Goal: Task Accomplishment & Management: Manage account settings

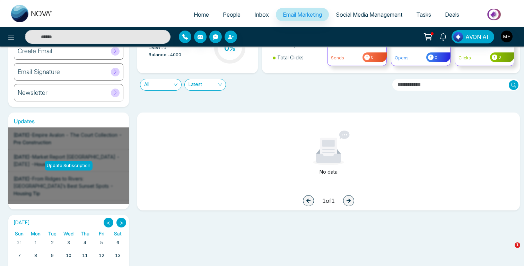
scroll to position [55, 0]
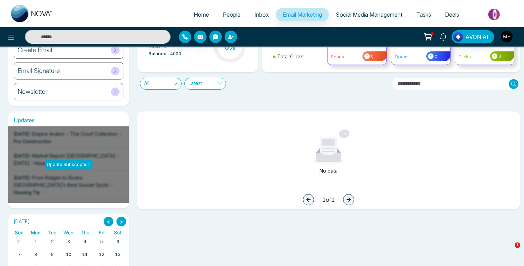
click at [77, 163] on div "Update Subscription" at bounding box center [69, 165] width 48 height 10
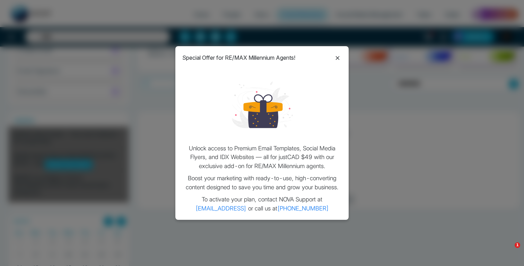
click at [339, 56] on icon at bounding box center [338, 58] width 4 height 4
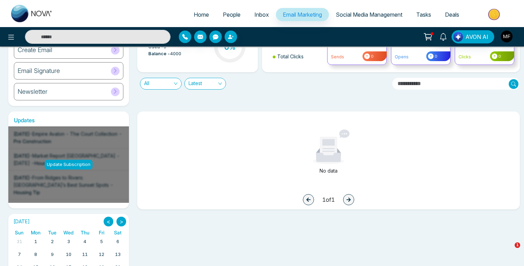
click at [25, 18] on img at bounding box center [32, 13] width 42 height 17
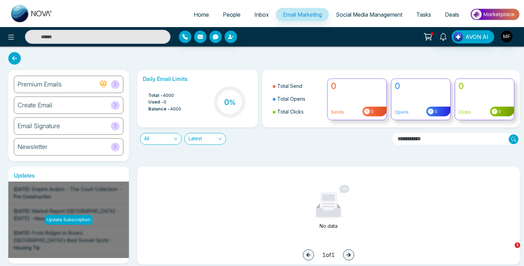
select select "*"
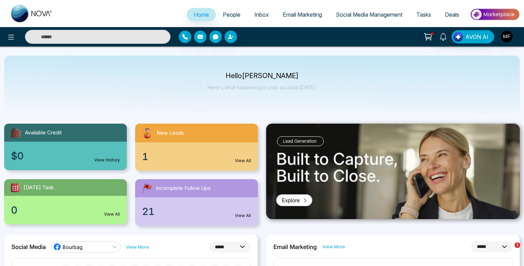
click at [496, 15] on img at bounding box center [495, 15] width 50 height 16
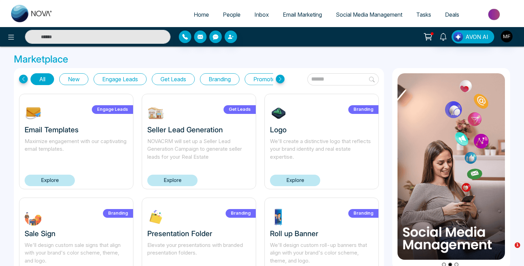
click at [171, 81] on button "Get Leads" at bounding box center [173, 79] width 43 height 12
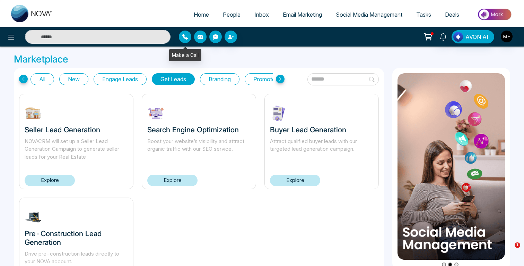
click at [202, 38] on icon "button" at bounding box center [201, 37] width 6 height 4
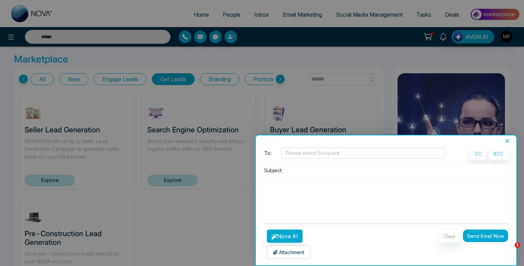
click at [508, 140] on icon "close" at bounding box center [508, 141] width 4 height 4
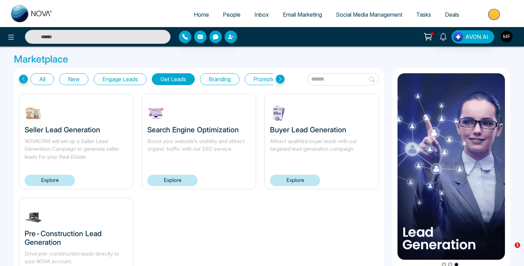
click at [503, 40] on img "button" at bounding box center [507, 37] width 12 height 12
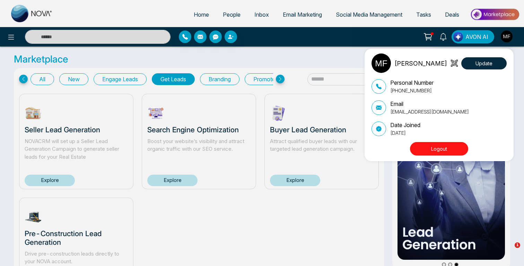
click at [33, 10] on div "Marwen Ferchichi Update Personal Number +14384598840 Email bourbagonestop@gmail…" at bounding box center [262, 133] width 524 height 266
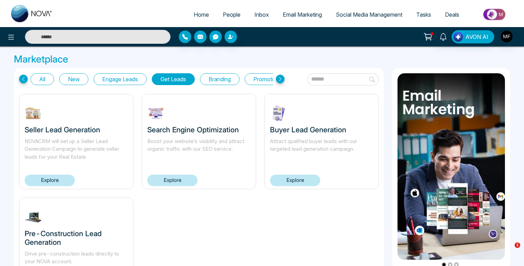
click at [269, 18] on link "Inbox" at bounding box center [262, 14] width 28 height 13
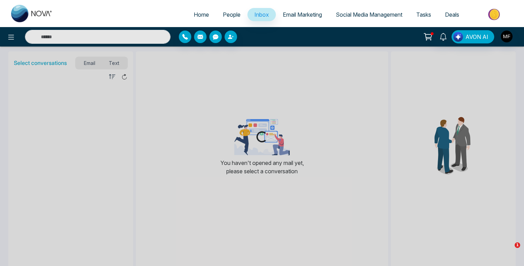
click at [295, 15] on span "Email Marketing" at bounding box center [302, 14] width 39 height 7
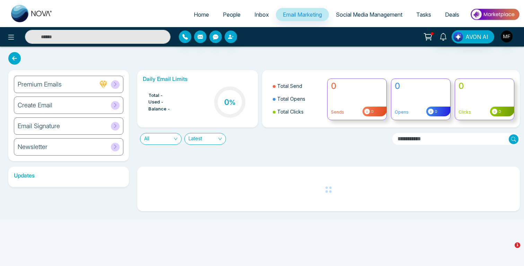
click at [80, 85] on div "Premium Emails" at bounding box center [69, 84] width 110 height 17
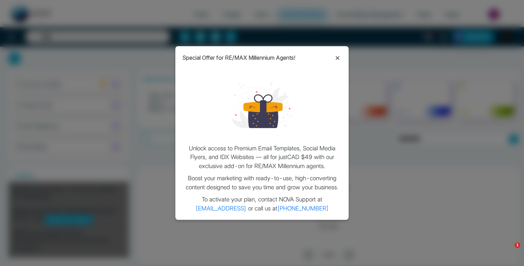
click at [336, 60] on icon at bounding box center [338, 58] width 8 height 8
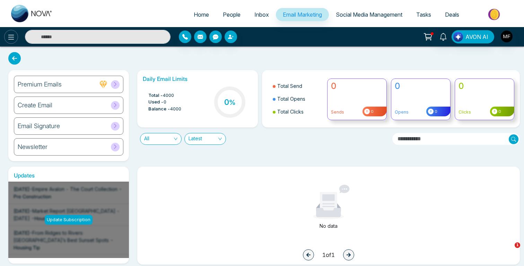
click at [14, 39] on icon at bounding box center [11, 37] width 8 height 8
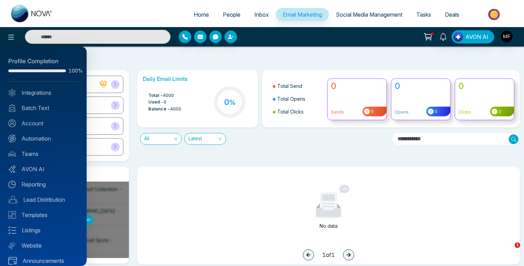
scroll to position [7, 0]
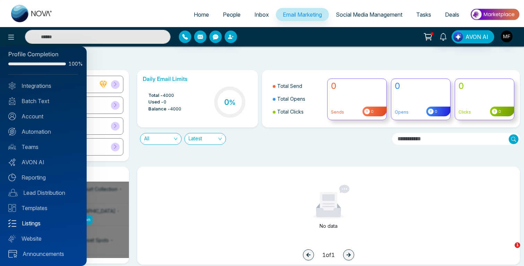
click at [44, 225] on link "Listings" at bounding box center [43, 223] width 70 height 8
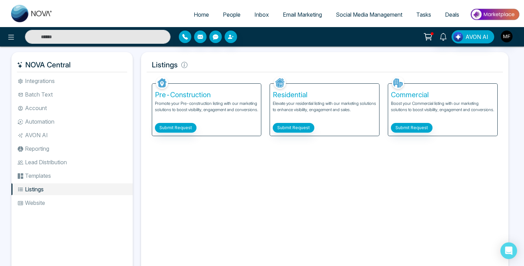
click at [453, 18] on link "Deals" at bounding box center [452, 14] width 28 height 13
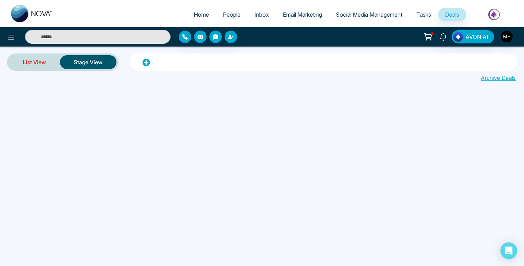
click at [44, 61] on link "List View" at bounding box center [34, 62] width 51 height 17
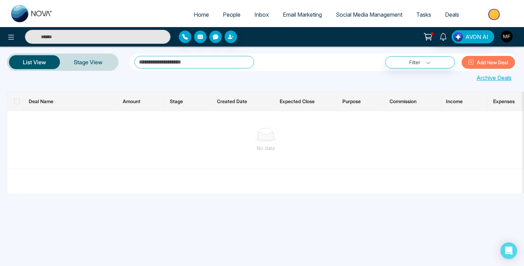
click at [426, 12] on span "Tasks" at bounding box center [423, 14] width 15 height 7
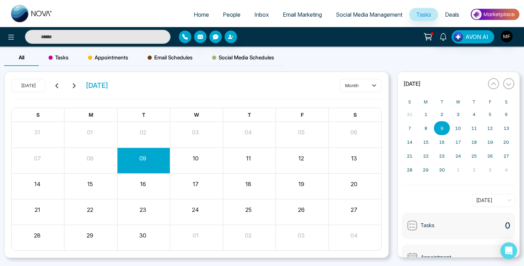
click at [378, 15] on span "Social Media Management" at bounding box center [369, 14] width 67 height 7
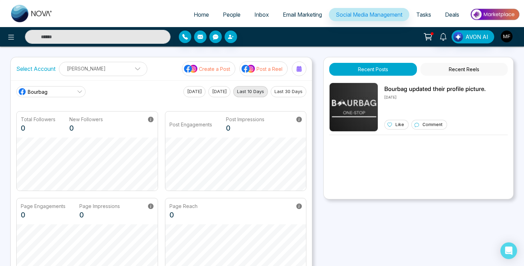
click at [304, 16] on span "Email Marketing" at bounding box center [302, 14] width 39 height 7
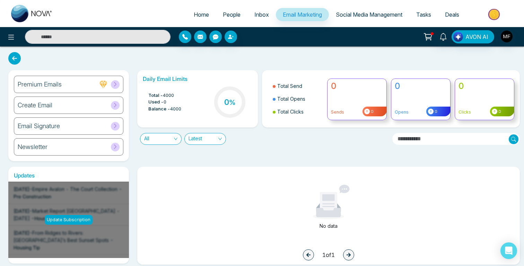
click at [259, 16] on span "Inbox" at bounding box center [262, 14] width 15 height 7
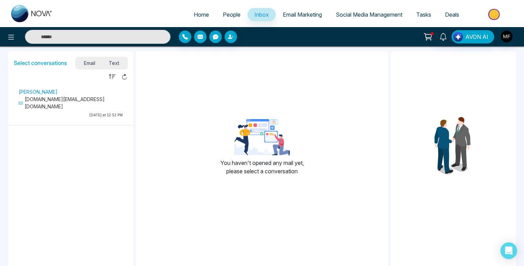
click at [226, 16] on span "People" at bounding box center [232, 14] width 18 height 7
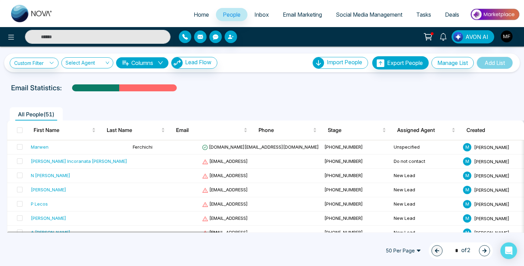
click at [194, 11] on span "Home" at bounding box center [201, 14] width 15 height 7
select select "*"
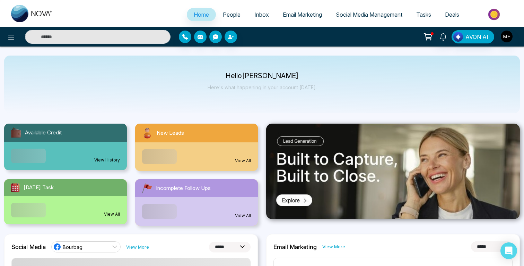
click at [22, 15] on img at bounding box center [32, 13] width 42 height 17
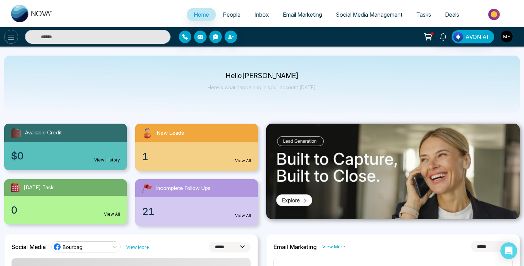
click at [9, 35] on icon at bounding box center [11, 37] width 8 height 8
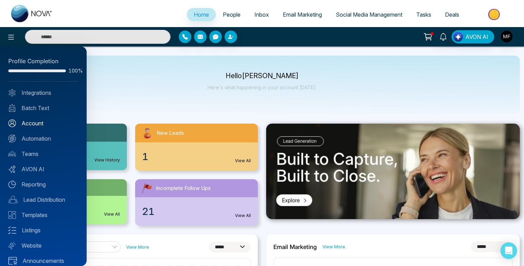
click at [41, 123] on link "Account" at bounding box center [43, 123] width 70 height 8
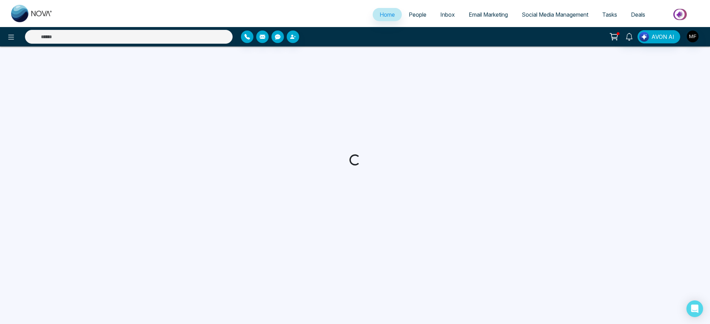
select select "*"
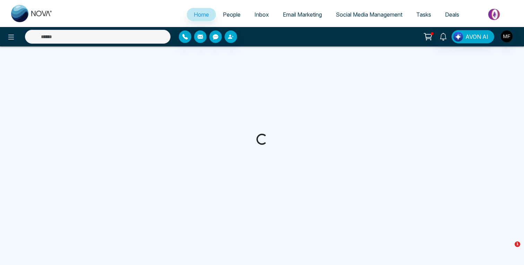
select select "*"
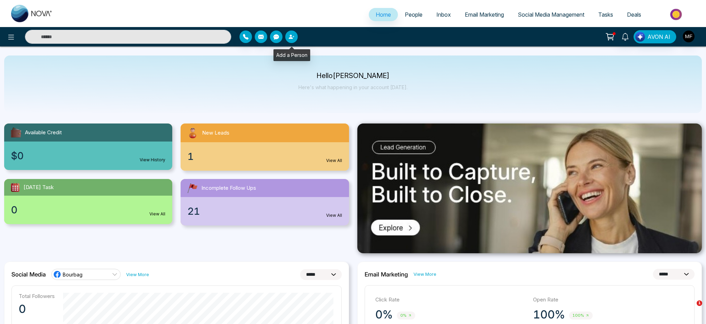
click at [296, 39] on button "button" at bounding box center [291, 37] width 12 height 12
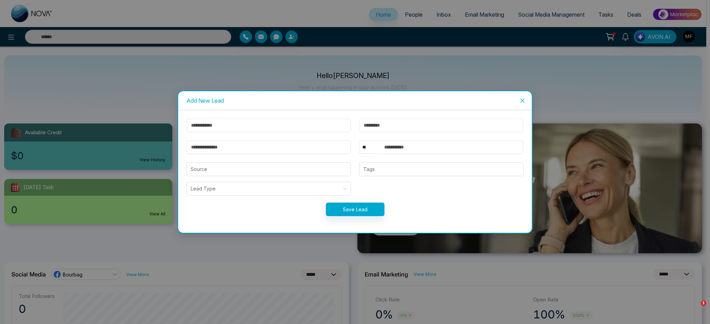
click at [399, 43] on div "Add New Lead ** **** *** *** *** **** *** Source Tags Lead Type Save Lead" at bounding box center [355, 162] width 710 height 324
click at [522, 101] on icon "close" at bounding box center [523, 100] width 4 height 4
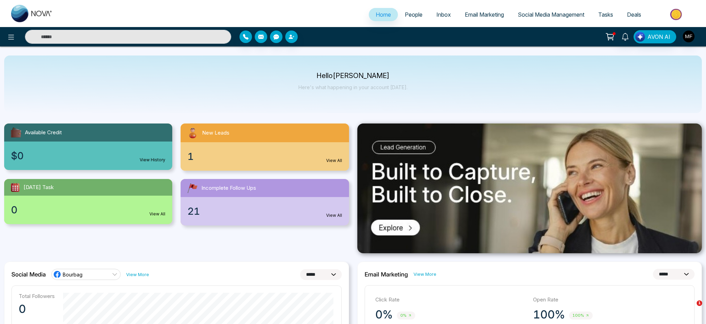
click at [415, 15] on span "People" at bounding box center [414, 14] width 18 height 7
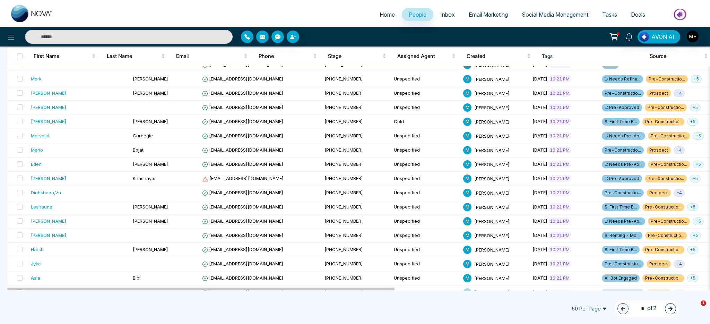
scroll to position [565, 0]
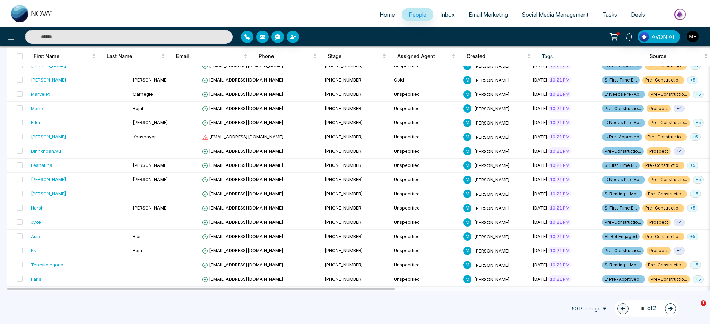
click at [524, 265] on button "button" at bounding box center [670, 308] width 11 height 11
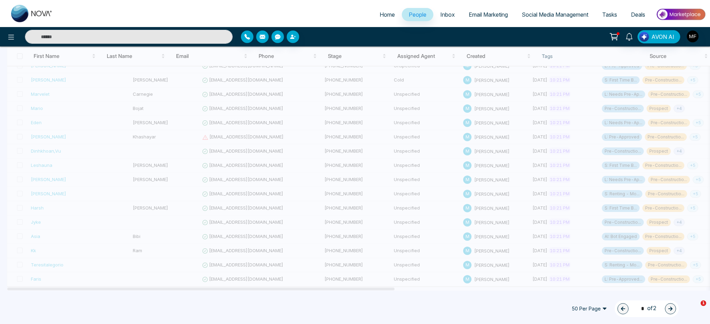
scroll to position [0, 0]
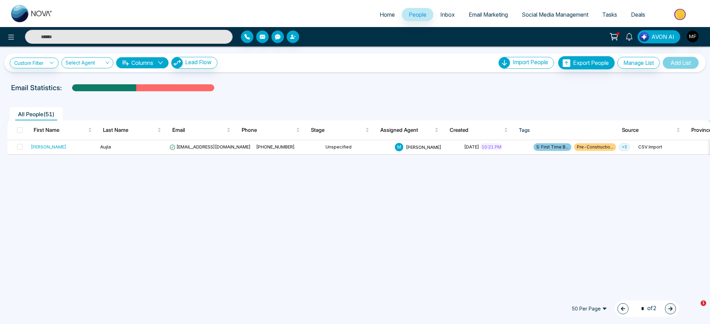
click at [524, 265] on icon "button" at bounding box center [623, 308] width 5 height 5
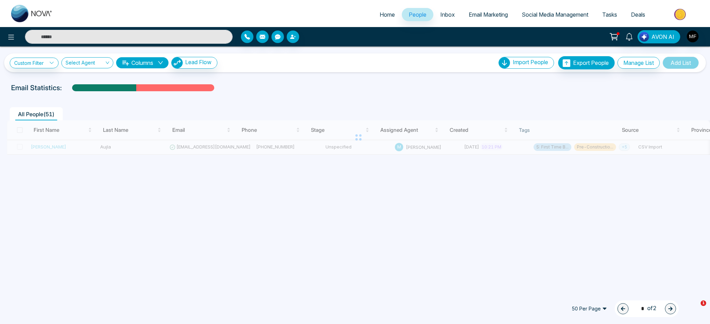
type input "*"
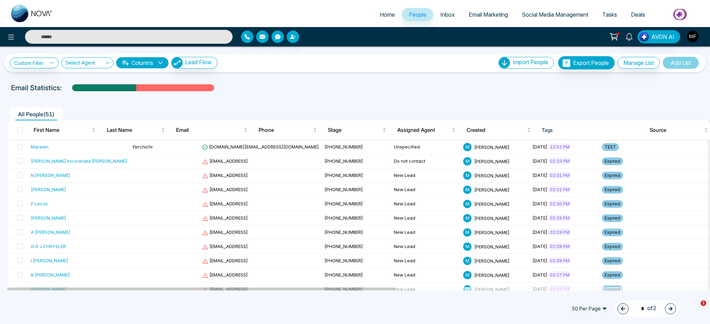
click at [146, 64] on button "Columns" at bounding box center [142, 62] width 52 height 11
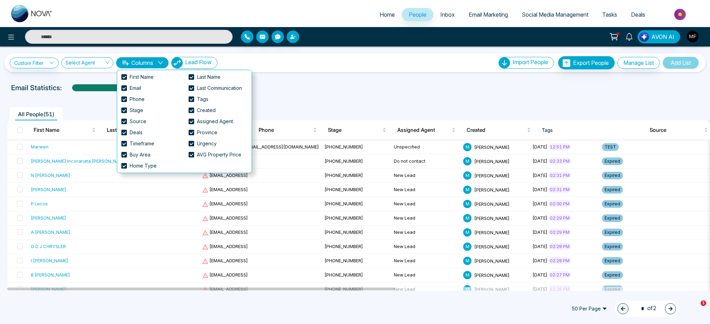
click at [146, 64] on button "Columns" at bounding box center [142, 62] width 52 height 11
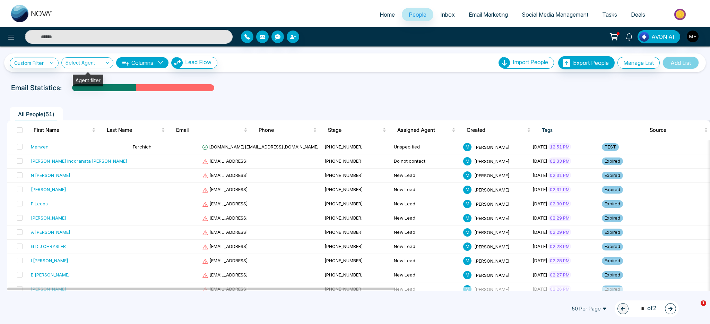
click at [99, 61] on input "search" at bounding box center [85, 64] width 39 height 13
click at [46, 65] on link "Custom Filter" at bounding box center [34, 63] width 49 height 11
click at [45, 74] on input "search" at bounding box center [48, 79] width 56 height 10
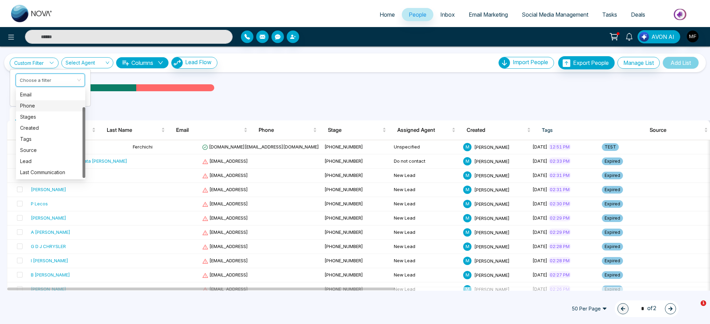
scroll to position [21, 0]
click at [40, 141] on div "Tags" at bounding box center [50, 141] width 61 height 8
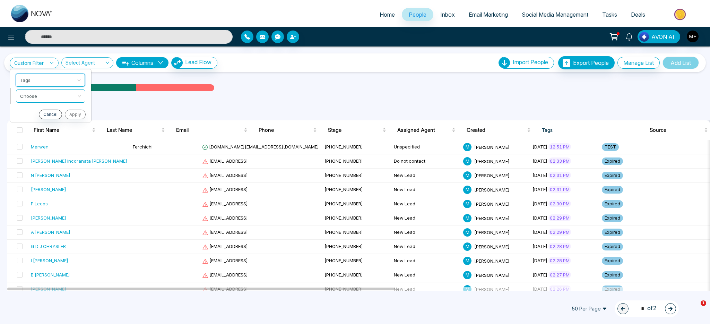
click at [57, 96] on input "search" at bounding box center [48, 95] width 56 height 10
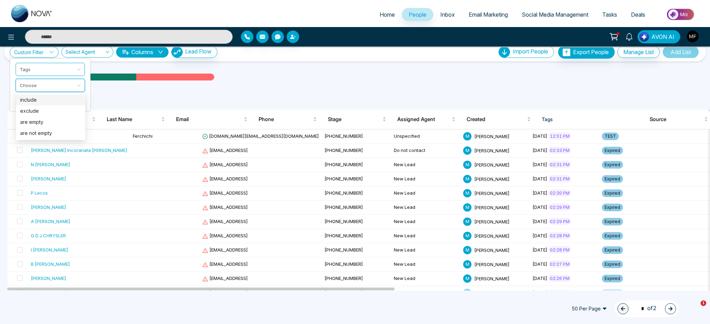
scroll to position [9, 0]
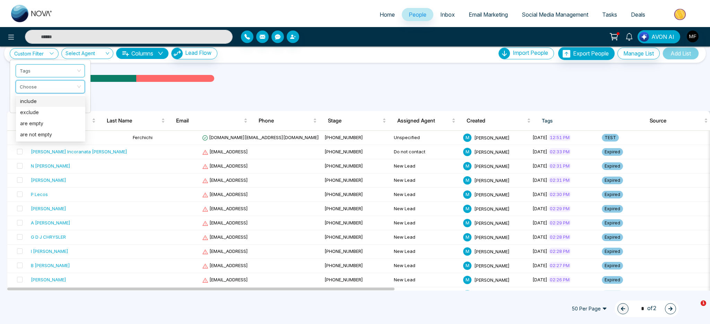
click at [48, 103] on div "include" at bounding box center [50, 101] width 61 height 8
click at [58, 107] on span at bounding box center [48, 102] width 56 height 12
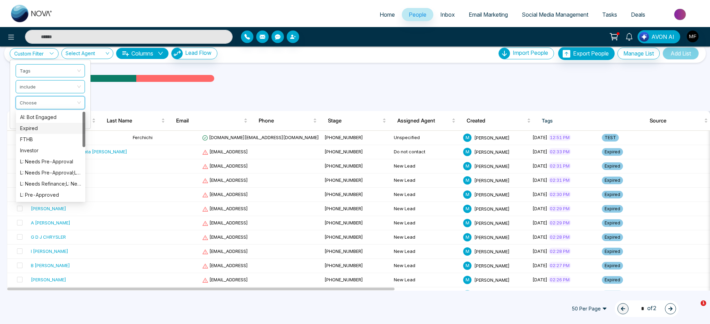
click at [56, 129] on div "Expired" at bounding box center [50, 128] width 61 height 8
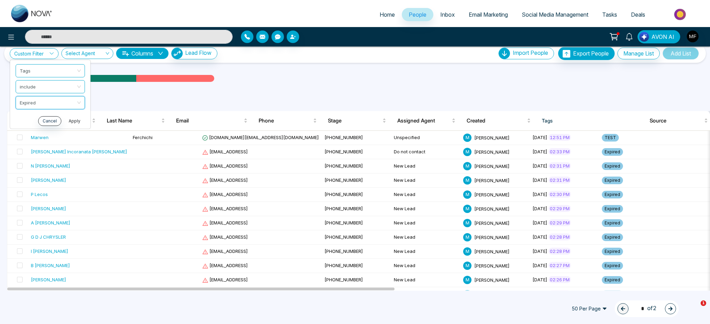
click at [77, 124] on button "Apply" at bounding box center [74, 121] width 21 height 10
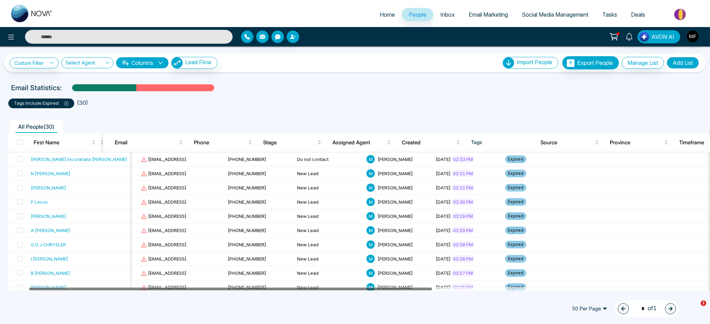
scroll to position [0, 0]
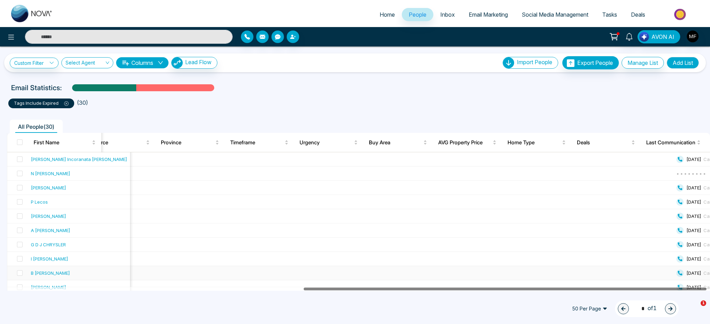
drag, startPoint x: 388, startPoint y: 290, endPoint x: 685, endPoint y: 271, distance: 297.8
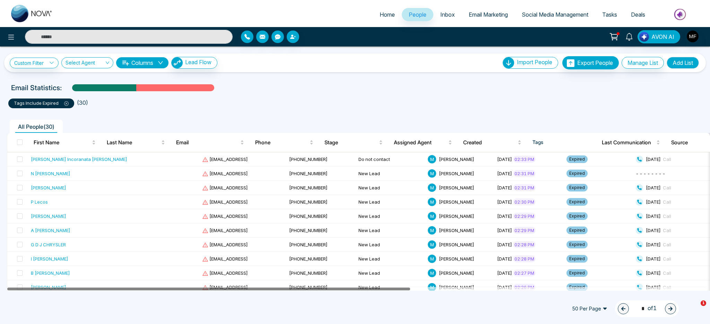
drag, startPoint x: 364, startPoint y: 285, endPoint x: 67, endPoint y: 299, distance: 297.9
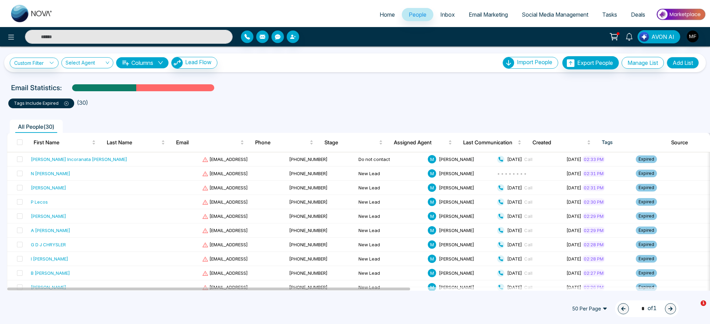
click at [460, 107] on ul "tags include Expired ( 30 )" at bounding box center [355, 102] width 694 height 12
click at [68, 103] on icon at bounding box center [66, 103] width 5 height 5
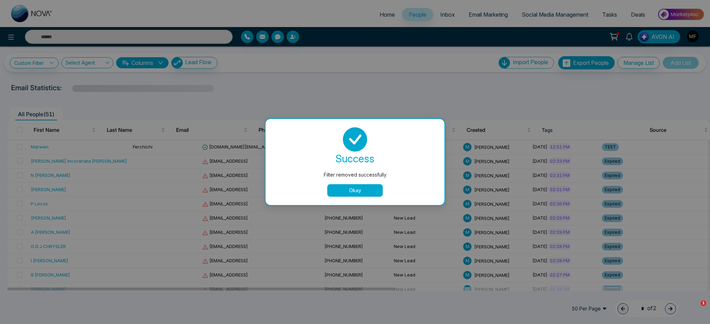
click at [356, 197] on div "success Filter removed successfully Okay" at bounding box center [355, 162] width 179 height 86
click at [357, 194] on button "Okay" at bounding box center [354, 190] width 55 height 12
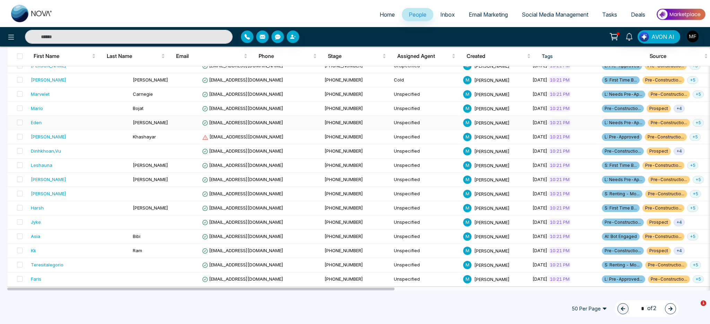
scroll to position [418, 0]
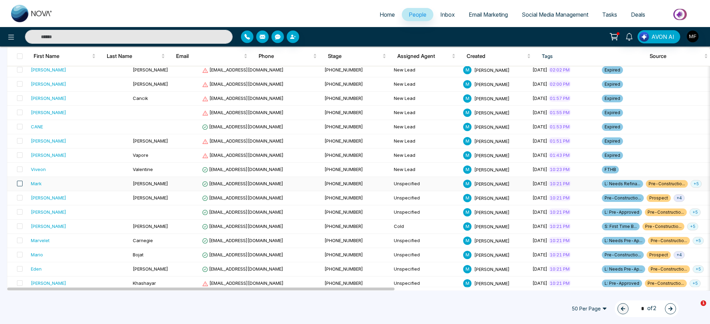
click at [18, 182] on span at bounding box center [20, 184] width 6 height 6
click at [21, 198] on span at bounding box center [20, 198] width 6 height 6
click at [22, 212] on span at bounding box center [20, 212] width 6 height 6
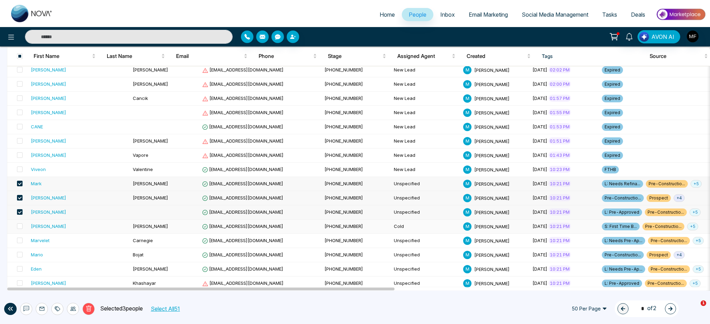
click at [23, 231] on td at bounding box center [17, 227] width 21 height 14
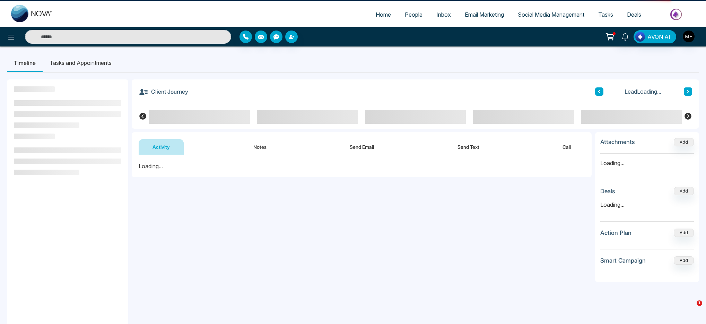
click at [19, 242] on aside at bounding box center [67, 241] width 121 height 324
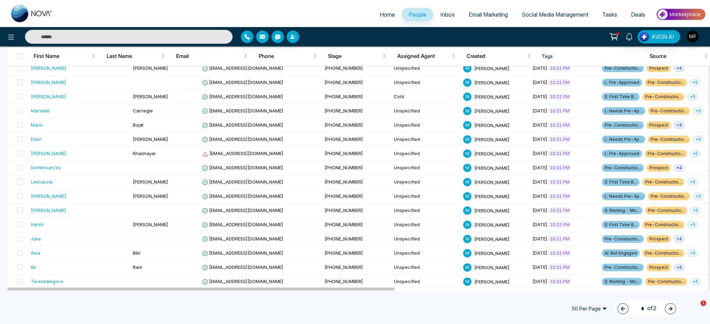
scroll to position [565, 0]
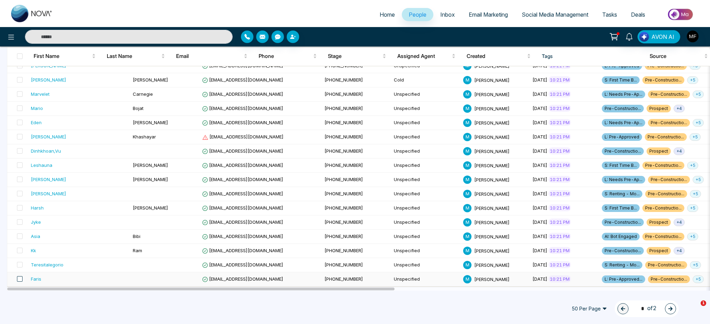
click at [19, 265] on span at bounding box center [20, 279] width 6 height 6
click at [21, 265] on span at bounding box center [20, 265] width 6 height 6
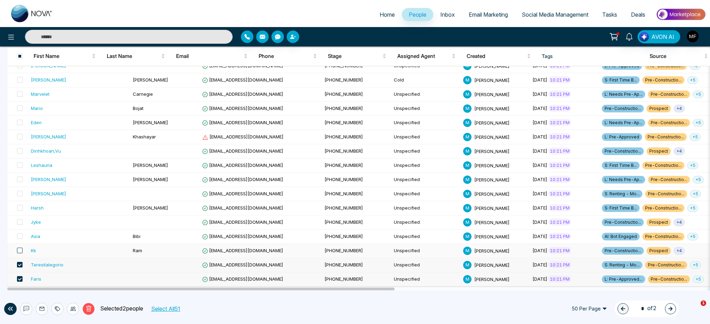
click at [20, 248] on span at bounding box center [20, 251] width 6 height 6
click at [21, 235] on span at bounding box center [20, 236] width 6 height 6
click at [22, 222] on span at bounding box center [20, 222] width 6 height 6
click at [20, 207] on span at bounding box center [20, 208] width 6 height 6
click at [19, 193] on span at bounding box center [20, 194] width 6 height 6
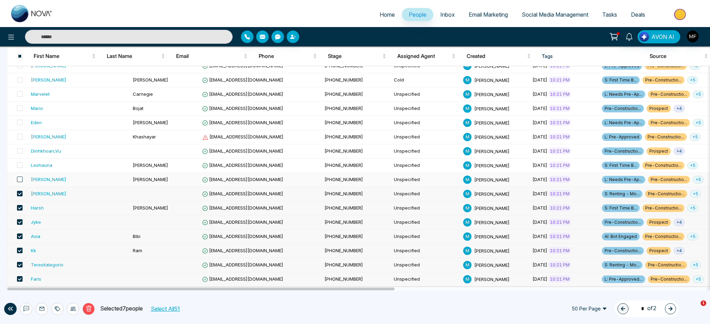
click at [20, 180] on span at bounding box center [20, 180] width 6 height 6
click at [19, 163] on span at bounding box center [20, 165] width 6 height 6
click at [20, 151] on span at bounding box center [20, 151] width 6 height 6
click at [21, 136] on span at bounding box center [20, 137] width 6 height 6
click at [18, 123] on span at bounding box center [20, 123] width 6 height 6
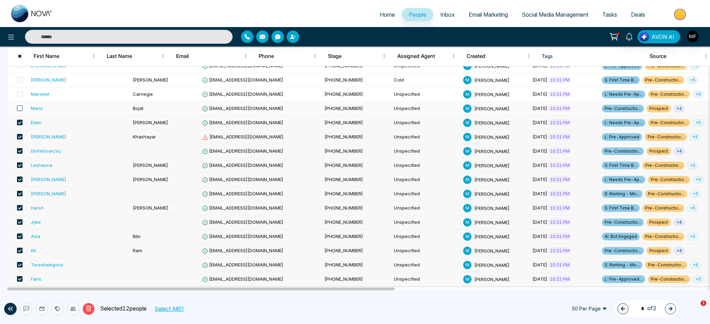
click at [21, 109] on span at bounding box center [20, 108] width 6 height 6
click at [21, 91] on label at bounding box center [18, 95] width 10 height 8
click at [21, 79] on span at bounding box center [20, 80] width 6 height 6
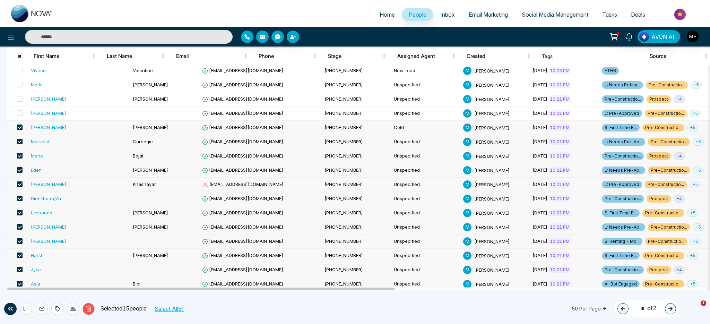
scroll to position [474, 0]
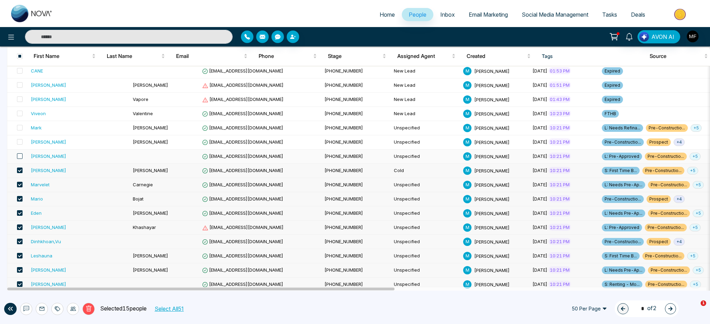
click at [21, 156] on span at bounding box center [20, 156] width 6 height 6
click at [19, 145] on span at bounding box center [20, 142] width 6 height 6
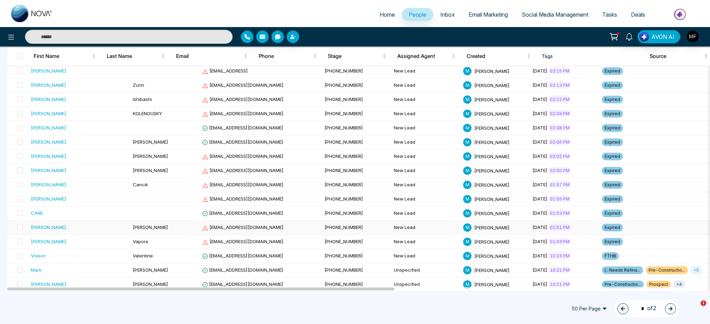
scroll to position [565, 0]
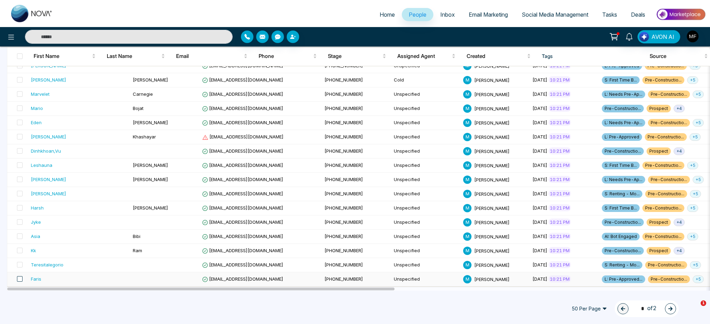
click at [20, 265] on span at bounding box center [20, 279] width 6 height 6
click at [20, 264] on span at bounding box center [20, 265] width 6 height 6
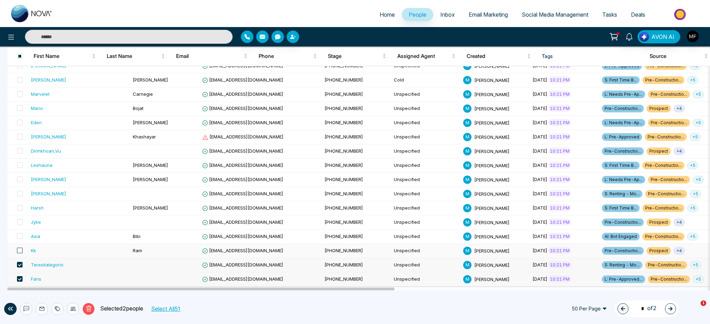
click at [20, 250] on span at bounding box center [20, 251] width 6 height 6
click at [19, 236] on span at bounding box center [20, 236] width 6 height 6
click at [20, 222] on span at bounding box center [20, 222] width 6 height 6
click at [19, 207] on span at bounding box center [20, 208] width 6 height 6
click at [20, 194] on span at bounding box center [20, 194] width 6 height 6
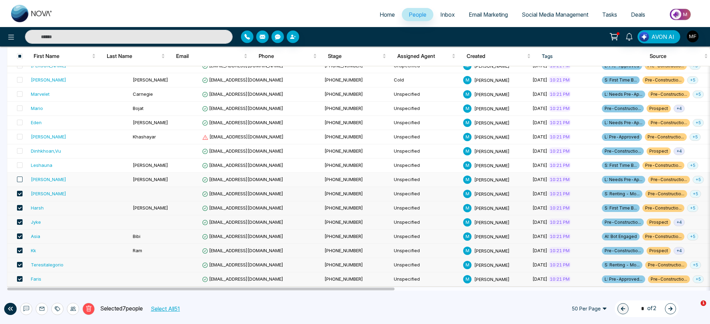
click at [21, 180] on span at bounding box center [20, 180] width 6 height 6
click at [20, 165] on span at bounding box center [20, 165] width 6 height 6
click at [20, 152] on span at bounding box center [20, 151] width 6 height 6
click at [20, 136] on span at bounding box center [20, 137] width 6 height 6
click at [19, 123] on span at bounding box center [20, 123] width 6 height 6
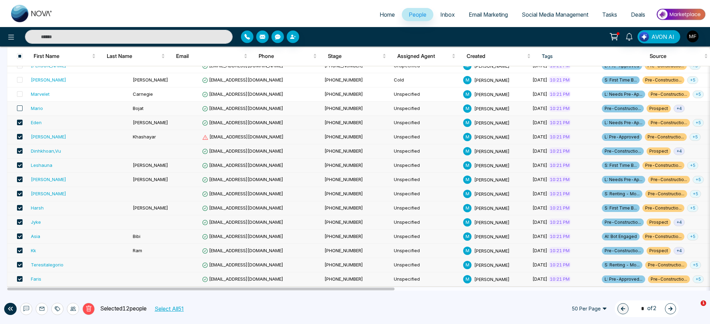
click at [19, 108] on span at bounding box center [20, 108] width 6 height 6
click at [20, 93] on span at bounding box center [20, 94] width 6 height 6
click at [21, 81] on span at bounding box center [20, 80] width 6 height 6
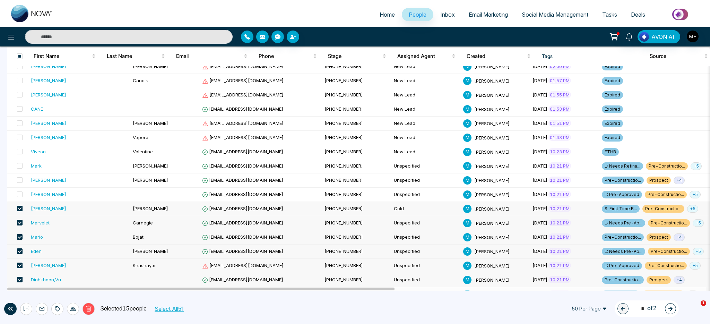
scroll to position [433, 0]
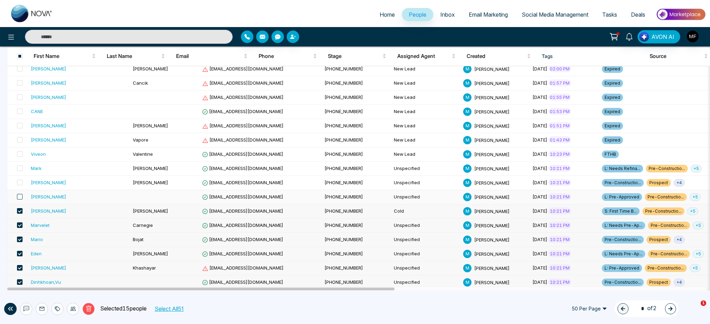
click at [20, 196] on span at bounding box center [20, 197] width 6 height 6
click at [20, 182] on span at bounding box center [20, 183] width 6 height 6
click at [20, 168] on span at bounding box center [20, 168] width 6 height 6
click at [21, 155] on span at bounding box center [20, 154] width 6 height 6
click at [20, 142] on span at bounding box center [20, 140] width 6 height 6
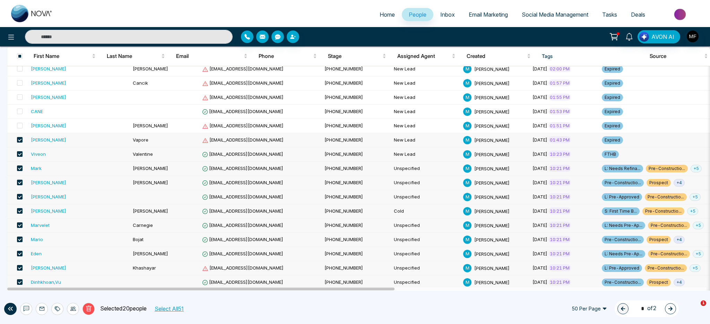
click at [20, 154] on span at bounding box center [20, 154] width 6 height 6
click at [19, 139] on span at bounding box center [20, 140] width 6 height 6
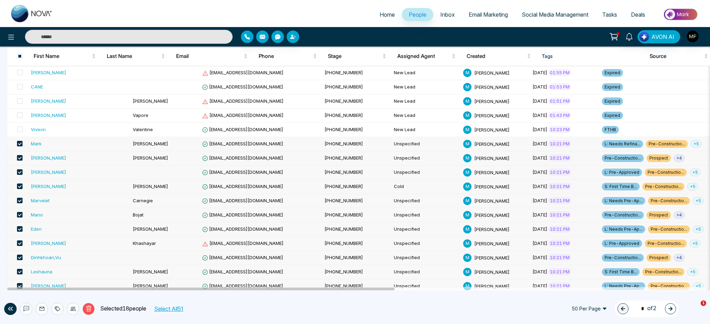
scroll to position [565, 0]
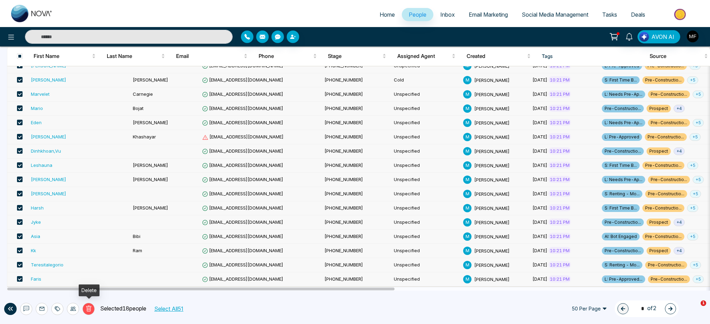
click at [90, 265] on icon at bounding box center [88, 309] width 5 height 6
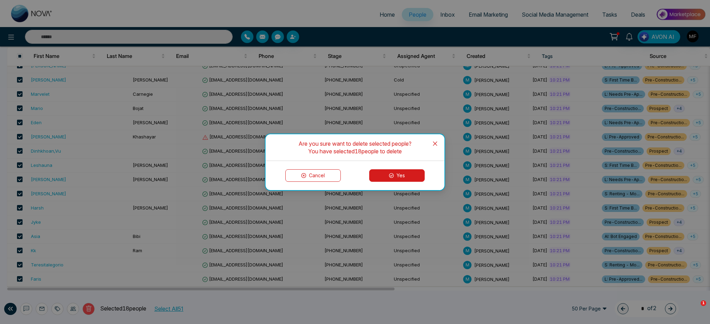
click at [391, 176] on icon at bounding box center [391, 175] width 5 height 5
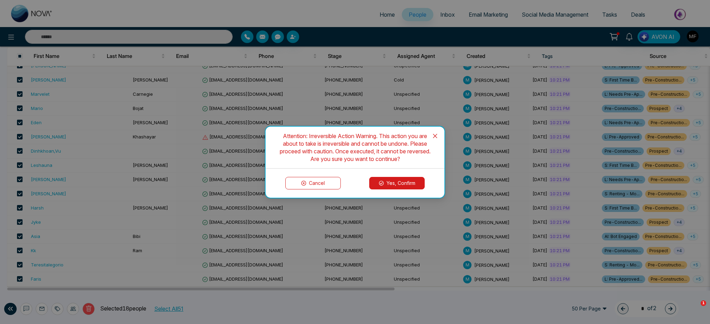
click at [394, 186] on button "Yes, Confirm" at bounding box center [396, 183] width 55 height 12
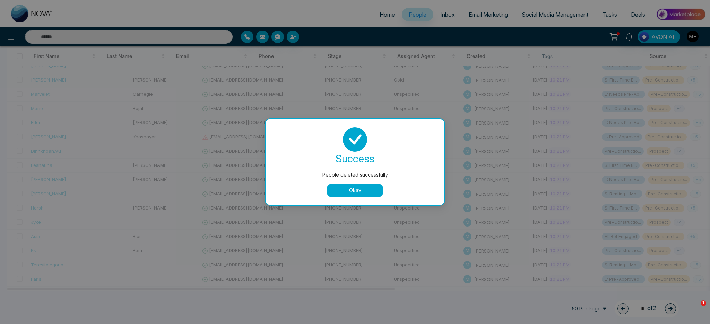
scroll to position [323, 0]
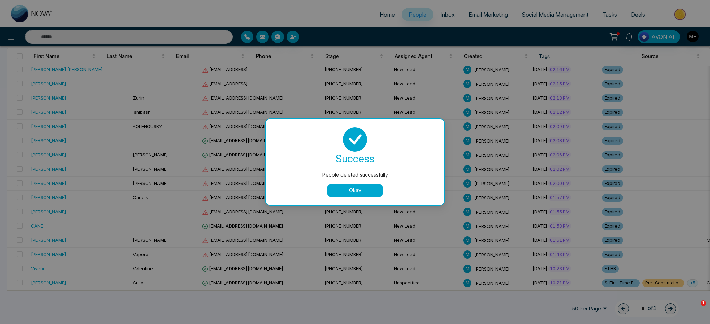
click at [359, 195] on button "Okay" at bounding box center [354, 190] width 55 height 12
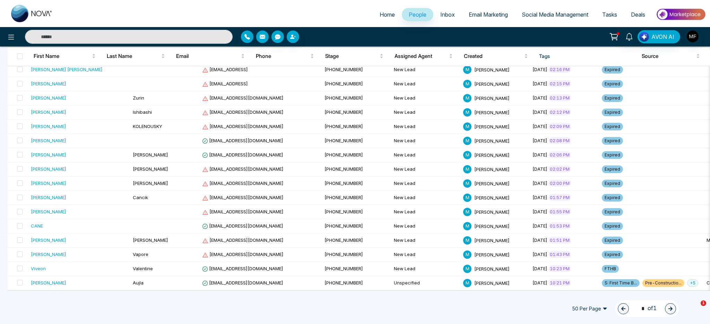
click at [309, 25] on div "Home People Inbox Email Marketing Social Media Management Tasks Deals" at bounding box center [355, 13] width 710 height 27
click at [298, 36] on button "button" at bounding box center [293, 37] width 12 height 12
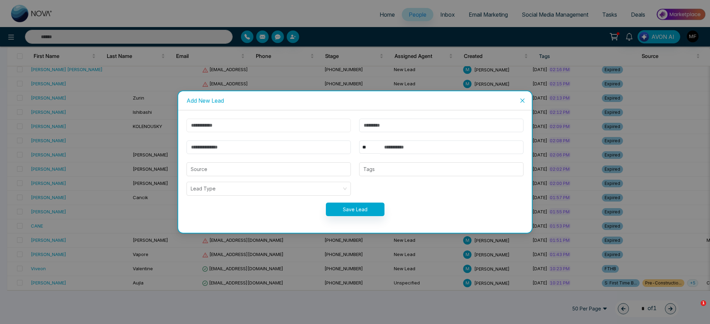
click at [269, 129] on input "text" at bounding box center [269, 126] width 164 height 14
click at [524, 100] on span "Close" at bounding box center [522, 100] width 19 height 19
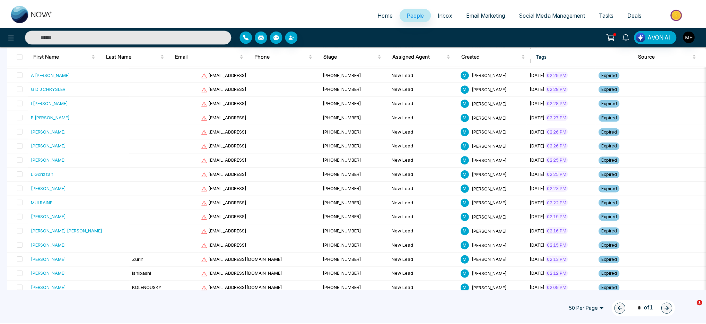
scroll to position [0, 0]
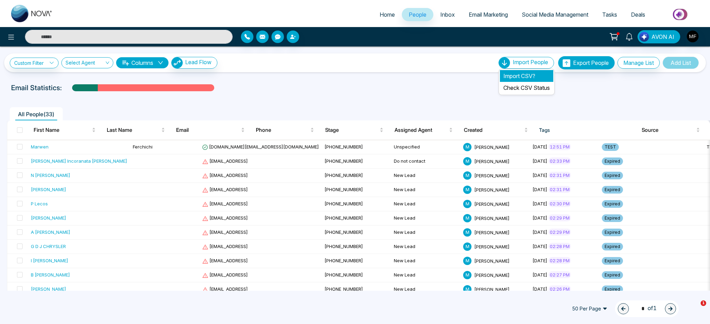
click at [519, 77] on li "Import CSV?" at bounding box center [526, 76] width 53 height 12
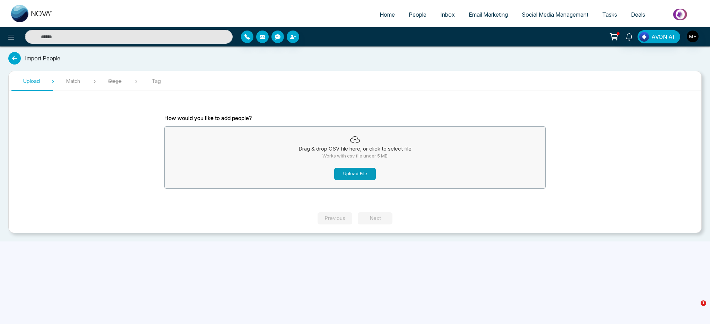
click at [354, 173] on button "Upload File" at bounding box center [355, 174] width 42 height 12
click at [361, 174] on button "Upload File" at bounding box center [355, 174] width 42 height 12
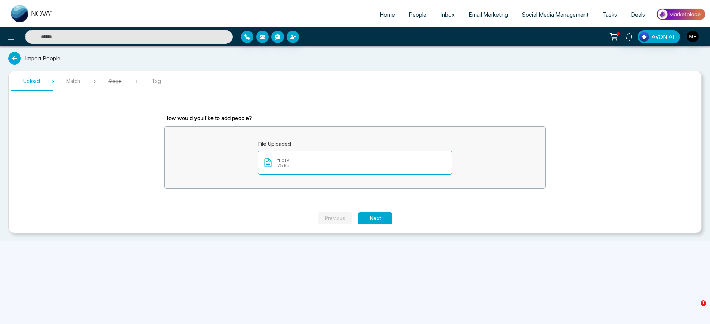
click at [441, 164] on icon at bounding box center [442, 164] width 6 height 6
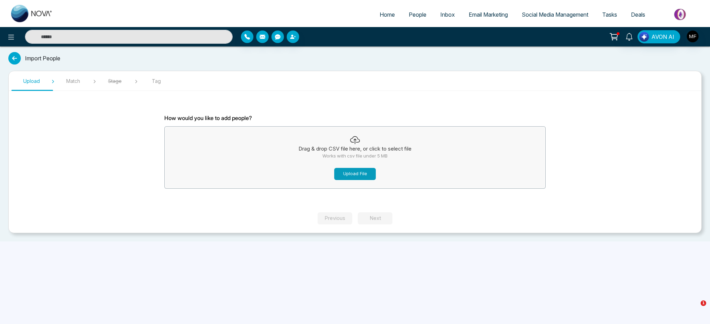
click at [347, 175] on button "Upload File" at bounding box center [355, 174] width 42 height 12
click at [341, 172] on button "Upload File" at bounding box center [355, 174] width 42 height 12
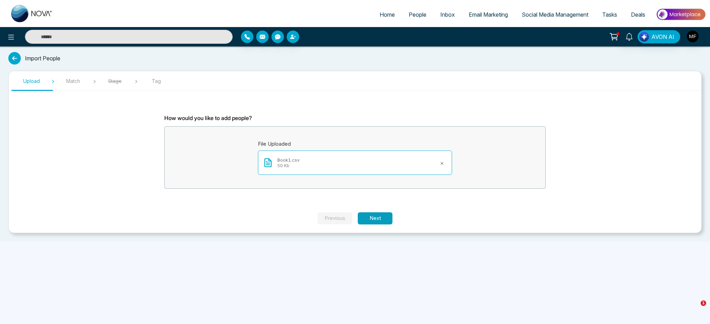
click at [369, 217] on button "Next" at bounding box center [375, 218] width 35 height 12
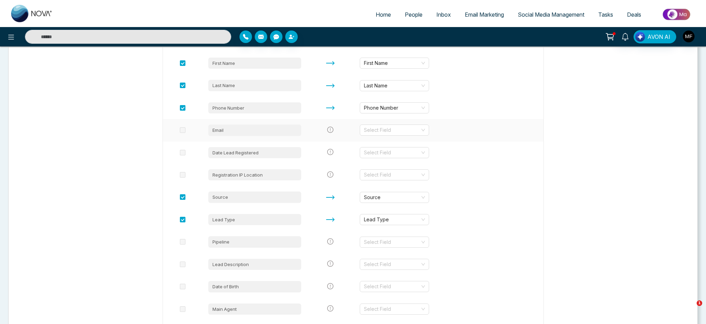
scroll to position [144, 0]
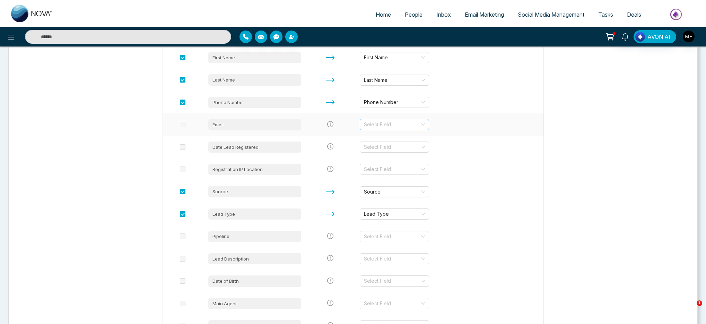
click at [383, 128] on input "search" at bounding box center [392, 124] width 56 height 10
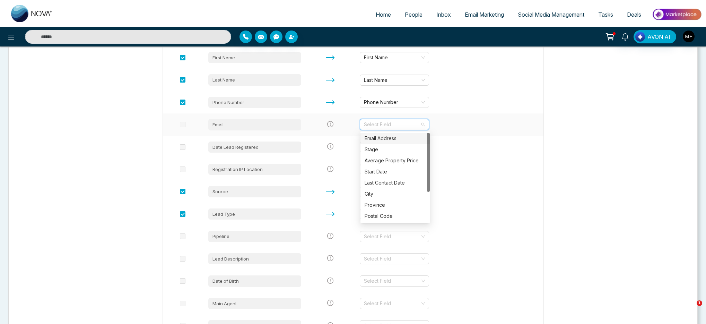
click at [184, 124] on span at bounding box center [183, 125] width 6 height 6
click at [402, 130] on div "Select Field" at bounding box center [394, 124] width 69 height 11
click at [401, 140] on div "Email Address" at bounding box center [395, 139] width 61 height 8
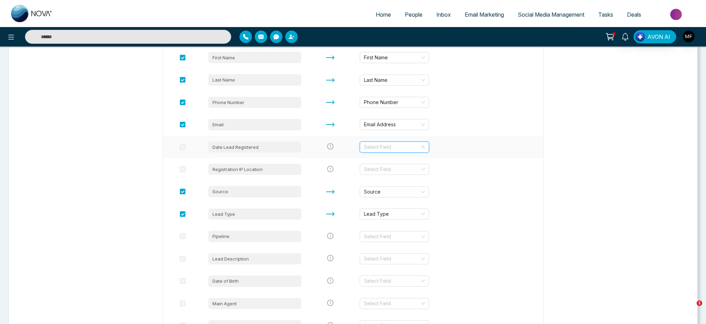
click at [393, 147] on input "search" at bounding box center [392, 147] width 56 height 10
click at [394, 182] on div "Start Date" at bounding box center [395, 183] width 61 height 8
click at [179, 173] on td at bounding box center [183, 169] width 40 height 22
click at [184, 169] on span at bounding box center [183, 169] width 6 height 6
click at [415, 172] on input "search" at bounding box center [392, 169] width 56 height 10
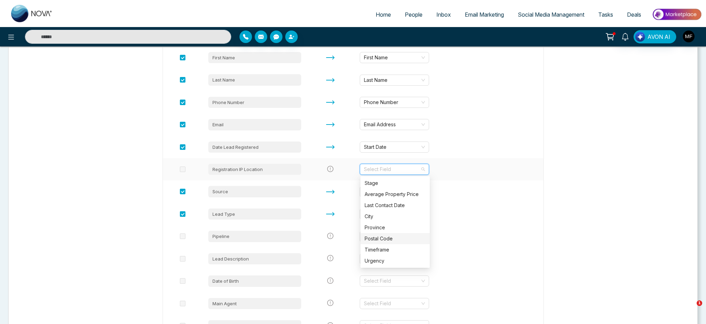
click at [399, 241] on div "Postal Code" at bounding box center [395, 239] width 61 height 8
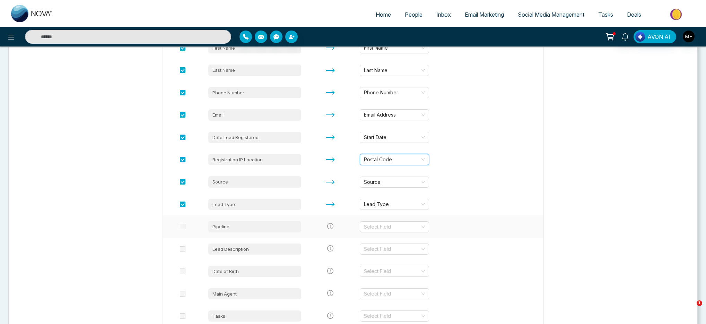
scroll to position [154, 0]
click at [385, 227] on input "search" at bounding box center [392, 226] width 56 height 10
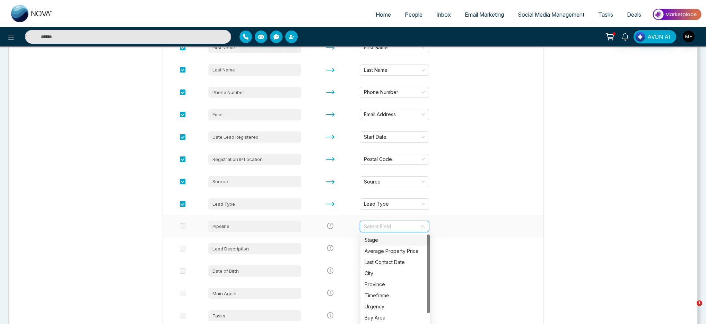
click at [397, 243] on div "Stage" at bounding box center [395, 240] width 61 height 8
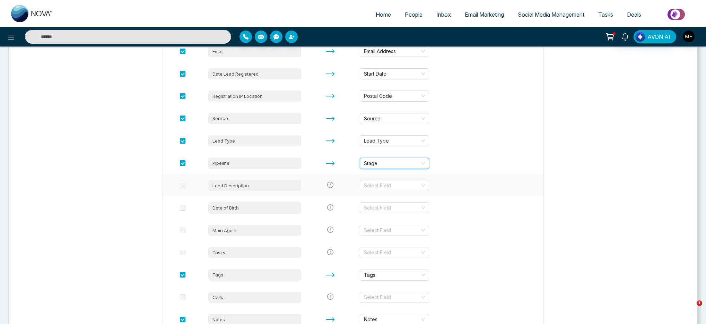
scroll to position [231, 0]
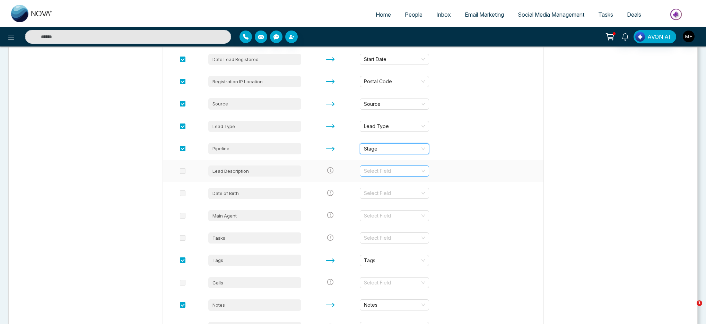
click at [383, 172] on input "search" at bounding box center [392, 171] width 56 height 10
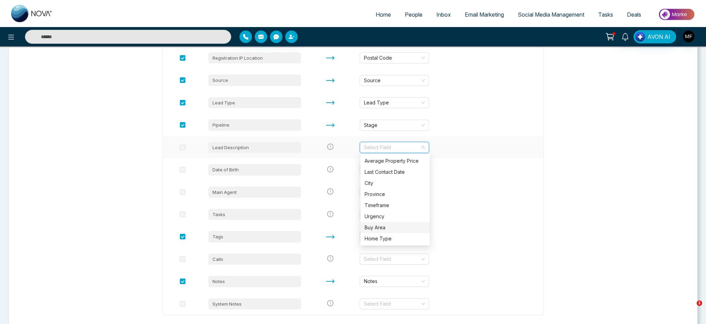
scroll to position [254, 0]
click at [387, 226] on div "Buy Area" at bounding box center [395, 228] width 61 height 8
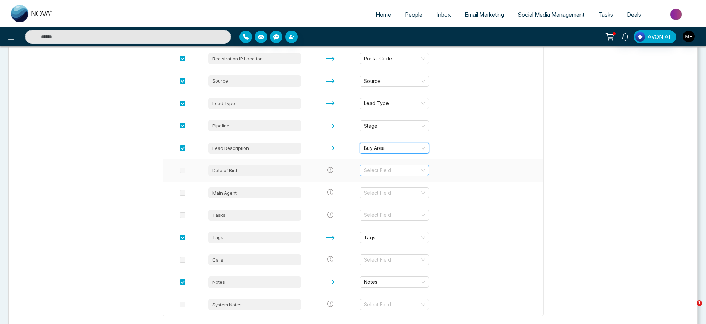
click at [384, 173] on input "search" at bounding box center [392, 170] width 56 height 10
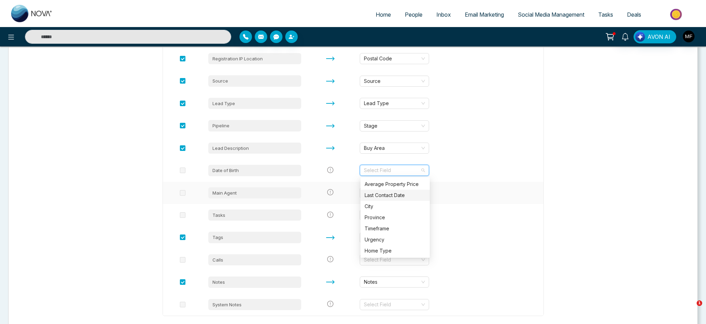
click at [496, 196] on td at bounding box center [509, 193] width 69 height 22
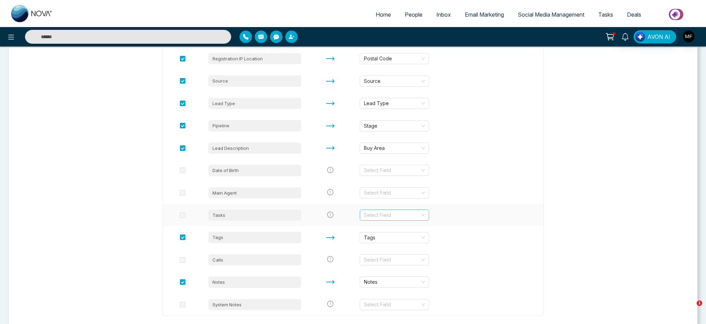
click at [385, 218] on input "search" at bounding box center [392, 215] width 56 height 10
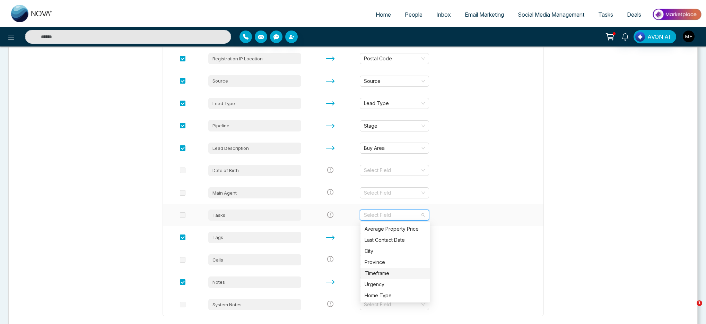
click at [397, 265] on div "Timeframe" at bounding box center [395, 273] width 61 height 8
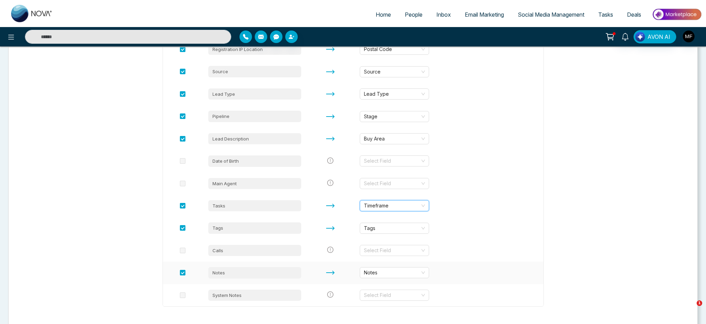
scroll to position [269, 0]
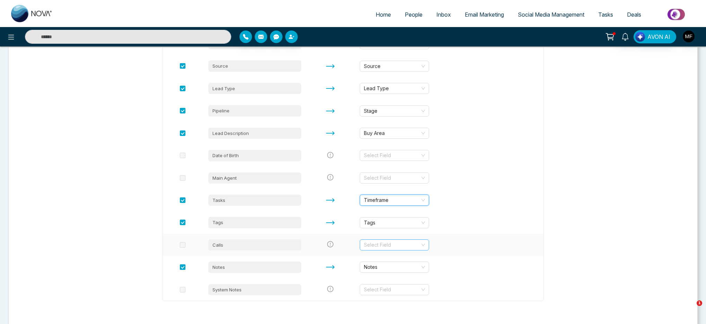
click at [385, 249] on input "search" at bounding box center [392, 245] width 56 height 10
click at [389, 265] on div "Last Contact Date" at bounding box center [395, 270] width 61 height 8
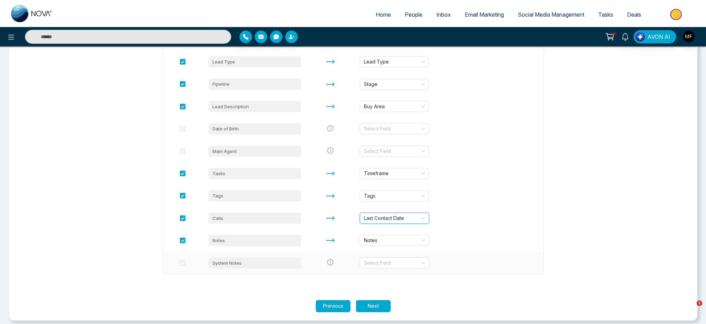
scroll to position [301, 0]
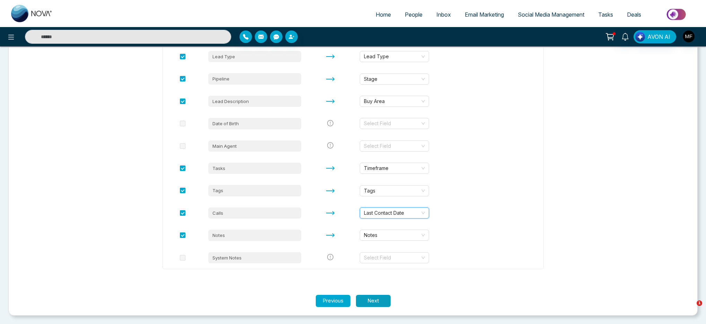
click at [364, 265] on button "Next" at bounding box center [373, 301] width 35 height 12
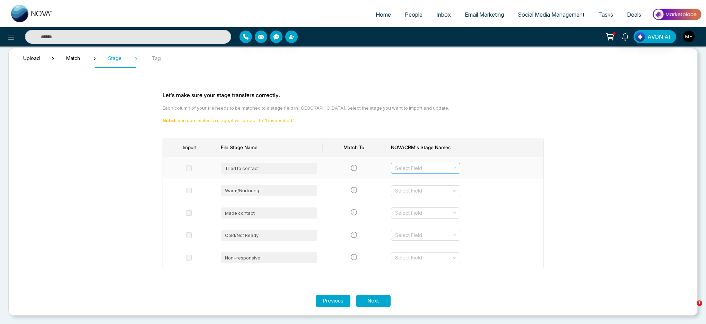
click at [399, 169] on input "search" at bounding box center [423, 168] width 56 height 10
click at [366, 161] on td at bounding box center [354, 168] width 63 height 22
click at [418, 171] on input "search" at bounding box center [423, 168] width 56 height 10
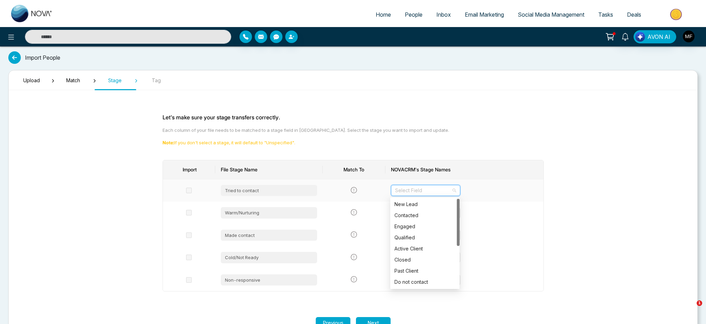
scroll to position [0, 0]
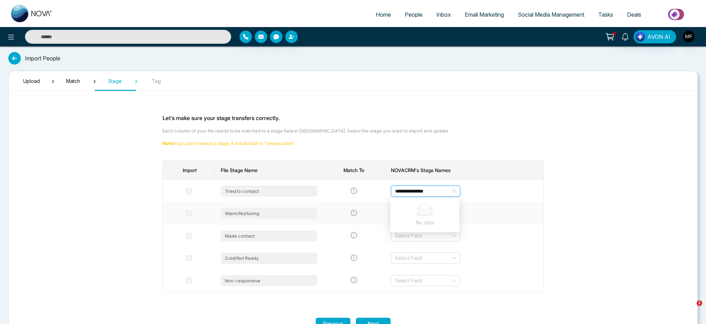
type input "**********"
click at [497, 203] on td "Select Field" at bounding box center [465, 213] width 158 height 22
click at [430, 190] on input "search" at bounding box center [423, 191] width 56 height 10
click at [422, 195] on input "search" at bounding box center [423, 191] width 56 height 10
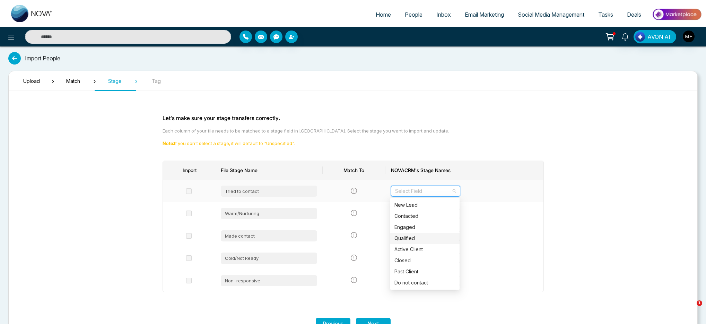
click at [422, 195] on input "search" at bounding box center [423, 191] width 56 height 10
click at [423, 264] on div "Pending" at bounding box center [425, 261] width 61 height 8
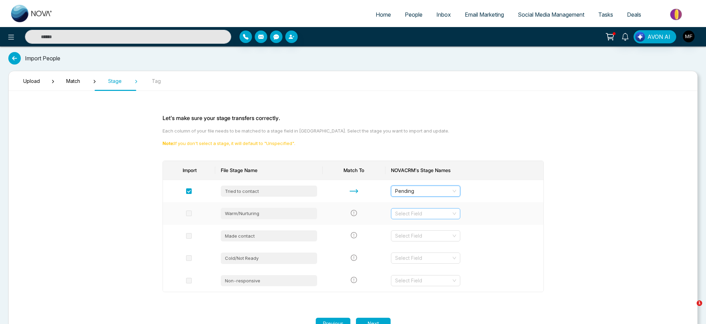
click at [436, 219] on div "Select Field" at bounding box center [425, 213] width 69 height 11
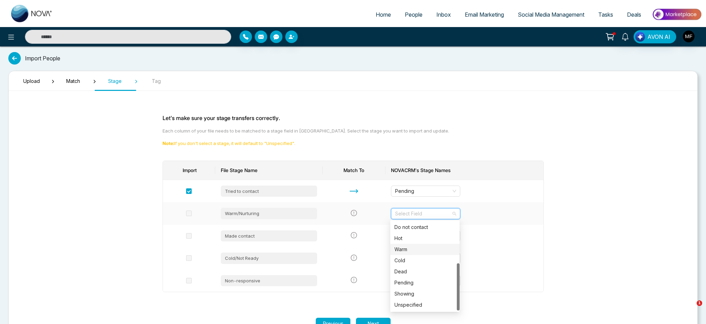
click at [417, 252] on div "Warm" at bounding box center [425, 250] width 61 height 8
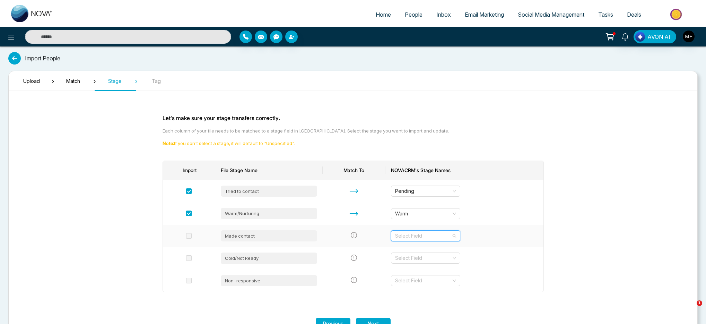
click at [417, 234] on input "search" at bounding box center [423, 236] width 56 height 10
click at [420, 259] on div "Contacted" at bounding box center [425, 261] width 61 height 8
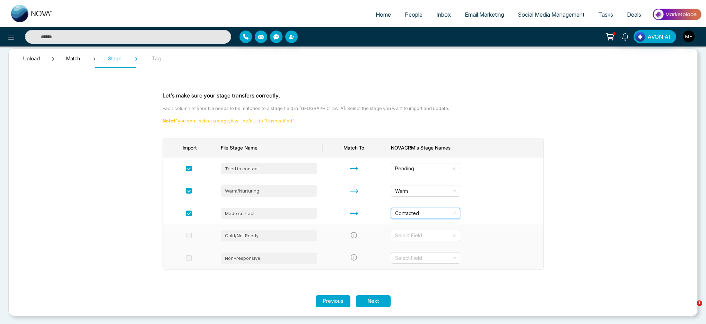
scroll to position [23, 0]
click at [419, 239] on input "search" at bounding box center [423, 235] width 56 height 10
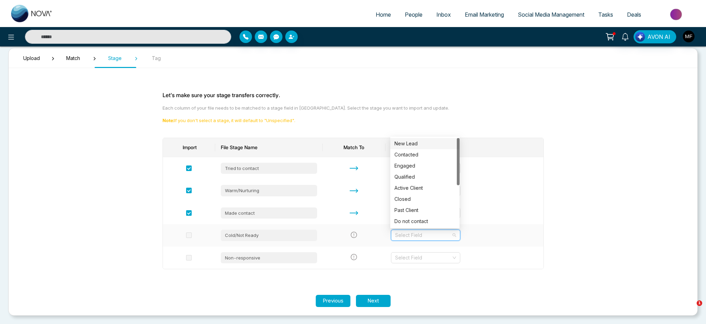
type input "*"
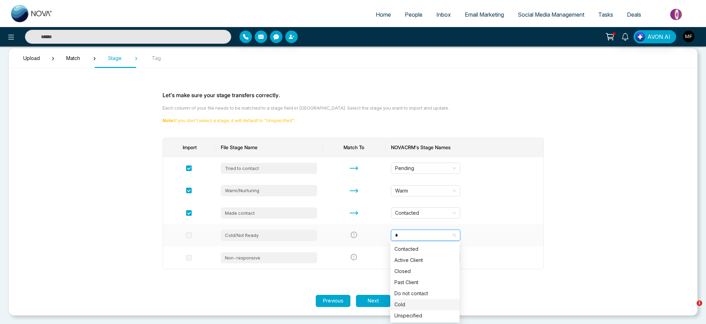
click at [419, 265] on div "Cold" at bounding box center [425, 305] width 61 height 8
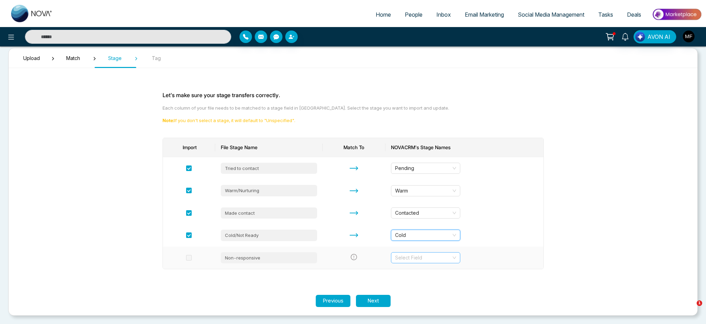
click at [416, 260] on input "search" at bounding box center [423, 257] width 56 height 10
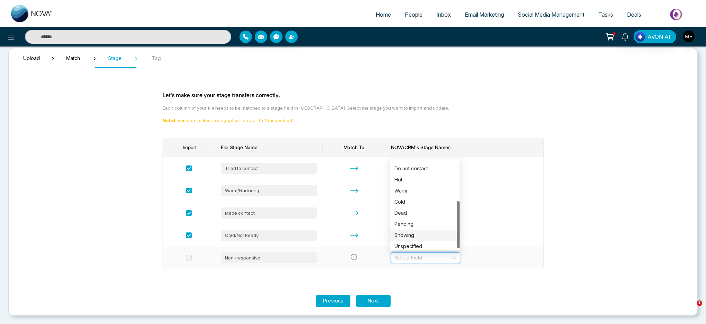
scroll to position [78, 0]
click at [424, 213] on div "Dead" at bounding box center [425, 210] width 61 height 8
click at [423, 261] on span "Dead" at bounding box center [425, 257] width 61 height 10
click at [424, 243] on div "Unspecified" at bounding box center [425, 244] width 61 height 8
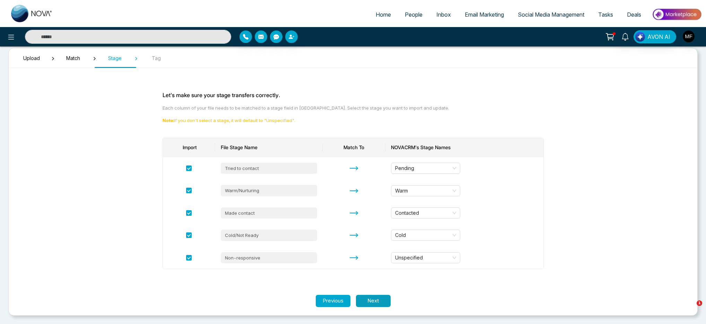
click at [386, 265] on button "Next" at bounding box center [373, 301] width 35 height 12
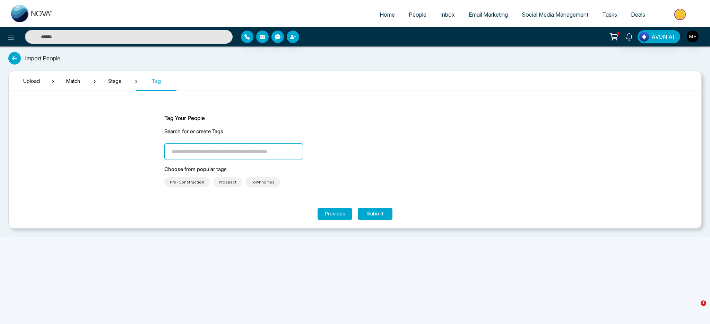
click at [216, 155] on input "search" at bounding box center [233, 151] width 139 height 17
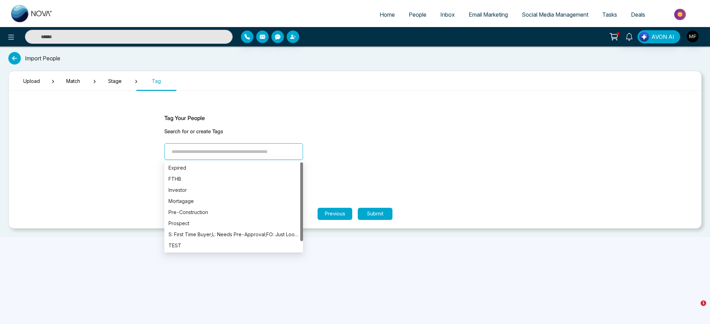
click at [323, 138] on div "Search for or create Tags" at bounding box center [354, 144] width 381 height 32
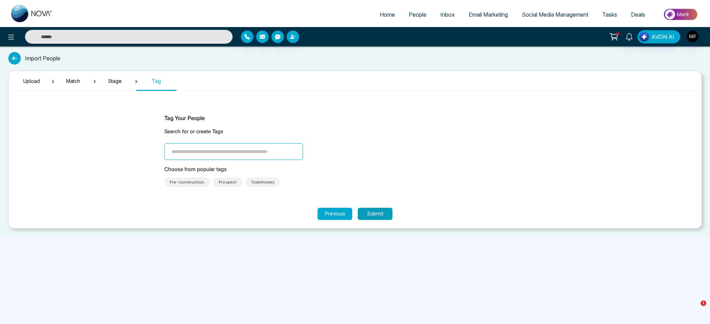
click at [373, 215] on button "Submit" at bounding box center [375, 214] width 35 height 12
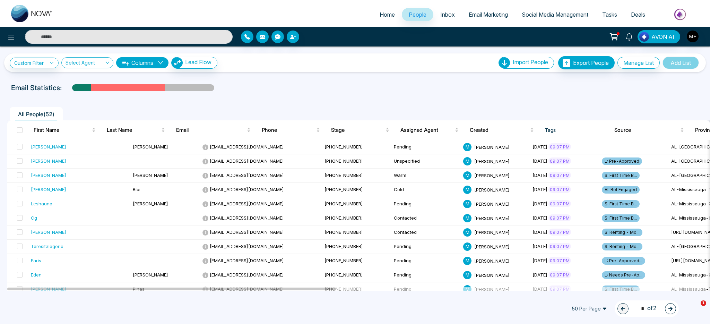
click at [206, 109] on ul "All People ( 52 )" at bounding box center [339, 113] width 665 height 13
click at [108, 65] on div "Select Agent" at bounding box center [87, 62] width 52 height 11
click at [43, 65] on link "Custom Filter" at bounding box center [34, 63] width 49 height 11
click at [50, 83] on input "search" at bounding box center [48, 79] width 56 height 10
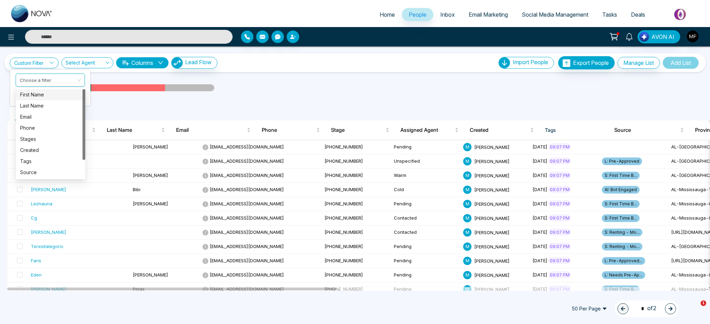
click at [268, 87] on div "Email Statistics:" at bounding box center [239, 88] width 456 height 10
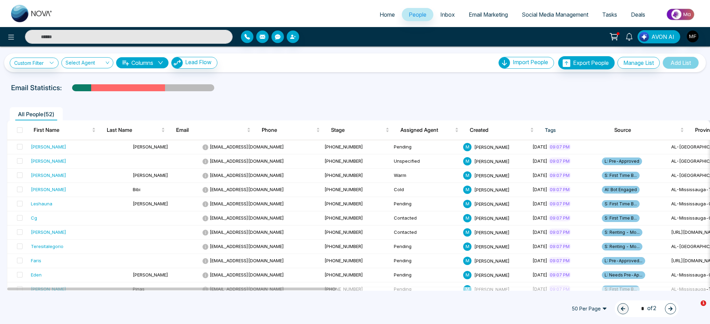
click at [163, 65] on icon "down" at bounding box center [161, 63] width 6 height 6
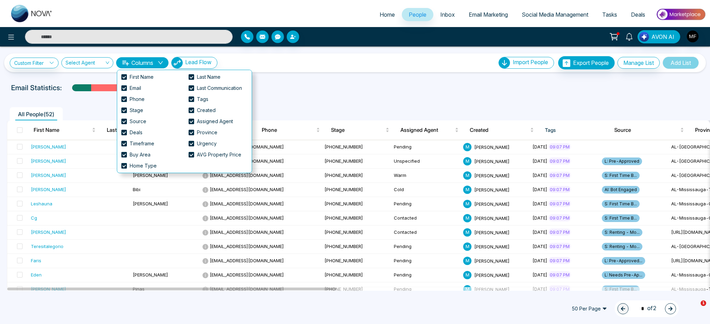
click at [163, 64] on icon "down" at bounding box center [161, 63] width 6 height 6
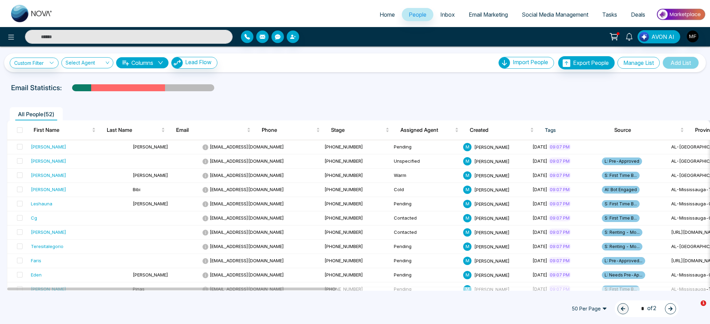
click at [524, 63] on button "Manage List" at bounding box center [639, 63] width 42 height 12
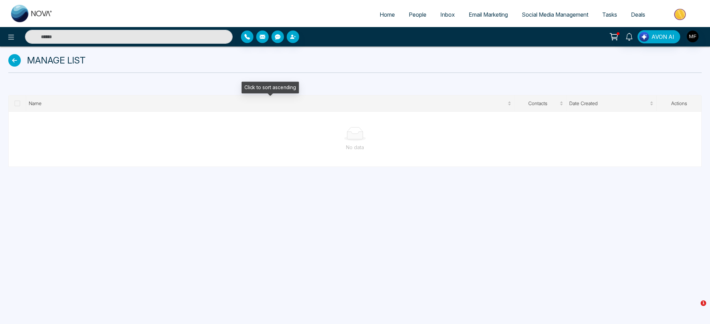
click at [20, 103] on span at bounding box center [18, 104] width 6 height 6
click at [19, 103] on span at bounding box center [18, 104] width 6 height 6
click at [524, 37] on icon at bounding box center [614, 37] width 10 height 10
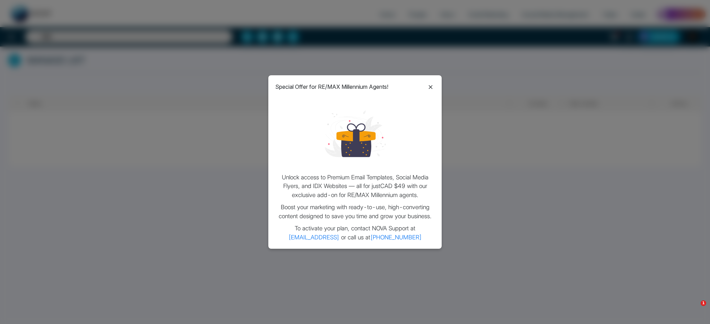
click at [431, 86] on icon at bounding box center [431, 87] width 8 height 8
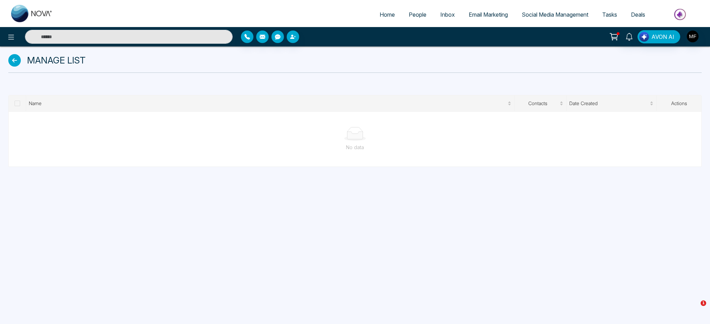
click at [17, 59] on icon at bounding box center [14, 60] width 12 height 12
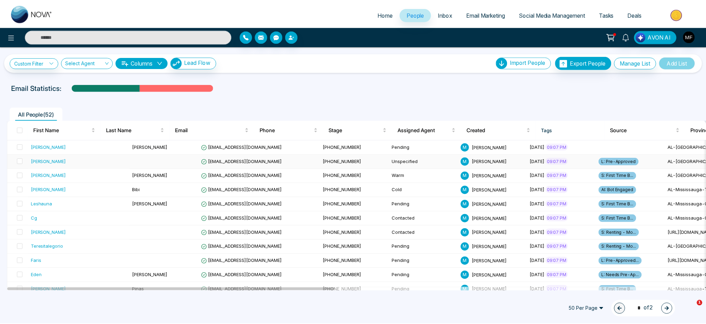
scroll to position [12, 0]
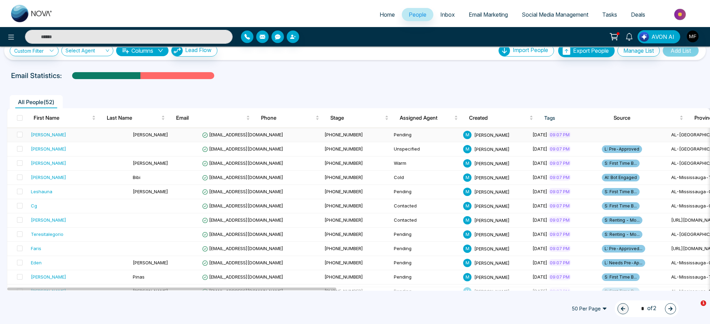
click at [62, 135] on div "Angelo" at bounding box center [79, 134] width 96 height 7
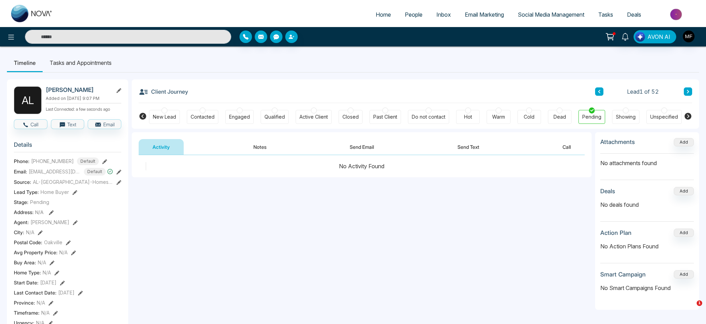
click at [81, 63] on li "Tasks and Appointments" at bounding box center [81, 62] width 76 height 19
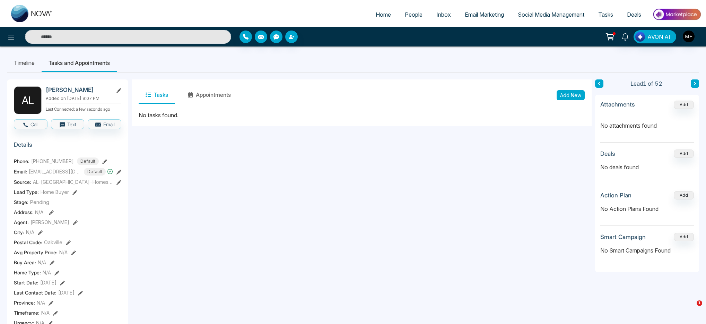
click at [29, 65] on li "Timeline" at bounding box center [24, 62] width 35 height 19
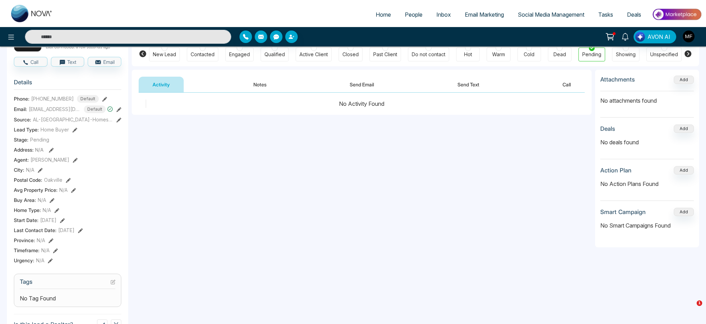
scroll to position [62, 0]
click at [83, 233] on icon at bounding box center [80, 231] width 5 height 5
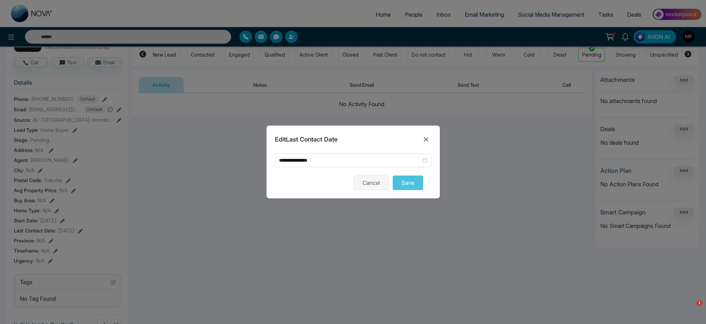
click at [383, 185] on button "Cancel" at bounding box center [371, 182] width 35 height 15
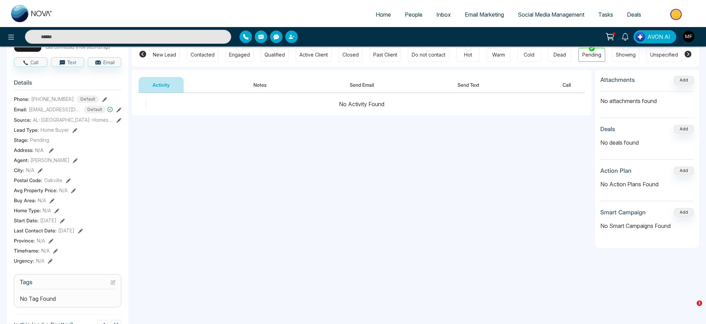
click at [83, 231] on button at bounding box center [80, 230] width 5 height 7
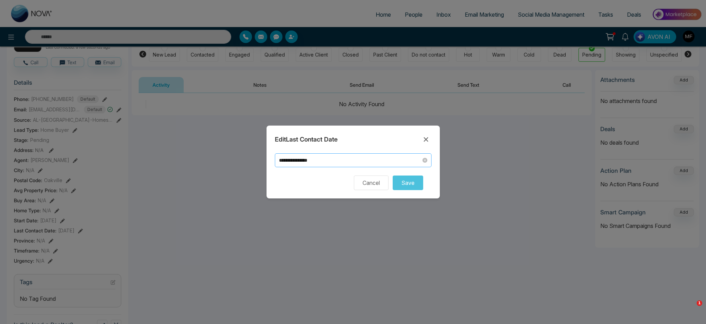
click at [386, 158] on input "**********" at bounding box center [350, 160] width 142 height 8
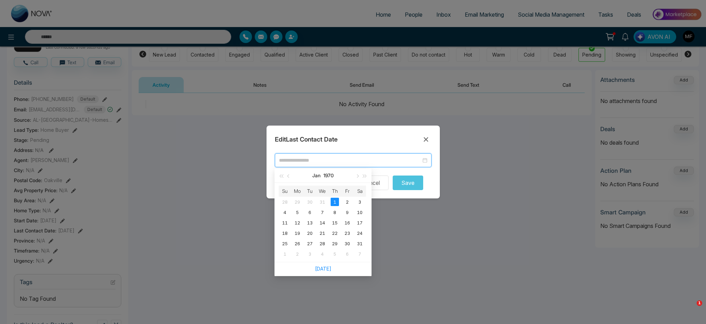
type input "**********"
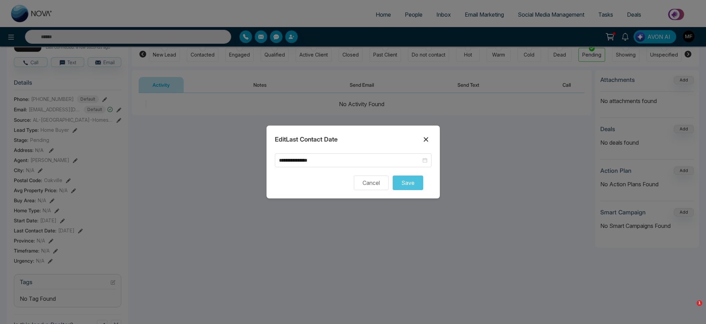
click at [422, 136] on icon at bounding box center [426, 139] width 8 height 8
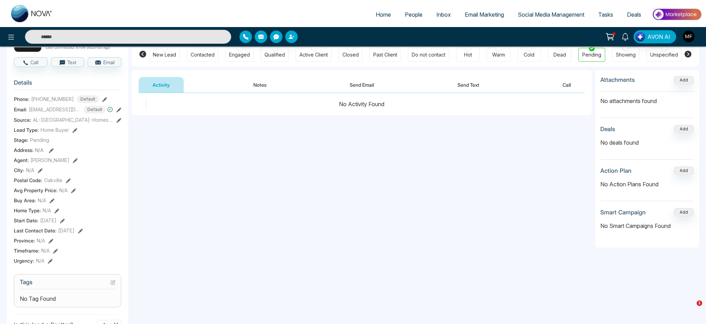
click at [108, 234] on div "Last Contact Date : January 01, 1970" at bounding box center [68, 230] width 108 height 7
click at [83, 233] on icon at bounding box center [80, 231] width 5 height 5
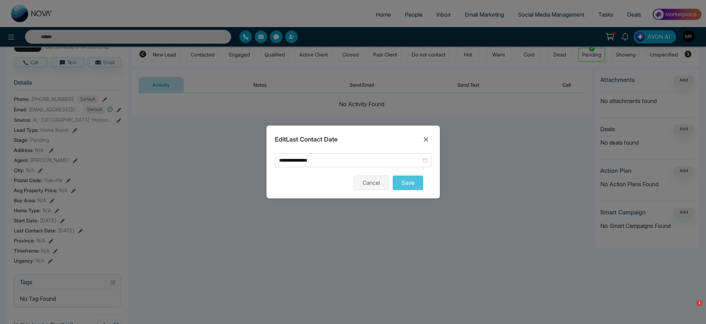
click at [378, 187] on button "Cancel" at bounding box center [371, 182] width 35 height 15
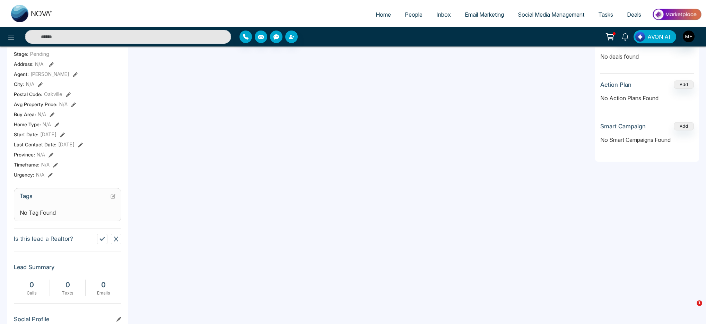
scroll to position [22, 0]
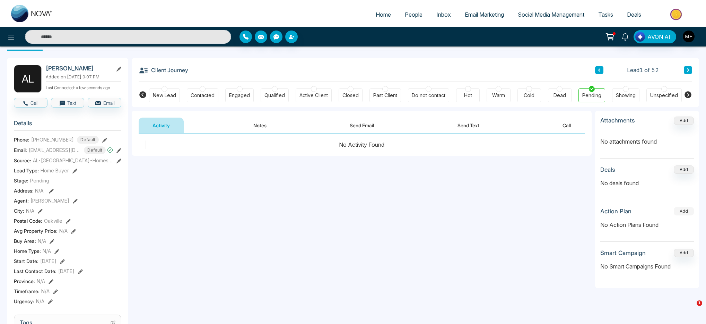
click at [524, 210] on button "Add" at bounding box center [684, 211] width 20 height 8
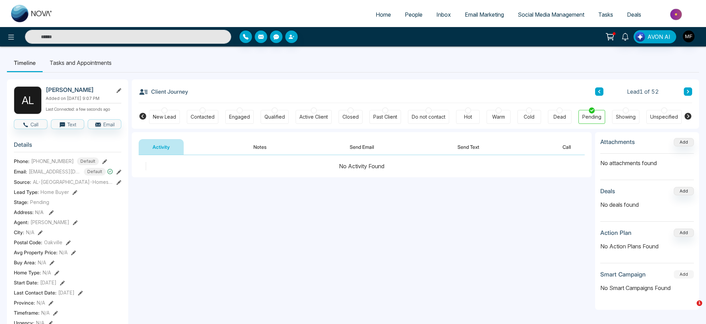
click at [524, 265] on button "Add" at bounding box center [684, 274] width 20 height 8
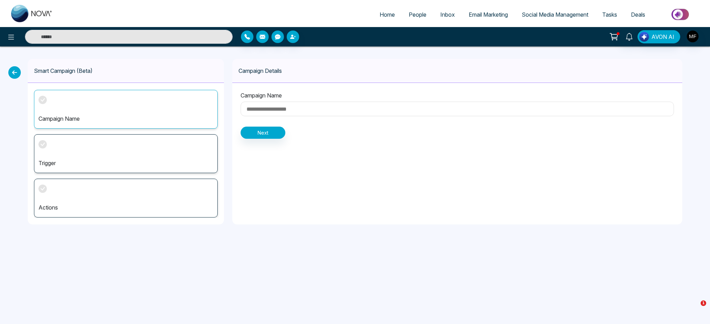
click at [119, 200] on div "Actions" at bounding box center [126, 198] width 184 height 39
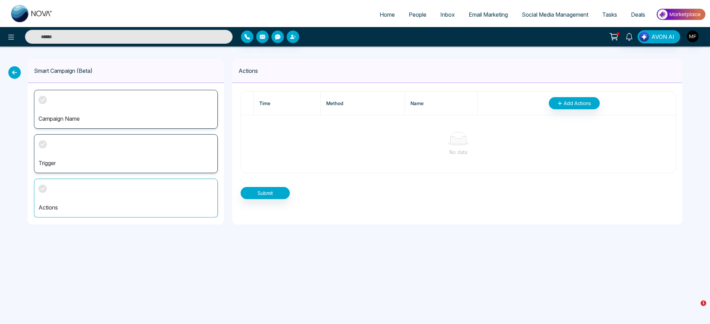
click at [125, 118] on p "Campaign Name" at bounding box center [125, 118] width 175 height 8
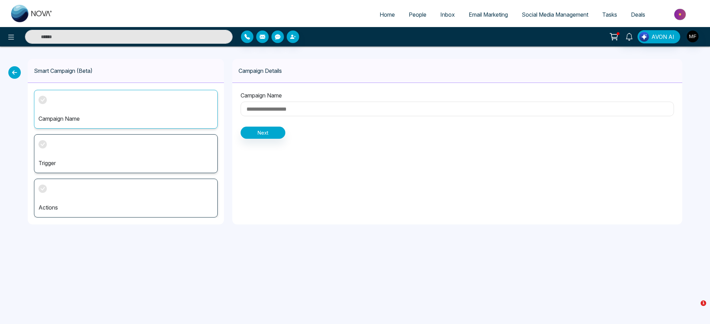
click at [293, 106] on input at bounding box center [457, 109] width 433 height 15
type input "*"
click at [144, 154] on div "Trigger" at bounding box center [126, 153] width 184 height 39
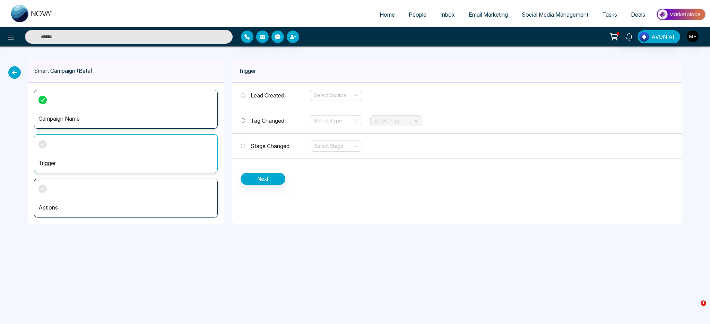
click at [17, 74] on icon at bounding box center [14, 72] width 12 height 12
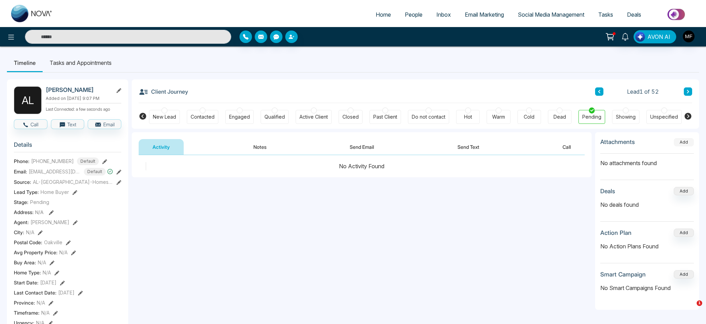
click at [524, 143] on button "Add" at bounding box center [684, 142] width 20 height 8
click at [524, 190] on button "Add" at bounding box center [684, 191] width 20 height 8
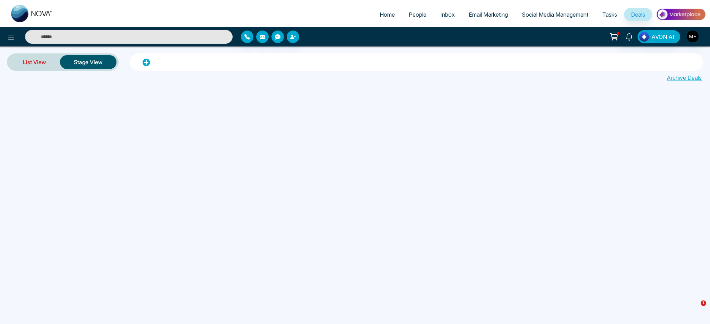
click at [39, 62] on link "List View" at bounding box center [34, 62] width 51 height 17
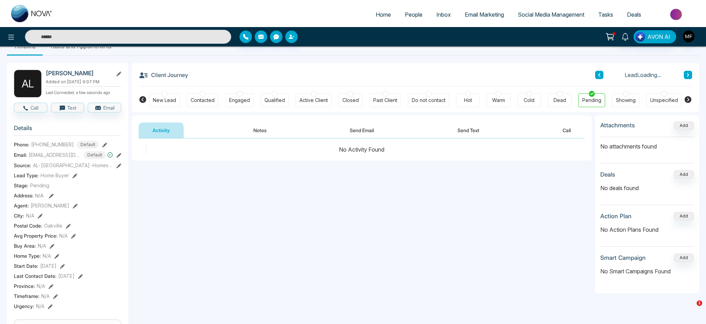
scroll to position [30, 0]
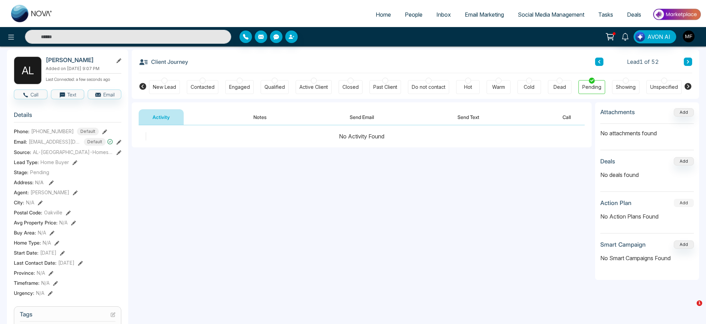
click at [524, 205] on button "Add" at bounding box center [684, 203] width 20 height 8
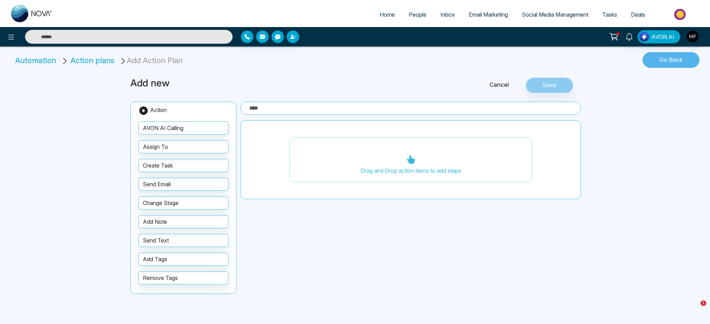
click at [524, 63] on button "Go Back" at bounding box center [671, 60] width 57 height 16
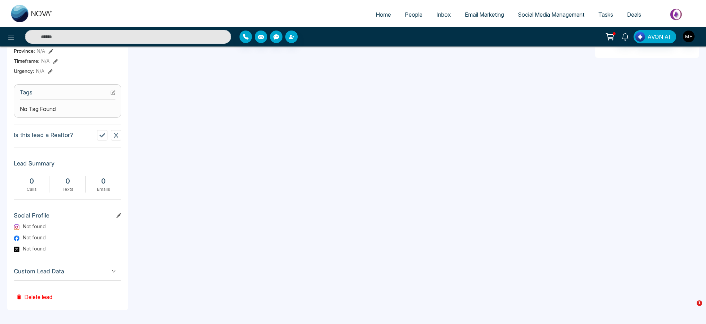
scroll to position [255, 0]
click at [108, 265] on span "Custom Lead Data" at bounding box center [68, 271] width 108 height 9
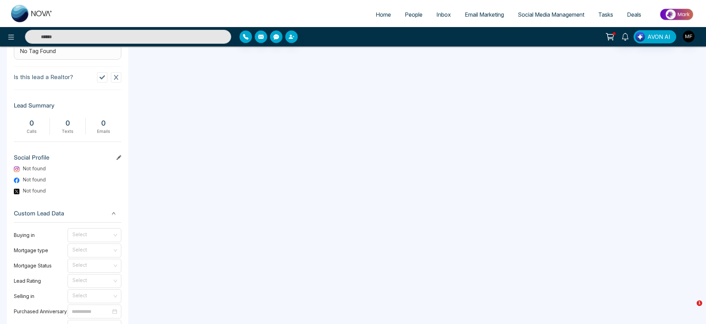
scroll to position [0, 0]
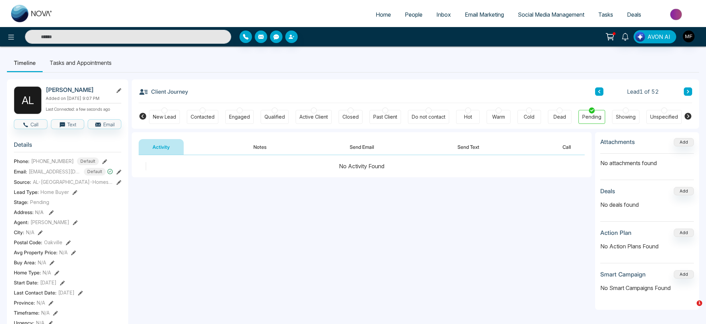
click at [465, 229] on div "**********" at bounding box center [362, 224] width 460 height 139
click at [524, 92] on button at bounding box center [688, 91] width 8 height 8
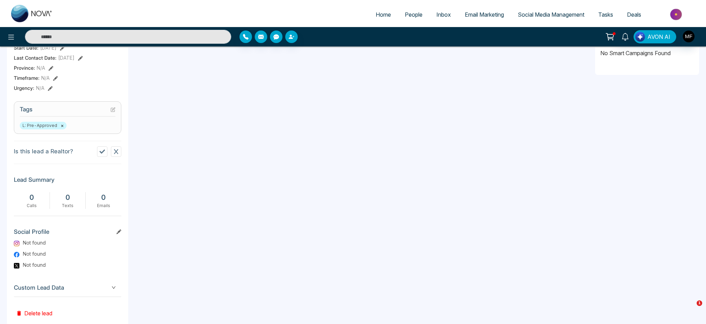
scroll to position [256, 0]
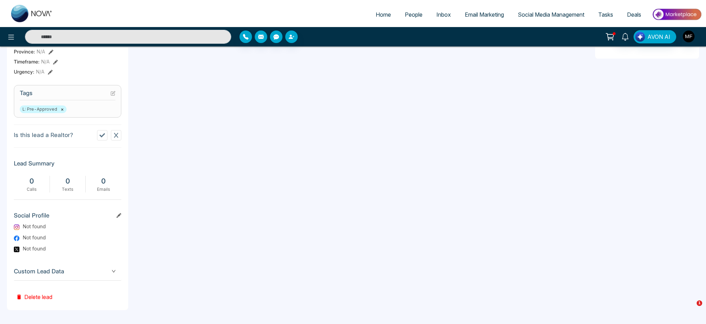
click at [82, 265] on span "Custom Lead Data" at bounding box center [68, 271] width 108 height 9
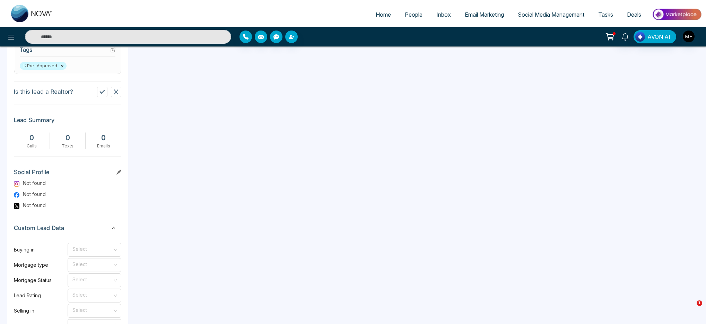
scroll to position [376, 0]
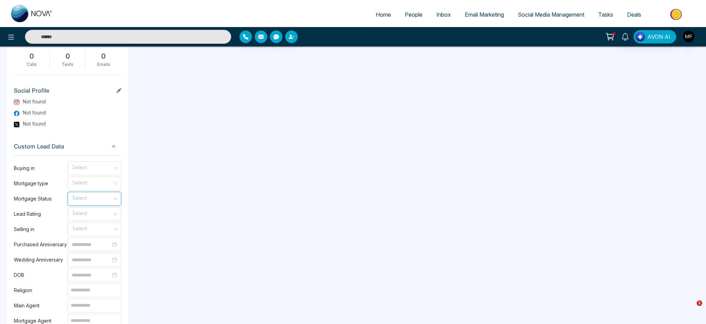
click at [98, 203] on input "search" at bounding box center [92, 197] width 41 height 10
click at [105, 232] on div "Prequalified" at bounding box center [94, 229] width 45 height 8
click at [168, 221] on div "**********" at bounding box center [362, 166] width 460 height 821
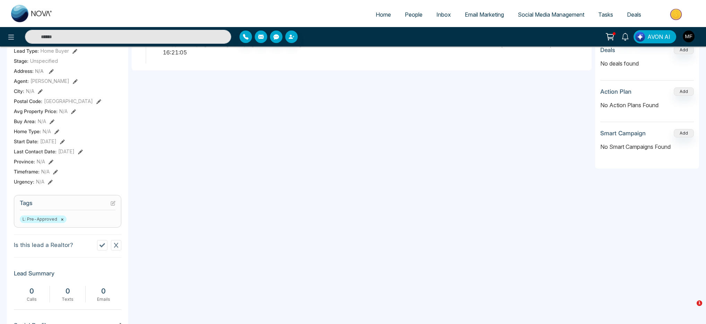
scroll to position [0, 0]
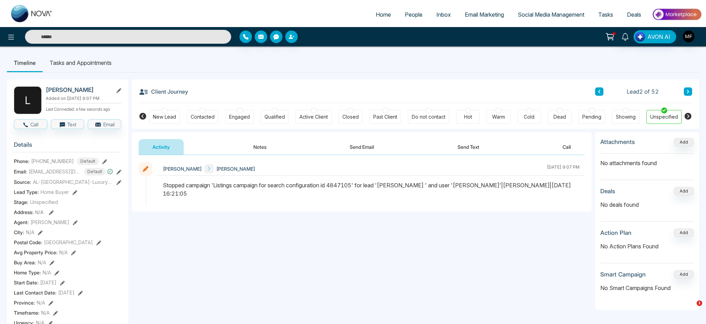
click at [213, 243] on div "**********" at bounding box center [362, 224] width 460 height 139
click at [524, 93] on icon at bounding box center [688, 91] width 3 height 4
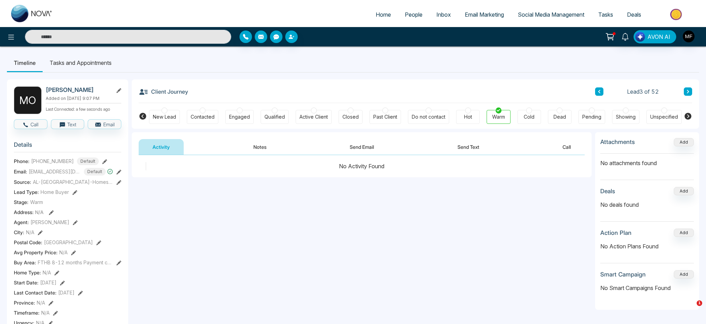
click at [524, 92] on icon at bounding box center [599, 91] width 3 height 4
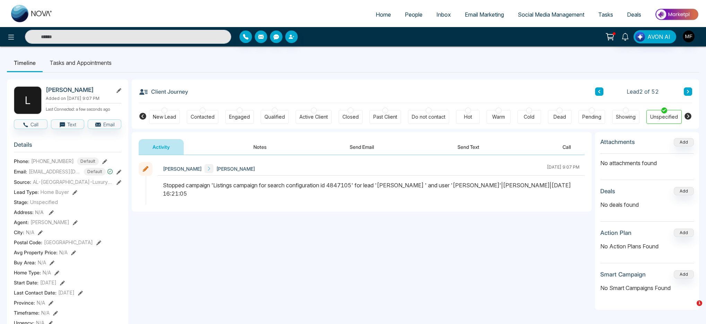
click at [524, 92] on icon at bounding box center [599, 91] width 3 height 4
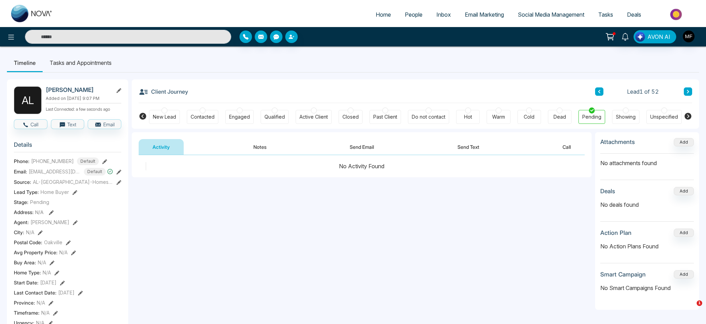
click at [524, 91] on button at bounding box center [688, 91] width 8 height 8
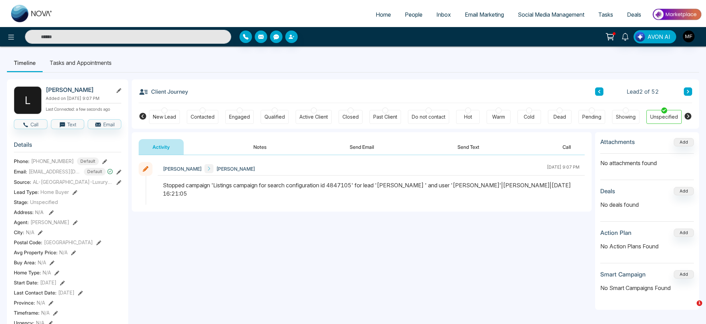
click at [524, 91] on button at bounding box center [688, 91] width 8 height 8
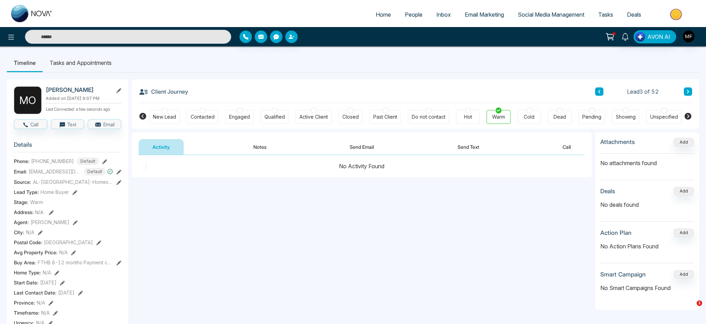
click at [119, 89] on icon at bounding box center [119, 90] width 5 height 5
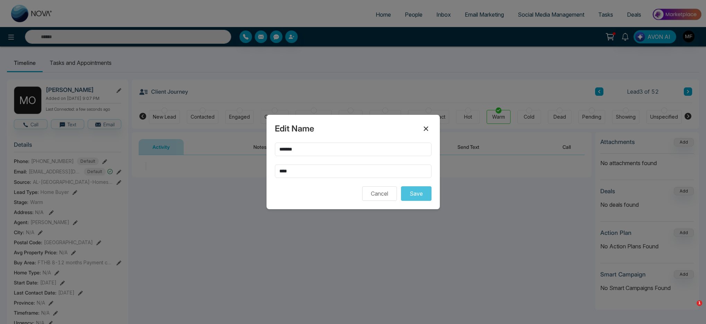
click at [427, 131] on icon at bounding box center [426, 128] width 8 height 8
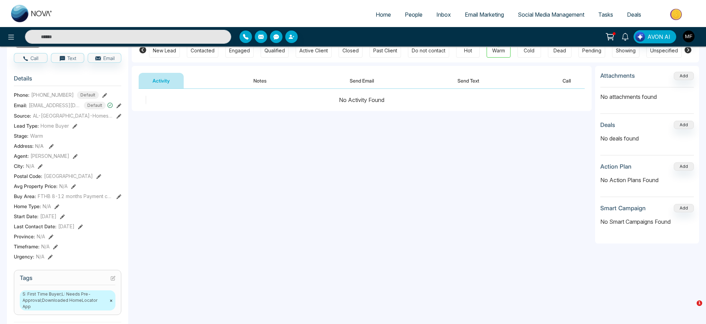
scroll to position [262, 0]
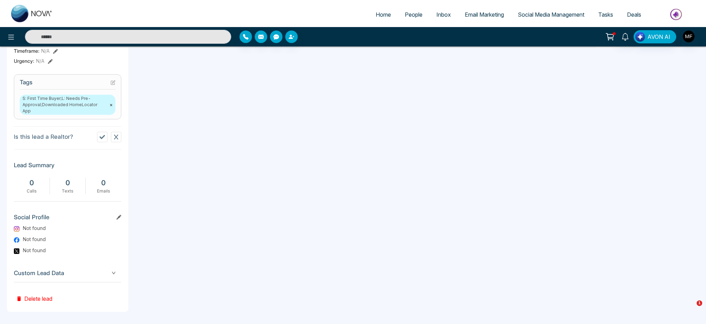
click at [62, 265] on span "Custom Lead Data" at bounding box center [68, 272] width 108 height 9
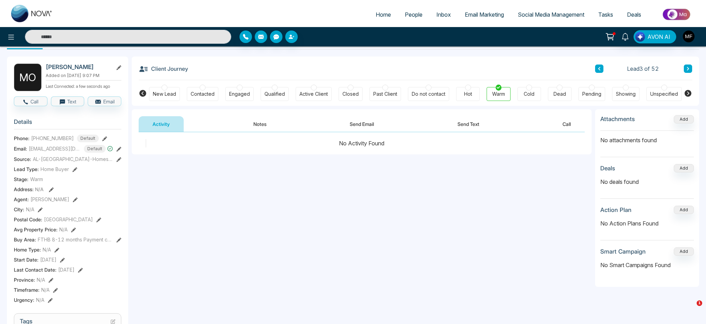
scroll to position [7, 0]
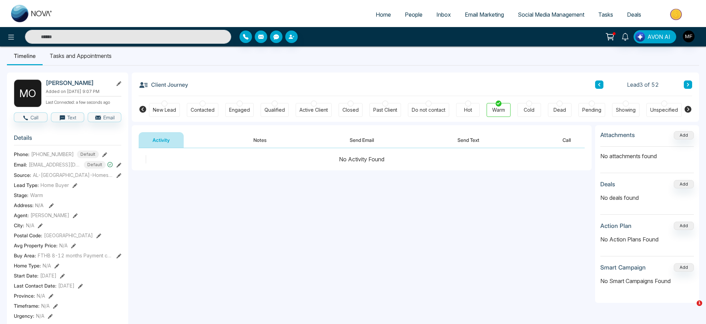
click at [144, 85] on icon at bounding box center [144, 85] width 10 height 10
click at [524, 226] on button "Add" at bounding box center [684, 226] width 20 height 8
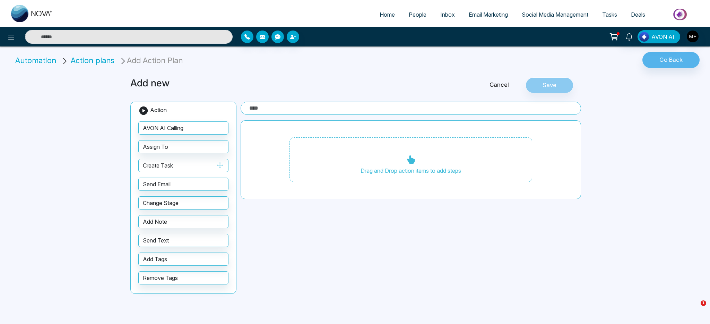
click at [196, 163] on button "Create Task" at bounding box center [183, 165] width 90 height 13
click at [367, 169] on div "Drag and Drop action items to add steps" at bounding box center [411, 159] width 243 height 45
click at [300, 108] on input "text" at bounding box center [411, 108] width 341 height 13
click at [512, 86] on link "Cancel" at bounding box center [499, 84] width 53 height 9
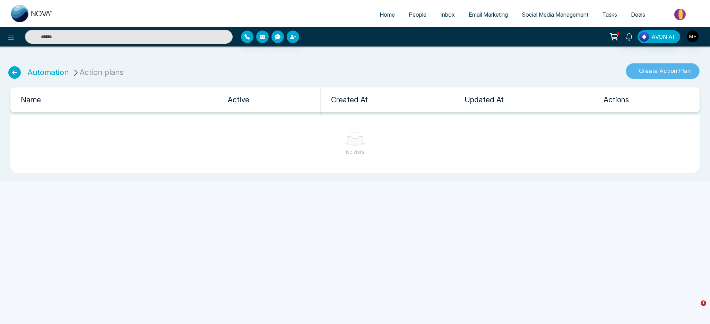
click at [524, 70] on button "Create Action Plan" at bounding box center [663, 71] width 74 height 16
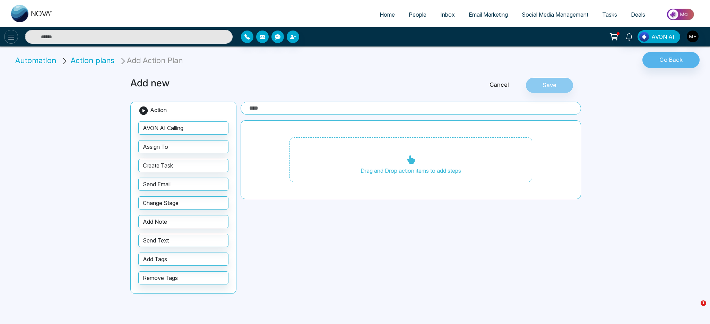
click at [8, 36] on icon at bounding box center [11, 37] width 8 height 8
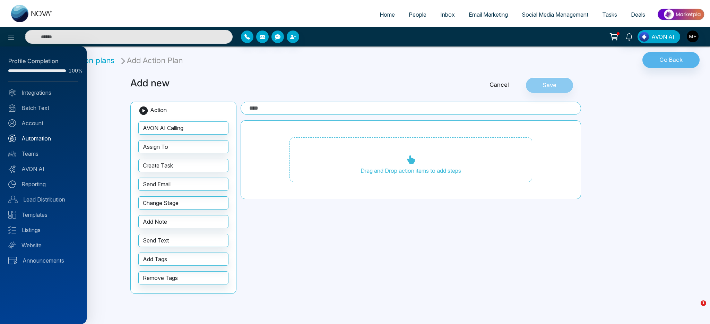
click at [41, 138] on link "Automation" at bounding box center [43, 138] width 70 height 8
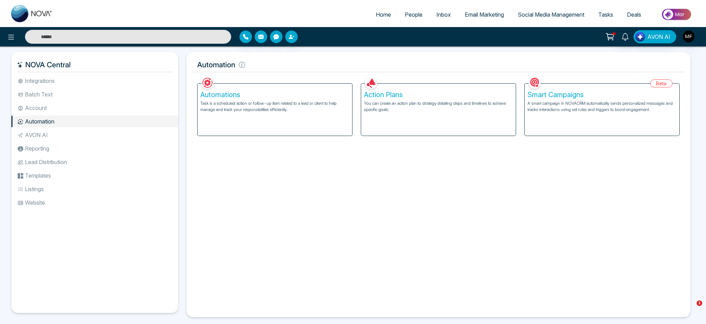
click at [275, 118] on div "Automations Task is a scheduled action or follow-up item related to a lead or c…" at bounding box center [275, 110] width 155 height 52
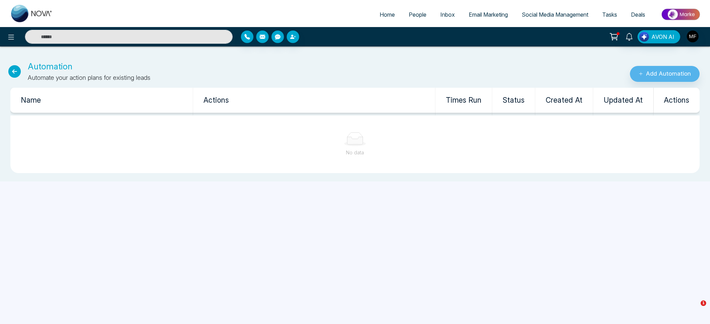
click at [11, 69] on icon at bounding box center [14, 71] width 12 height 12
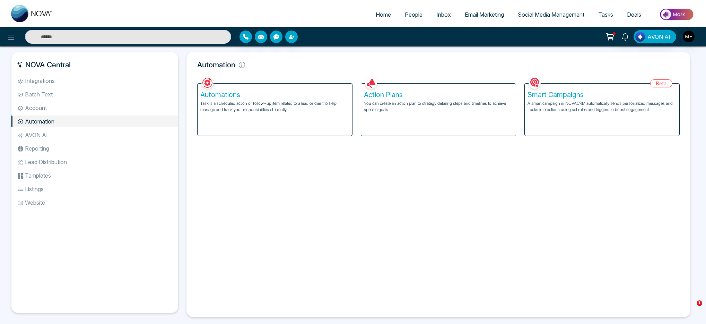
click at [51, 105] on li "Account" at bounding box center [94, 108] width 167 height 12
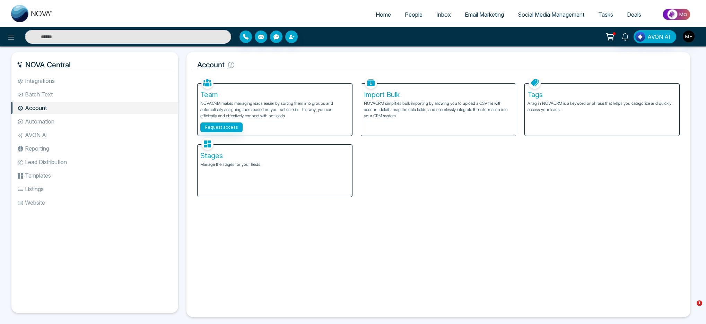
click at [58, 96] on li "Batch Text" at bounding box center [94, 94] width 167 height 12
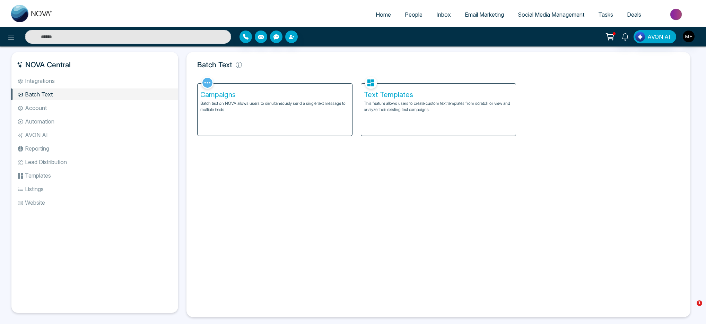
click at [69, 86] on li "Integrations" at bounding box center [94, 81] width 167 height 12
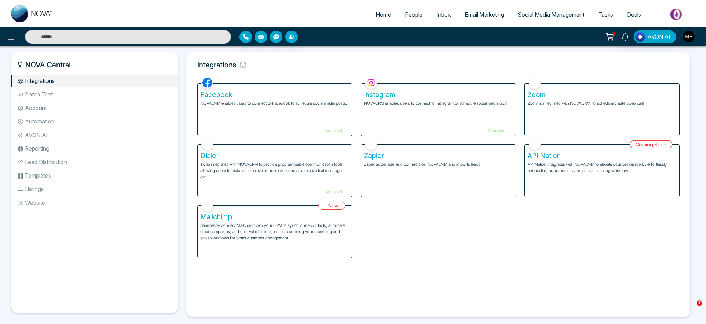
click at [53, 128] on ul "Integrations Batch Text Account Automation AVON AI Reporting Lead Distribution …" at bounding box center [94, 188] width 167 height 227
click at [54, 123] on li "Automation" at bounding box center [94, 121] width 167 height 12
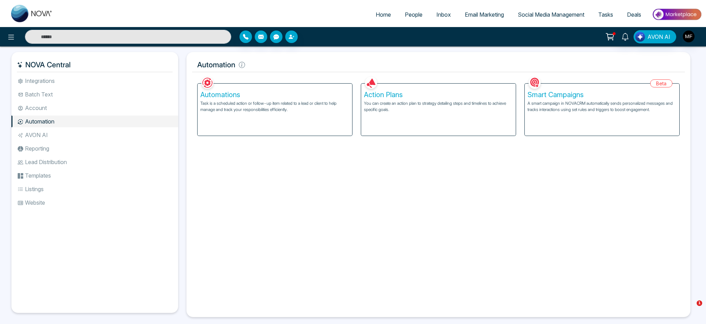
click at [60, 106] on li "Account" at bounding box center [94, 108] width 167 height 12
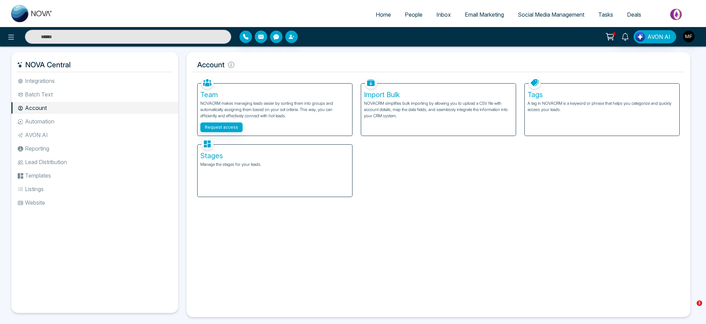
click at [54, 122] on li "Automation" at bounding box center [94, 121] width 167 height 12
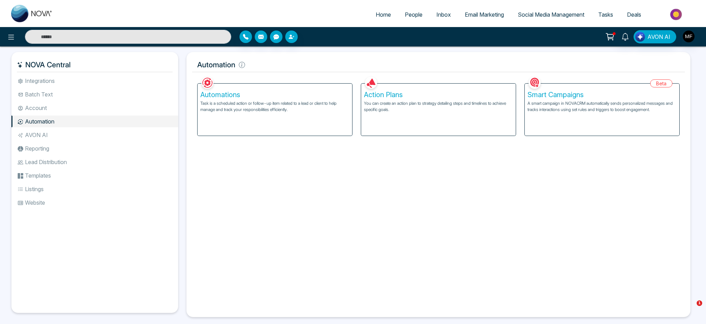
click at [58, 109] on li "Account" at bounding box center [94, 108] width 167 height 12
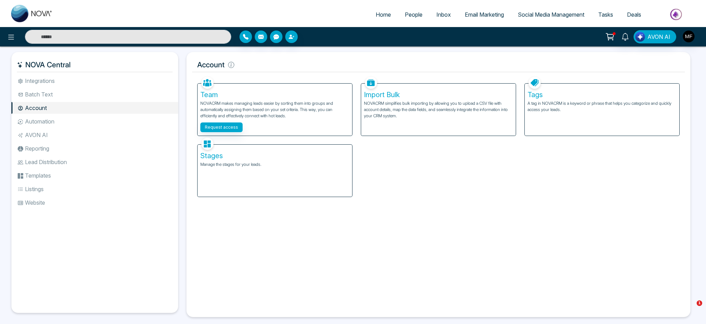
click at [56, 121] on li "Automation" at bounding box center [94, 121] width 167 height 12
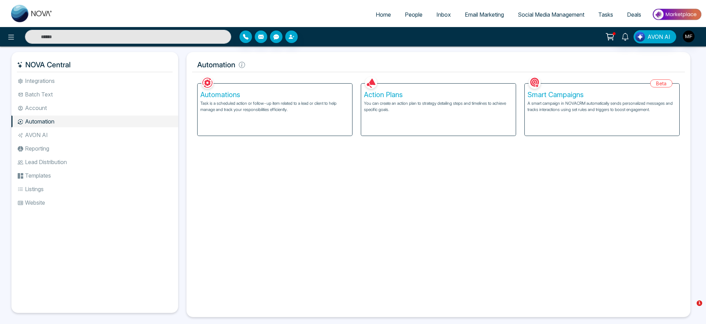
click at [34, 134] on li "AVON AI" at bounding box center [94, 135] width 167 height 12
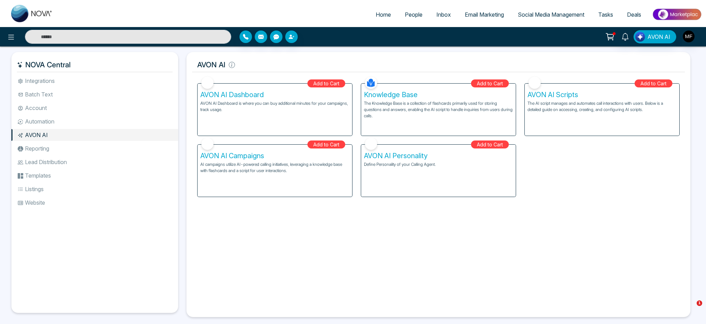
click at [47, 149] on li "Reporting" at bounding box center [94, 149] width 167 height 12
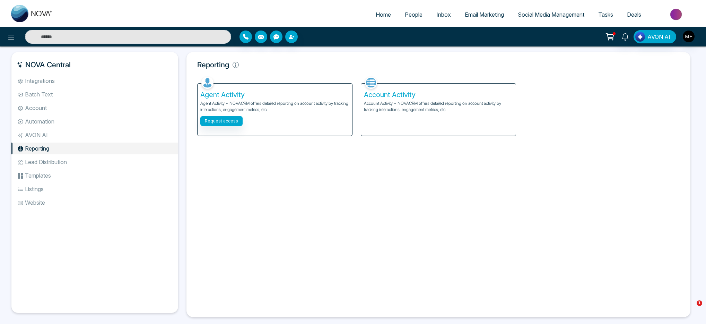
click at [64, 158] on li "Lead Distribution" at bounding box center [94, 162] width 167 height 12
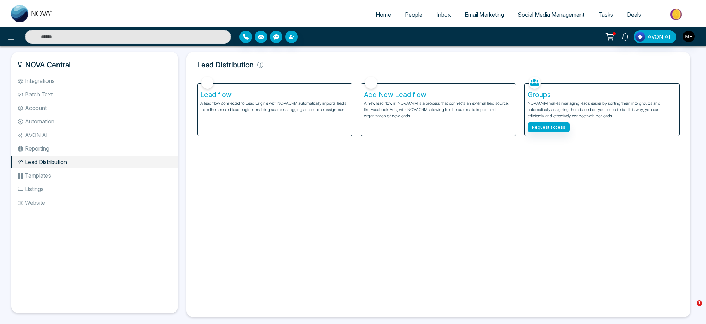
click at [49, 177] on li "Templates" at bounding box center [94, 176] width 167 height 12
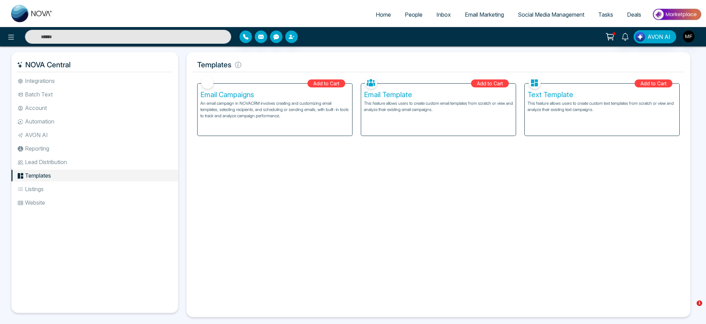
click at [63, 188] on li "Listings" at bounding box center [94, 189] width 167 height 12
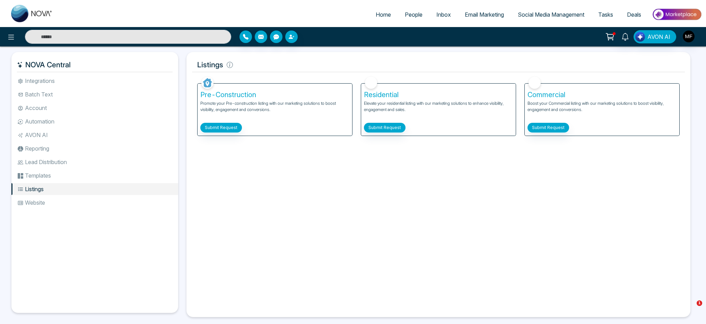
click at [57, 197] on li "Website" at bounding box center [94, 203] width 167 height 12
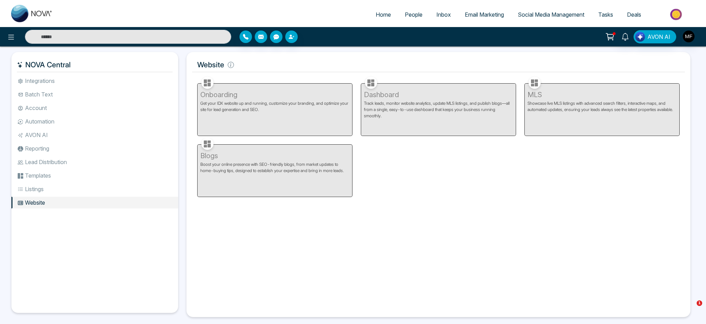
click at [58, 178] on li "Templates" at bounding box center [94, 176] width 167 height 12
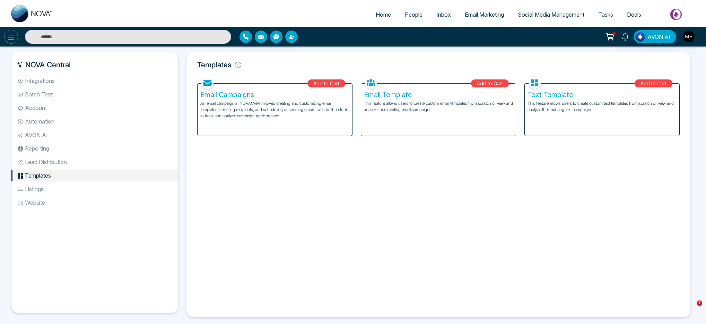
click at [13, 42] on button at bounding box center [11, 37] width 14 height 14
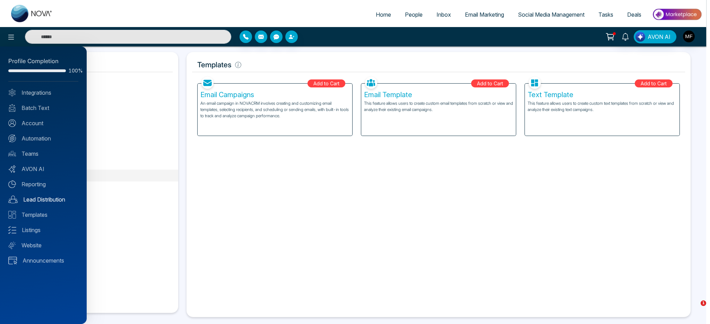
click at [44, 199] on link "Lead Distribution" at bounding box center [43, 199] width 70 height 8
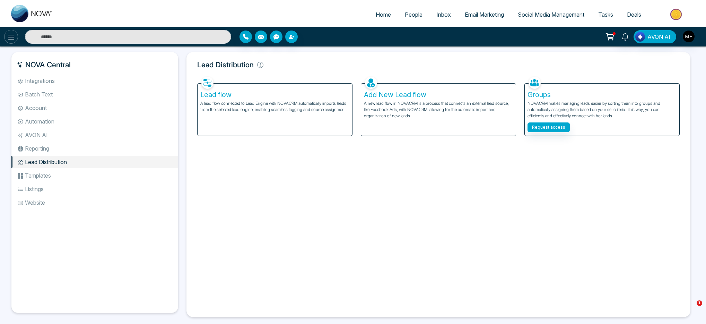
click at [12, 36] on icon at bounding box center [11, 37] width 8 height 8
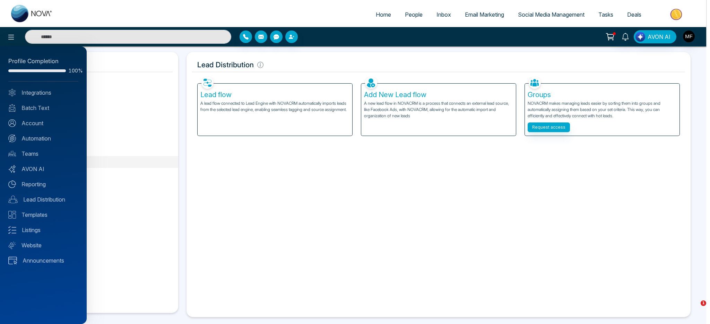
click at [418, 15] on div at bounding box center [355, 162] width 710 height 324
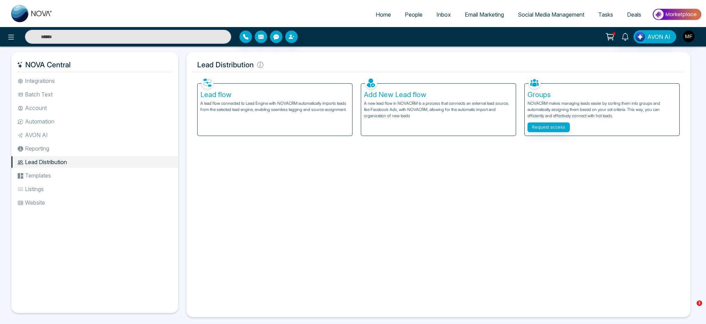
click at [407, 14] on span "People" at bounding box center [414, 14] width 18 height 7
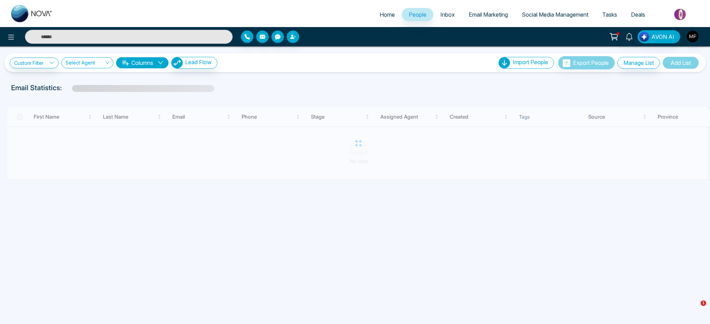
click at [380, 15] on span "Home" at bounding box center [387, 14] width 15 height 7
select select "*"
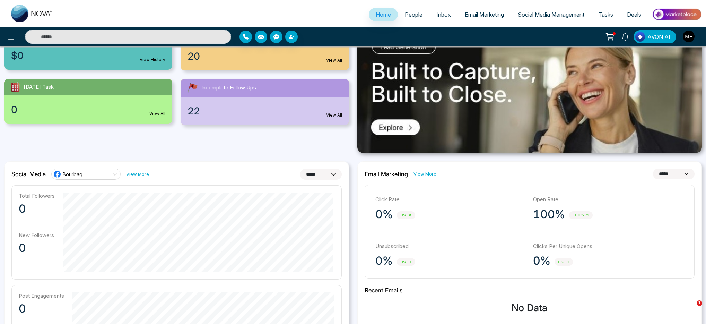
scroll to position [102, 0]
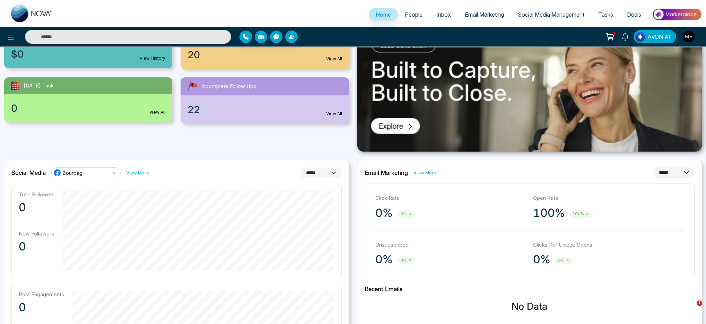
click at [355, 135] on div at bounding box center [529, 87] width 353 height 130
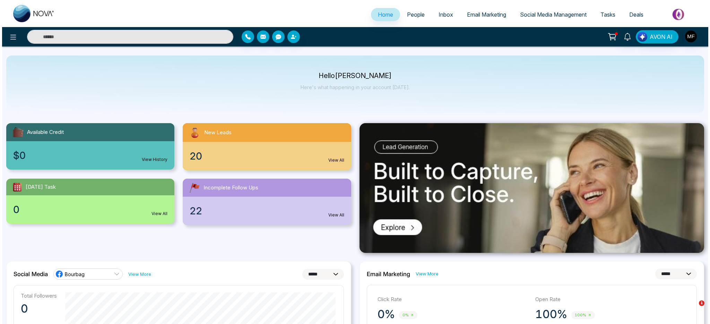
scroll to position [0, 0]
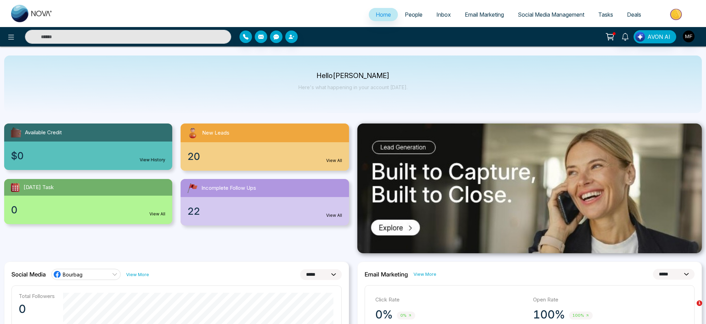
click at [407, 13] on span "People" at bounding box center [414, 14] width 18 height 7
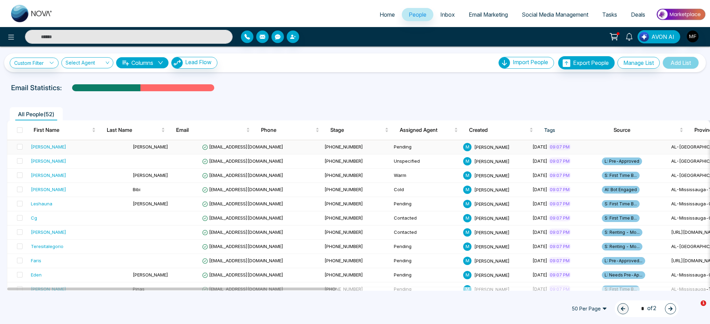
click at [69, 141] on td "Angelo" at bounding box center [79, 147] width 102 height 14
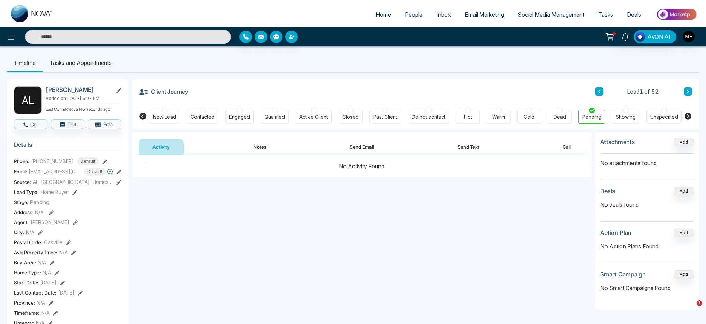
click at [524, 92] on icon at bounding box center [688, 91] width 3 height 4
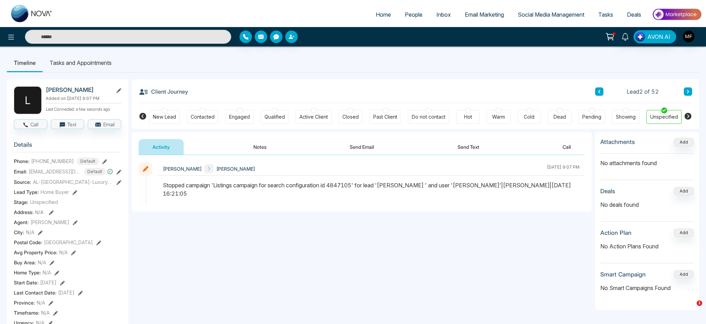
click at [524, 92] on icon at bounding box center [688, 91] width 3 height 4
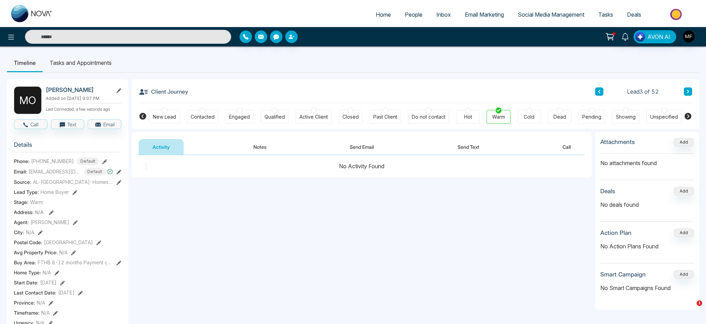
click at [524, 92] on icon at bounding box center [688, 91] width 3 height 4
click at [291, 166] on div "No Activity Found" at bounding box center [362, 166] width 446 height 8
click at [341, 164] on div "No Activity Found" at bounding box center [362, 166] width 446 height 8
click at [263, 147] on button "Notes" at bounding box center [260, 147] width 41 height 16
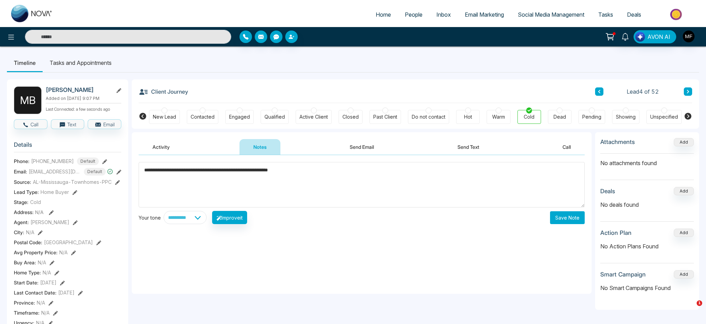
type textarea "**********"
click at [524, 220] on button "Save Note" at bounding box center [567, 217] width 35 height 13
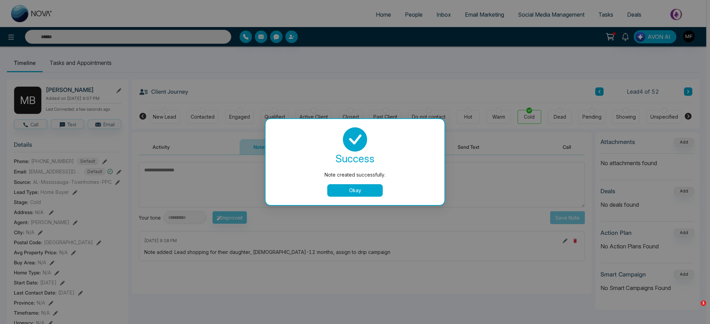
click at [357, 190] on button "Okay" at bounding box center [354, 190] width 55 height 12
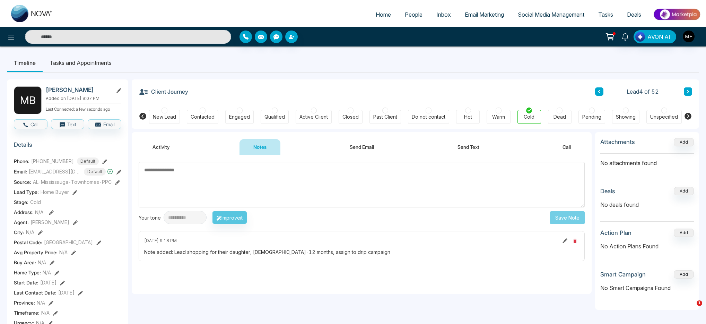
click at [524, 91] on div "Client Journey Lead 4 of 52 New Lead Contacted Engaged Qualified Active Client …" at bounding box center [416, 103] width 568 height 49
click at [524, 93] on button at bounding box center [688, 91] width 8 height 8
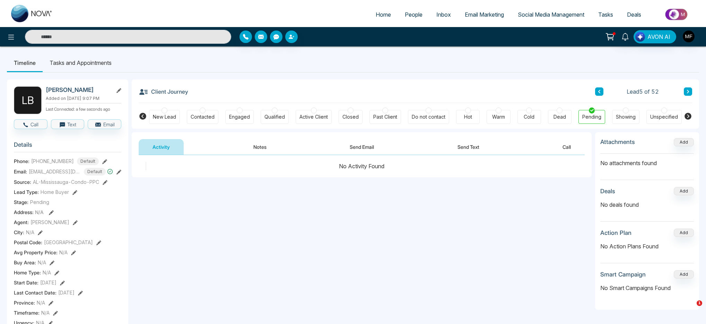
click at [478, 115] on div "Hot" at bounding box center [468, 117] width 24 height 14
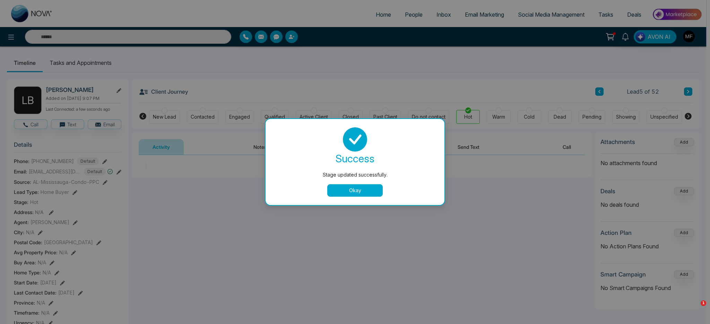
click at [344, 191] on button "Okay" at bounding box center [354, 190] width 55 height 12
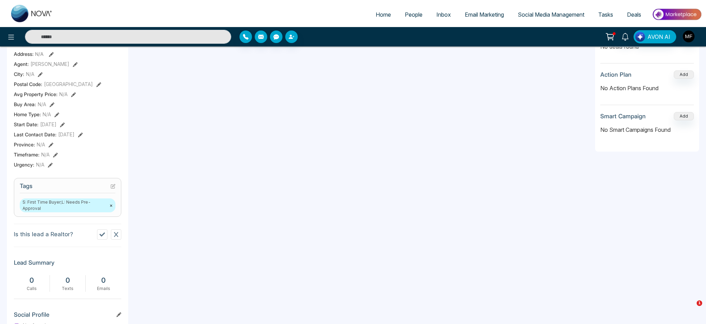
scroll to position [195, 0]
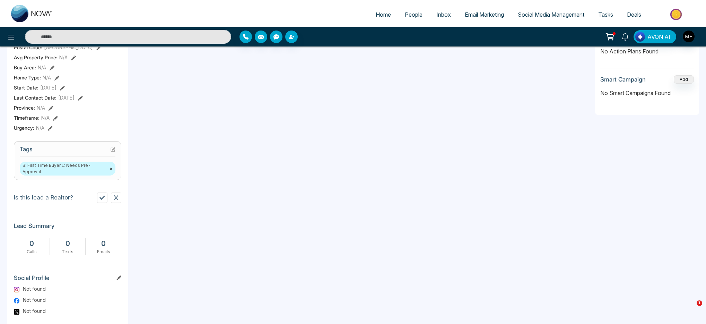
click at [90, 171] on span "S: First Time Buyer;L: Needs Pre-Approval ×" at bounding box center [68, 169] width 96 height 14
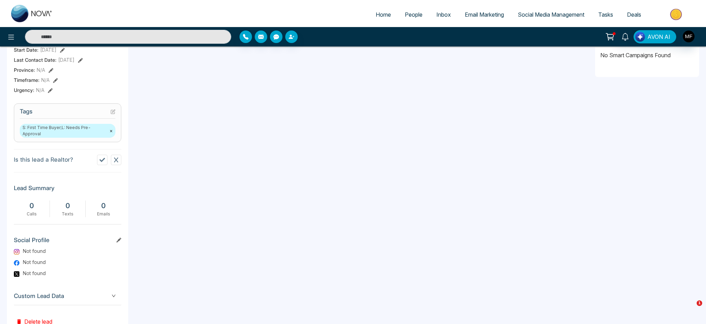
scroll to position [256, 0]
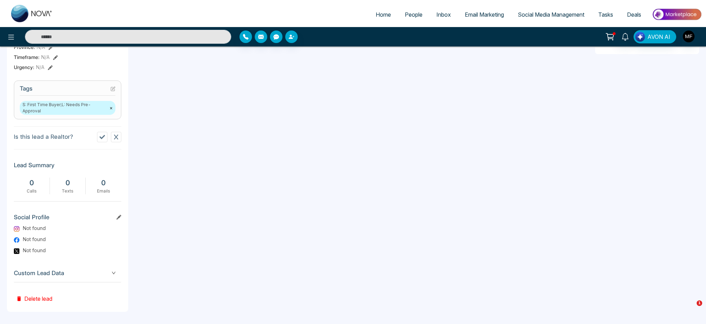
click at [77, 264] on div "Custom Lead Data" at bounding box center [68, 273] width 108 height 18
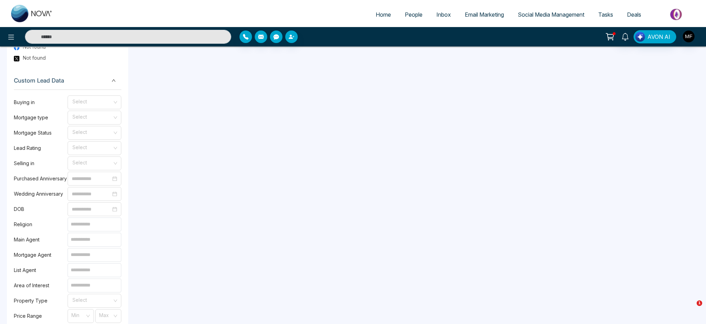
scroll to position [498, 0]
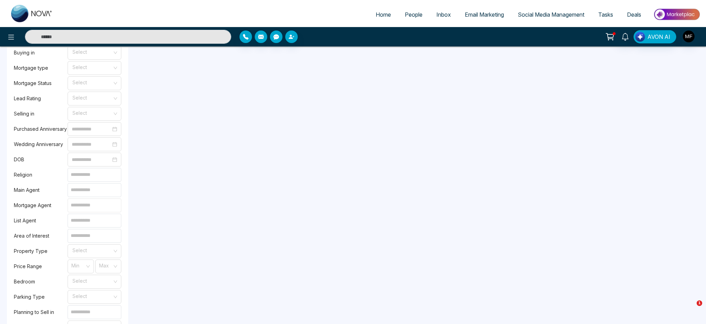
click at [87, 206] on input at bounding box center [95, 205] width 54 height 14
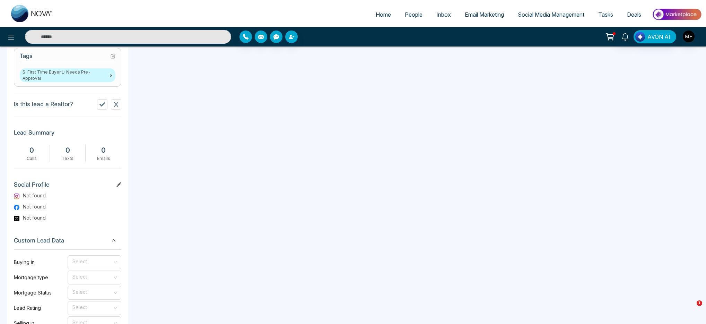
scroll to position [242, 0]
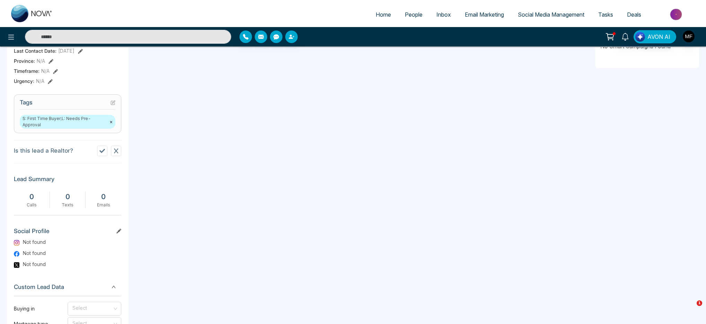
click at [160, 232] on div "**********" at bounding box center [362, 303] width 460 height 826
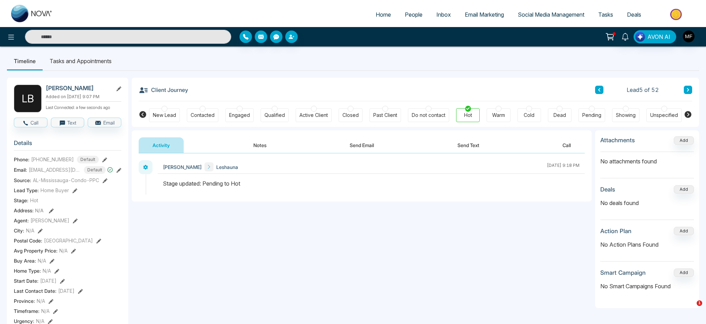
scroll to position [0, 0]
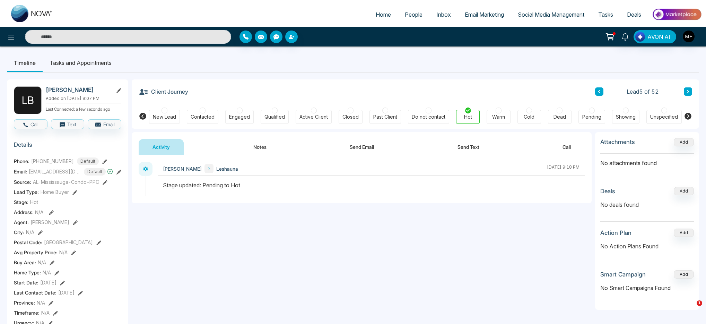
click at [267, 148] on button "Notes" at bounding box center [260, 147] width 41 height 16
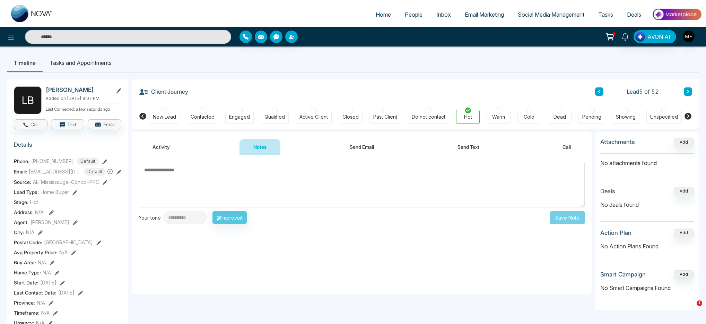
click at [366, 146] on button "Send Email" at bounding box center [362, 147] width 52 height 16
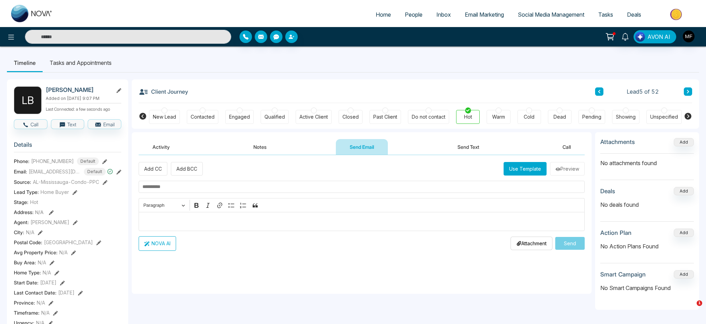
click at [450, 144] on button "Send Text" at bounding box center [469, 147] width 50 height 16
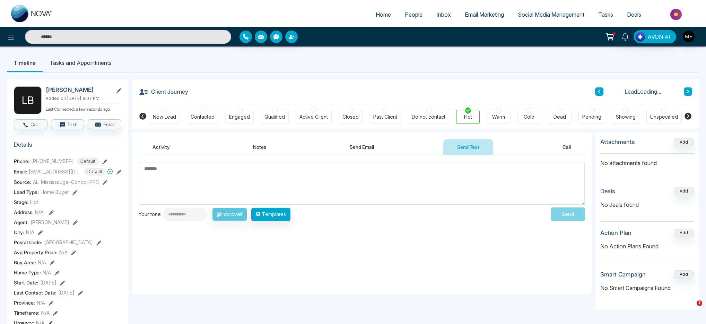
click at [524, 151] on button "Call" at bounding box center [567, 147] width 36 height 16
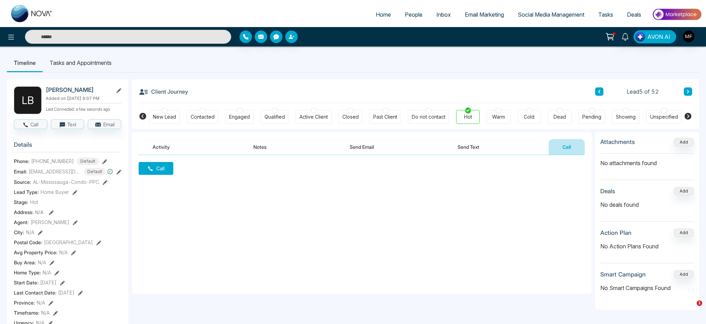
click at [468, 147] on button "Send Text" at bounding box center [469, 147] width 50 height 16
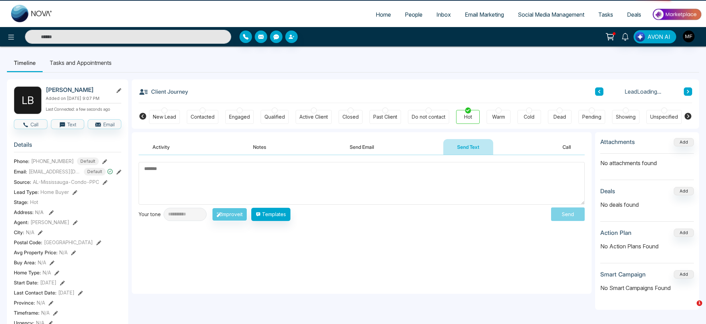
click at [362, 146] on button "Send Email" at bounding box center [362, 147] width 52 height 16
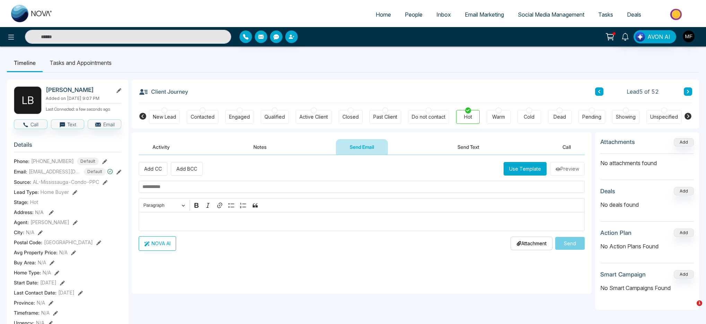
click at [248, 144] on button "Notes" at bounding box center [260, 147] width 41 height 16
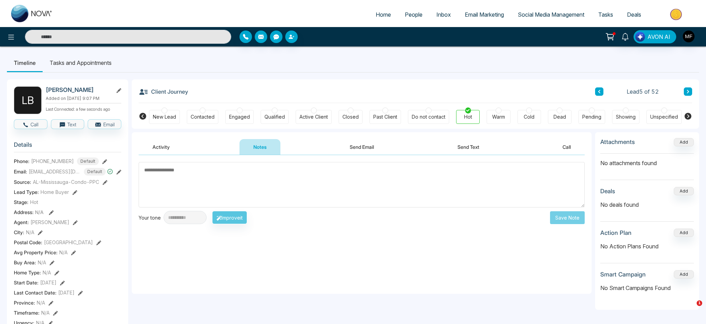
click at [283, 170] on textarea at bounding box center [362, 184] width 446 height 45
click at [420, 97] on div "Client Journey Lead 5 of 52" at bounding box center [416, 91] width 554 height 24
click at [310, 119] on div "Active Client" at bounding box center [314, 116] width 28 height 7
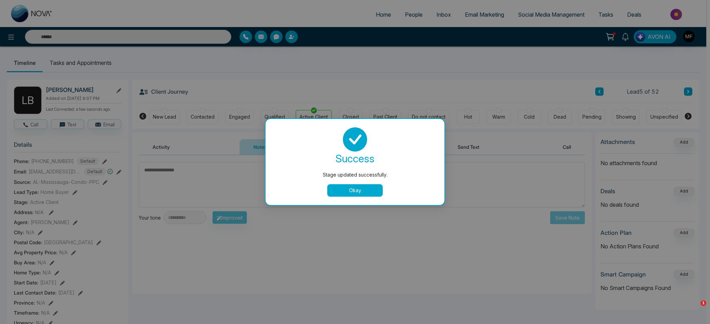
click at [356, 193] on button "Okay" at bounding box center [354, 190] width 55 height 12
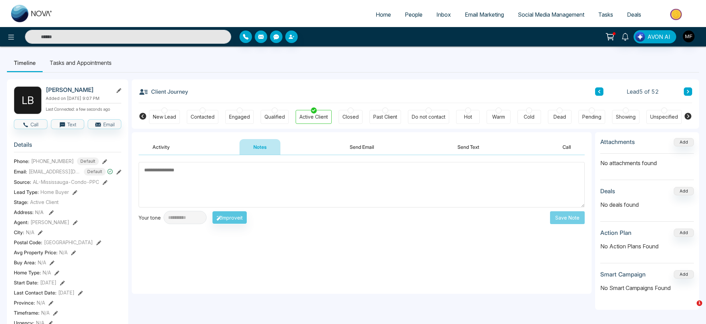
click at [418, 98] on div "Client Journey Lead 5 of 52" at bounding box center [416, 91] width 554 height 24
click at [463, 113] on div "Hot" at bounding box center [468, 117] width 24 height 14
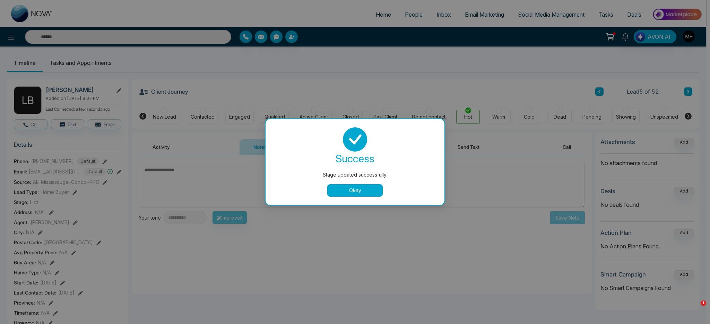
click at [352, 190] on button "Okay" at bounding box center [354, 190] width 55 height 12
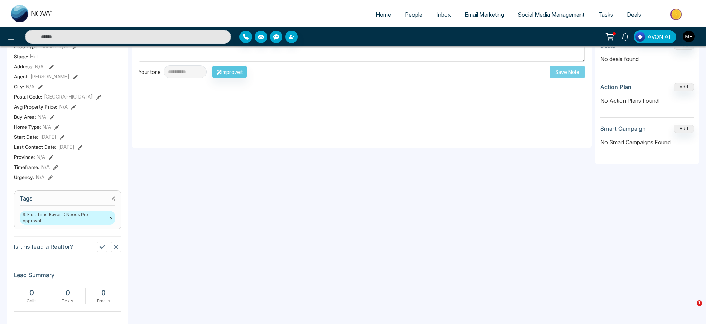
scroll to position [147, 0]
click at [114, 200] on icon at bounding box center [113, 197] width 5 height 5
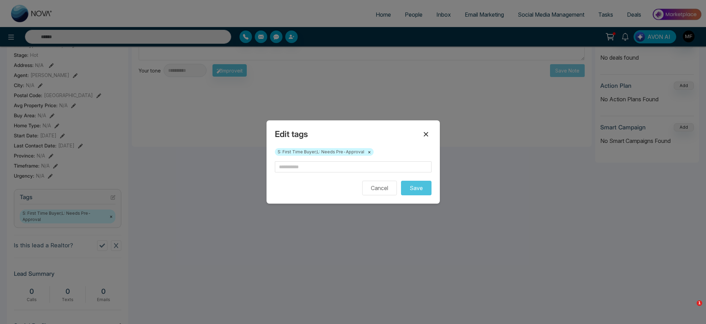
click at [425, 133] on icon at bounding box center [426, 134] width 5 height 5
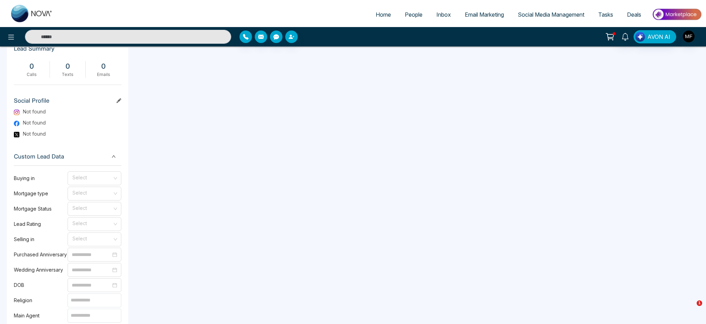
scroll to position [399, 0]
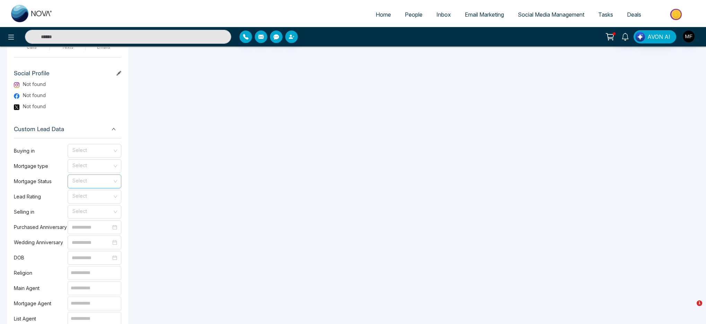
click at [89, 180] on input "search" at bounding box center [92, 180] width 41 height 10
click at [99, 195] on div "Not Prequalified" at bounding box center [94, 195] width 45 height 8
click at [92, 166] on input "search" at bounding box center [92, 165] width 41 height 10
click at [92, 181] on div "Purchase" at bounding box center [94, 179] width 45 height 8
click at [104, 147] on input "search" at bounding box center [92, 149] width 41 height 10
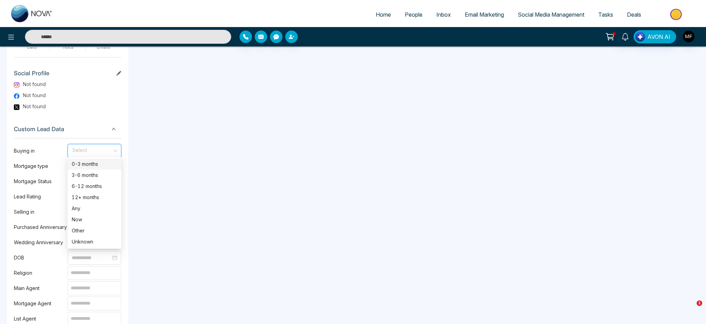
click at [101, 164] on div "0-3 months" at bounding box center [94, 164] width 45 height 8
click at [96, 195] on input "search" at bounding box center [92, 195] width 41 height 10
click at [94, 209] on div "Hot" at bounding box center [94, 210] width 45 height 8
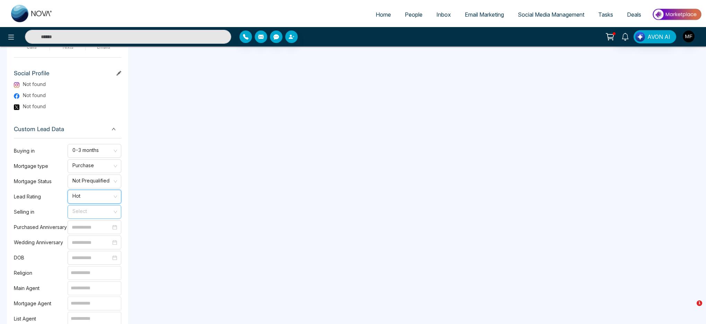
click at [85, 206] on input "search" at bounding box center [92, 210] width 41 height 10
click at [139, 213] on div "**********" at bounding box center [362, 146] width 460 height 826
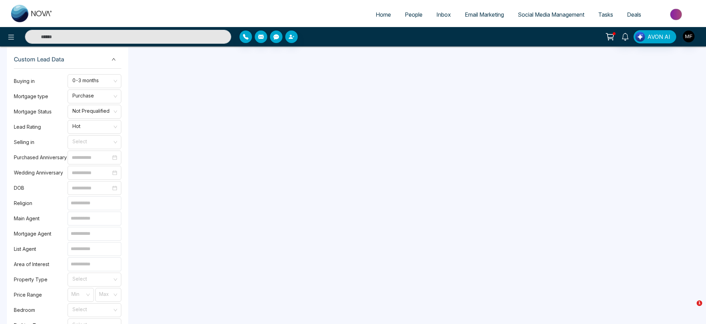
scroll to position [484, 0]
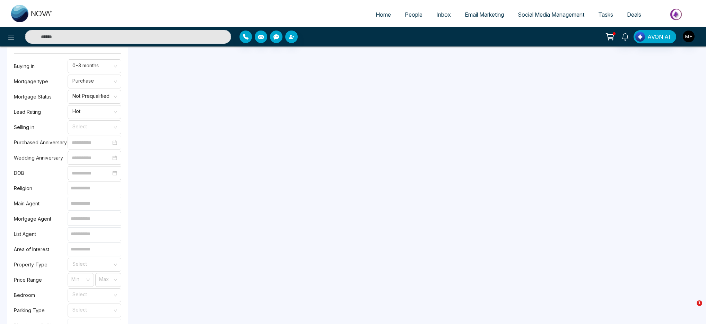
click at [85, 192] on input at bounding box center [95, 188] width 54 height 14
click at [97, 202] on input at bounding box center [95, 204] width 54 height 14
click at [88, 216] on input at bounding box center [95, 219] width 54 height 14
click at [86, 232] on input at bounding box center [95, 234] width 54 height 14
click at [84, 247] on input at bounding box center [95, 249] width 54 height 14
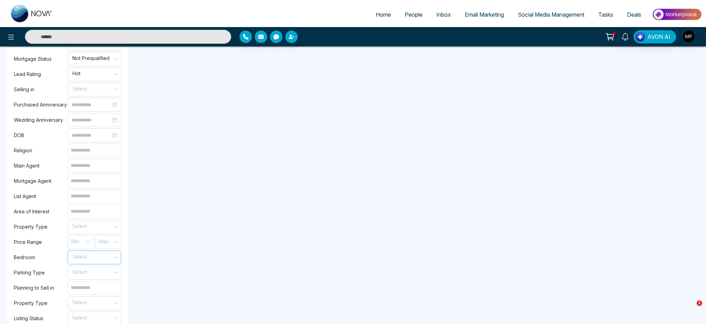
scroll to position [529, 0]
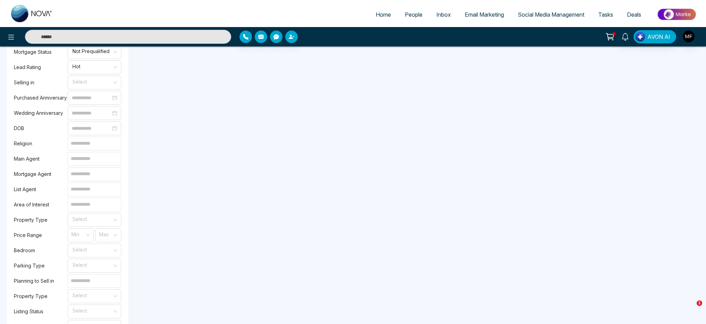
click at [94, 202] on input at bounding box center [95, 205] width 54 height 14
type input "*"
click at [86, 218] on input "search" at bounding box center [92, 218] width 41 height 10
click at [175, 199] on div "**********" at bounding box center [362, 16] width 460 height 826
click at [93, 218] on input "search" at bounding box center [92, 218] width 41 height 10
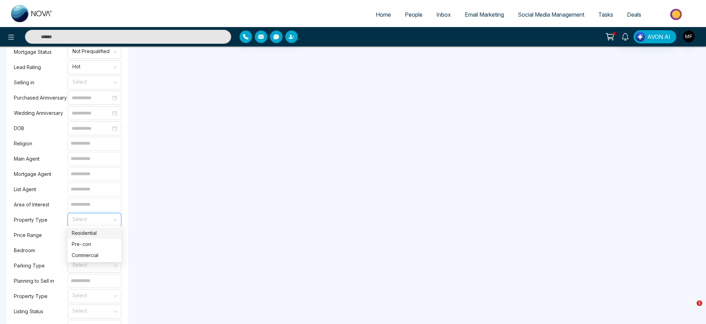
click at [83, 232] on div "Residential" at bounding box center [94, 233] width 45 height 8
click at [100, 220] on span "Residential" at bounding box center [94, 220] width 44 height 12
click at [87, 243] on div "Pre-con" at bounding box center [94, 244] width 45 height 8
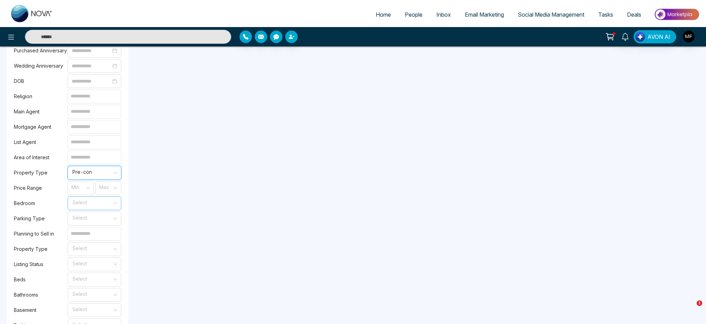
scroll to position [586, 0]
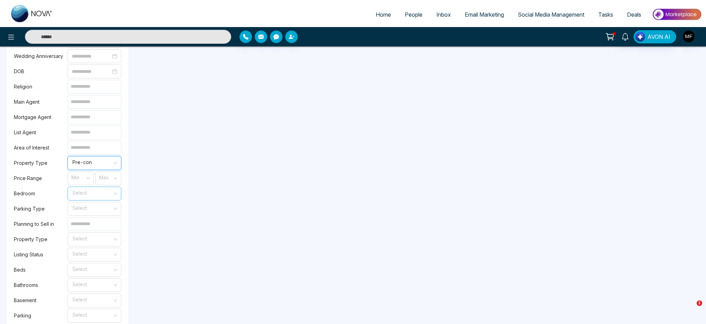
click at [81, 192] on input "search" at bounding box center [92, 192] width 41 height 10
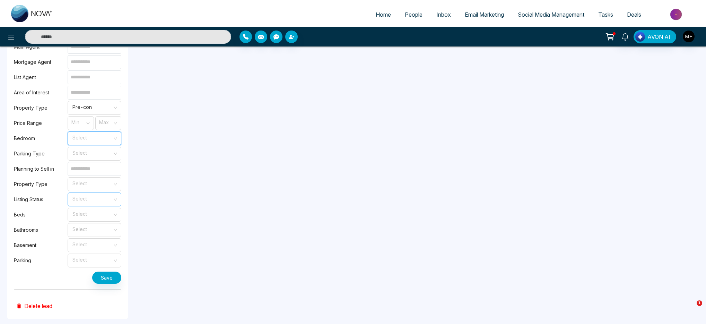
scroll to position [647, 0]
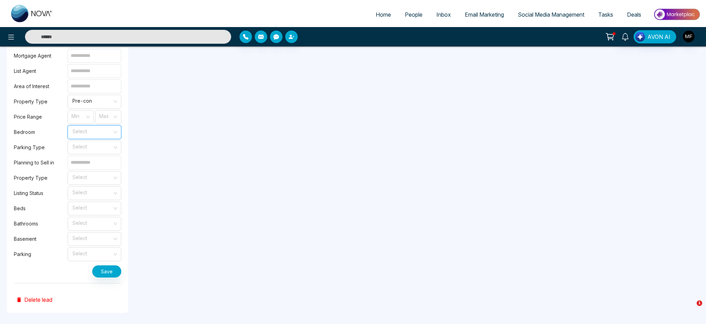
click at [86, 163] on input at bounding box center [95, 163] width 54 height 14
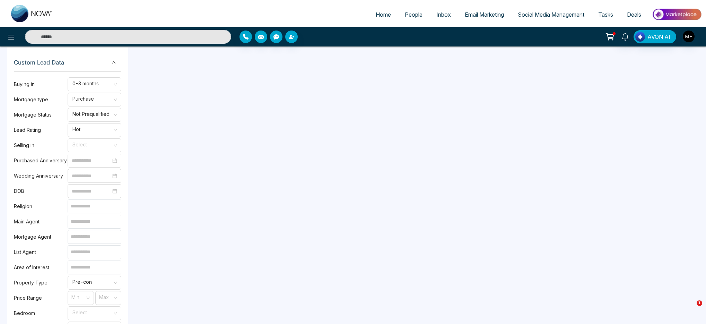
scroll to position [456, 0]
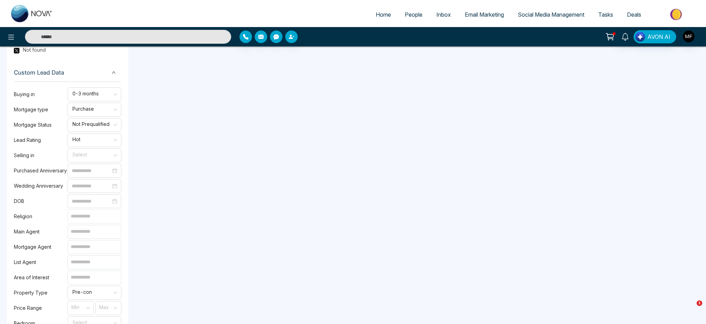
click at [93, 214] on input at bounding box center [95, 216] width 54 height 14
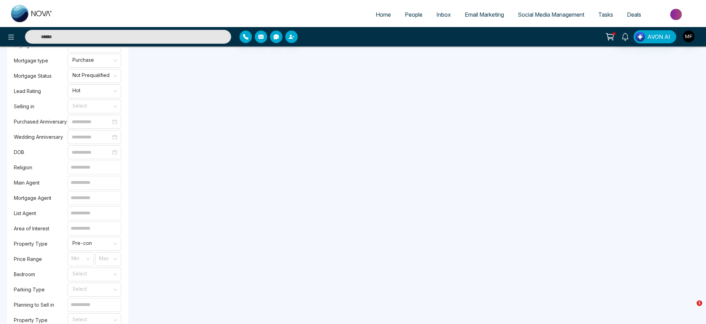
scroll to position [479, 0]
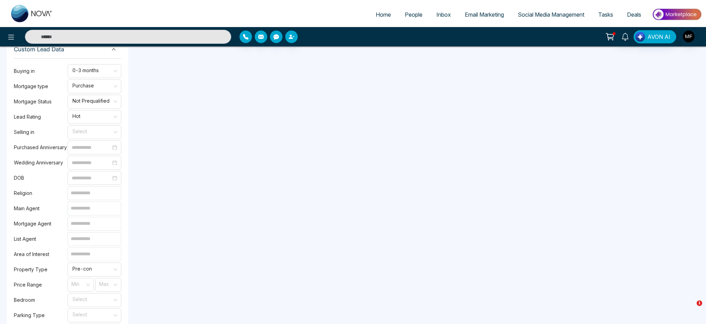
click at [97, 252] on input at bounding box center [95, 254] width 54 height 14
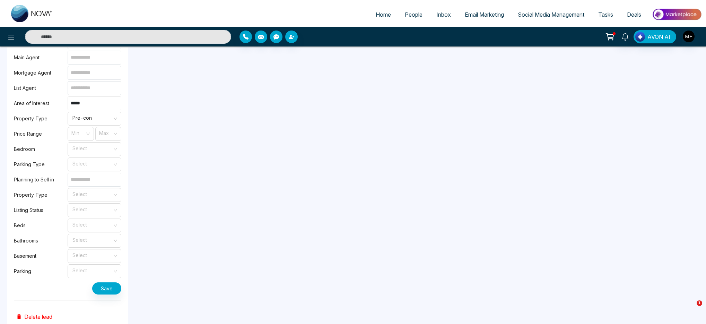
scroll to position [648, 0]
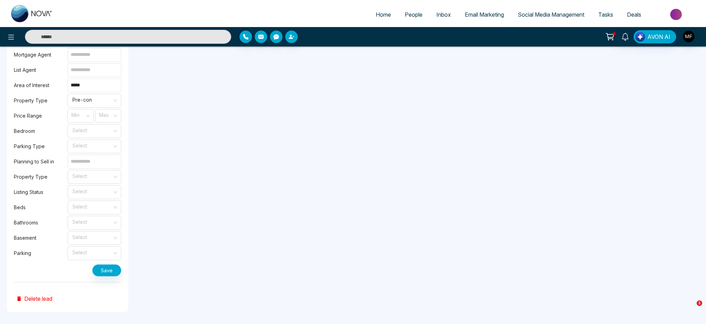
type input "*****"
click at [107, 265] on button "Save" at bounding box center [106, 270] width 29 height 12
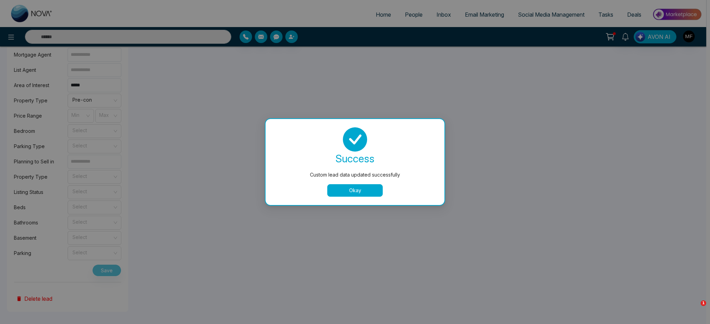
click at [338, 192] on button "Okay" at bounding box center [354, 190] width 55 height 12
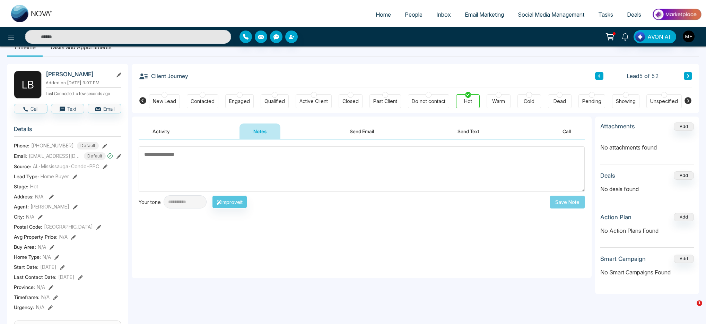
scroll to position [31, 0]
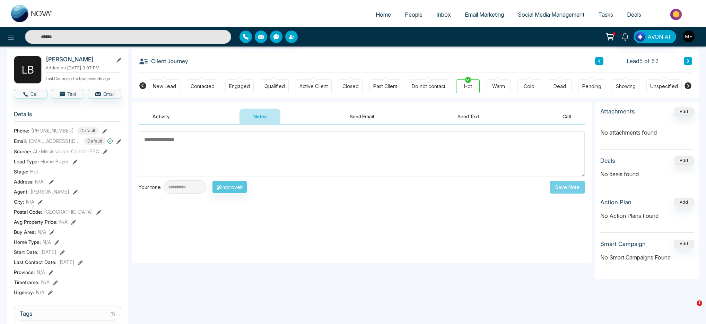
click at [109, 202] on div "City : N/A" at bounding box center [68, 201] width 108 height 7
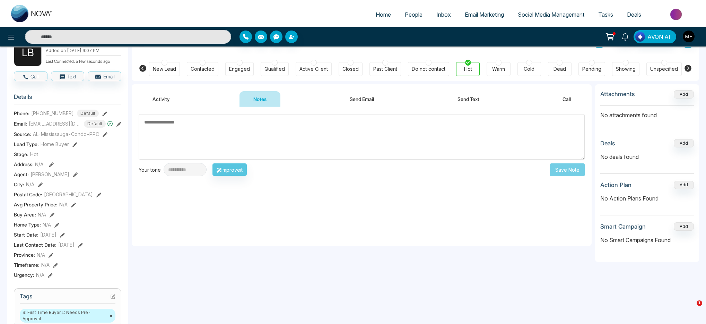
scroll to position [50, 0]
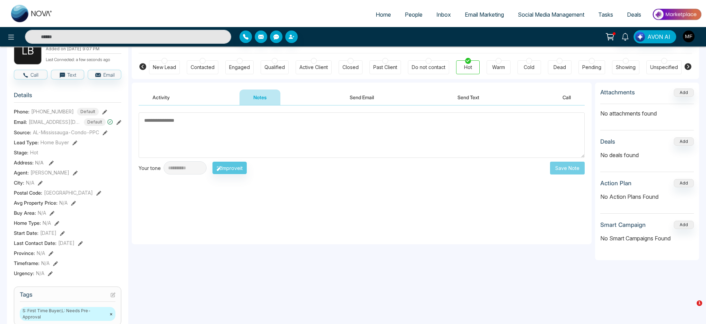
click at [58, 265] on div "Timeframe : N/A" at bounding box center [68, 262] width 108 height 7
click at [57, 265] on icon at bounding box center [55, 263] width 5 height 5
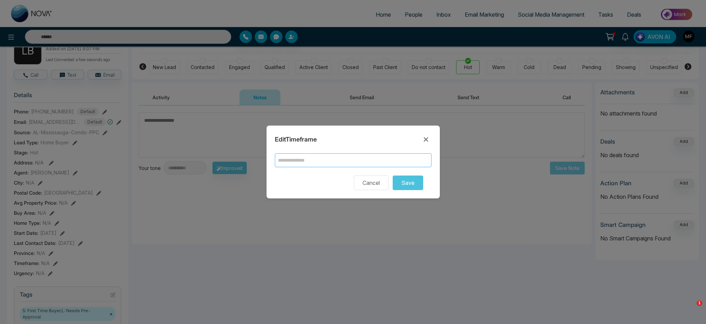
click at [383, 164] on input "text" at bounding box center [353, 160] width 157 height 14
click at [384, 184] on button "Cancel" at bounding box center [371, 182] width 35 height 15
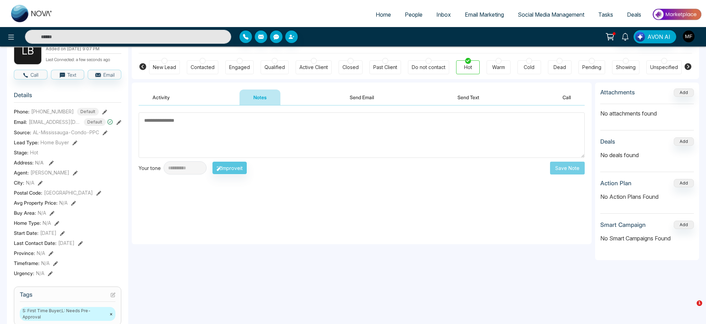
click at [50, 265] on icon at bounding box center [50, 273] width 5 height 5
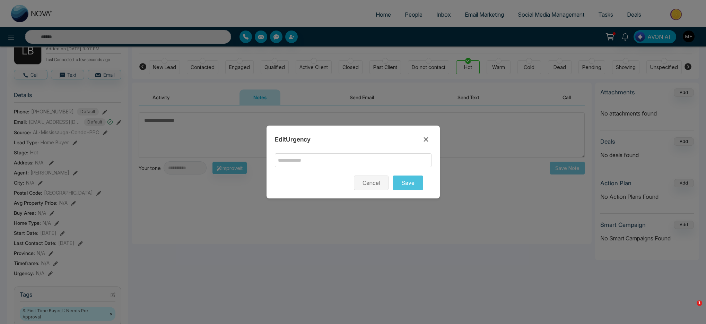
click at [369, 179] on button "Cancel" at bounding box center [371, 182] width 35 height 15
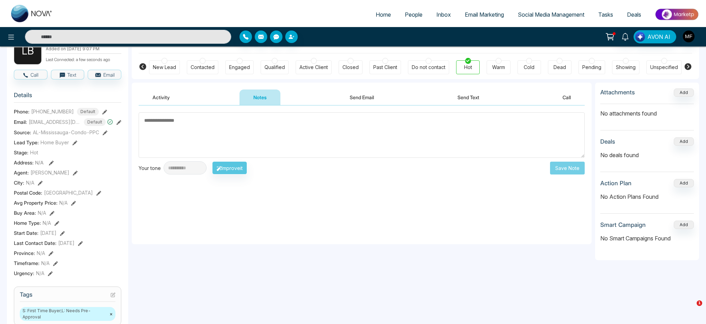
click at [48, 265] on icon at bounding box center [50, 273] width 5 height 5
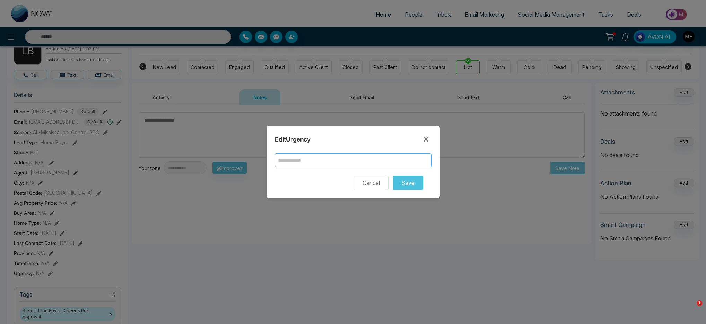
click at [344, 161] on input "text" at bounding box center [353, 160] width 157 height 14
click at [364, 182] on button "Cancel" at bounding box center [371, 182] width 35 height 15
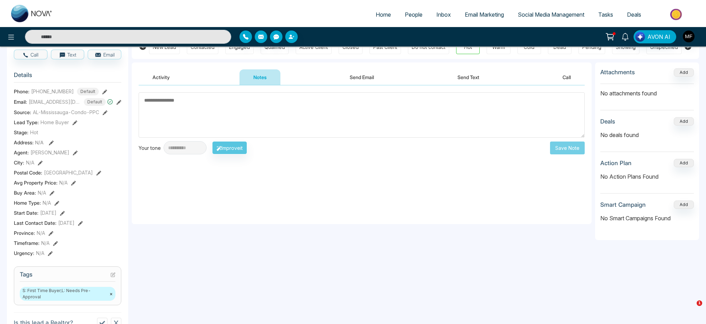
scroll to position [0, 0]
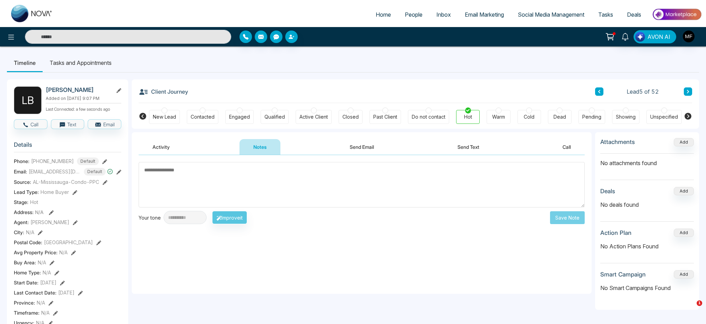
click at [524, 94] on button at bounding box center [599, 91] width 8 height 8
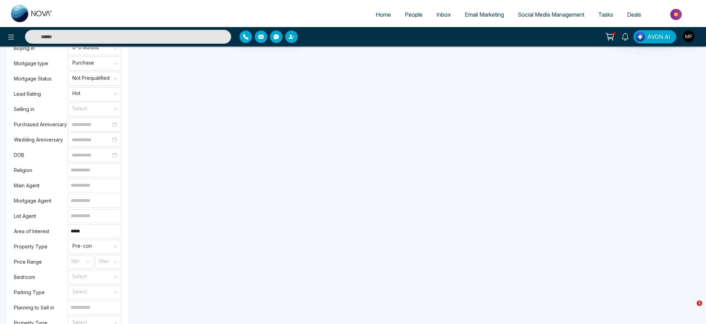
scroll to position [428, 0]
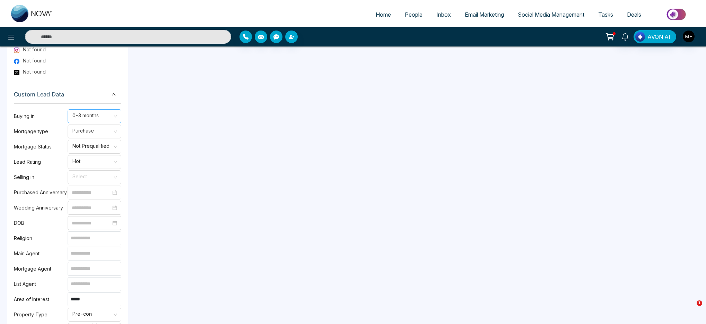
click at [103, 119] on span "0-3 months" at bounding box center [94, 116] width 44 height 12
click at [99, 155] on div "6-12 months" at bounding box center [94, 158] width 45 height 8
click at [199, 179] on div "**********" at bounding box center [362, 114] width 460 height 821
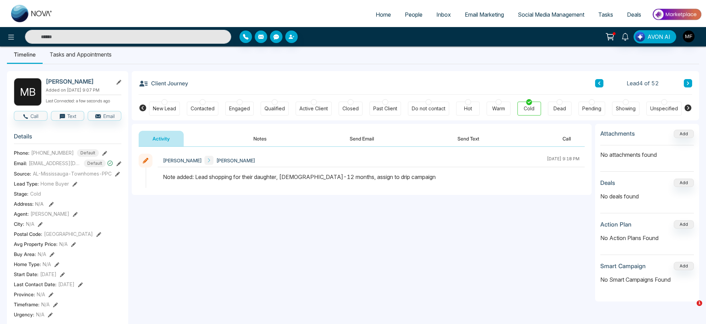
scroll to position [0, 0]
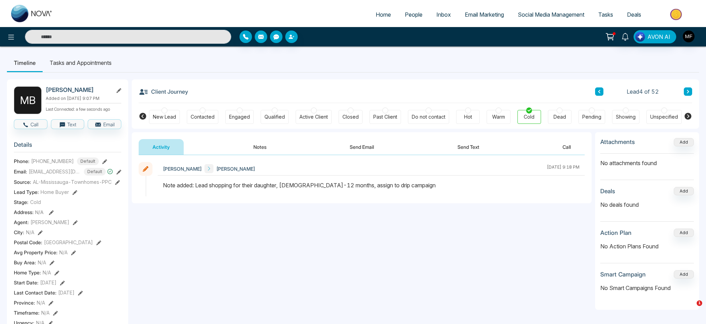
click at [429, 95] on div "Client Journey Lead 4 of 52" at bounding box center [416, 91] width 554 height 24
click at [524, 92] on icon at bounding box center [688, 91] width 2 height 3
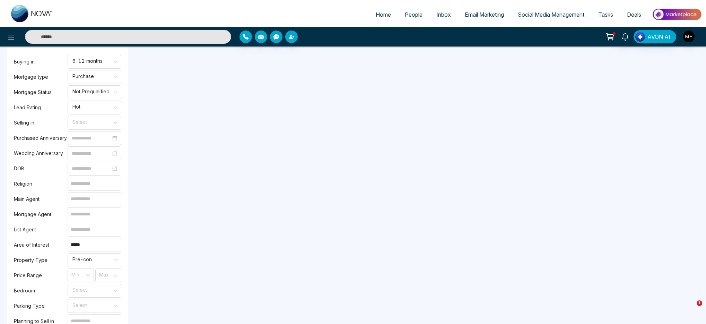
scroll to position [460, 0]
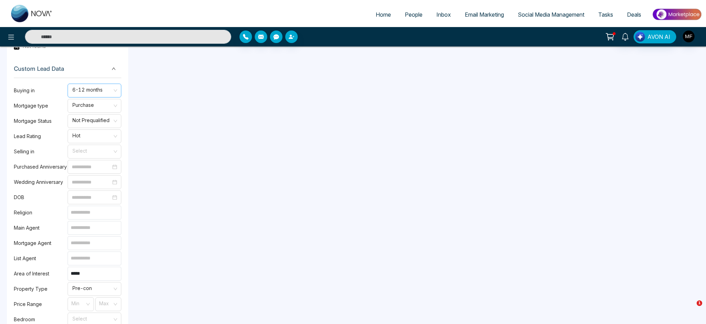
click at [106, 85] on span "6-12 months" at bounding box center [94, 91] width 44 height 12
click at [94, 102] on div "0-3 months" at bounding box center [94, 104] width 45 height 8
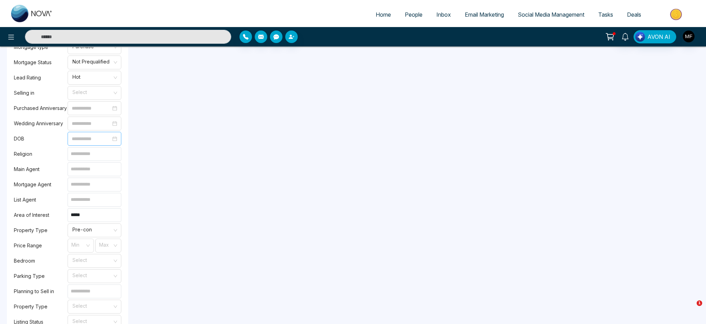
scroll to position [648, 0]
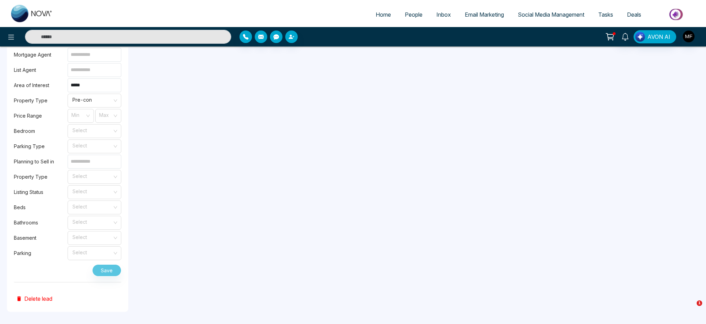
click at [103, 265] on div "Save" at bounding box center [68, 268] width 108 height 15
click at [106, 265] on div "Save" at bounding box center [68, 268] width 108 height 15
click at [110, 265] on div "Save" at bounding box center [68, 268] width 108 height 15
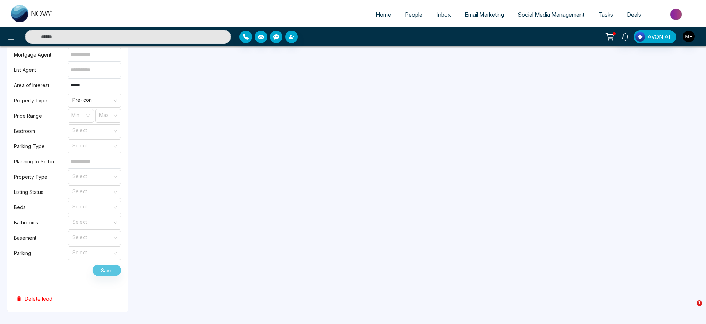
click at [110, 265] on div "Save" at bounding box center [68, 268] width 108 height 15
click at [56, 265] on div "Save" at bounding box center [68, 268] width 108 height 15
click at [105, 265] on div "Save" at bounding box center [68, 268] width 108 height 15
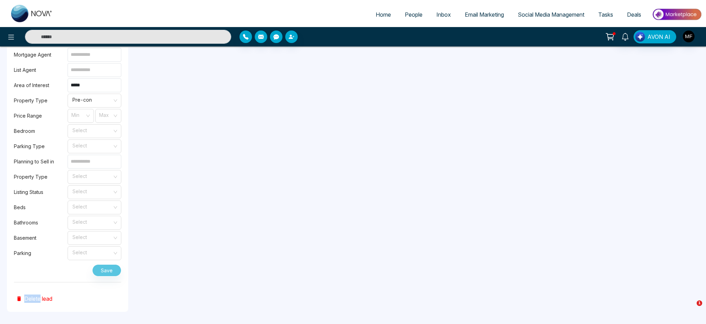
click at [105, 265] on div "Save" at bounding box center [68, 268] width 108 height 15
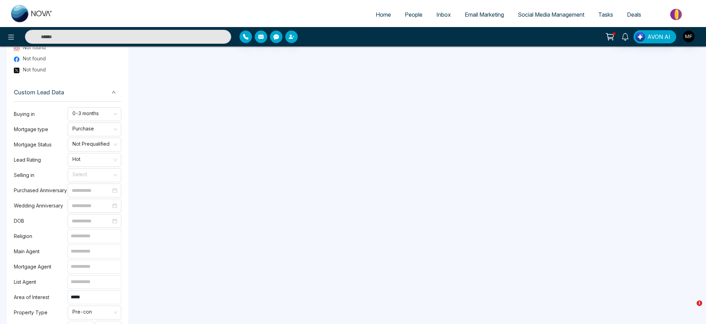
click at [40, 90] on span "Custom Lead Data" at bounding box center [68, 92] width 108 height 9
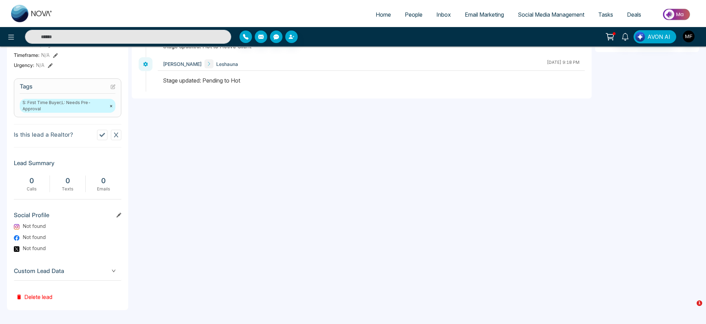
scroll to position [256, 0]
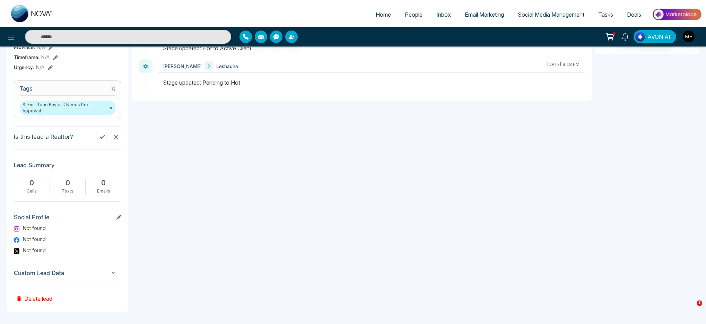
click at [81, 265] on span "Custom Lead Data" at bounding box center [68, 272] width 108 height 9
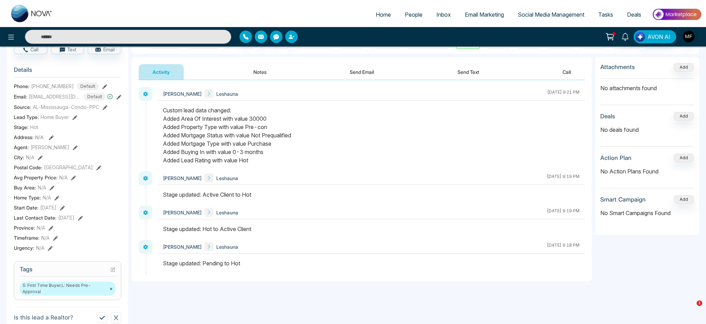
scroll to position [71, 0]
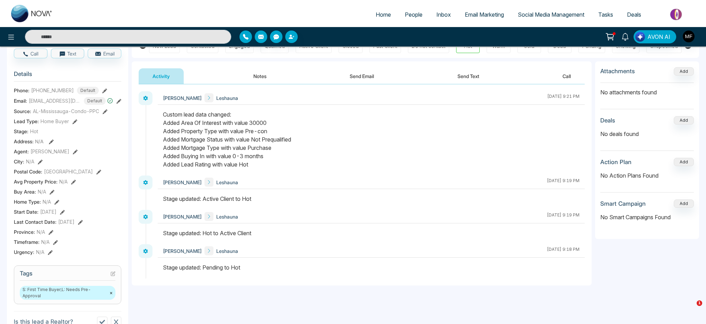
click at [22, 79] on h3 "Details" at bounding box center [68, 75] width 108 height 11
click at [52, 144] on icon at bounding box center [51, 141] width 5 height 5
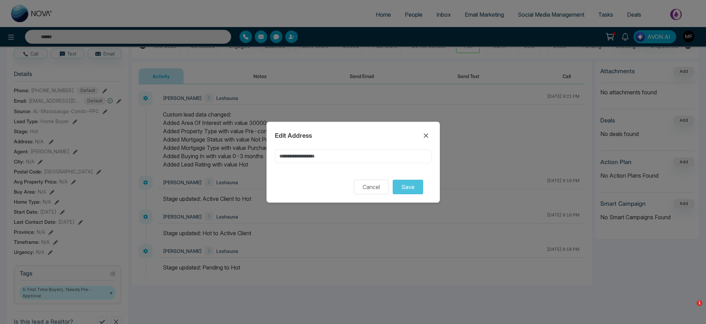
click at [317, 157] on input at bounding box center [353, 156] width 157 height 14
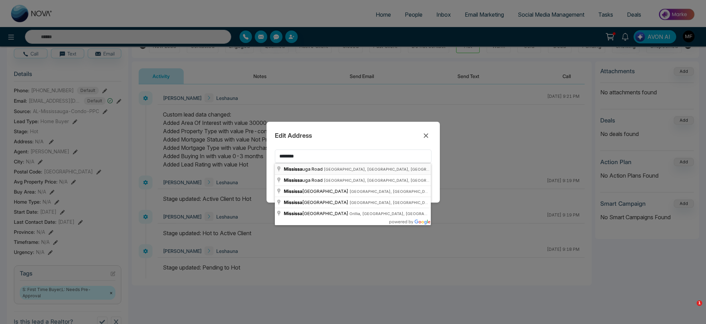
type input "**********"
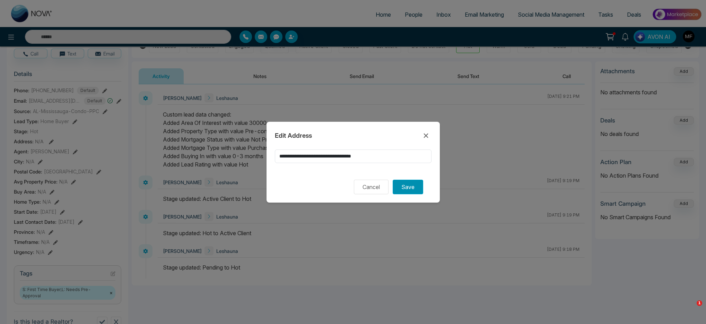
click at [406, 186] on button "Save" at bounding box center [408, 187] width 31 height 15
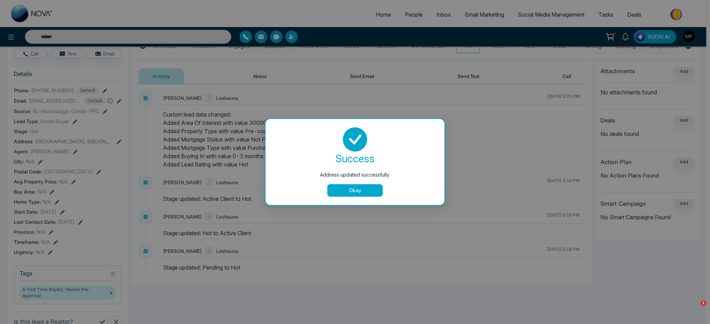
click at [346, 194] on button "Okay" at bounding box center [354, 190] width 55 height 12
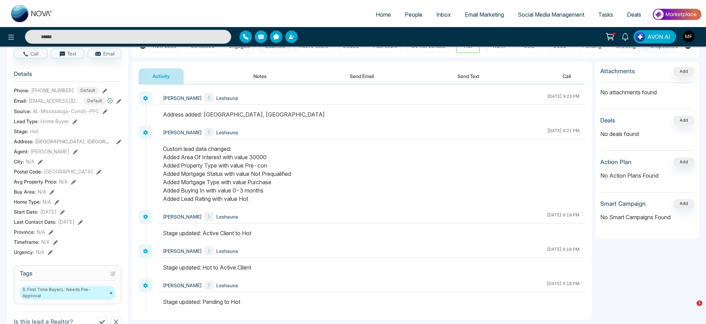
click at [40, 164] on icon at bounding box center [40, 162] width 5 height 5
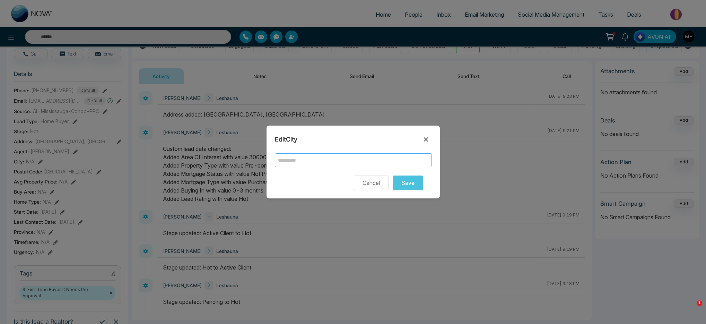
click at [312, 160] on input "text" at bounding box center [353, 160] width 157 height 14
type input "**********"
click at [424, 186] on div "Cancel Save" at bounding box center [353, 182] width 157 height 15
click at [417, 186] on button "Save" at bounding box center [408, 182] width 31 height 15
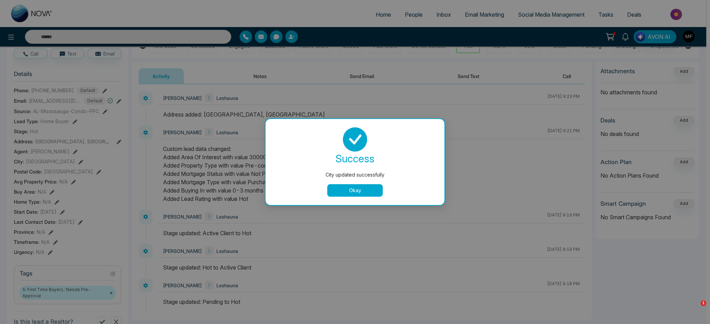
click at [347, 194] on button "Okay" at bounding box center [354, 190] width 55 height 12
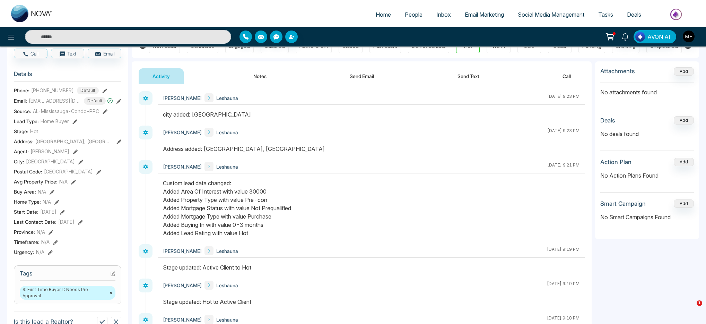
click at [74, 184] on icon at bounding box center [73, 182] width 5 height 5
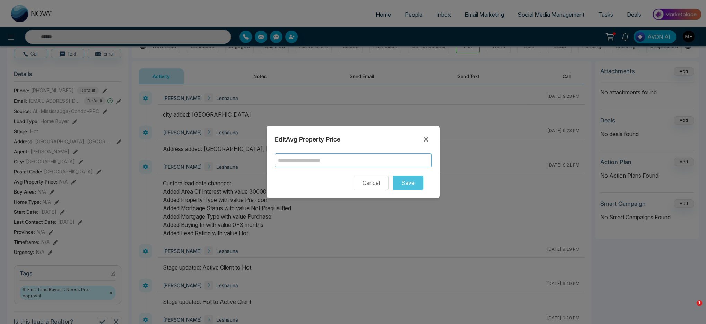
click at [341, 162] on input "text" at bounding box center [353, 160] width 157 height 14
click at [288, 161] on input "******" at bounding box center [353, 160] width 157 height 14
type input "******"
click at [421, 186] on button "Save" at bounding box center [408, 182] width 31 height 15
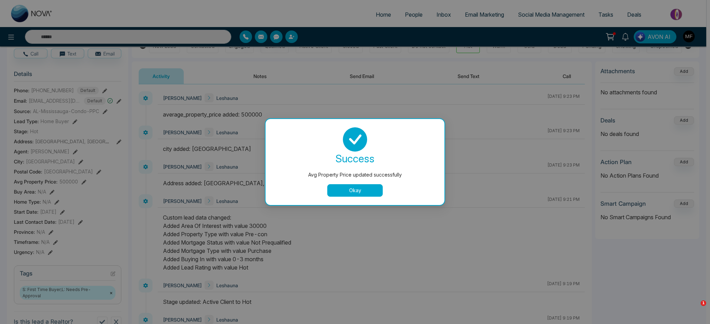
click at [371, 190] on button "Okay" at bounding box center [354, 190] width 55 height 12
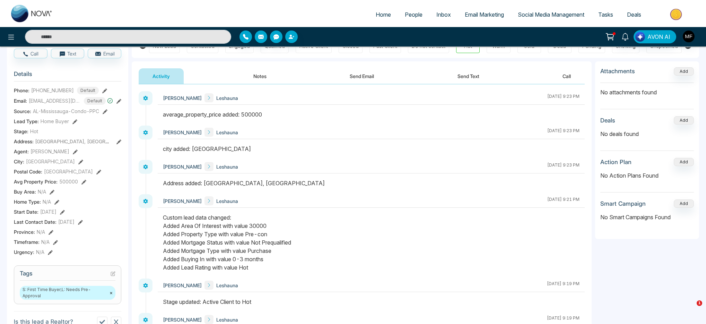
click at [55, 205] on icon at bounding box center [56, 202] width 5 height 5
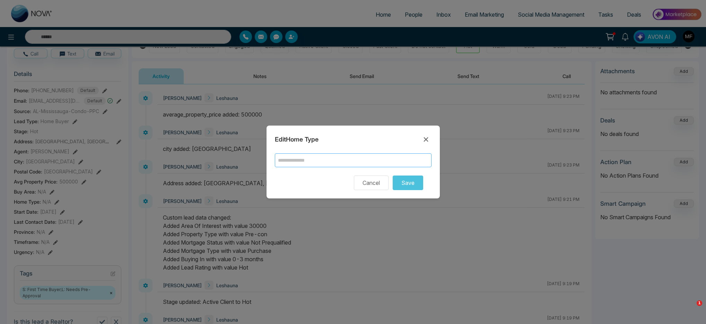
click at [333, 161] on input "text" at bounding box center [353, 160] width 157 height 14
type input "******"
click at [413, 183] on button "Save" at bounding box center [408, 182] width 31 height 15
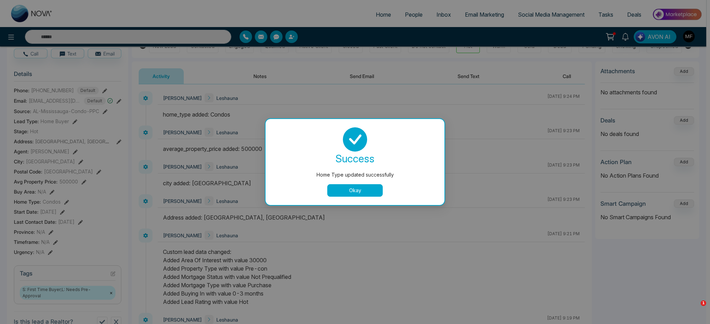
click at [345, 191] on button "Okay" at bounding box center [354, 190] width 55 height 12
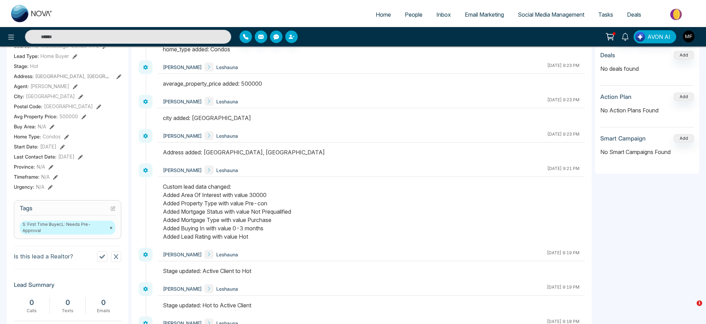
scroll to position [13, 0]
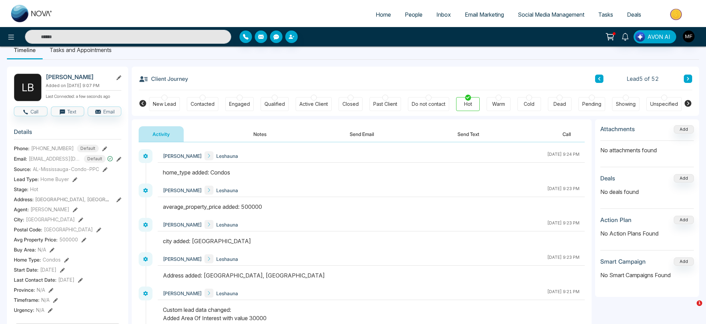
click at [272, 136] on button "Notes" at bounding box center [260, 134] width 41 height 16
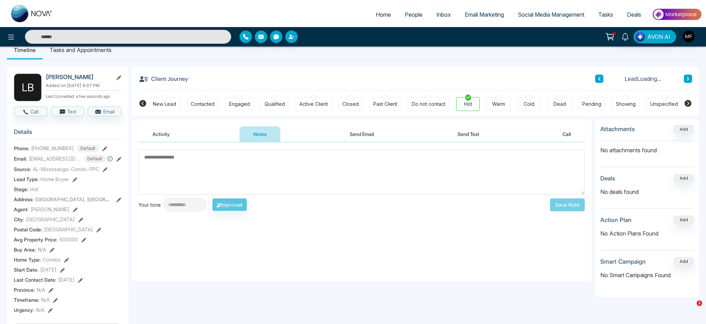
click at [275, 172] on textarea at bounding box center [362, 171] width 446 height 45
type textarea "**********"
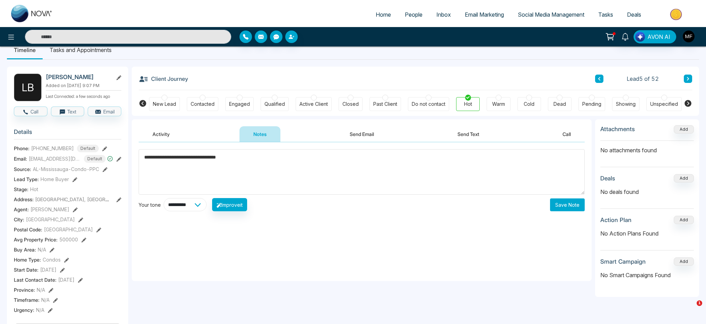
click at [205, 204] on select "**********" at bounding box center [185, 204] width 43 height 13
click at [164, 198] on select "**********" at bounding box center [185, 204] width 43 height 13
click at [257, 155] on textarea "**********" at bounding box center [362, 171] width 446 height 45
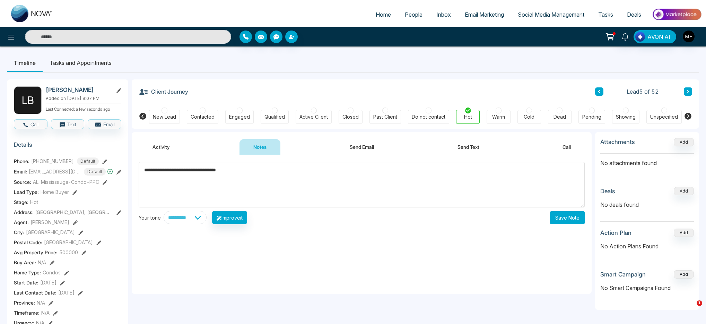
click at [524, 218] on button "Save Note" at bounding box center [567, 217] width 35 height 13
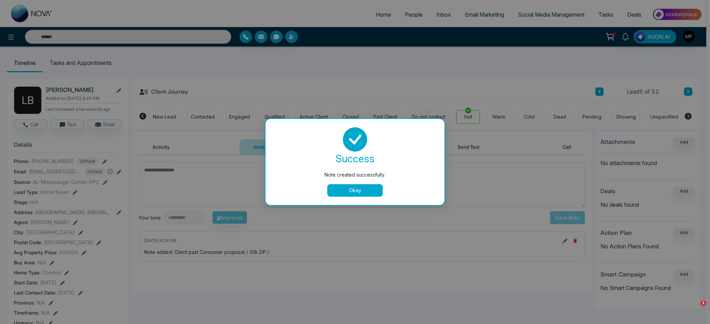
click at [366, 192] on button "Okay" at bounding box center [354, 190] width 55 height 12
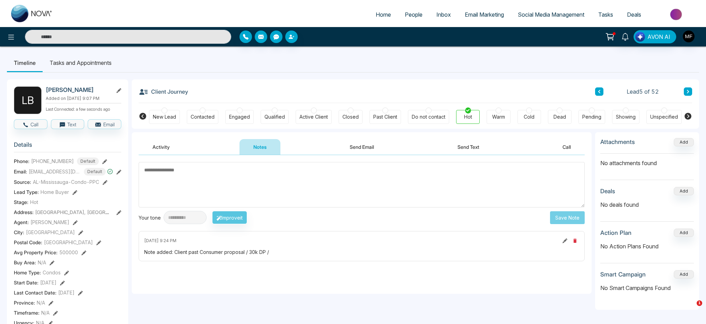
click at [524, 91] on icon at bounding box center [599, 91] width 3 height 4
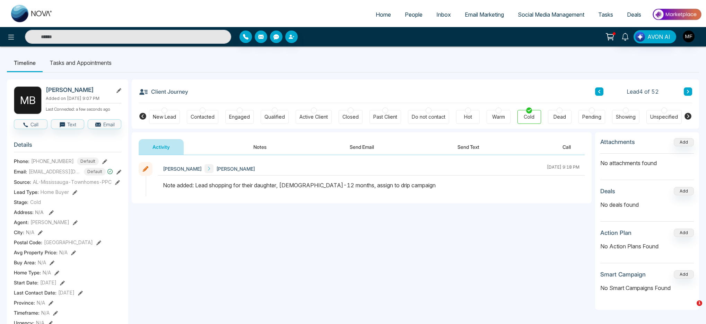
click at [524, 93] on button at bounding box center [688, 91] width 8 height 8
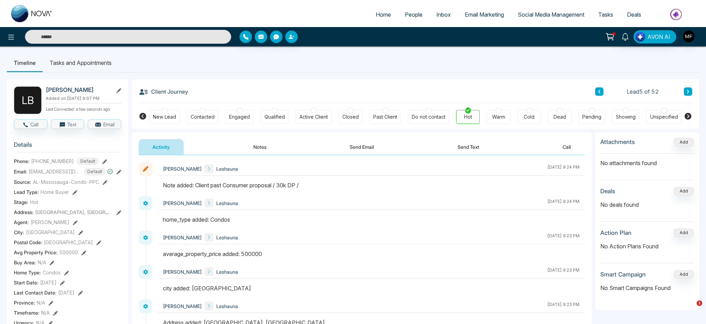
click at [524, 93] on button at bounding box center [688, 91] width 8 height 8
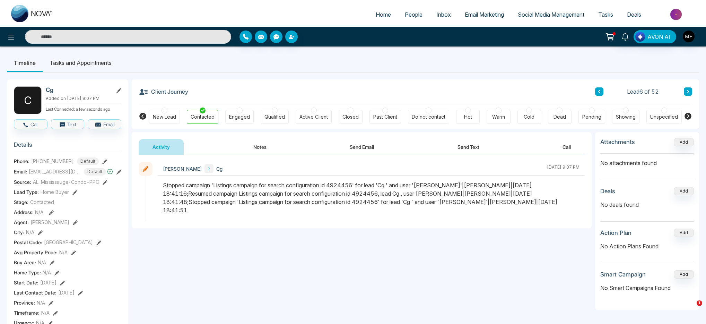
click at [497, 114] on div "Warm" at bounding box center [498, 116] width 13 height 7
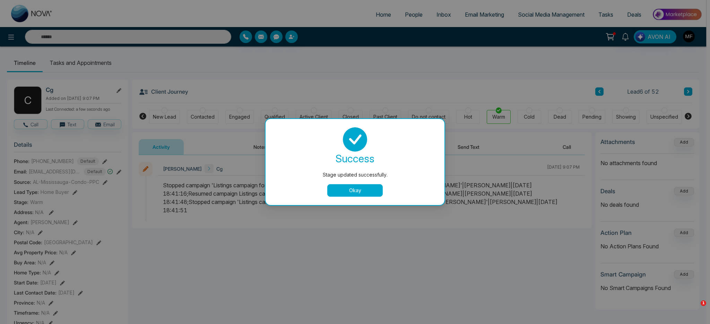
click at [358, 189] on button "Okay" at bounding box center [354, 190] width 55 height 12
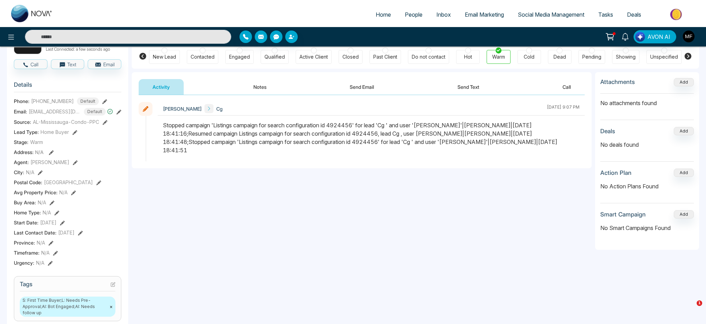
scroll to position [59, 0]
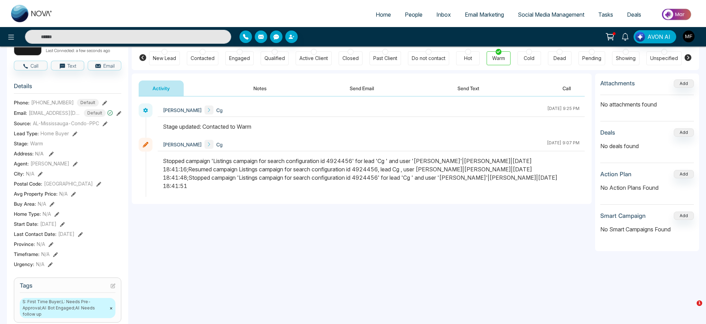
click at [53, 257] on icon at bounding box center [55, 254] width 5 height 5
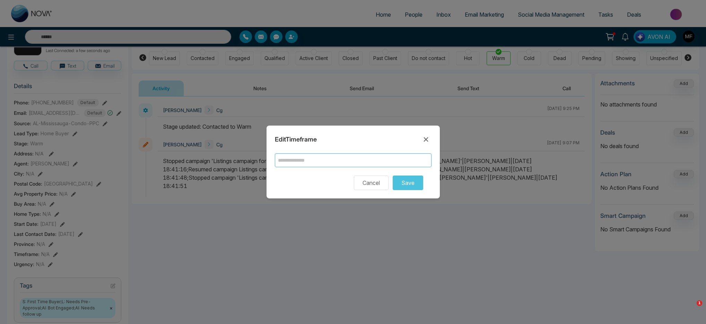
click at [403, 161] on input "text" at bounding box center [353, 160] width 157 height 14
click at [426, 141] on icon at bounding box center [426, 139] width 8 height 8
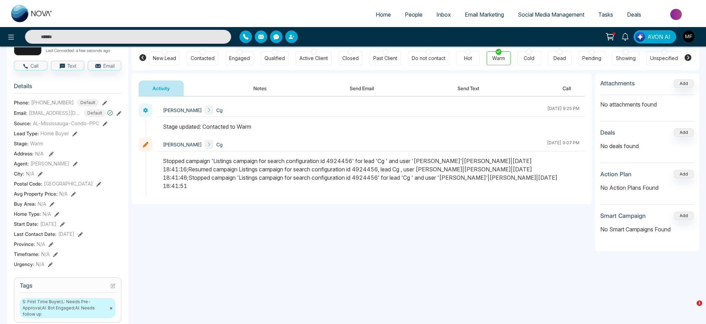
click at [44, 147] on div "Stage: Warm" at bounding box center [68, 143] width 108 height 7
click at [50, 207] on icon at bounding box center [52, 204] width 5 height 5
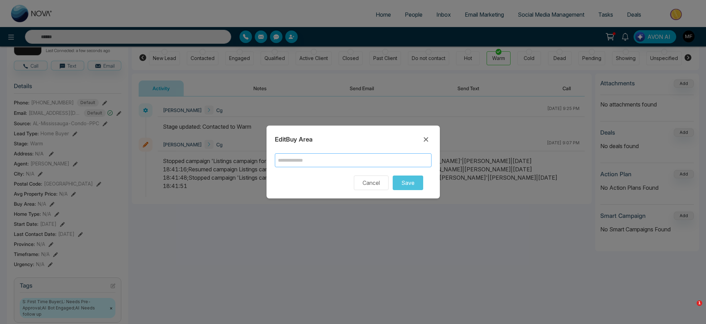
click at [356, 162] on input "text" at bounding box center [353, 160] width 157 height 14
type input "**********"
click at [421, 184] on button "Save" at bounding box center [408, 182] width 31 height 15
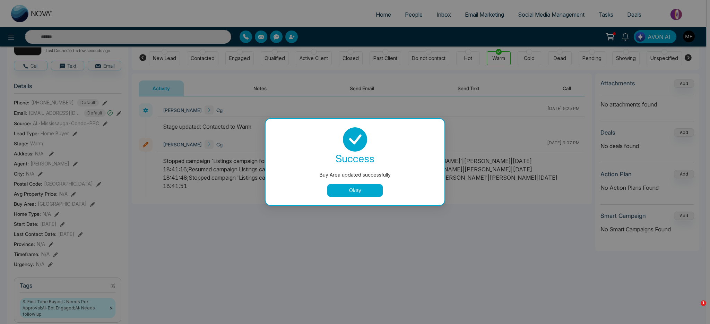
click at [329, 188] on button "Okay" at bounding box center [354, 190] width 55 height 12
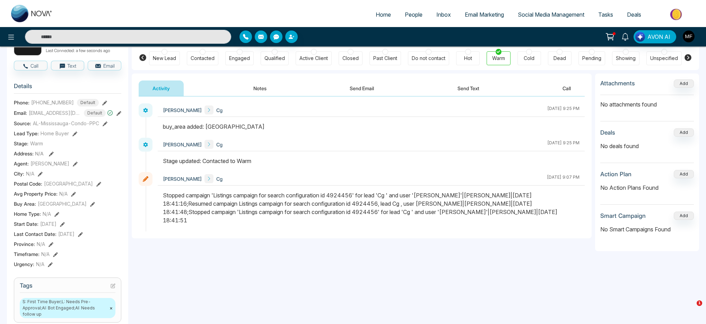
click at [59, 217] on icon at bounding box center [56, 214] width 5 height 5
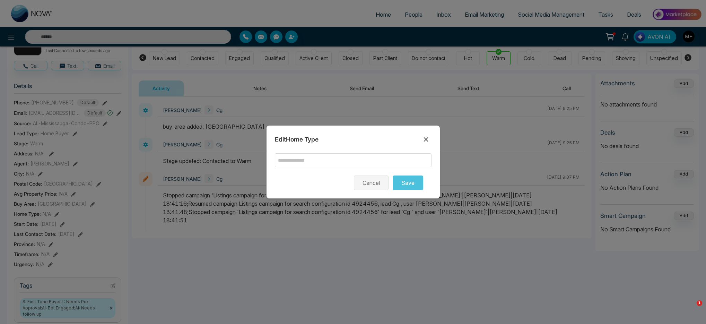
click at [379, 184] on button "Cancel" at bounding box center [371, 182] width 35 height 15
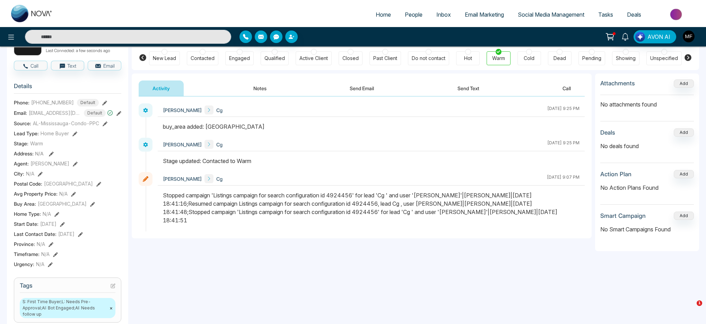
click at [56, 217] on icon at bounding box center [56, 214] width 5 height 5
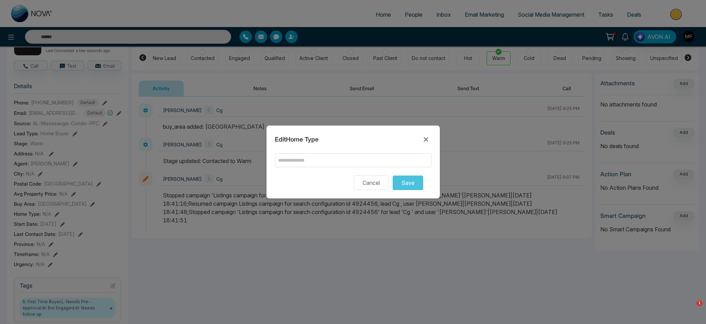
click at [288, 168] on form "Cancel Save" at bounding box center [353, 171] width 157 height 37
click at [292, 162] on input "text" at bounding box center [353, 160] width 157 height 14
type input "******"
click at [409, 182] on button "Save" at bounding box center [408, 182] width 31 height 15
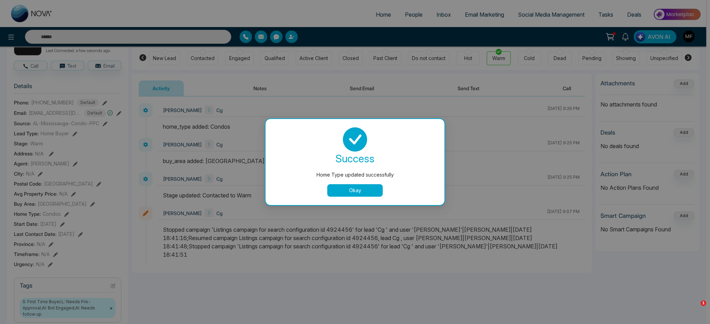
click at [345, 195] on button "Okay" at bounding box center [354, 190] width 55 height 12
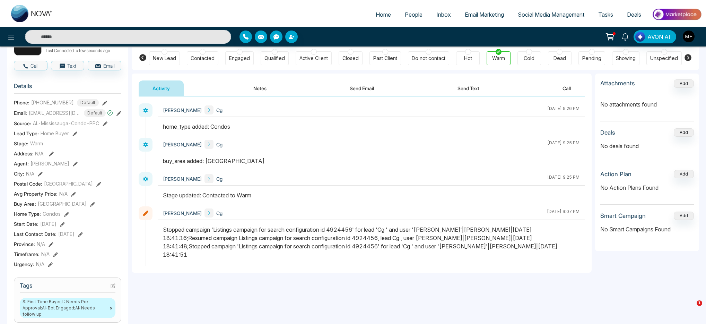
click at [73, 197] on icon at bounding box center [73, 194] width 5 height 5
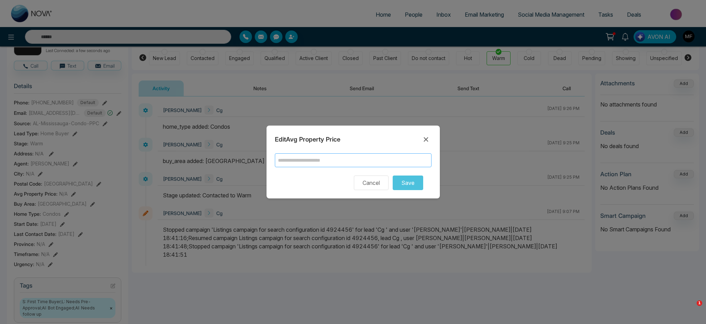
click at [389, 164] on input "text" at bounding box center [353, 160] width 157 height 14
type input "******"
click at [418, 186] on button "Save" at bounding box center [408, 182] width 31 height 15
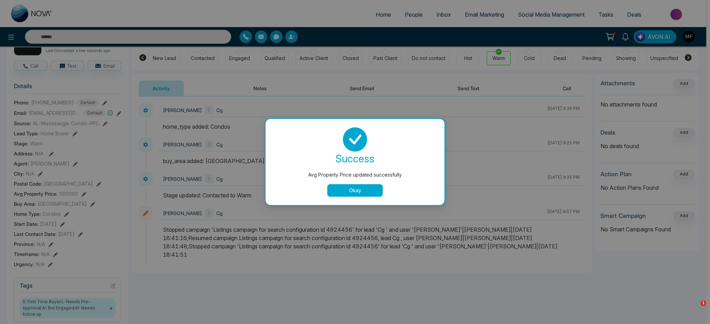
click at [360, 190] on button "Okay" at bounding box center [354, 190] width 55 height 12
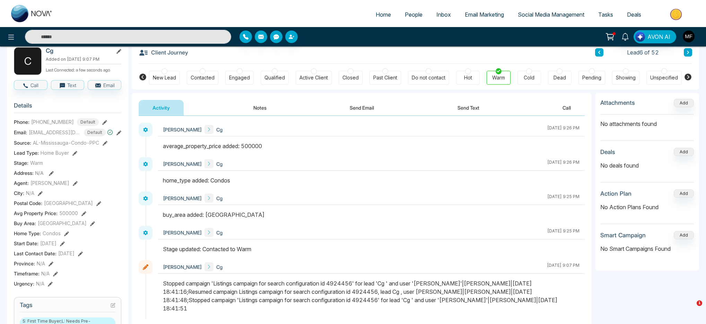
scroll to position [49, 0]
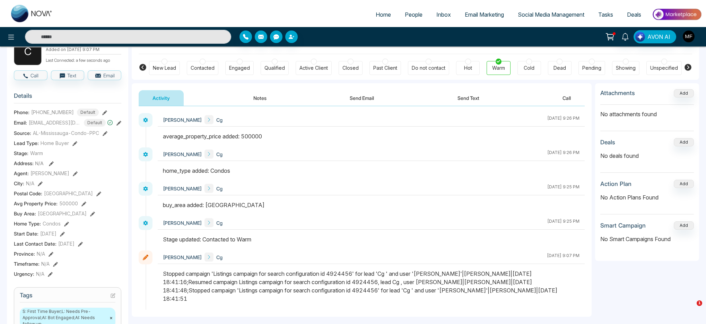
click at [58, 265] on div "Timeframe : N/A" at bounding box center [68, 263] width 108 height 7
click at [55, 265] on icon at bounding box center [55, 264] width 5 height 5
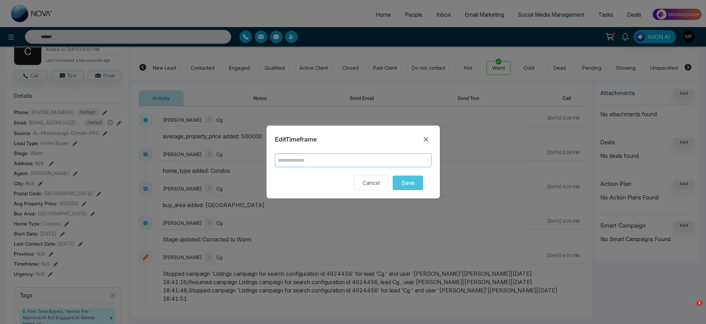
click at [332, 163] on input "text" at bounding box center [353, 160] width 157 height 14
click at [425, 139] on icon at bounding box center [426, 139] width 5 height 5
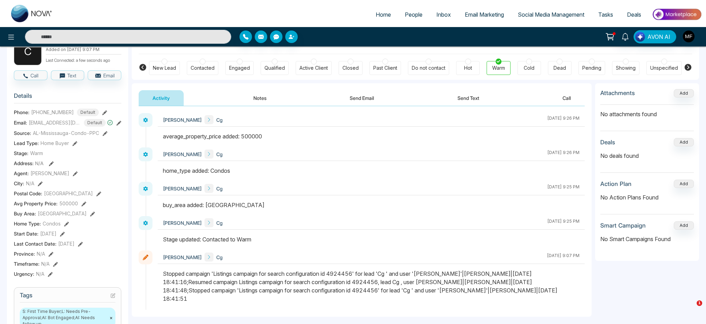
click at [40, 157] on span "Warm" at bounding box center [36, 152] width 13 height 7
click at [20, 157] on span "Stage:" at bounding box center [21, 152] width 15 height 7
click at [53, 265] on button at bounding box center [55, 263] width 5 height 7
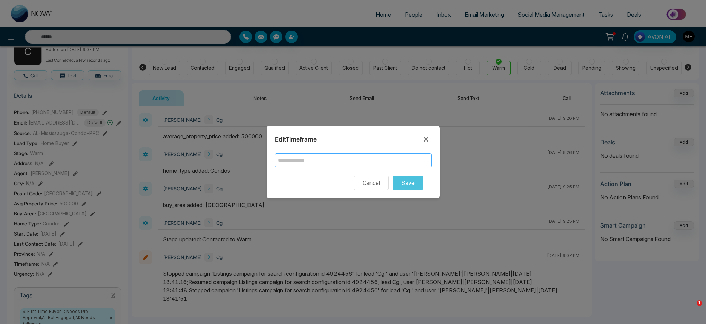
click at [361, 163] on input "text" at bounding box center [353, 160] width 157 height 14
type input "*"
click at [282, 160] on input "***" at bounding box center [353, 160] width 157 height 14
type input "**"
click at [418, 182] on button "Save" at bounding box center [408, 182] width 31 height 15
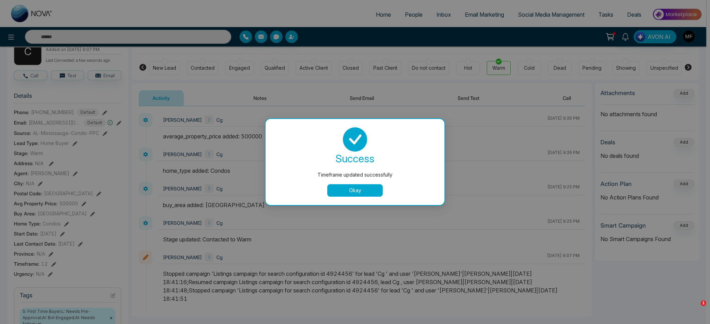
click at [373, 196] on button "Okay" at bounding box center [354, 190] width 55 height 12
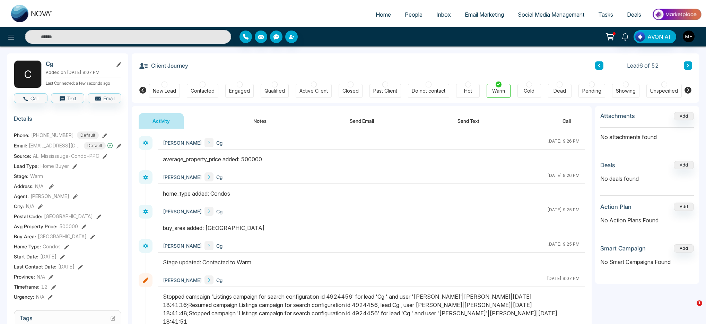
scroll to position [0, 0]
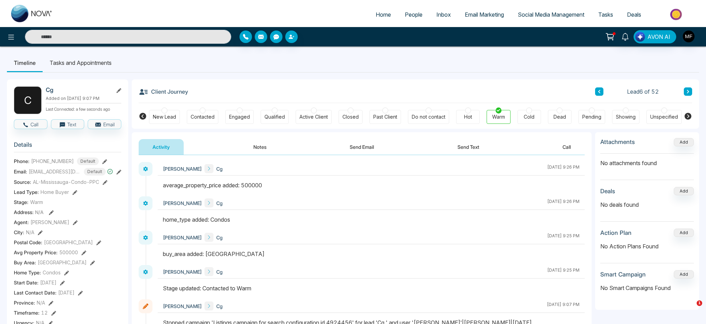
click at [524, 89] on button at bounding box center [599, 91] width 8 height 8
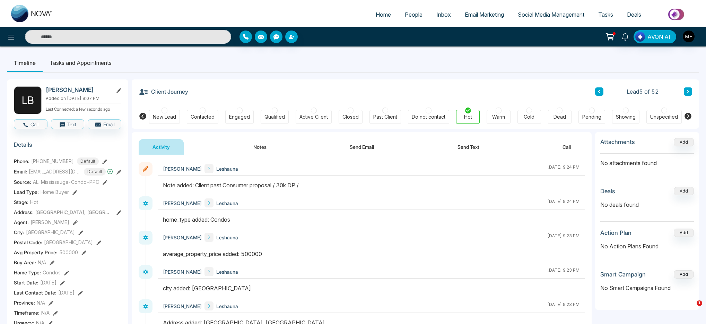
click at [524, 93] on button at bounding box center [688, 91] width 8 height 8
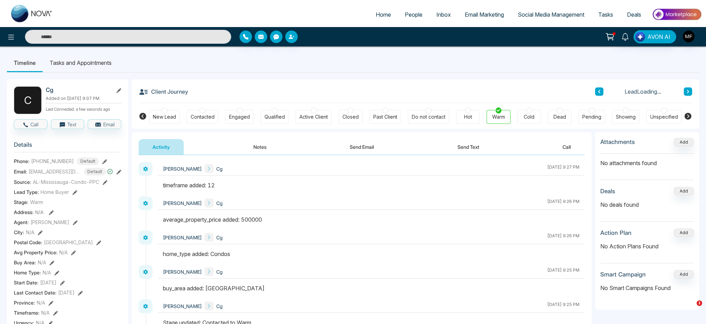
click at [524, 93] on button at bounding box center [688, 91] width 8 height 8
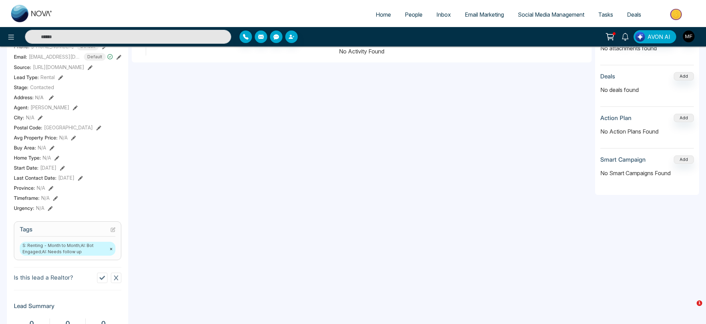
scroll to position [262, 0]
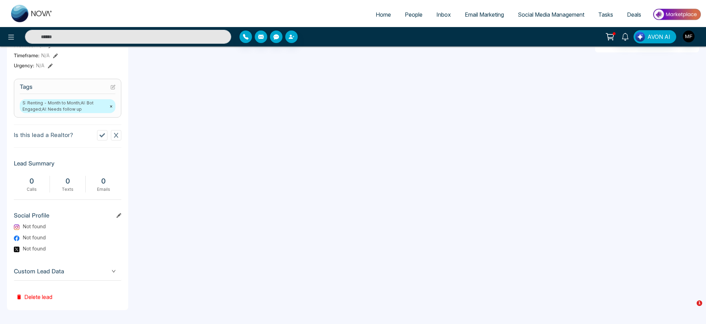
click at [51, 265] on button "Delete lead" at bounding box center [34, 292] width 41 height 23
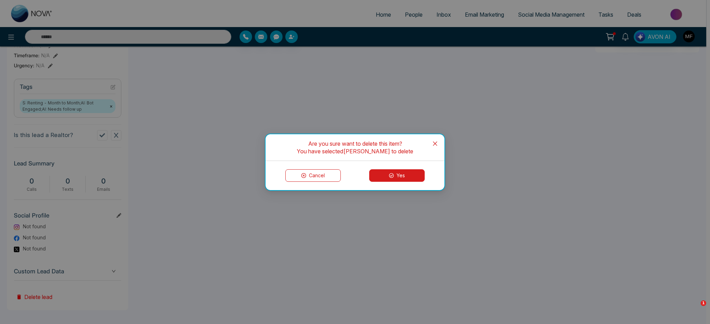
click at [400, 174] on button "Yes" at bounding box center [396, 175] width 55 height 12
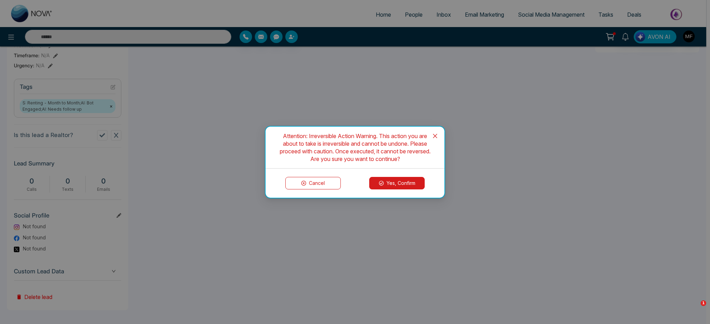
click at [405, 185] on button "Yes, Confirm" at bounding box center [396, 183] width 55 height 12
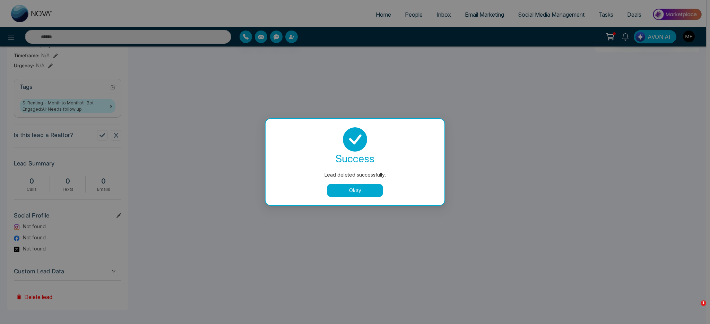
click at [356, 190] on button "Okay" at bounding box center [354, 190] width 55 height 12
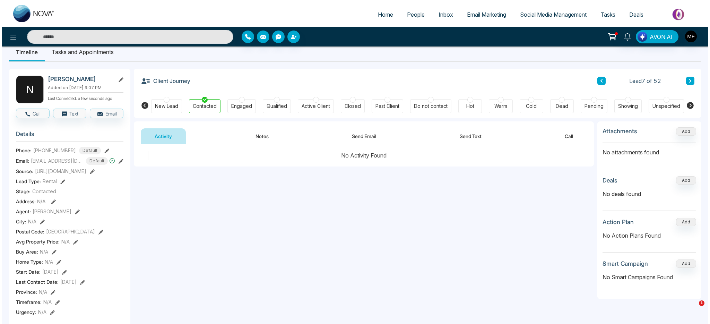
scroll to position [0, 0]
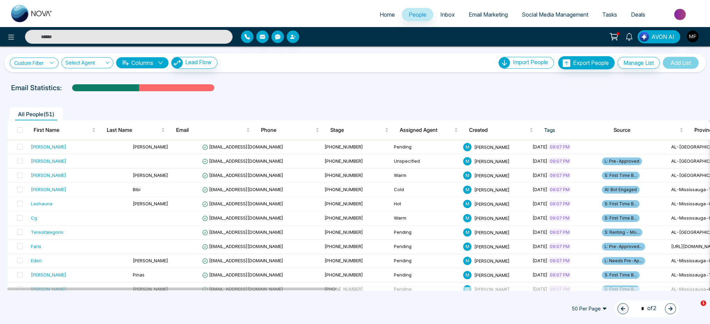
click at [51, 61] on icon at bounding box center [51, 62] width 5 height 5
click at [65, 80] on input "search" at bounding box center [48, 79] width 56 height 10
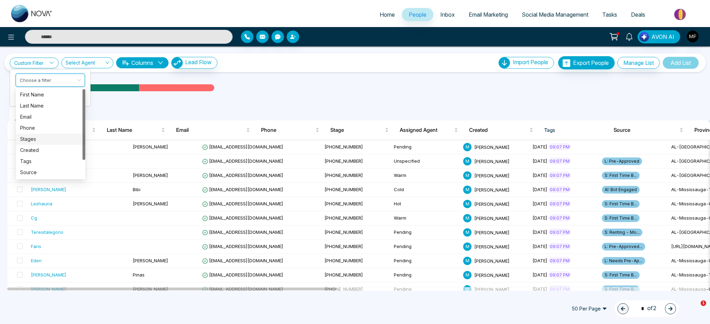
click at [49, 138] on div "Stages" at bounding box center [50, 139] width 61 height 8
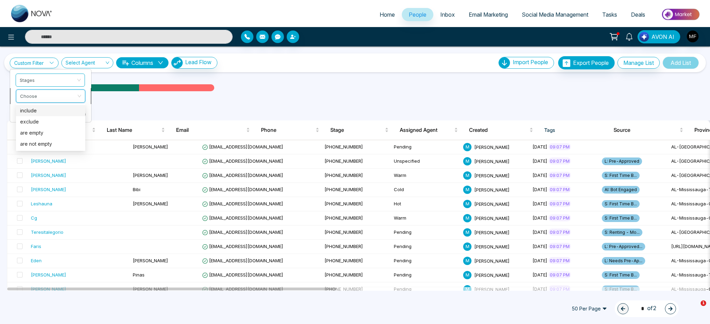
click at [60, 99] on input "search" at bounding box center [48, 95] width 56 height 10
click at [57, 107] on div "include" at bounding box center [50, 111] width 61 height 8
click at [53, 112] on input "search" at bounding box center [48, 111] width 56 height 10
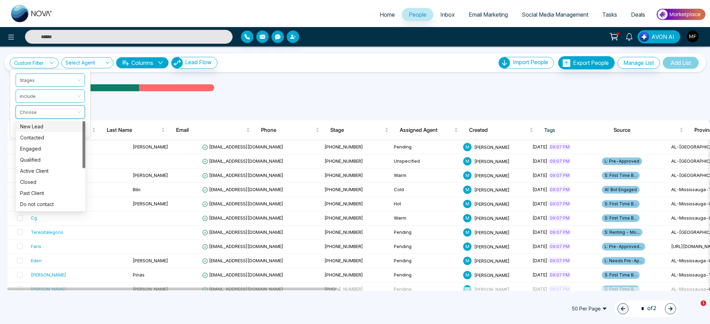
click at [53, 127] on div "New Lead" at bounding box center [50, 127] width 61 height 8
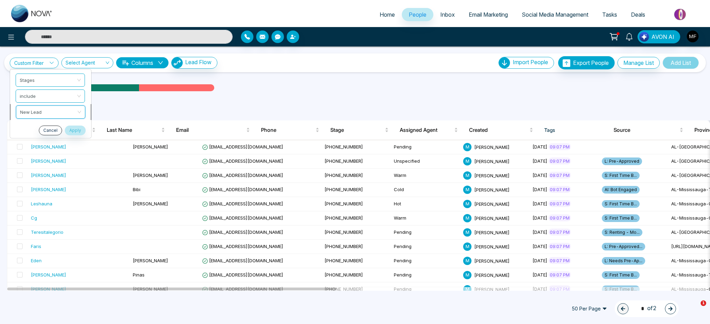
click at [59, 109] on span "New Lead" at bounding box center [50, 112] width 61 height 12
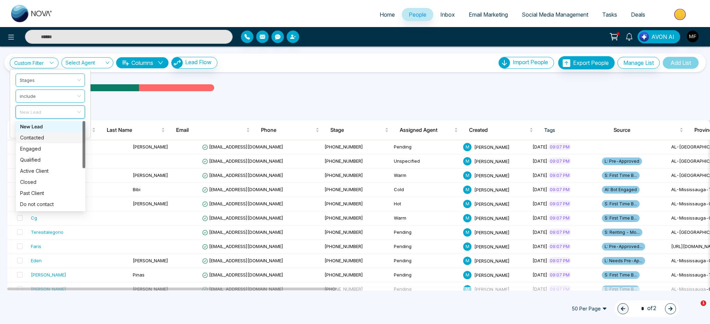
click at [48, 136] on div "Contacted" at bounding box center [50, 138] width 61 height 8
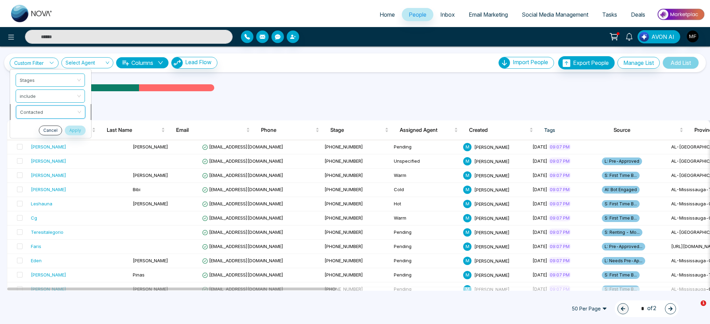
click at [59, 115] on span "Contacted" at bounding box center [50, 112] width 61 height 12
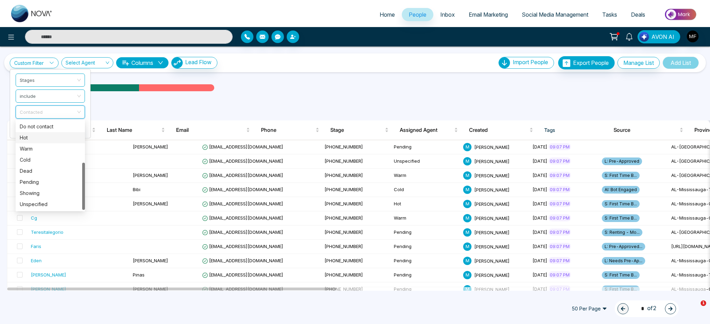
click at [46, 137] on div "Hot" at bounding box center [50, 138] width 61 height 8
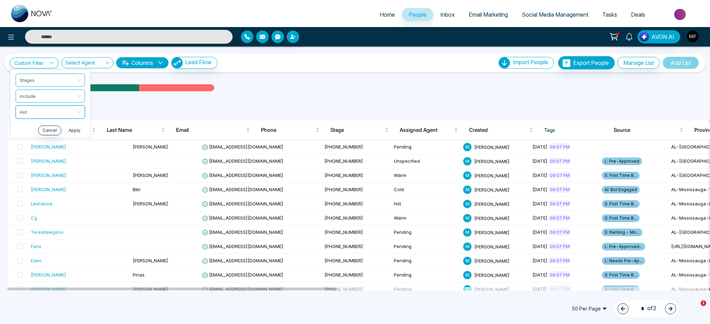
click at [80, 130] on button "Apply" at bounding box center [74, 131] width 21 height 10
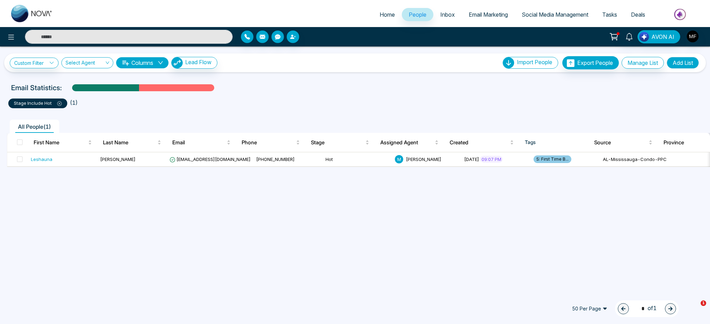
click at [59, 104] on icon at bounding box center [59, 103] width 5 height 5
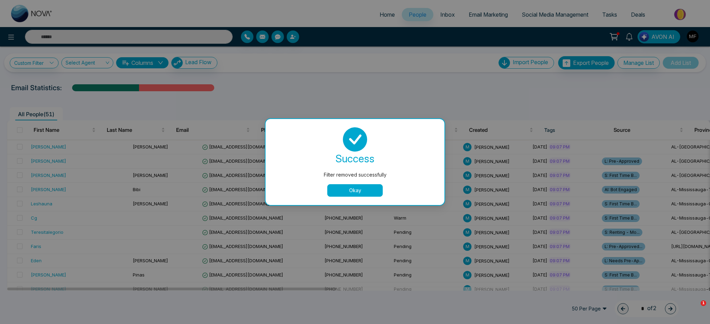
click at [350, 197] on div "success Filter removed successfully Okay" at bounding box center [355, 162] width 179 height 86
click at [351, 195] on button "Okay" at bounding box center [354, 190] width 55 height 12
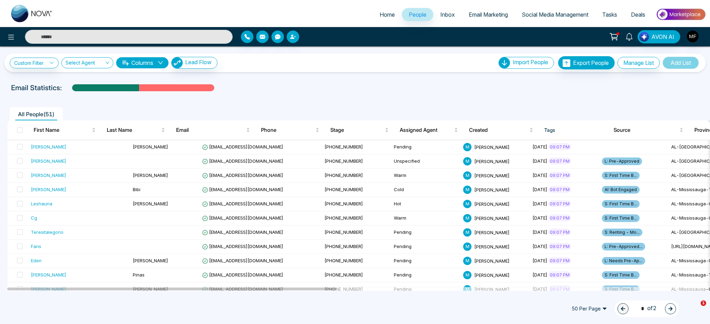
click at [306, 113] on ul "All People ( 51 )" at bounding box center [339, 113] width 665 height 13
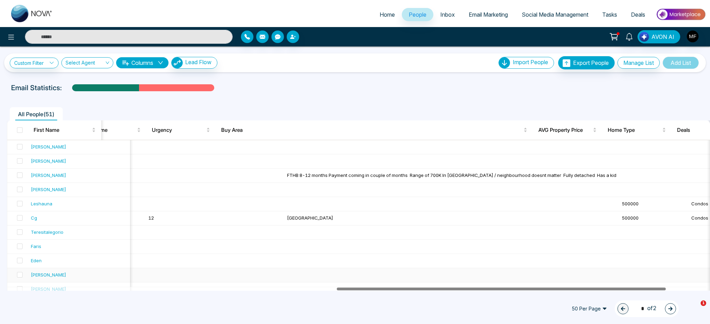
scroll to position [0, 703]
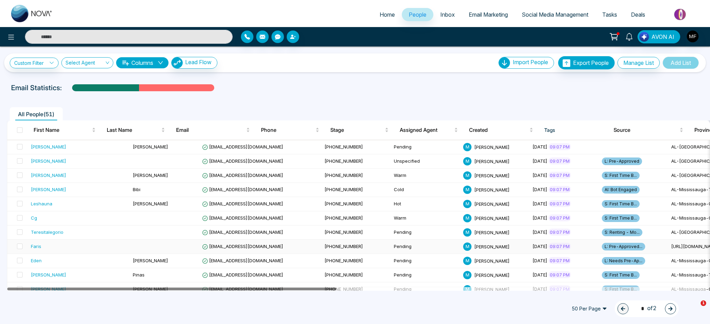
drag, startPoint x: 312, startPoint y: 289, endPoint x: 261, endPoint y: 240, distance: 70.4
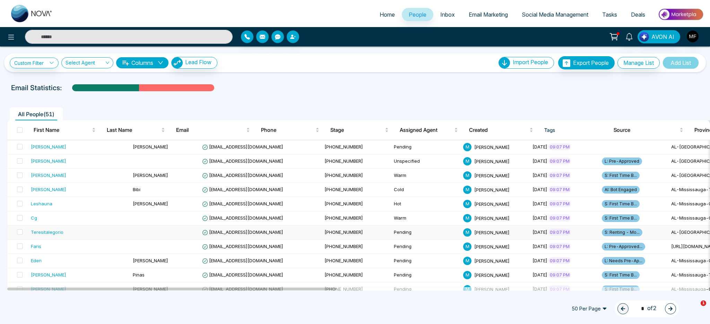
click at [91, 237] on td "Teresitalegorio" at bounding box center [79, 232] width 102 height 14
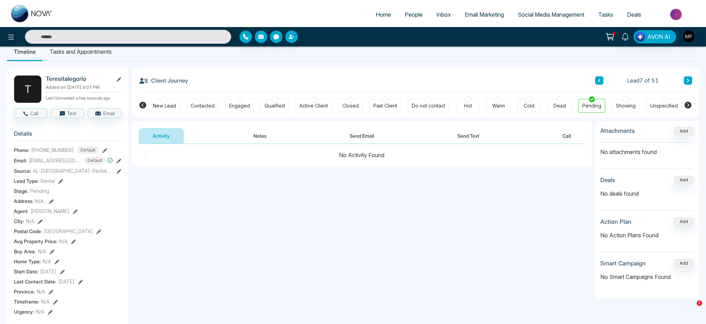
click at [167, 101] on div "New Lead" at bounding box center [164, 106] width 31 height 14
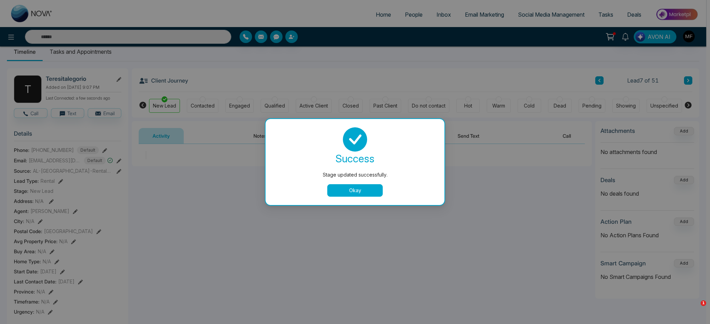
click at [360, 192] on button "Okay" at bounding box center [354, 190] width 55 height 12
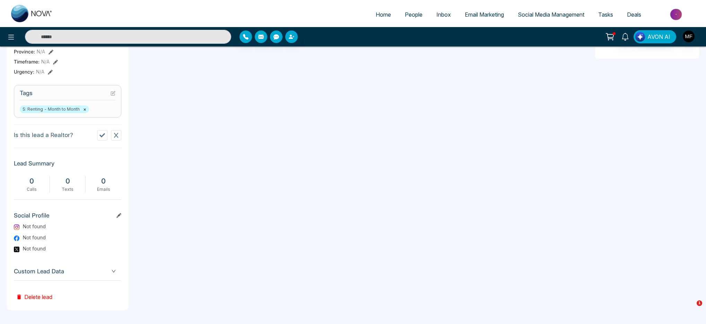
click at [41, 265] on button "Delete lead" at bounding box center [34, 292] width 41 height 23
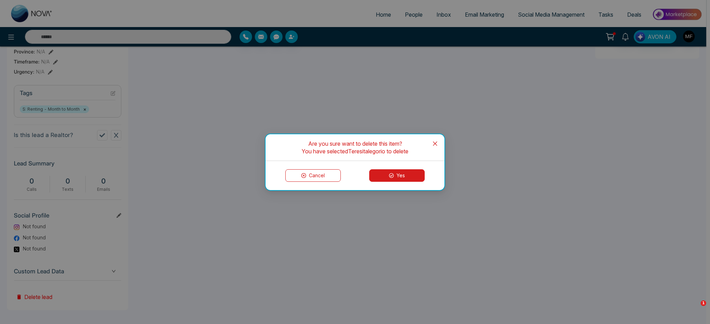
click at [384, 173] on button "Yes" at bounding box center [396, 175] width 55 height 12
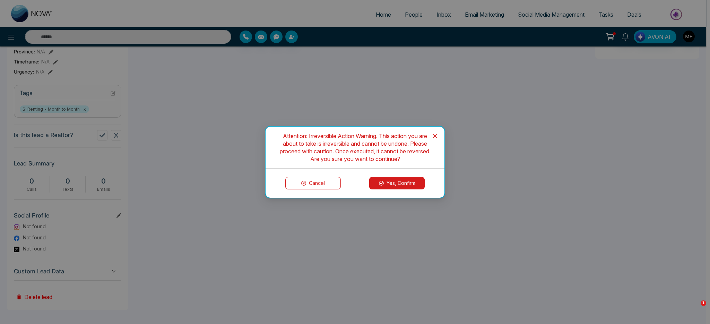
click at [388, 175] on div "Cancel Yes, Confirm" at bounding box center [355, 183] width 179 height 29
click at [388, 178] on button "Yes, Confirm" at bounding box center [396, 183] width 55 height 12
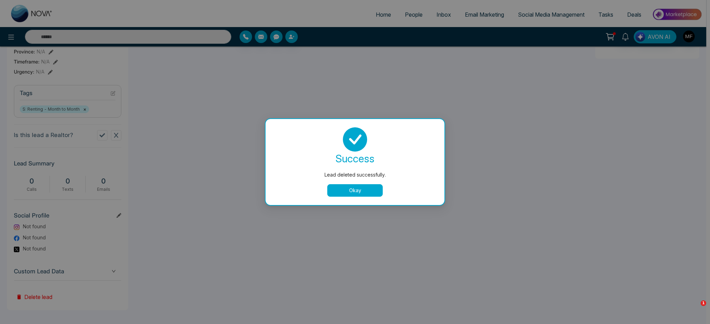
click at [340, 189] on button "Okay" at bounding box center [354, 190] width 55 height 12
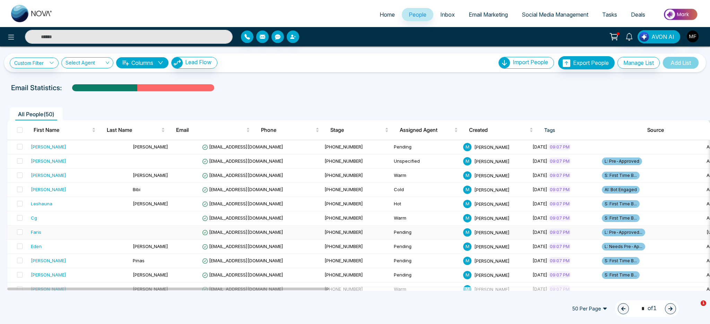
click at [139, 236] on td at bounding box center [164, 232] width 69 height 14
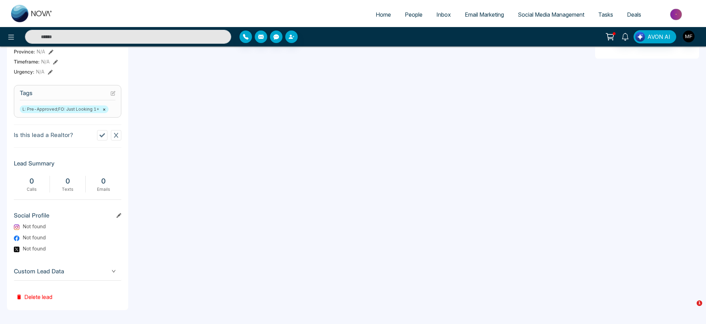
scroll to position [256, 0]
click at [79, 110] on span "L: Pre-Approved;FO: Just Looking 1+ ×" at bounding box center [64, 109] width 89 height 8
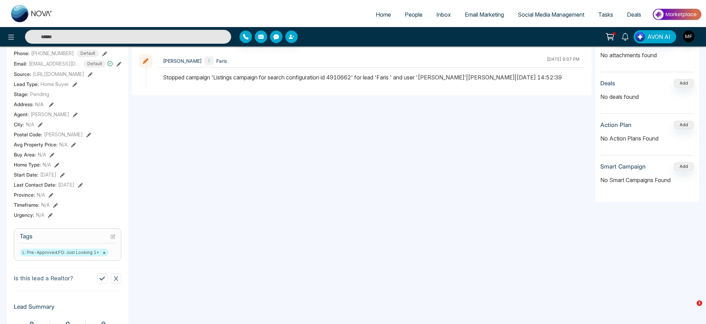
scroll to position [0, 0]
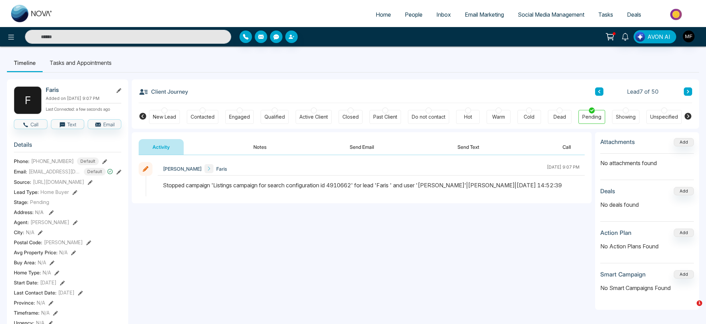
click at [158, 115] on div "New Lead" at bounding box center [164, 116] width 23 height 7
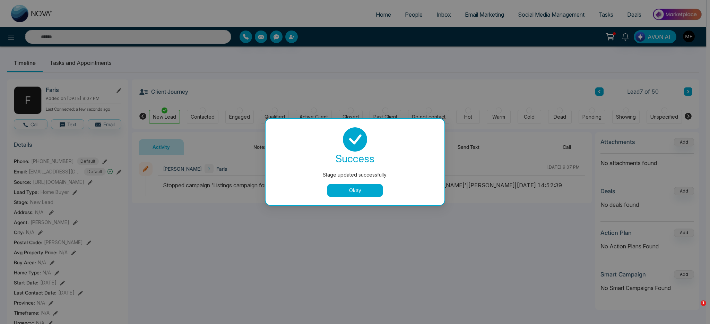
click at [177, 254] on div "Stage updated successfully. success Stage updated successfully. Okay" at bounding box center [355, 162] width 710 height 324
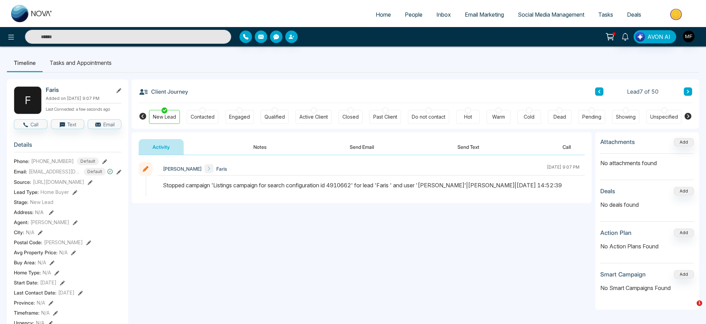
click at [524, 92] on icon at bounding box center [688, 91] width 3 height 4
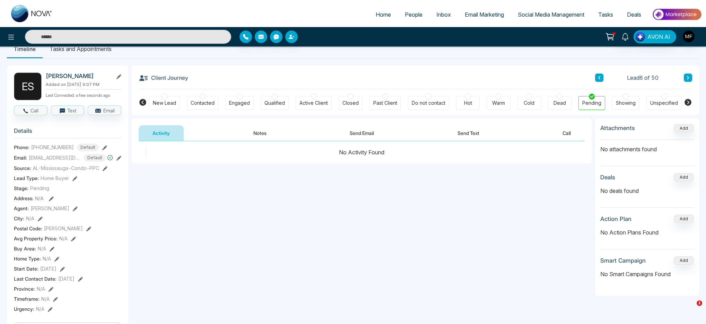
scroll to position [23, 0]
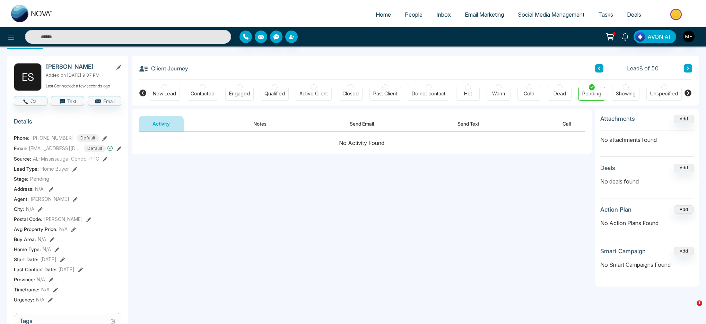
click at [171, 87] on div "New Lead" at bounding box center [164, 94] width 31 height 14
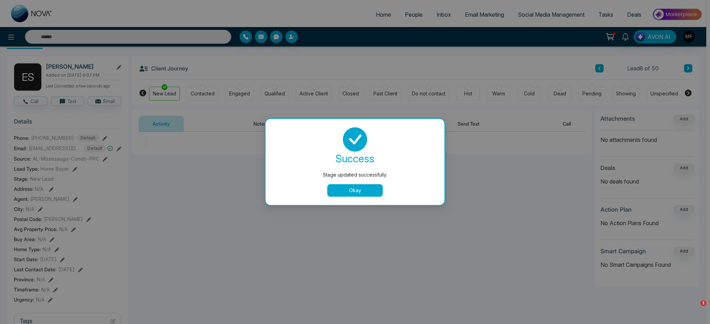
click at [342, 195] on button "Okay" at bounding box center [354, 190] width 55 height 12
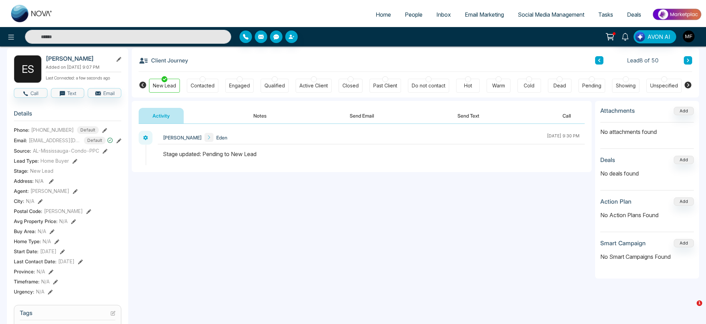
scroll to position [30, 0]
click at [524, 62] on button at bounding box center [688, 62] width 8 height 8
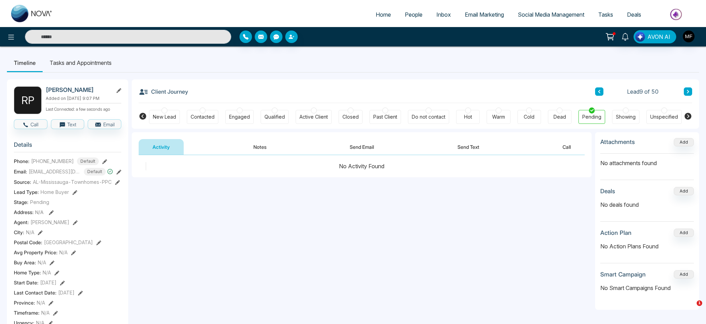
click at [524, 92] on button at bounding box center [599, 91] width 8 height 8
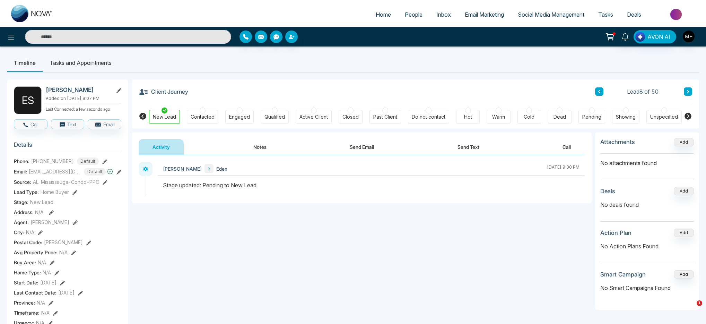
click at [524, 92] on icon at bounding box center [688, 91] width 3 height 4
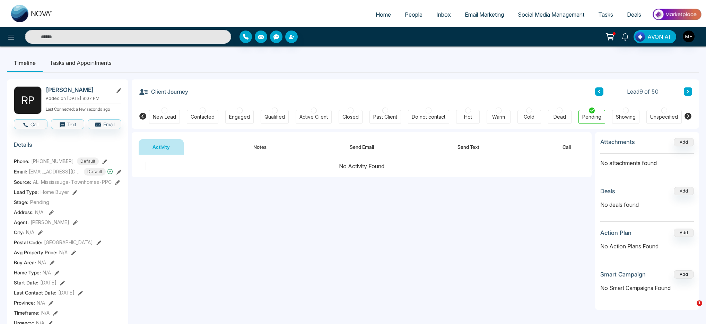
click at [173, 117] on div "New Lead" at bounding box center [164, 116] width 23 height 7
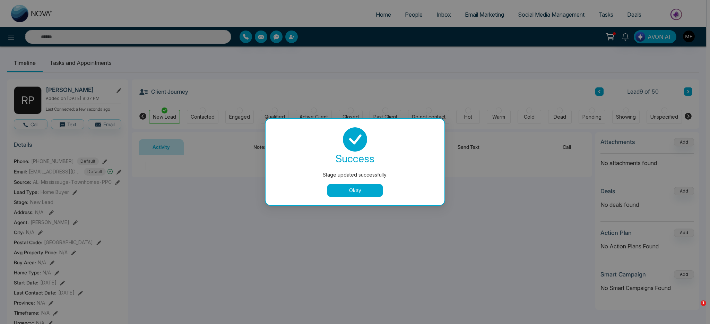
click at [346, 182] on div "success Stage updated successfully. Okay" at bounding box center [355, 161] width 162 height 69
click at [346, 189] on button "Okay" at bounding box center [354, 190] width 55 height 12
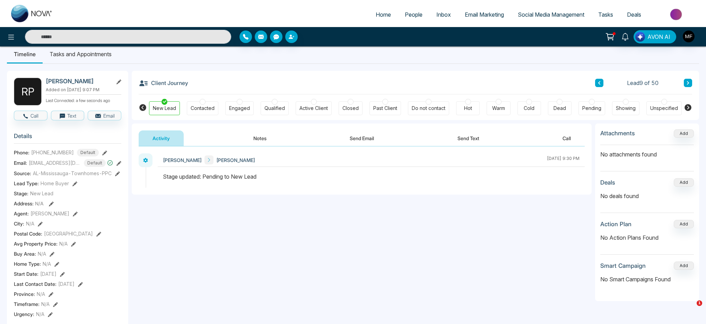
scroll to position [5, 0]
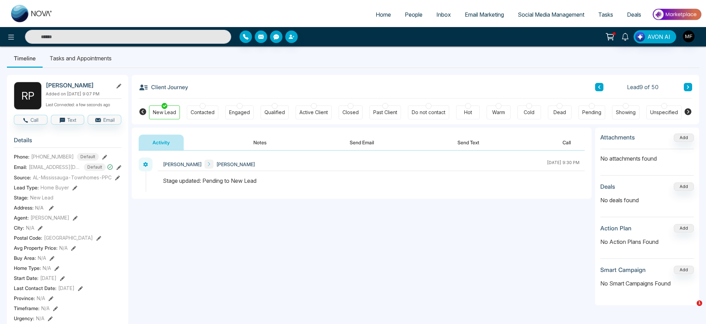
click at [524, 90] on button at bounding box center [688, 87] width 8 height 8
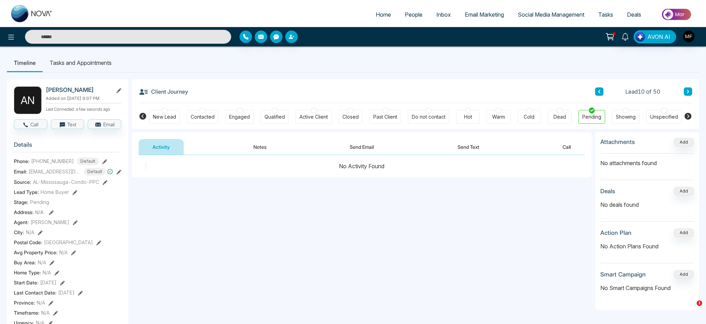
click at [166, 111] on div at bounding box center [165, 111] width 6 height 6
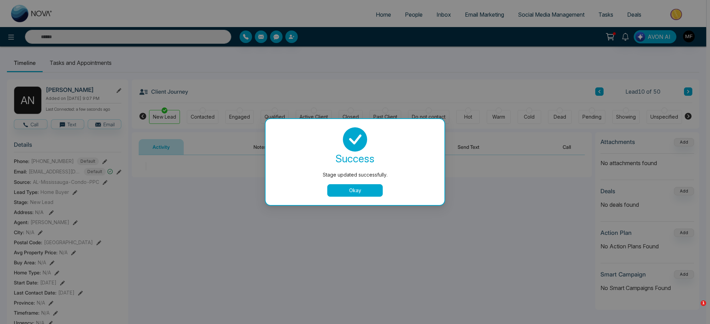
click at [346, 184] on button "Okay" at bounding box center [354, 190] width 55 height 12
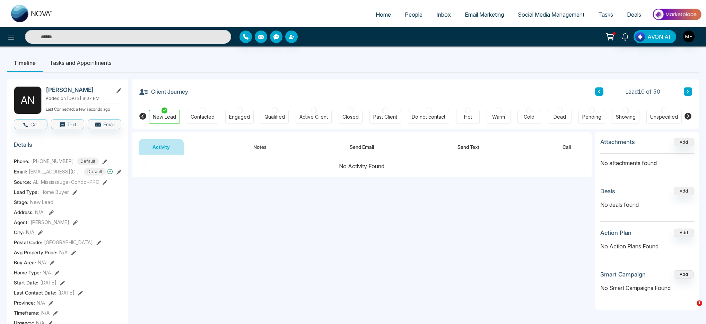
click at [524, 92] on button at bounding box center [688, 91] width 8 height 8
click at [469, 117] on div "Hot" at bounding box center [468, 116] width 8 height 7
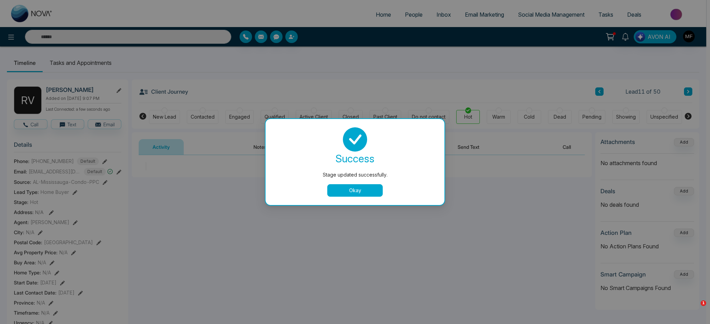
click at [355, 190] on button "Okay" at bounding box center [354, 190] width 55 height 12
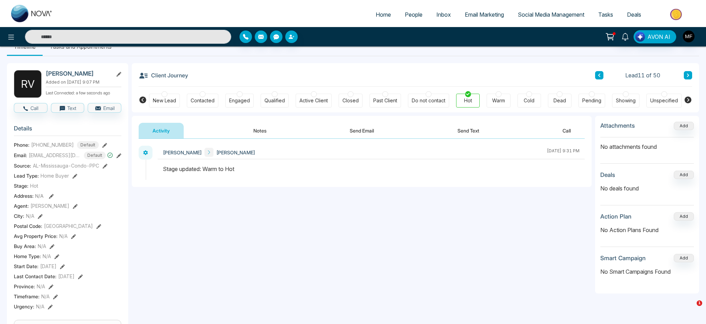
scroll to position [6, 0]
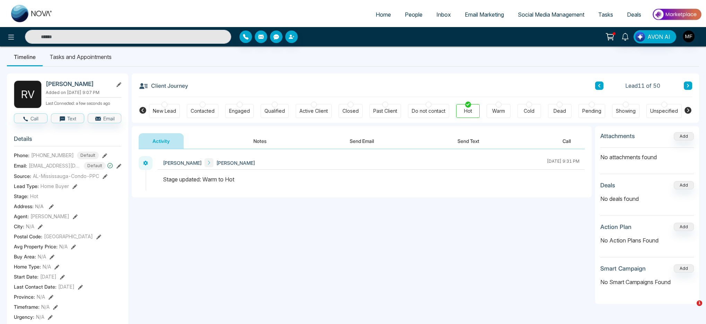
click at [253, 140] on button "Notes" at bounding box center [260, 141] width 41 height 16
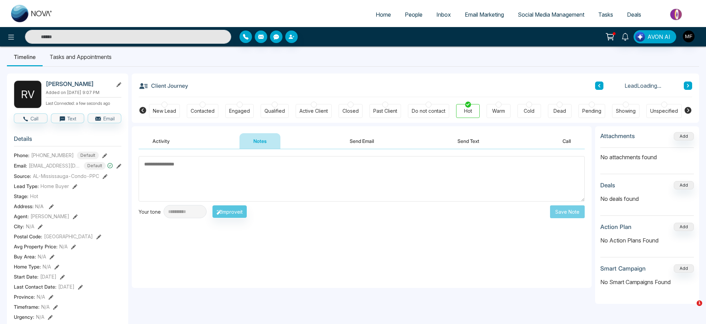
click at [291, 187] on textarea at bounding box center [362, 178] width 446 height 45
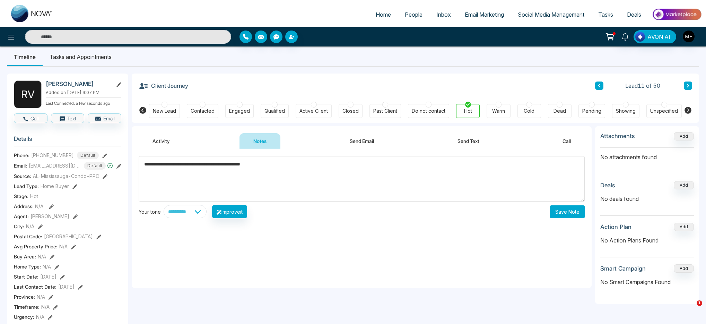
click at [259, 165] on textarea "**********" at bounding box center [362, 178] width 446 height 45
click at [315, 170] on textarea "**********" at bounding box center [362, 178] width 446 height 45
type textarea "**********"
click at [362, 167] on textarea "**********" at bounding box center [362, 178] width 446 height 45
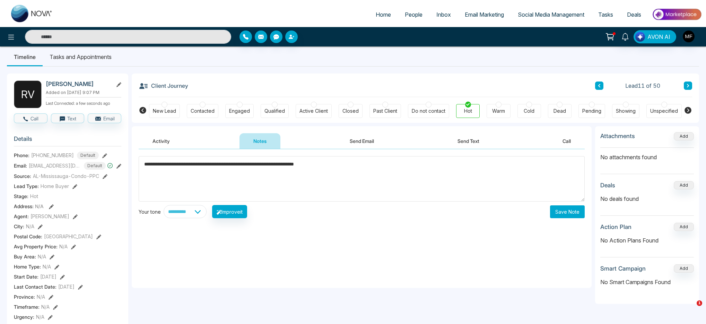
click at [362, 167] on textarea "**********" at bounding box center [362, 178] width 446 height 45
click at [335, 166] on textarea "**********" at bounding box center [362, 178] width 446 height 45
click at [206, 165] on textarea "**********" at bounding box center [362, 178] width 446 height 45
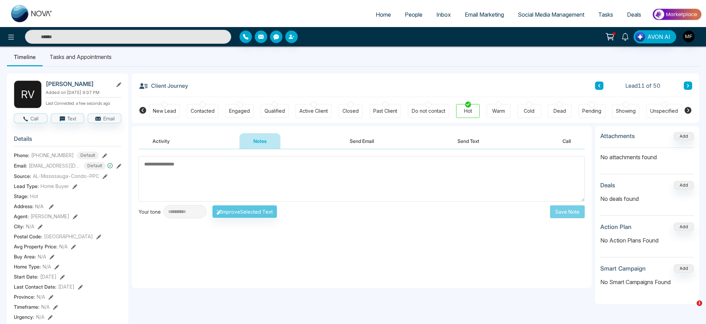
click at [319, 238] on div "**********" at bounding box center [362, 218] width 460 height 139
click at [465, 243] on div "**********" at bounding box center [362, 218] width 460 height 139
click at [441, 257] on div "**********" at bounding box center [362, 218] width 460 height 139
click at [492, 103] on div "New Lead Contacted Engaged Qualified Active Client Closed Past Client Do not co…" at bounding box center [415, 110] width 533 height 26
click at [494, 105] on div "Warm" at bounding box center [499, 111] width 24 height 14
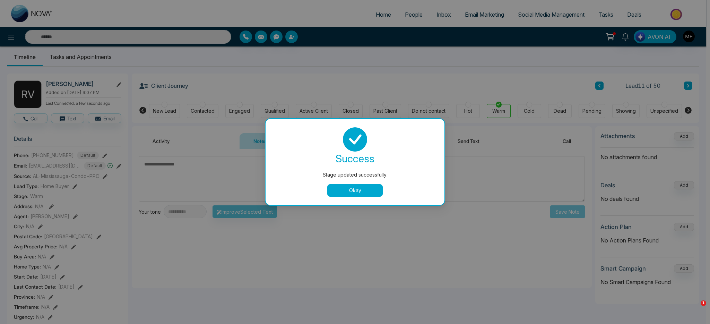
click at [325, 192] on div "Okay" at bounding box center [355, 190] width 162 height 12
click at [340, 193] on button "Okay" at bounding box center [354, 190] width 55 height 12
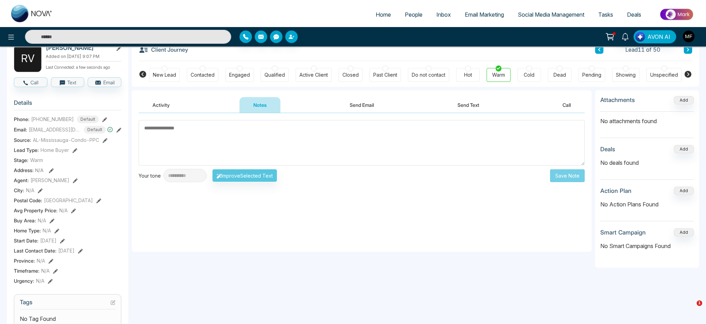
scroll to position [45, 0]
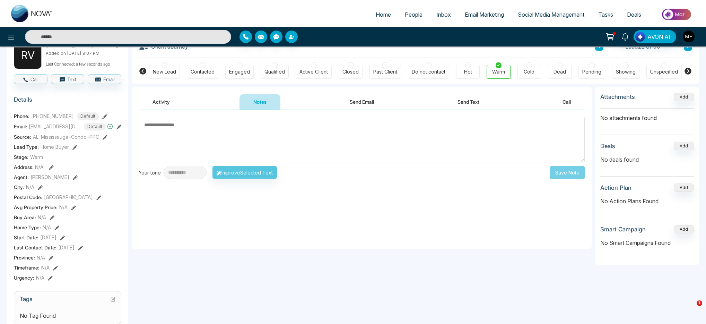
click at [71, 210] on icon at bounding box center [73, 207] width 5 height 5
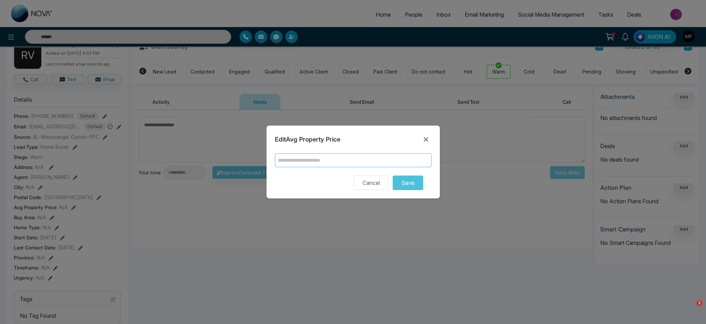
click at [305, 163] on input "text" at bounding box center [353, 160] width 157 height 14
type input "******"
click at [396, 182] on button "Save" at bounding box center [408, 182] width 31 height 15
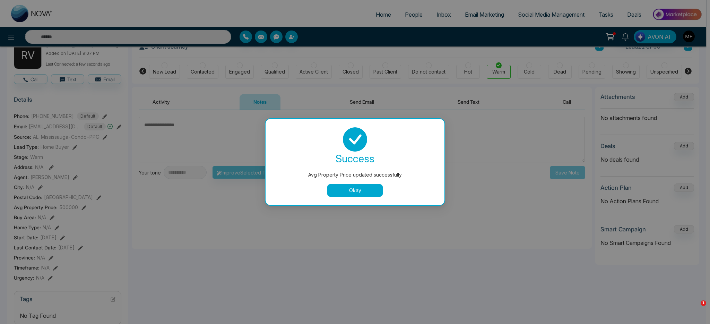
click at [356, 187] on button "Okay" at bounding box center [354, 190] width 55 height 12
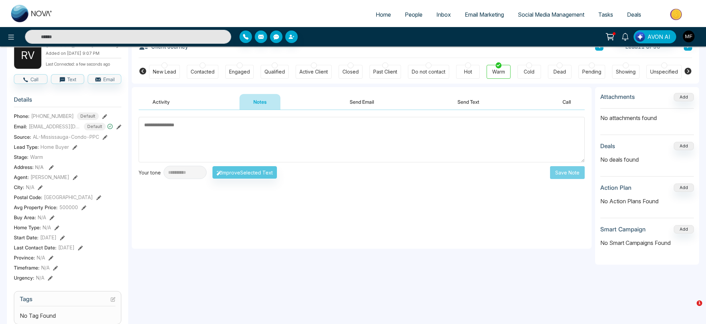
click at [59, 231] on div "Home Type : N/A" at bounding box center [68, 227] width 108 height 7
click at [58, 230] on icon at bounding box center [56, 227] width 5 height 5
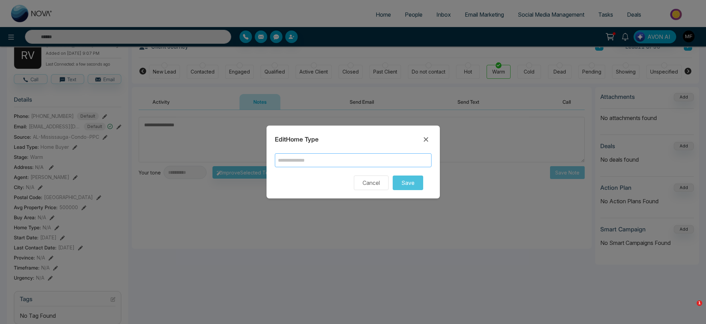
click at [336, 157] on input "text" at bounding box center [353, 160] width 157 height 14
type input "******"
click at [418, 185] on button "Save" at bounding box center [408, 182] width 31 height 15
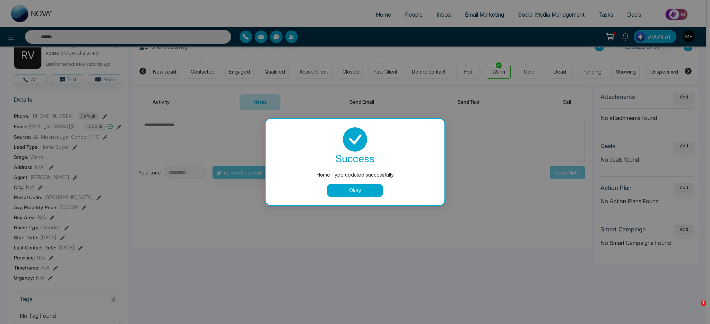
click at [362, 185] on button "Okay" at bounding box center [354, 190] width 55 height 12
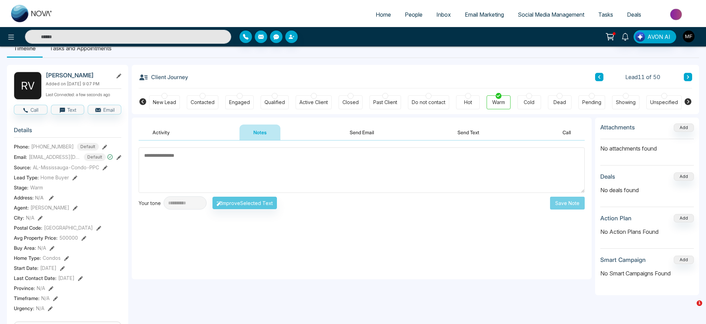
scroll to position [10, 0]
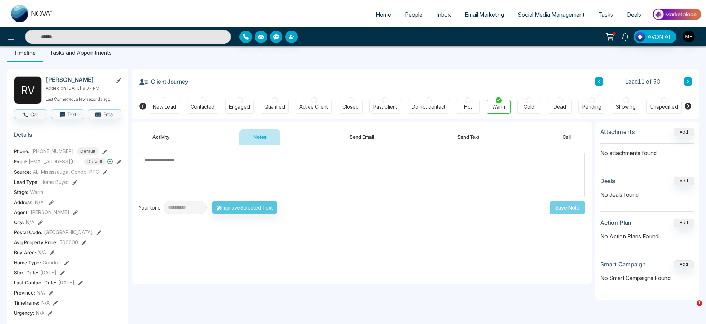
click at [524, 81] on icon at bounding box center [688, 81] width 3 height 4
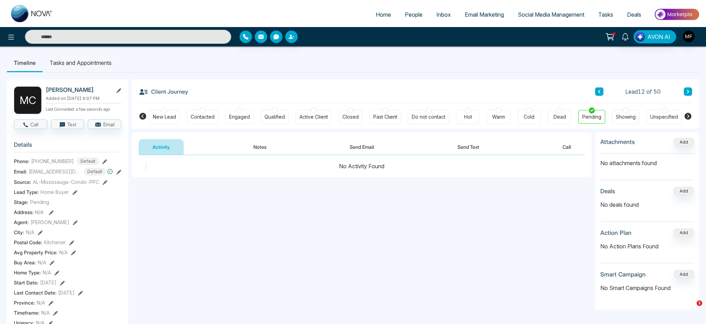
click at [173, 115] on div "New Lead" at bounding box center [164, 116] width 23 height 7
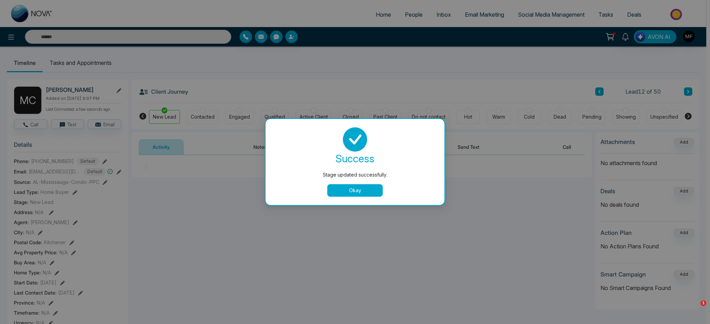
click at [379, 189] on button "Okay" at bounding box center [354, 190] width 55 height 12
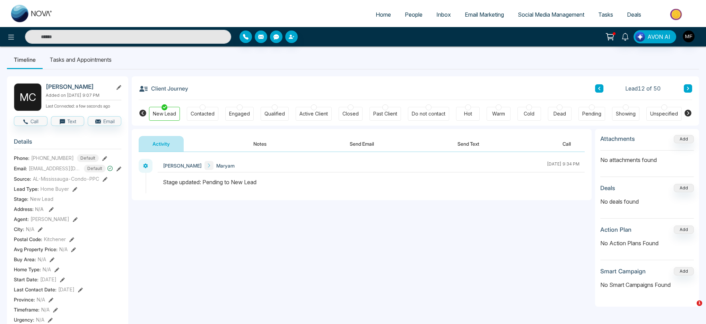
scroll to position [9, 0]
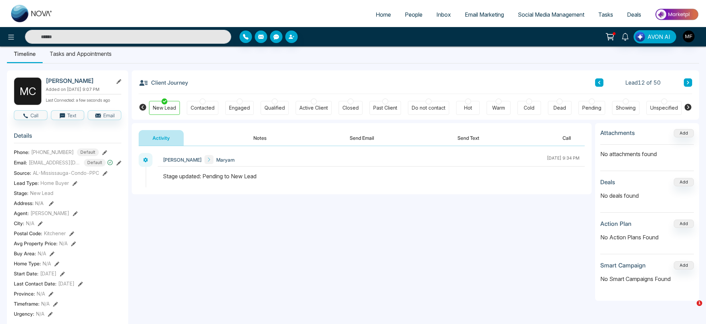
click at [524, 83] on icon at bounding box center [688, 82] width 3 height 4
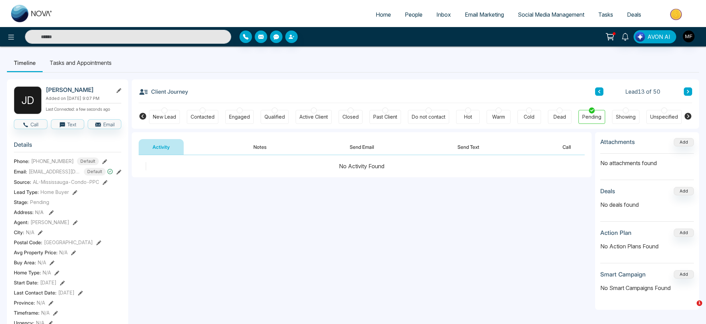
click at [159, 118] on div "New Lead" at bounding box center [164, 116] width 23 height 7
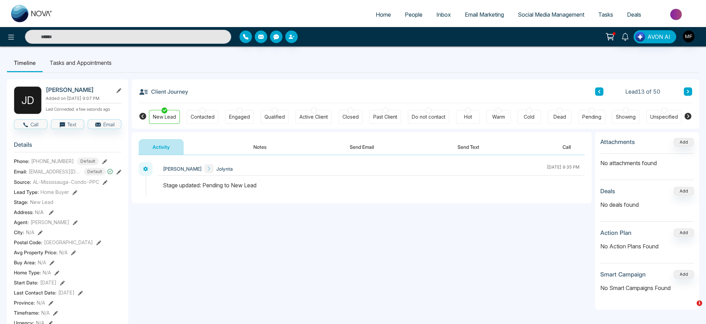
click at [524, 91] on icon at bounding box center [688, 91] width 3 height 4
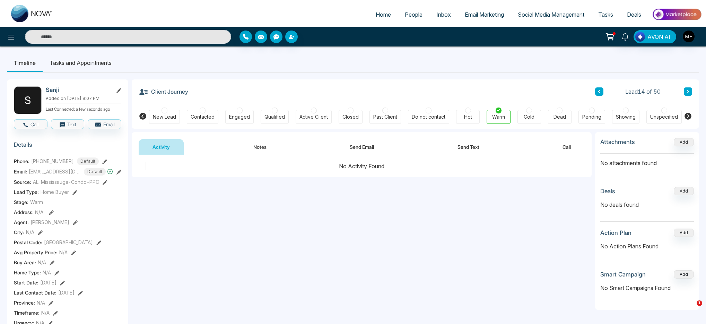
click at [524, 117] on div "Cold" at bounding box center [529, 116] width 11 height 7
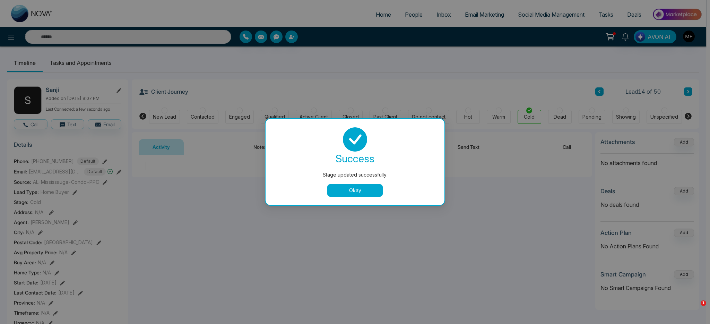
click at [492, 114] on div "Stage updated successfully. success Stage updated successfully. Okay" at bounding box center [355, 162] width 710 height 324
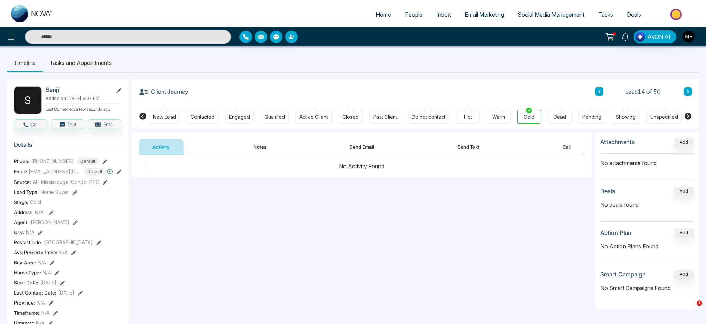
click at [477, 120] on div "Hot" at bounding box center [468, 117] width 24 height 14
click at [492, 115] on div "Warm" at bounding box center [498, 116] width 13 height 7
click at [506, 115] on div "Warm" at bounding box center [499, 117] width 24 height 14
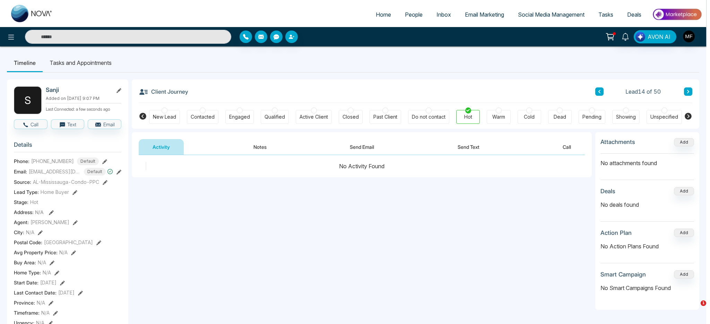
click at [501, 118] on div "Stage updated successfully. success Stage updated successfully. Okay" at bounding box center [355, 162] width 710 height 324
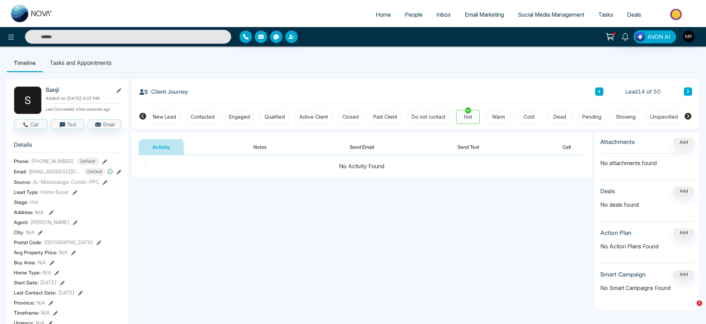
click at [501, 115] on div "Warm" at bounding box center [498, 116] width 13 height 7
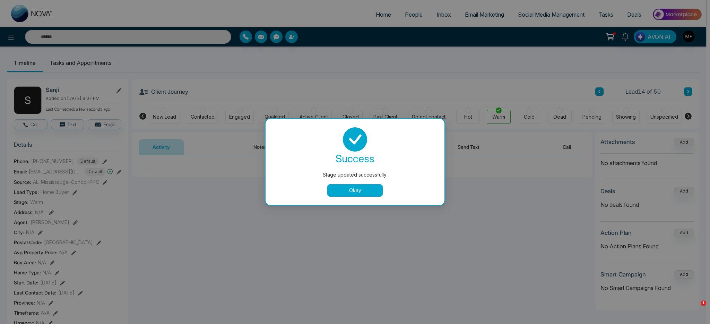
click at [363, 189] on button "Okay" at bounding box center [354, 190] width 55 height 12
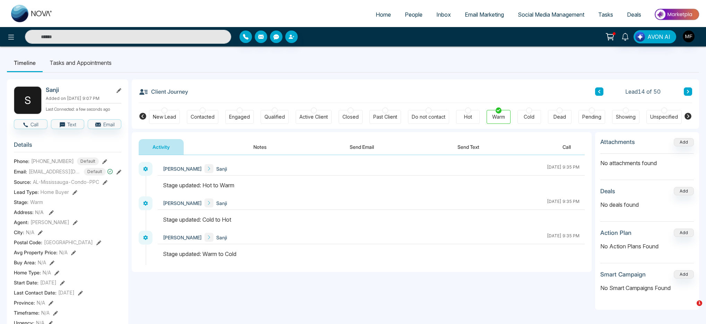
click at [255, 151] on button "Notes" at bounding box center [260, 147] width 41 height 16
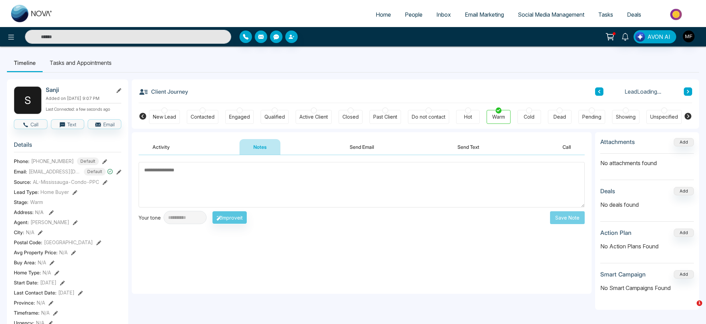
click at [266, 182] on textarea at bounding box center [362, 184] width 446 height 45
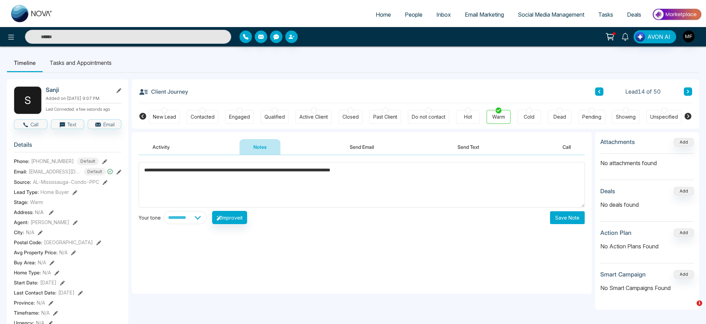
type textarea "**********"
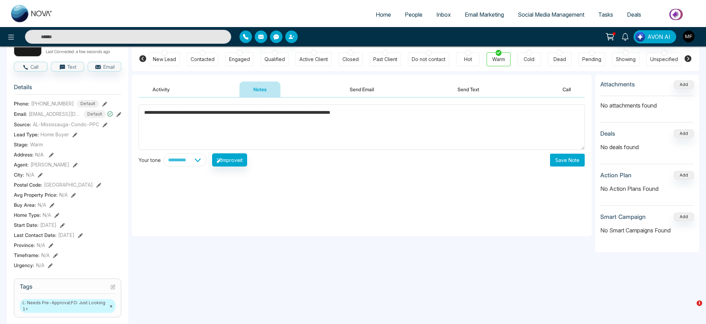
scroll to position [62, 0]
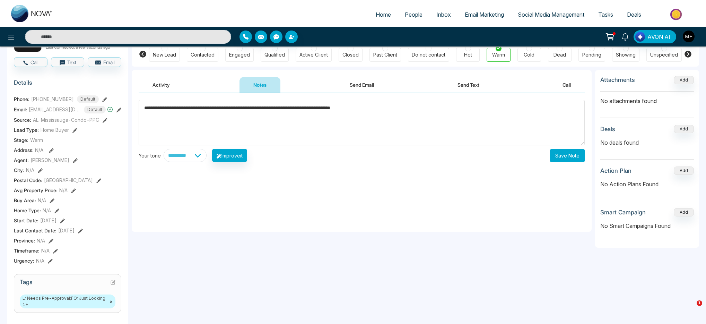
click at [74, 193] on icon at bounding box center [73, 190] width 5 height 5
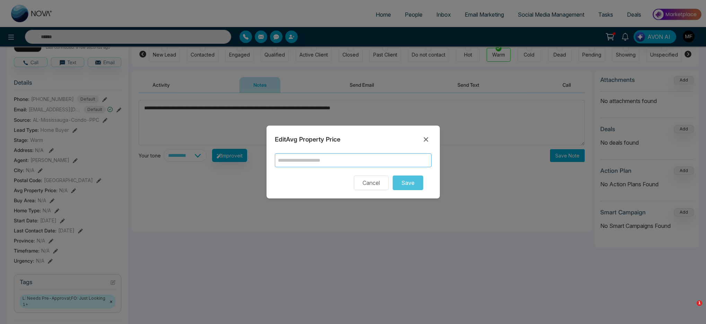
click at [341, 156] on input "text" at bounding box center [353, 160] width 157 height 14
type input "******"
click at [398, 186] on button "Save" at bounding box center [408, 182] width 31 height 15
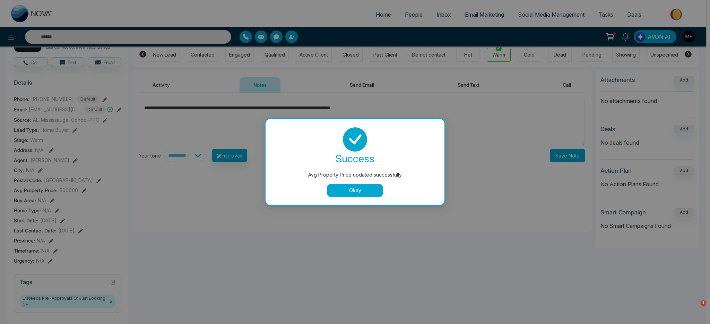
click at [350, 192] on button "Okay" at bounding box center [354, 190] width 55 height 12
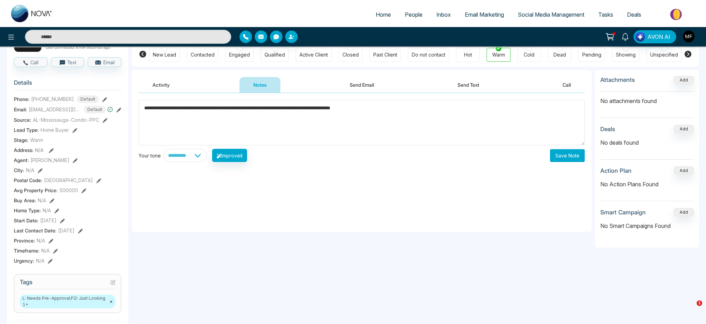
click at [58, 213] on icon at bounding box center [56, 210] width 5 height 5
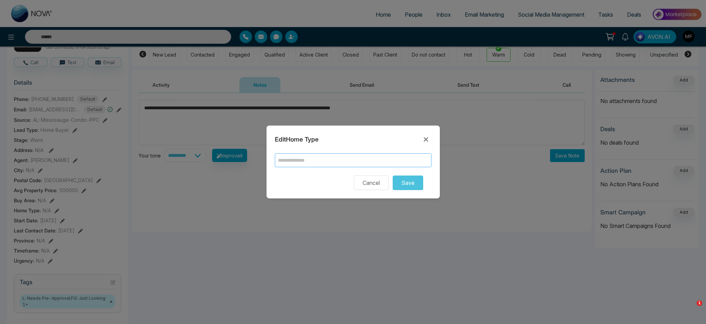
click at [396, 156] on input "text" at bounding box center [353, 160] width 157 height 14
type input "******"
click at [401, 178] on button "Save" at bounding box center [408, 182] width 31 height 15
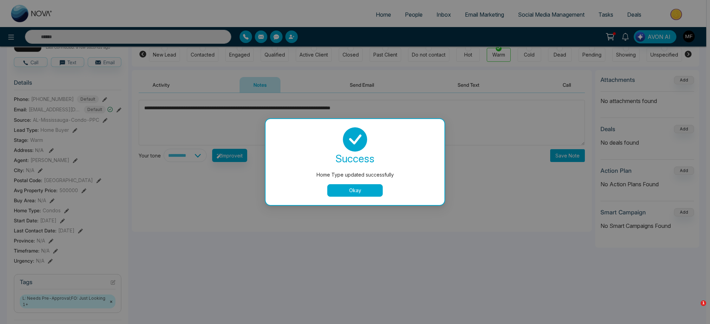
click at [363, 189] on button "Okay" at bounding box center [354, 190] width 55 height 12
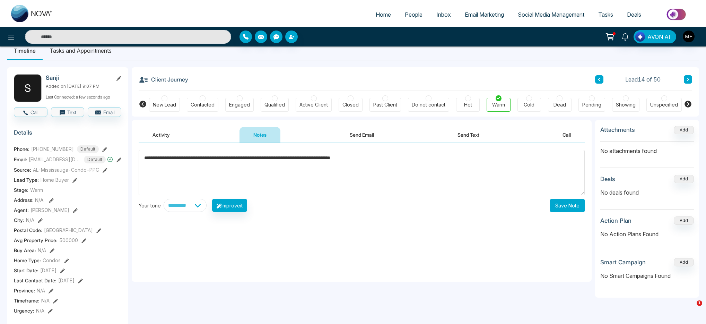
scroll to position [3, 0]
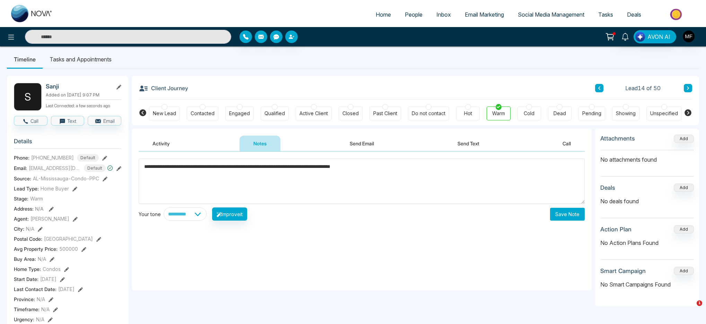
click at [524, 217] on button "Save Note" at bounding box center [567, 214] width 35 height 13
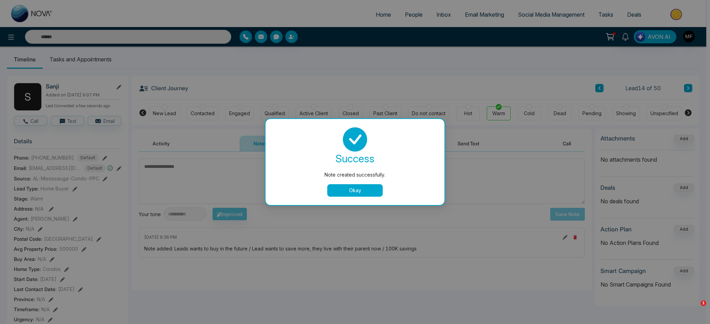
click at [360, 192] on button "Okay" at bounding box center [354, 190] width 55 height 12
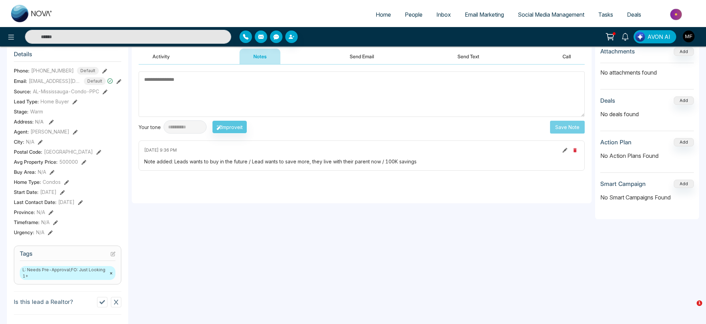
scroll to position [89, 0]
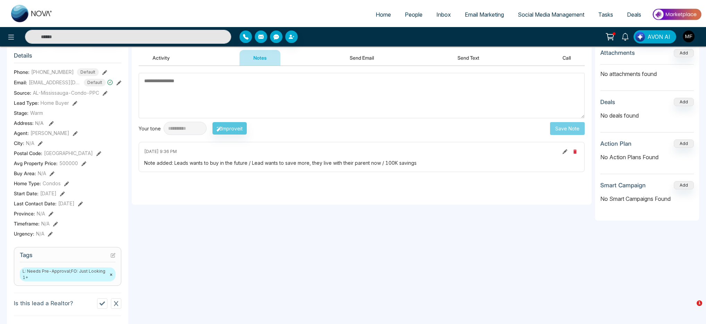
click at [54, 226] on icon at bounding box center [55, 224] width 5 height 5
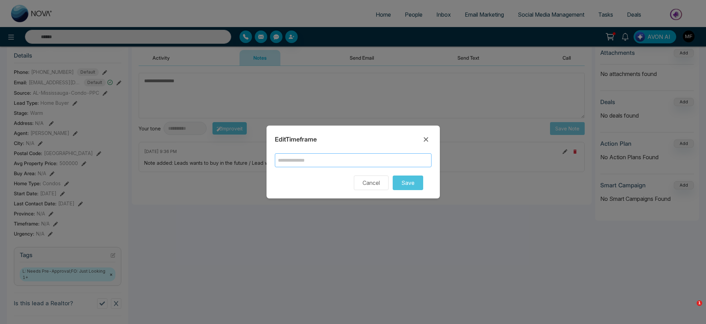
click at [371, 160] on input "text" at bounding box center [353, 160] width 157 height 14
click at [369, 180] on button "Cancel" at bounding box center [371, 182] width 35 height 15
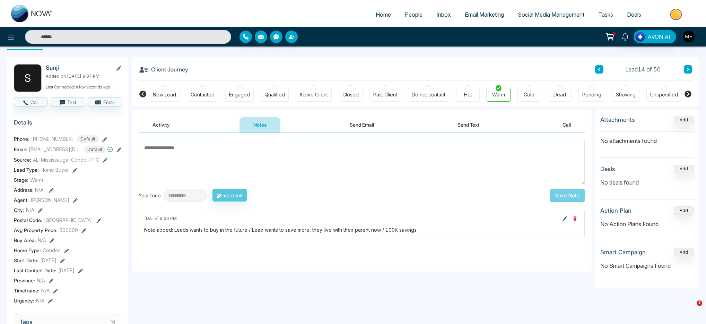
scroll to position [0, 0]
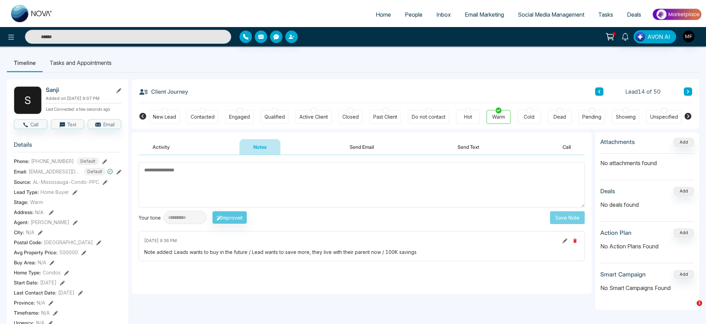
click at [524, 92] on icon at bounding box center [688, 91] width 3 height 4
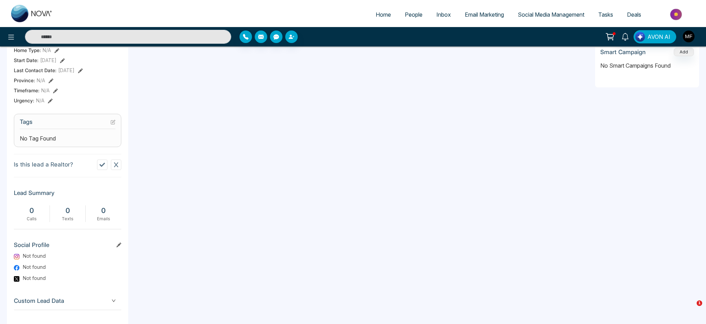
scroll to position [256, 0]
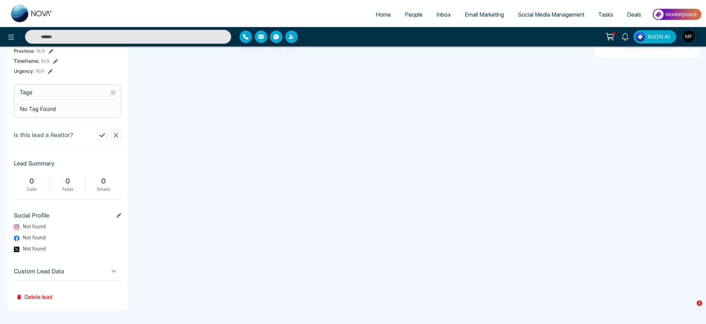
click at [32, 265] on button "Delete lead" at bounding box center [34, 292] width 41 height 23
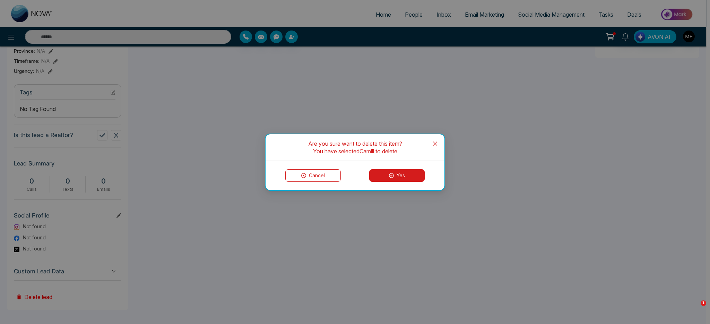
click at [399, 175] on button "Yes" at bounding box center [396, 175] width 55 height 12
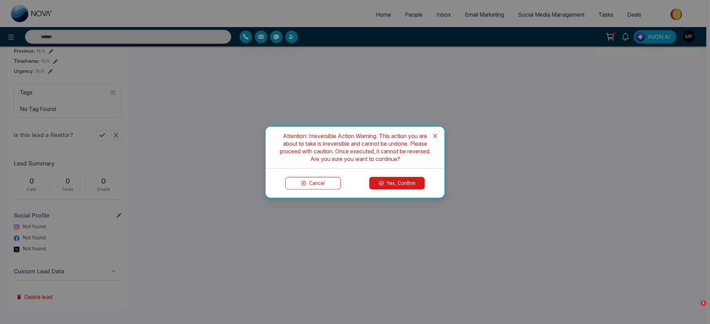
click at [400, 181] on button "Yes, Confirm" at bounding box center [396, 183] width 55 height 12
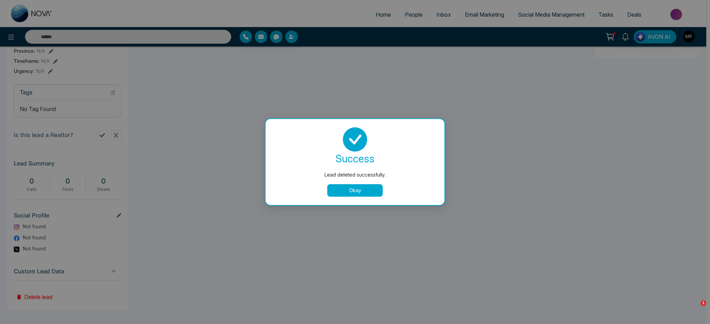
click at [358, 191] on button "Okay" at bounding box center [354, 190] width 55 height 12
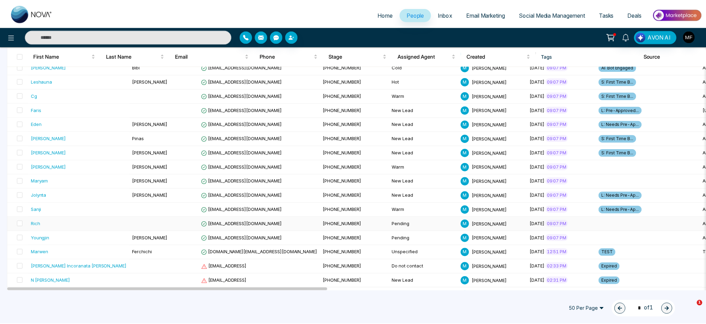
scroll to position [166, 0]
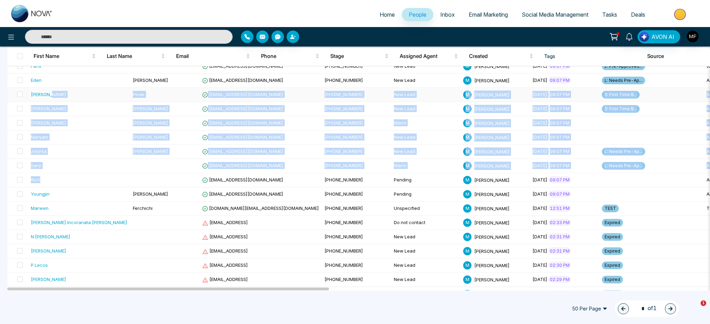
drag, startPoint x: 69, startPoint y: 182, endPoint x: 66, endPoint y: 98, distance: 83.6
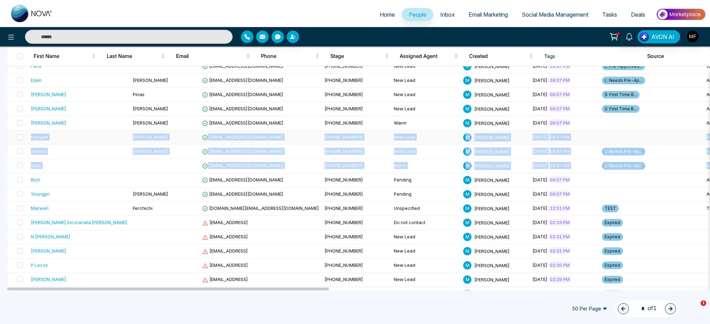
drag, startPoint x: 13, startPoint y: 181, endPoint x: 9, endPoint y: 135, distance: 46.3
click at [12, 181] on td at bounding box center [17, 180] width 21 height 14
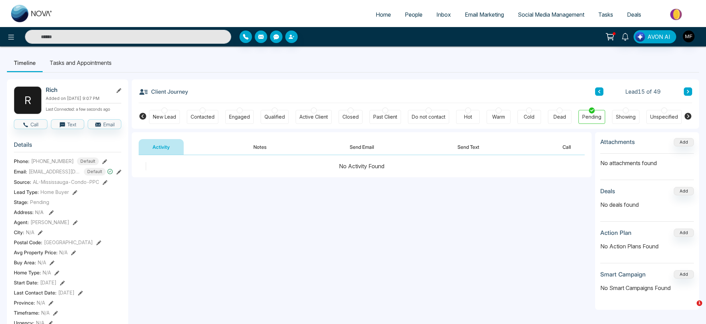
click at [171, 115] on div "New Lead" at bounding box center [164, 116] width 23 height 7
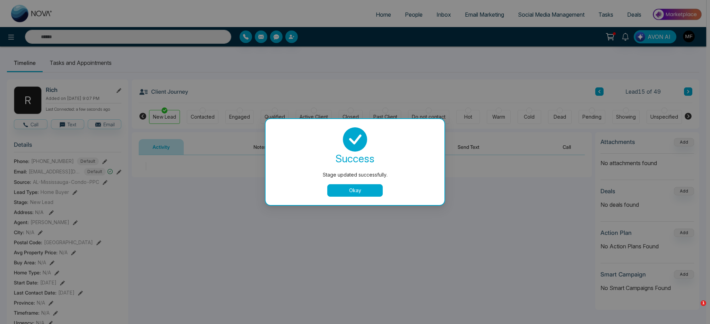
click at [343, 196] on button "Okay" at bounding box center [354, 190] width 55 height 12
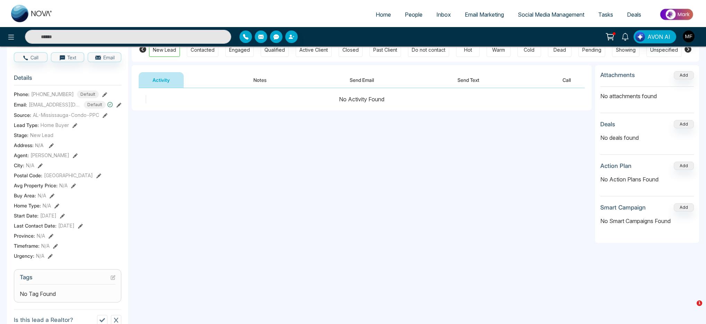
scroll to position [61, 0]
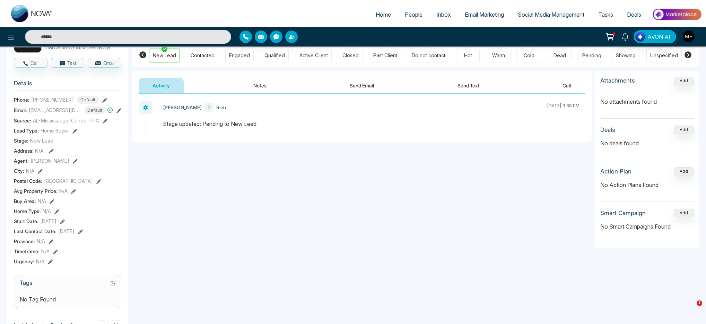
click at [72, 194] on icon at bounding box center [73, 191] width 5 height 5
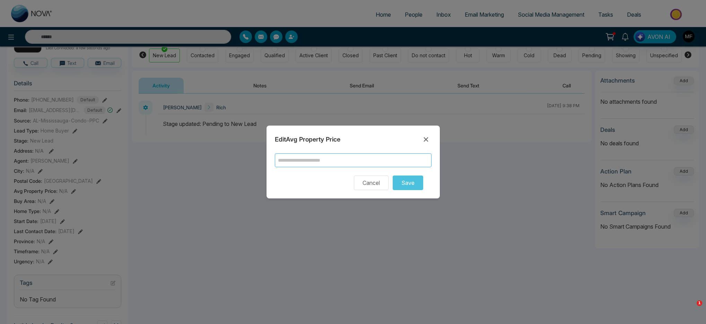
click at [308, 162] on input "text" at bounding box center [353, 160] width 157 height 14
type input "******"
click at [407, 182] on button "Save" at bounding box center [408, 182] width 31 height 15
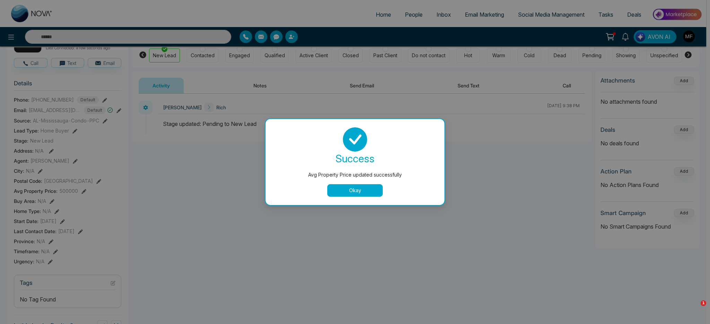
click at [349, 194] on button "Okay" at bounding box center [354, 190] width 55 height 12
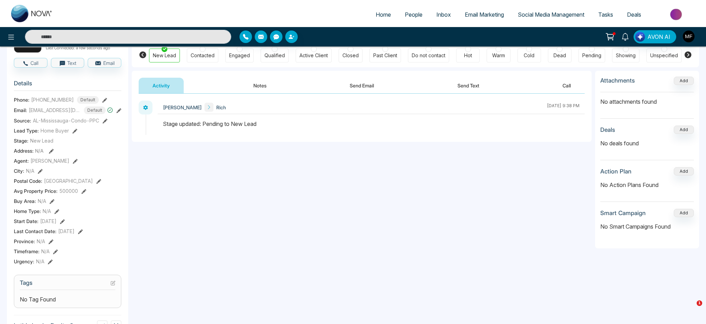
click at [57, 214] on icon at bounding box center [56, 211] width 5 height 5
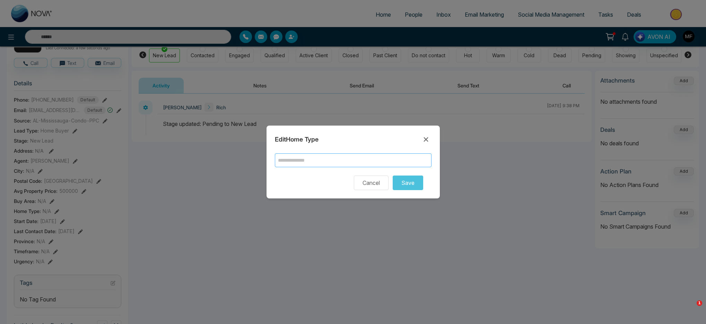
click at [339, 165] on input "text" at bounding box center [353, 160] width 157 height 14
type input "******"
click at [393, 187] on button "Save" at bounding box center [408, 182] width 31 height 15
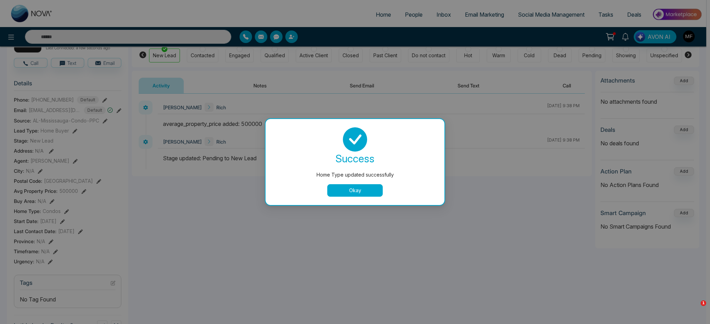
click at [354, 186] on button "Okay" at bounding box center [354, 190] width 55 height 12
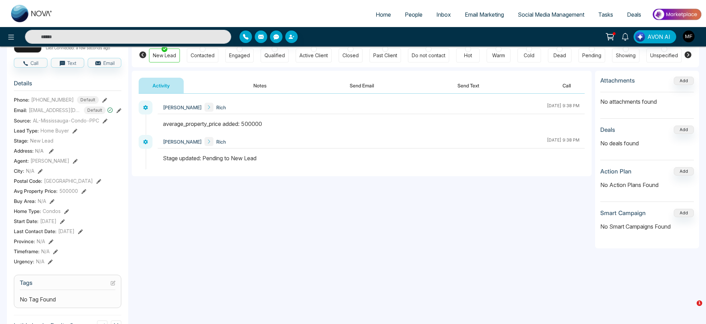
scroll to position [0, 0]
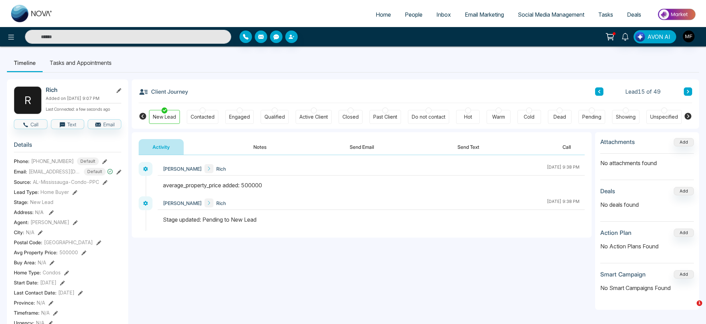
click at [524, 90] on button at bounding box center [688, 91] width 8 height 8
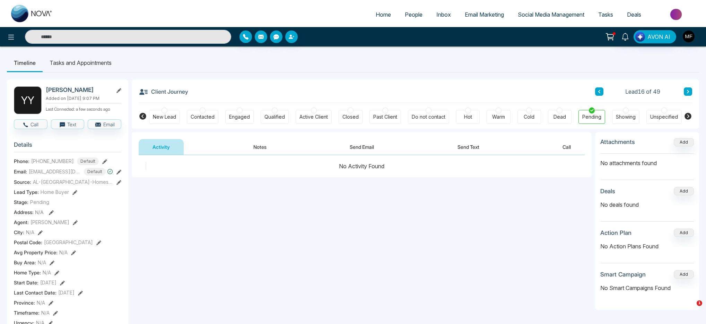
click at [168, 112] on div "New Lead" at bounding box center [164, 117] width 31 height 14
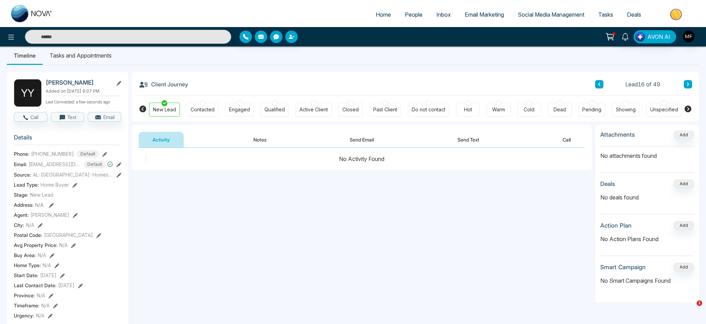
scroll to position [43, 0]
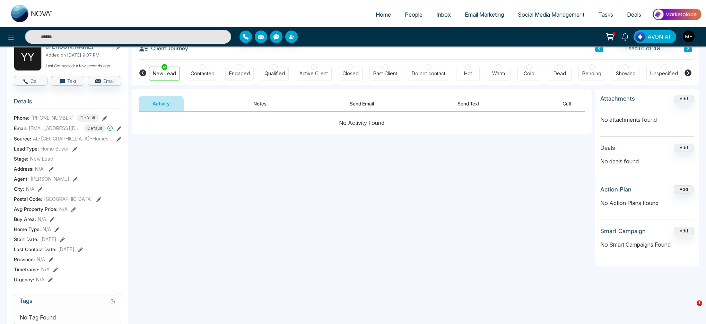
click at [73, 212] on icon at bounding box center [73, 209] width 5 height 5
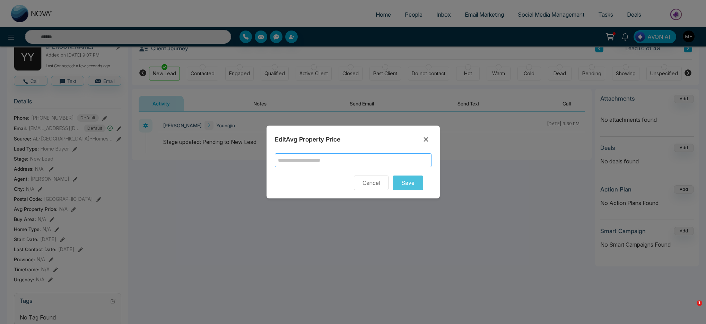
click at [316, 161] on input "text" at bounding box center [353, 160] width 157 height 14
type input "*******"
click at [395, 183] on button "Save" at bounding box center [408, 182] width 31 height 15
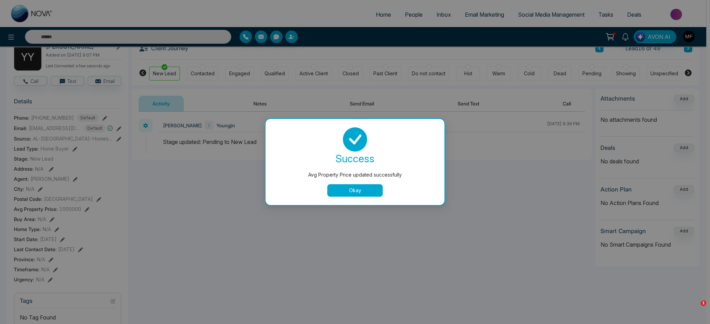
click at [352, 189] on button "Okay" at bounding box center [354, 190] width 55 height 12
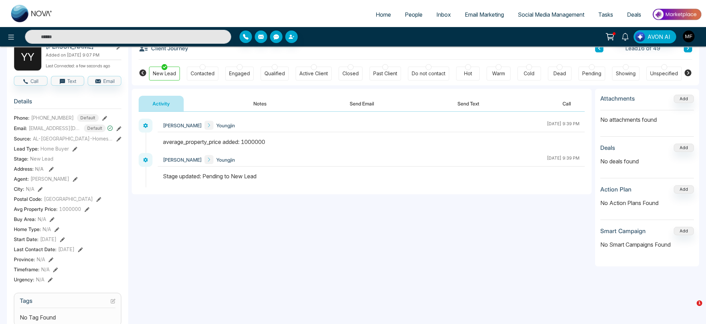
click at [56, 232] on icon at bounding box center [56, 229] width 5 height 5
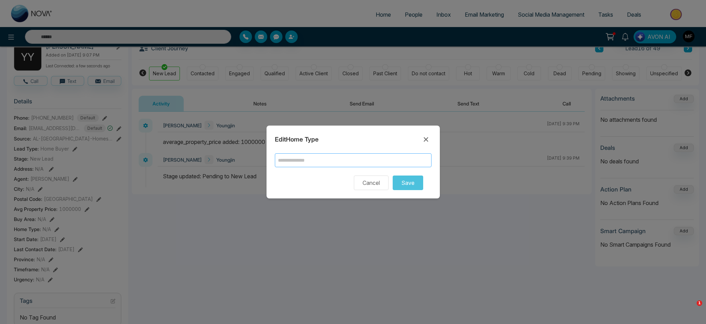
click at [363, 161] on input "text" at bounding box center [353, 160] width 157 height 14
type input "****"
click at [401, 185] on button "Save" at bounding box center [408, 182] width 31 height 15
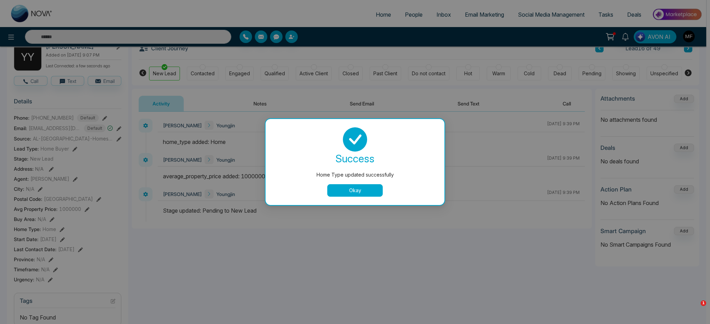
click at [361, 187] on button "Okay" at bounding box center [354, 190] width 55 height 12
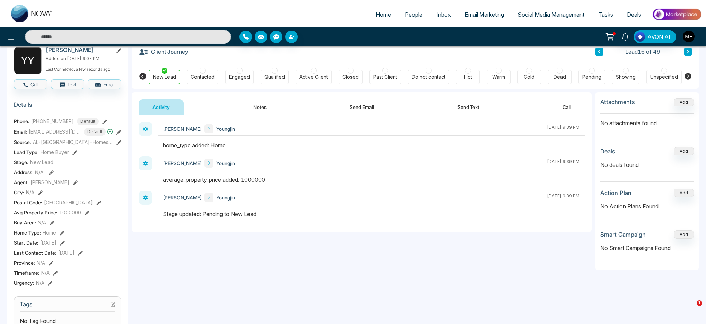
scroll to position [35, 0]
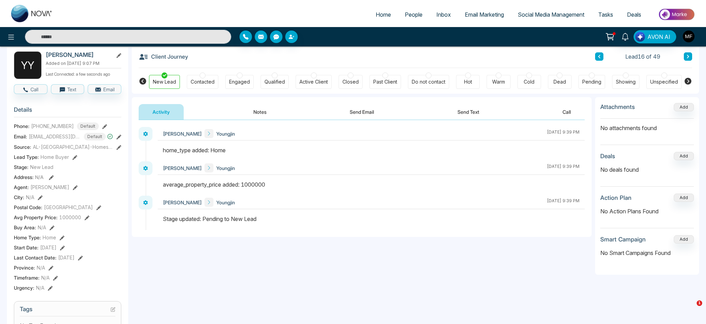
click at [524, 58] on button at bounding box center [688, 56] width 8 height 8
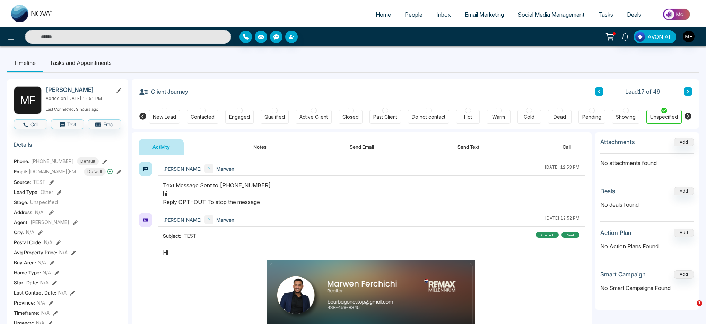
click at [524, 90] on icon at bounding box center [688, 91] width 3 height 4
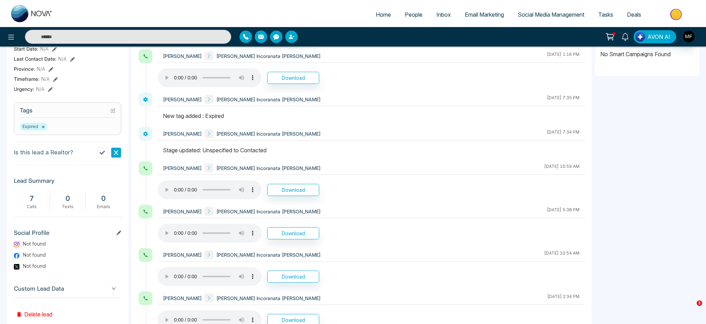
scroll to position [251, 0]
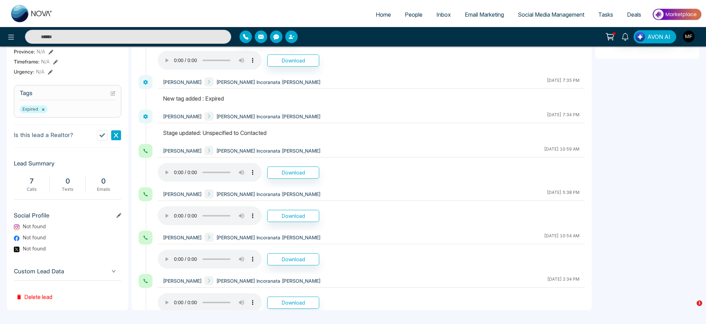
click at [42, 265] on button "Delete lead" at bounding box center [34, 292] width 41 height 23
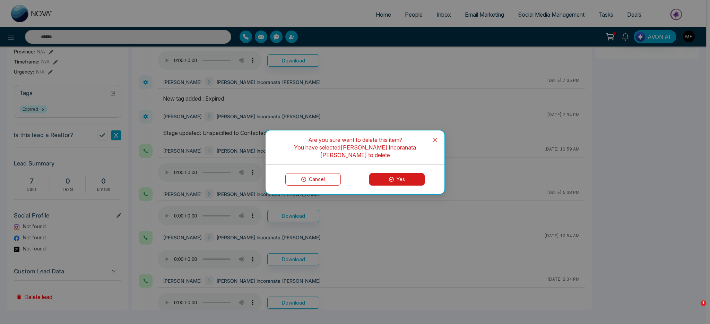
click at [407, 178] on button "Yes" at bounding box center [396, 179] width 55 height 12
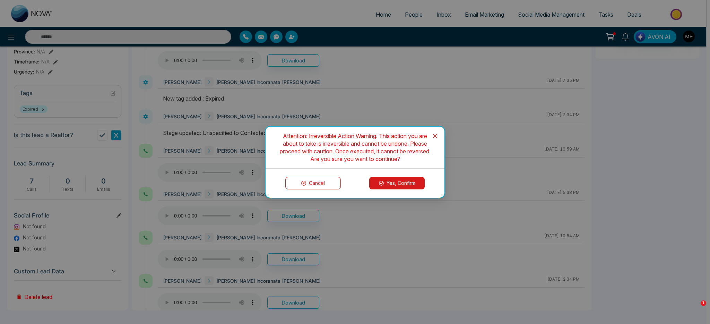
click at [415, 186] on button "Yes, Confirm" at bounding box center [396, 183] width 55 height 12
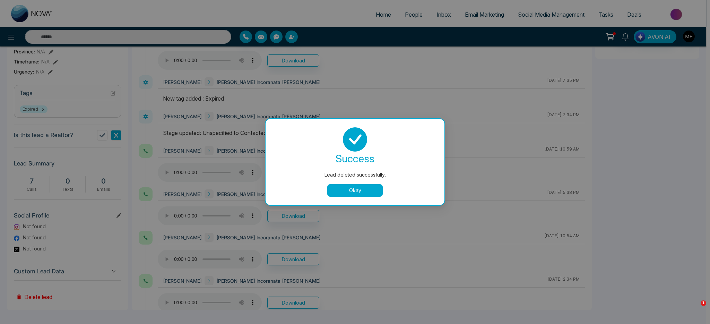
click at [365, 186] on button "Okay" at bounding box center [354, 190] width 55 height 12
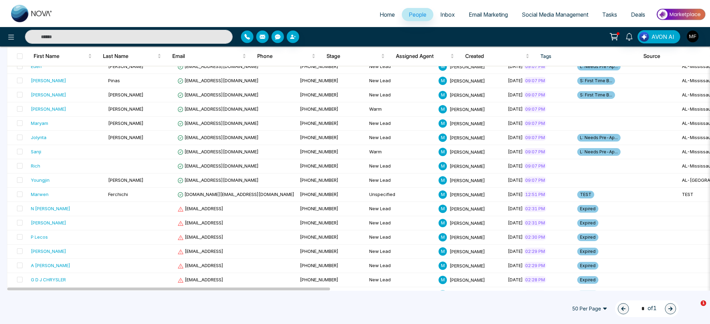
scroll to position [189, 0]
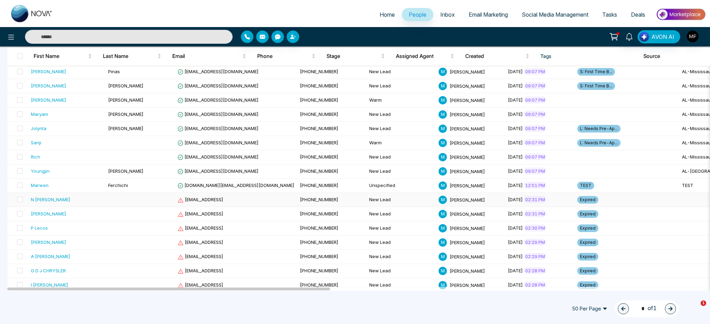
click at [119, 199] on td at bounding box center [139, 200] width 69 height 14
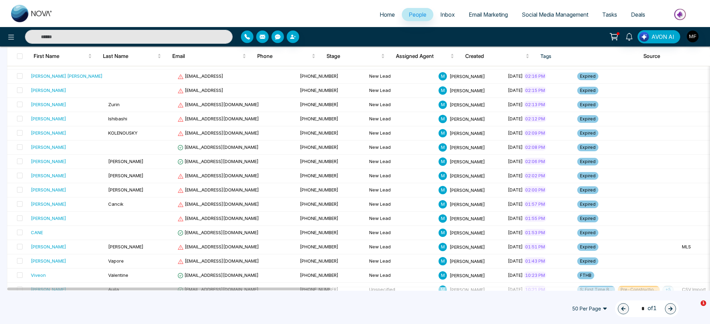
scroll to position [529, 0]
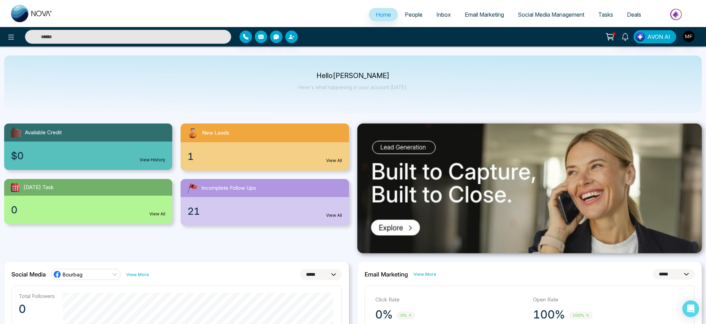
select select "*"
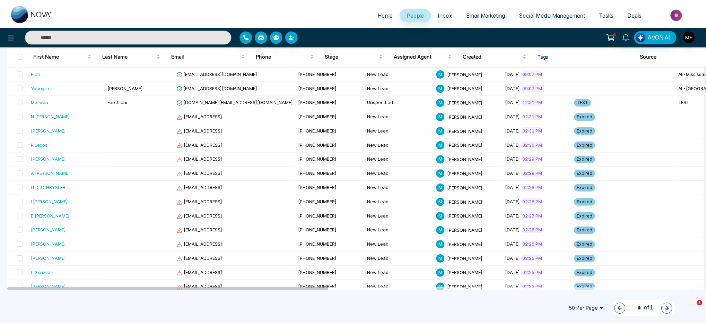
scroll to position [242, 0]
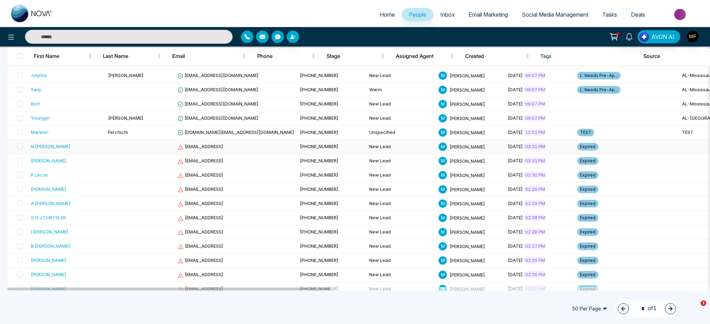
click at [109, 150] on td at bounding box center [139, 147] width 69 height 14
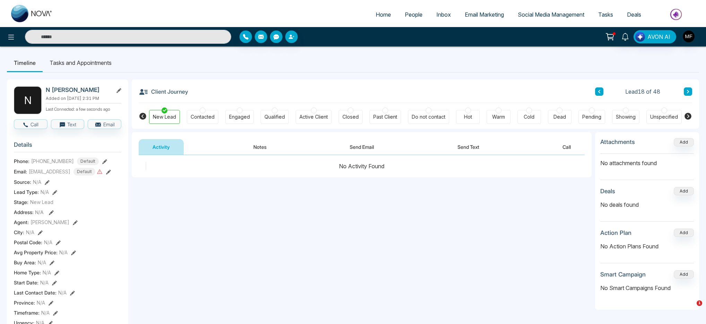
click at [256, 146] on button "Notes" at bounding box center [260, 147] width 41 height 16
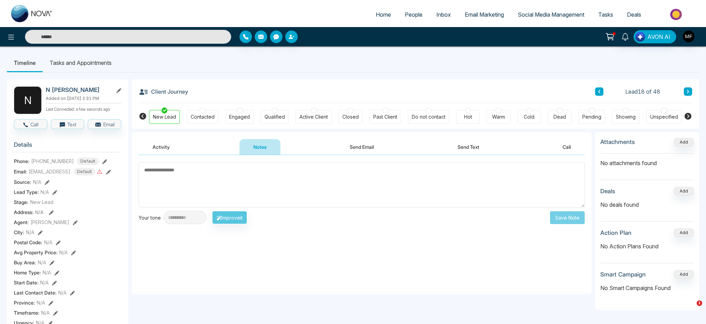
click at [52, 213] on icon at bounding box center [51, 212] width 5 height 5
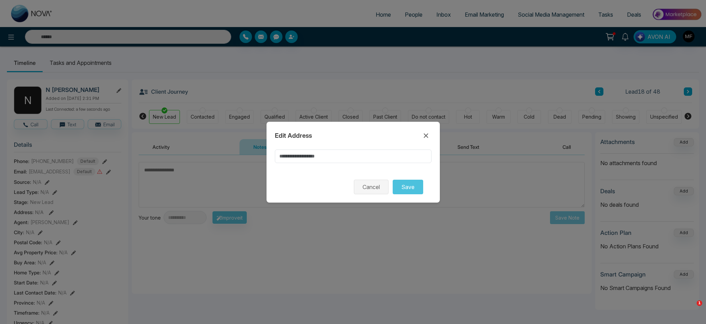
click at [369, 189] on button "Cancel" at bounding box center [371, 187] width 35 height 15
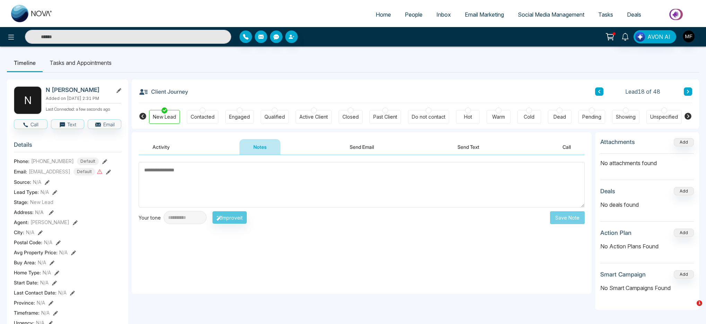
click at [63, 161] on span "+19054548496" at bounding box center [52, 160] width 43 height 7
click at [60, 161] on span "+19054548496" at bounding box center [52, 160] width 43 height 7
click at [43, 162] on span "+19054548496" at bounding box center [52, 160] width 43 height 7
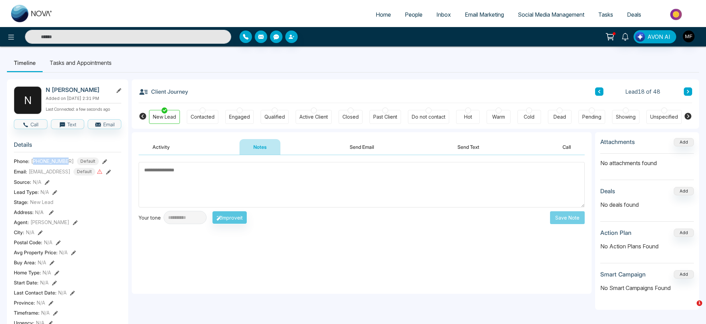
click at [43, 162] on span "+19054548496" at bounding box center [52, 160] width 43 height 7
copy span "+19054548496"
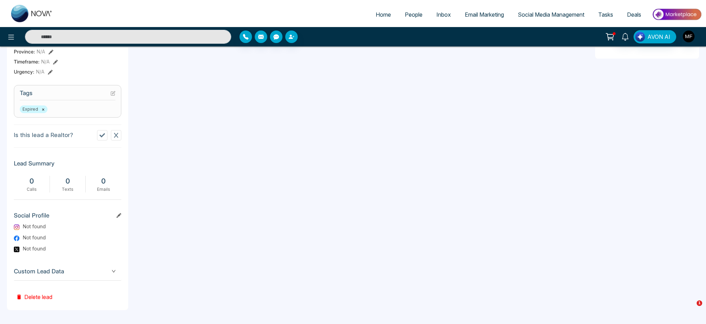
click at [40, 296] on button "Delete lead" at bounding box center [34, 292] width 41 height 23
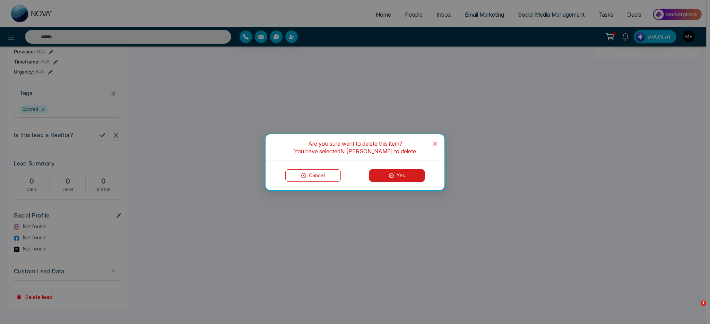
click at [383, 174] on button "Yes" at bounding box center [396, 175] width 55 height 12
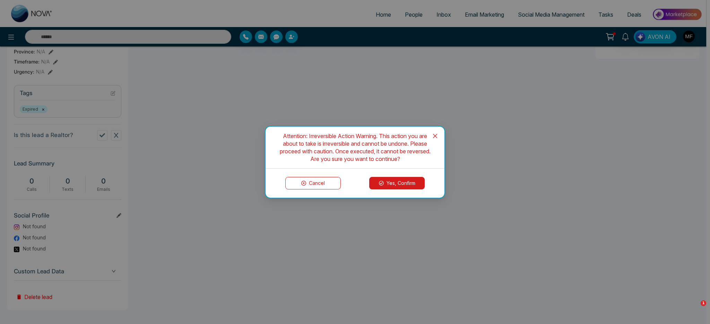
click at [392, 178] on button "Yes, Confirm" at bounding box center [396, 183] width 55 height 12
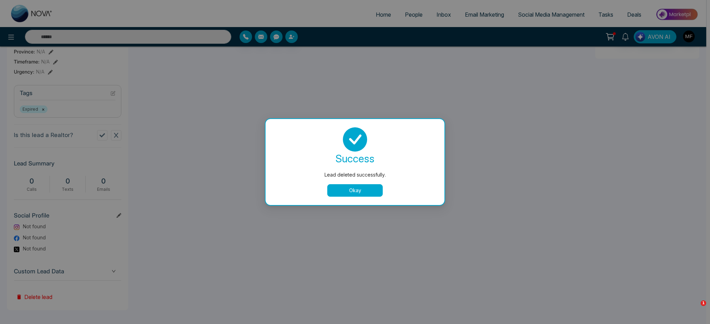
click at [361, 192] on button "Okay" at bounding box center [354, 190] width 55 height 12
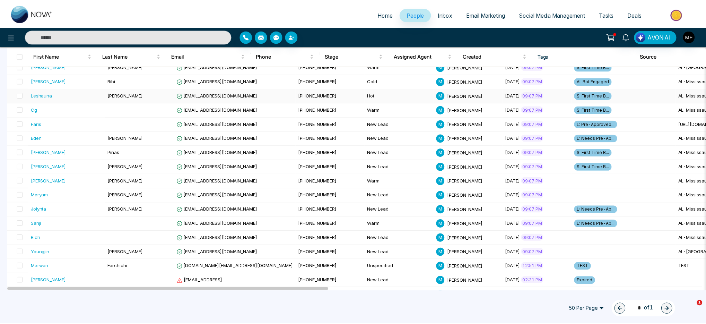
scroll to position [171, 0]
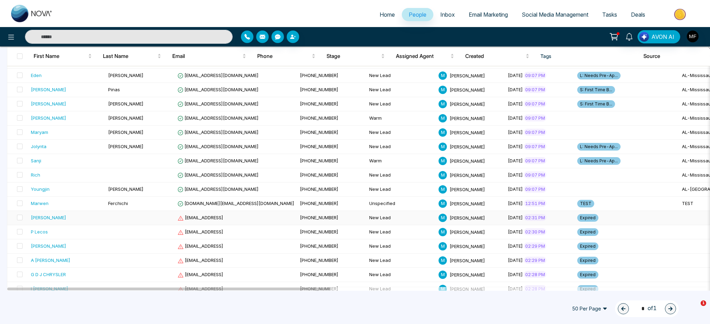
click at [374, 222] on td "New Lead" at bounding box center [401, 218] width 69 height 14
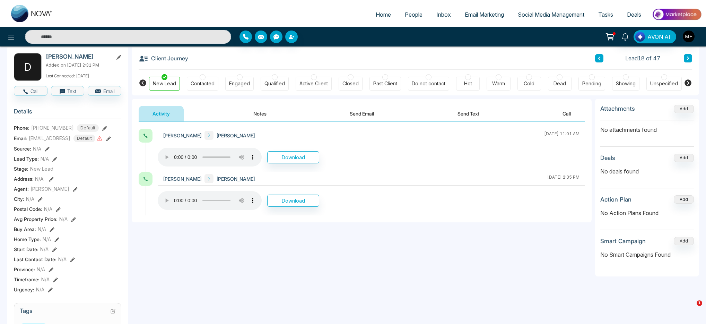
scroll to position [33, 0]
click at [44, 129] on span "+19054571055" at bounding box center [52, 128] width 43 height 7
copy span "19054571055"
click at [287, 285] on div "**********" at bounding box center [362, 314] width 460 height 429
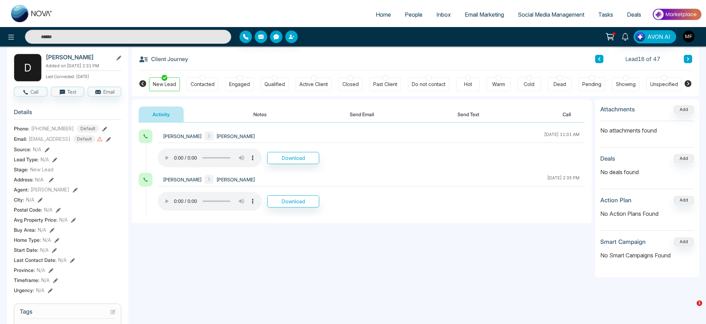
click at [197, 84] on div "Contacted" at bounding box center [203, 84] width 24 height 7
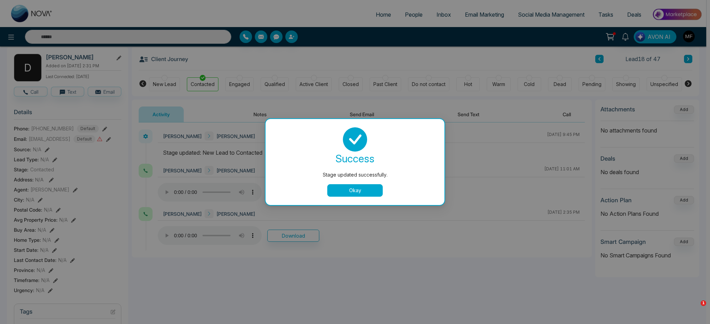
click at [353, 196] on button "Okay" at bounding box center [354, 190] width 55 height 12
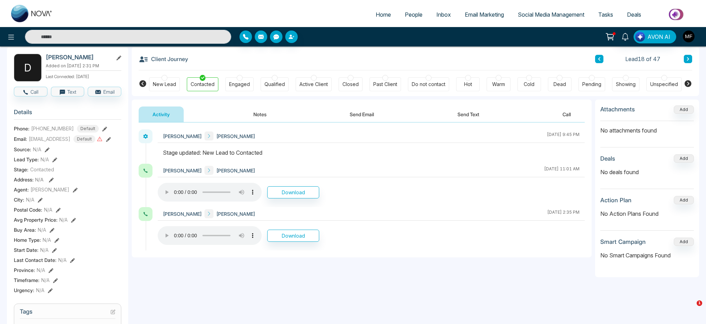
click at [278, 84] on div "Qualified" at bounding box center [275, 84] width 20 height 7
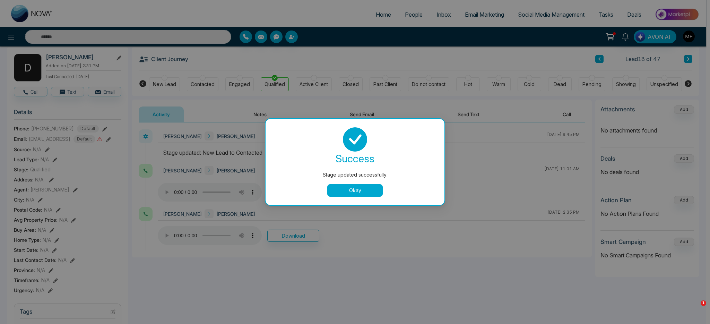
click at [344, 191] on button "Okay" at bounding box center [354, 190] width 55 height 12
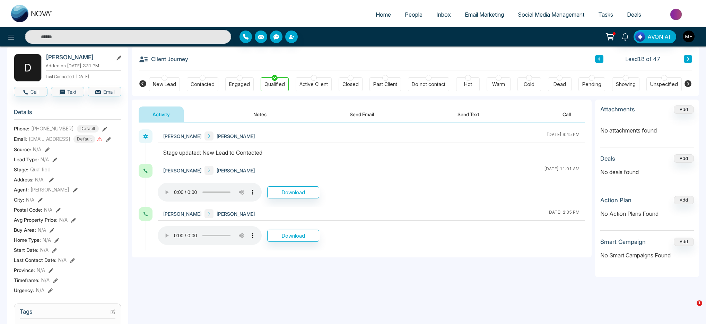
click at [315, 88] on div "Active Client" at bounding box center [314, 84] width 28 height 7
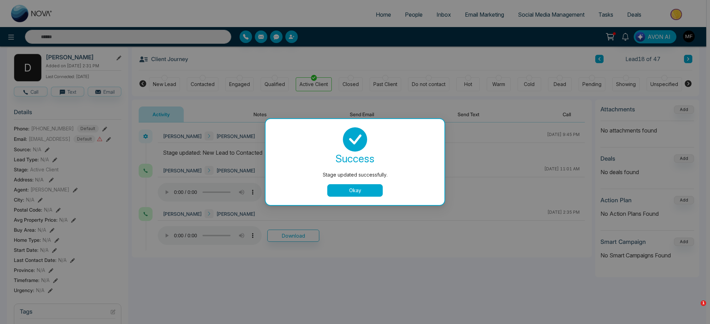
click at [349, 189] on button "Okay" at bounding box center [354, 190] width 55 height 12
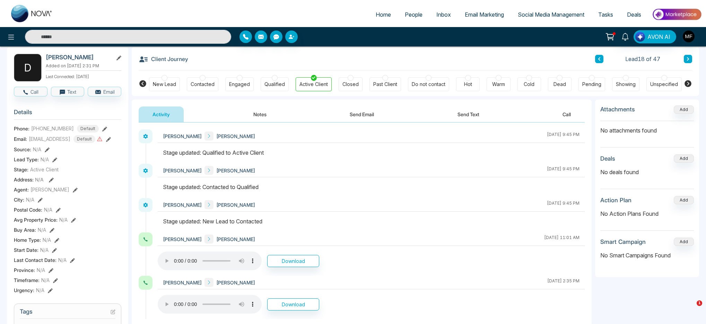
click at [197, 85] on div "Contacted" at bounding box center [203, 84] width 24 height 7
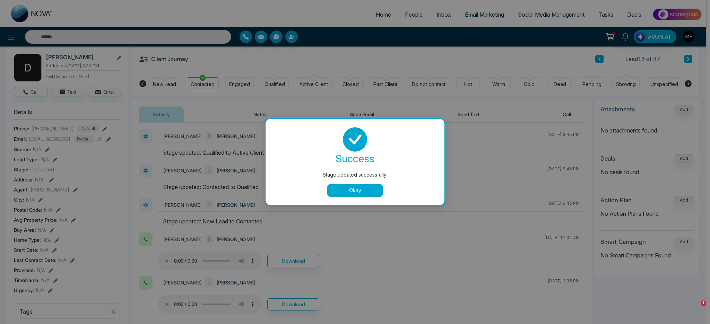
click at [342, 185] on button "Okay" at bounding box center [354, 190] width 55 height 12
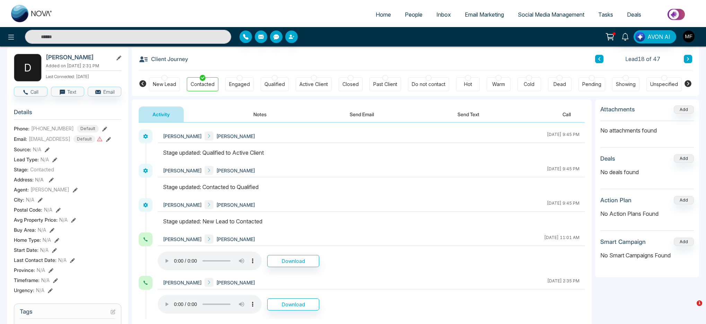
click at [51, 179] on icon at bounding box center [51, 180] width 5 height 5
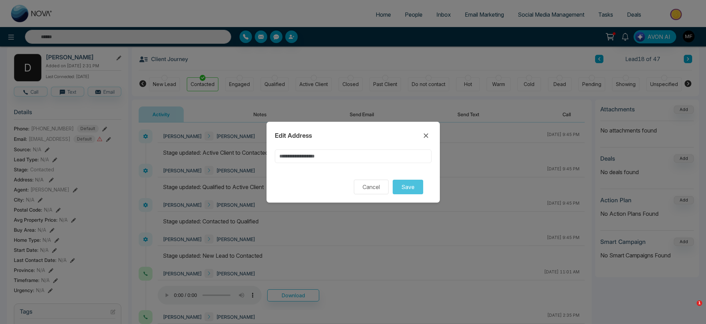
click at [349, 160] on input at bounding box center [353, 156] width 157 height 14
paste input "**********"
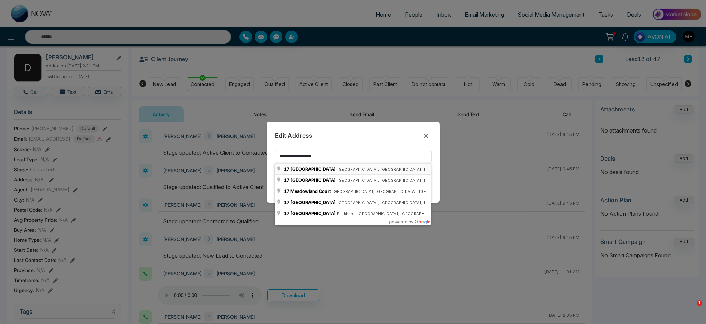
type input "**********"
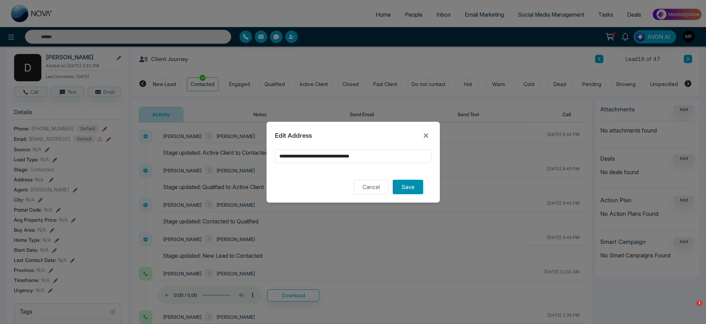
click at [402, 184] on button "Save" at bounding box center [408, 187] width 31 height 15
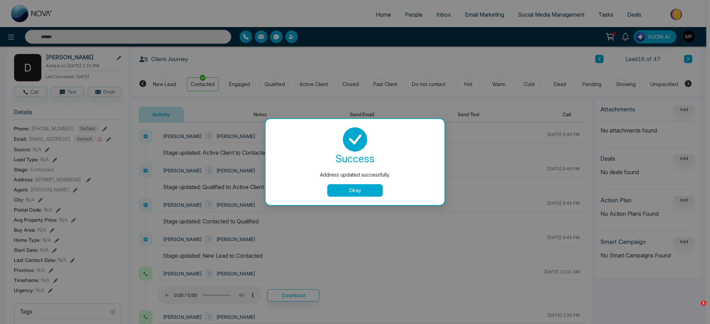
click at [350, 195] on button "Okay" at bounding box center [354, 190] width 55 height 12
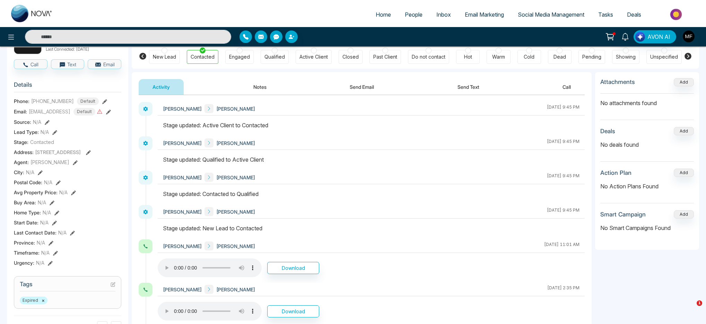
scroll to position [52, 0]
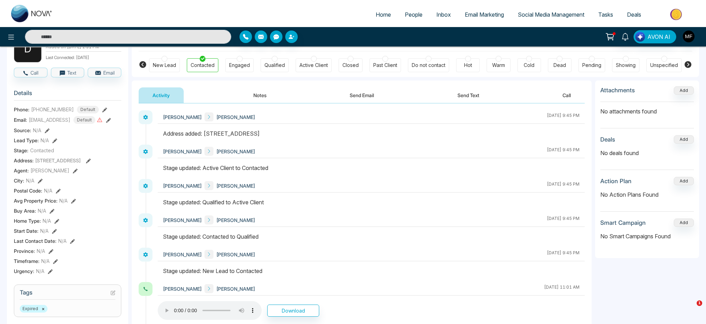
click at [53, 213] on icon at bounding box center [52, 211] width 5 height 5
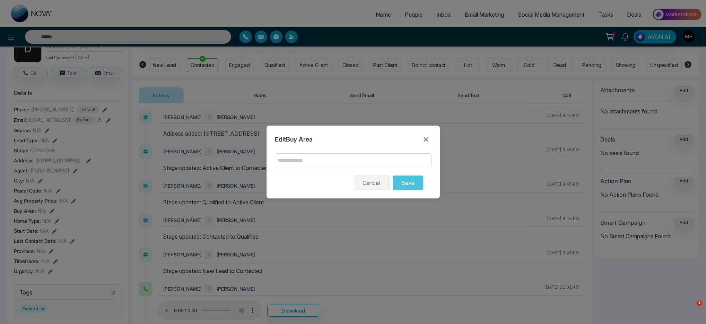
click at [373, 180] on button "Cancel" at bounding box center [371, 182] width 35 height 15
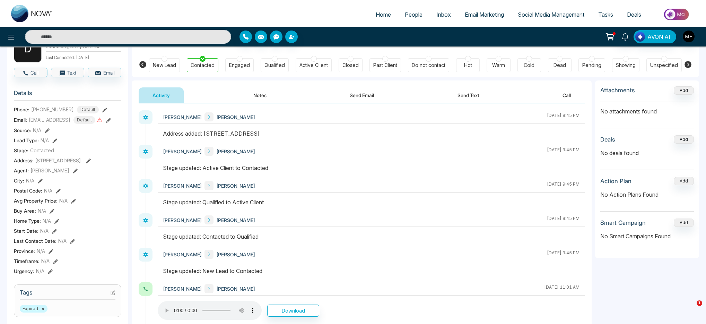
click at [54, 139] on icon at bounding box center [54, 140] width 5 height 5
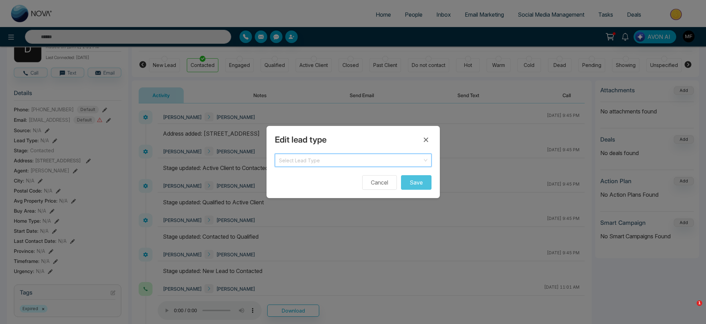
click at [412, 160] on input "search" at bounding box center [351, 159] width 144 height 10
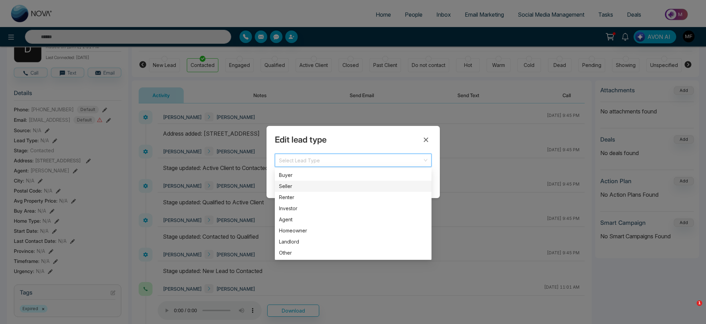
click at [302, 181] on div "Seller" at bounding box center [353, 186] width 157 height 11
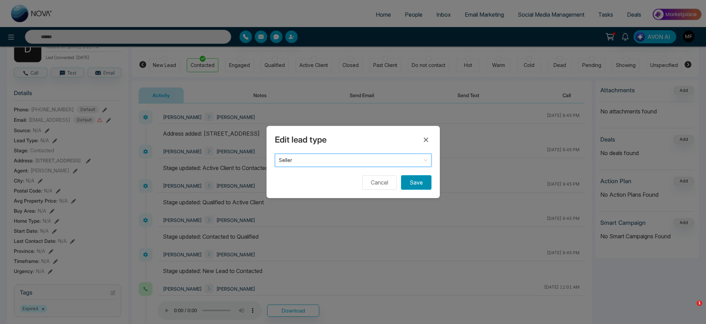
click at [411, 182] on button "Save" at bounding box center [416, 182] width 31 height 15
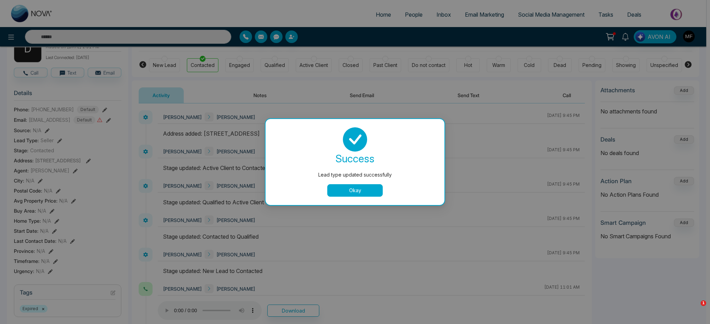
click at [356, 191] on button "Okay" at bounding box center [354, 190] width 55 height 12
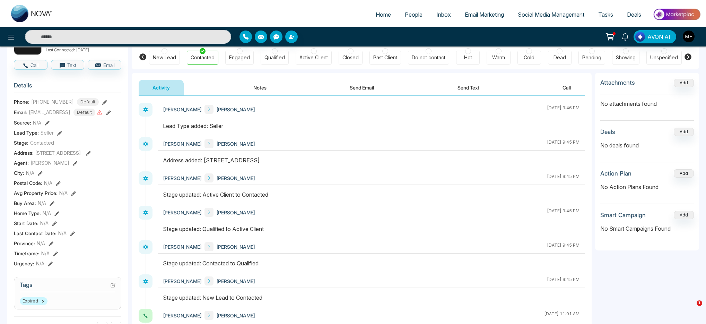
scroll to position [0, 0]
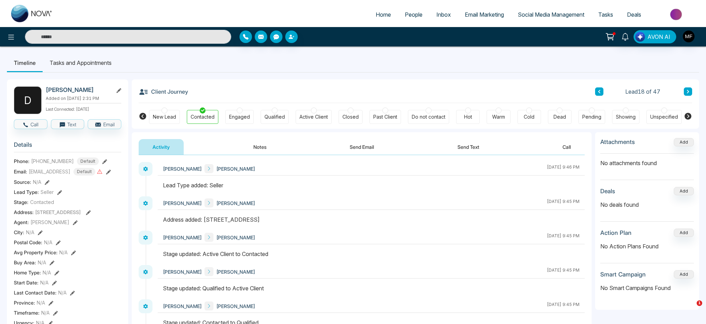
click at [600, 91] on icon at bounding box center [599, 91] width 3 height 4
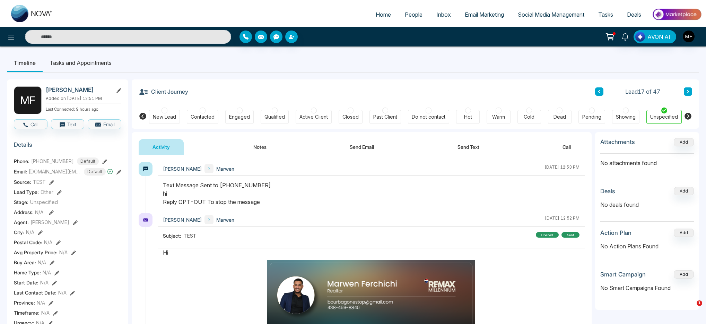
click at [690, 92] on button at bounding box center [688, 91] width 8 height 8
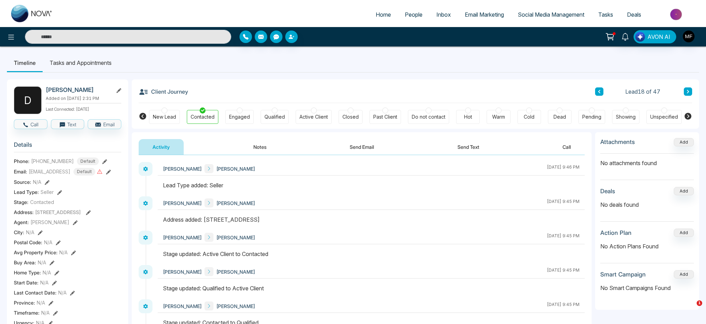
click at [690, 92] on button at bounding box center [688, 91] width 8 height 8
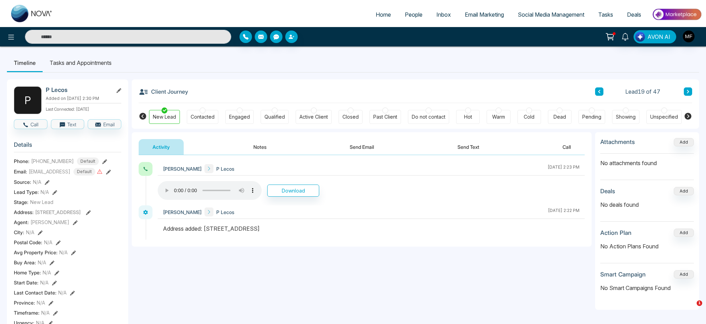
click at [115, 212] on div "Address: 1639 Meadowfield Crescent, Mississauga, ON, Canada" at bounding box center [68, 211] width 108 height 7
click at [91, 213] on icon at bounding box center [88, 212] width 5 height 5
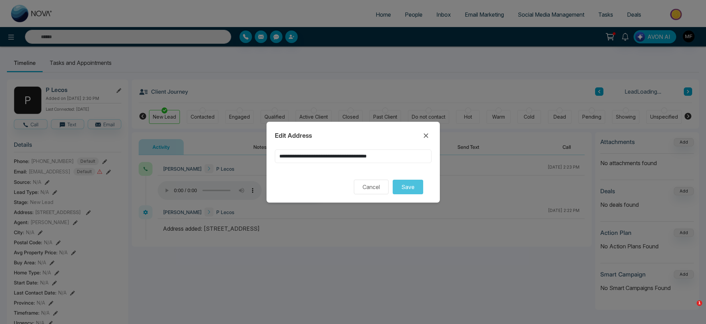
click at [316, 156] on input "**********" at bounding box center [353, 156] width 157 height 14
click at [427, 135] on icon at bounding box center [426, 135] width 8 height 8
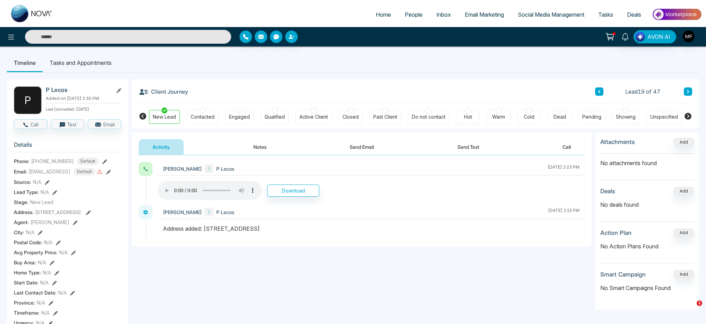
click at [599, 92] on icon at bounding box center [600, 91] width 2 height 3
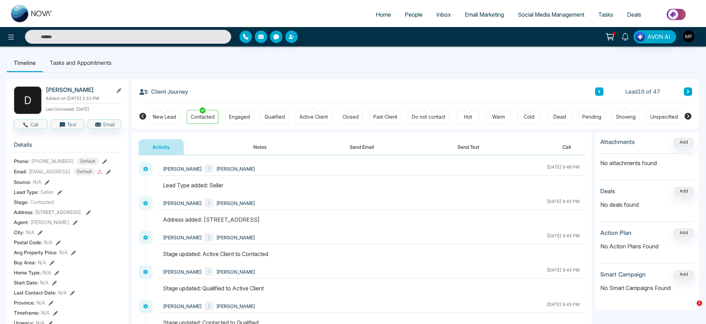
click at [77, 94] on div "David Wright Added on August 20 2025 | 2:31 PM Last Connected: 17 days ago" at bounding box center [84, 100] width 76 height 28
click at [77, 90] on h2 "David Wright" at bounding box center [78, 89] width 65 height 7
copy div "David Wright"
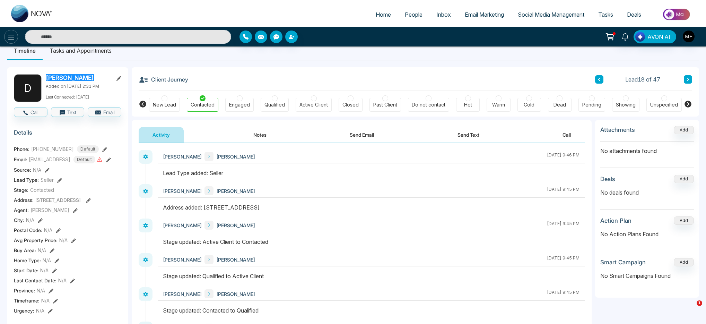
scroll to position [12, 0]
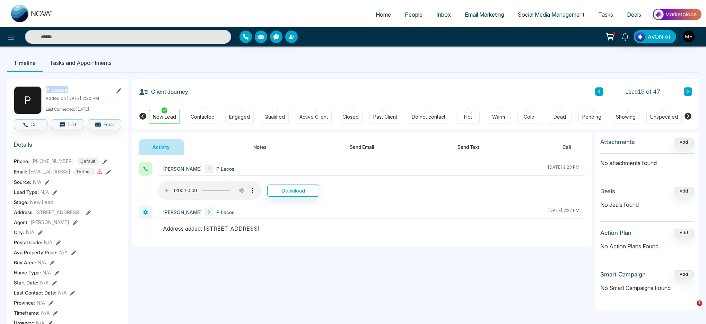
click at [412, 11] on span "People" at bounding box center [414, 14] width 18 height 7
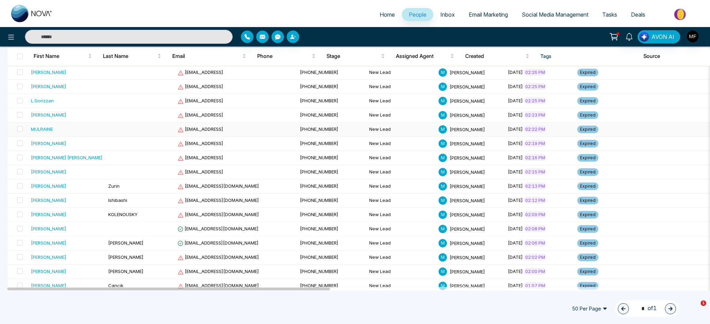
scroll to position [522, 0]
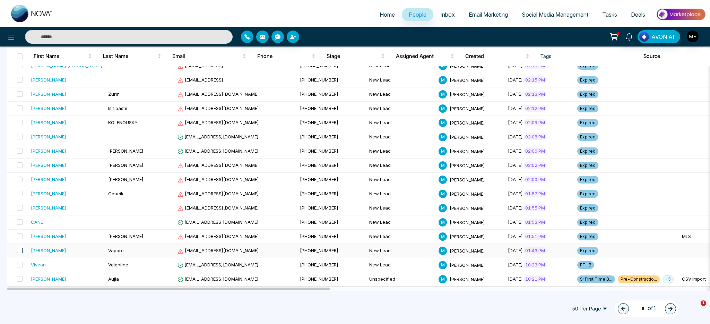
click at [21, 251] on span at bounding box center [20, 251] width 6 height 6
click at [20, 238] on span at bounding box center [20, 236] width 6 height 6
click at [20, 222] on span at bounding box center [20, 222] width 6 height 6
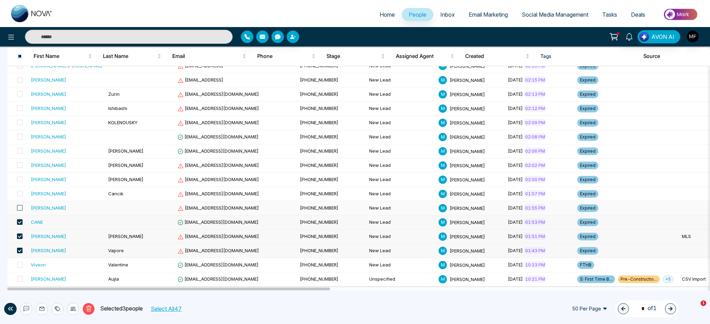
click at [20, 209] on span at bounding box center [20, 208] width 6 height 6
click at [20, 193] on span at bounding box center [20, 194] width 6 height 6
click at [20, 181] on span at bounding box center [20, 180] width 6 height 6
click at [21, 163] on span at bounding box center [20, 165] width 6 height 6
click at [21, 152] on span at bounding box center [20, 151] width 6 height 6
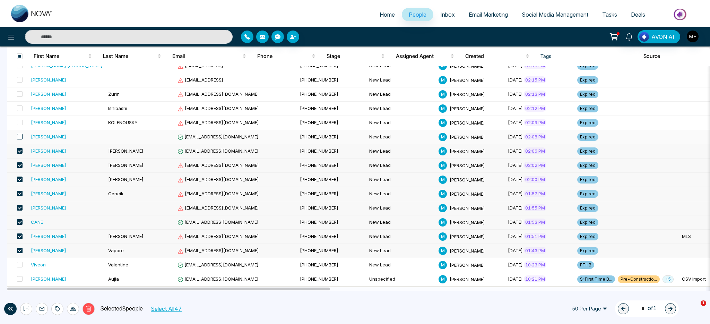
click at [21, 137] on span at bounding box center [20, 137] width 6 height 6
click at [21, 123] on span at bounding box center [20, 123] width 6 height 6
click at [20, 109] on span at bounding box center [20, 108] width 6 height 6
click at [21, 96] on span at bounding box center [20, 94] width 6 height 6
click at [21, 80] on span at bounding box center [20, 80] width 6 height 6
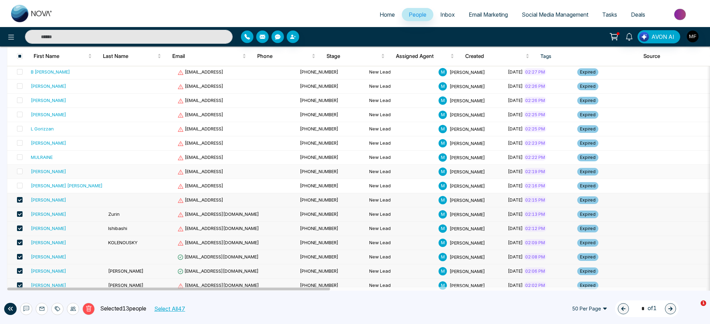
scroll to position [375, 0]
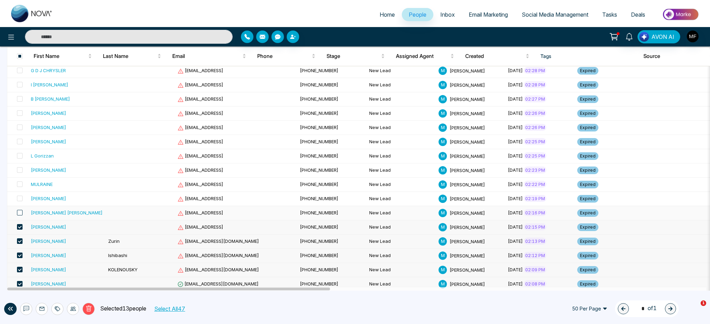
click at [19, 213] on span at bounding box center [20, 213] width 6 height 6
click at [19, 199] on span at bounding box center [20, 199] width 6 height 6
click at [19, 184] on span at bounding box center [20, 184] width 6 height 6
click at [21, 170] on span at bounding box center [20, 170] width 6 height 6
click at [20, 157] on span at bounding box center [20, 156] width 6 height 6
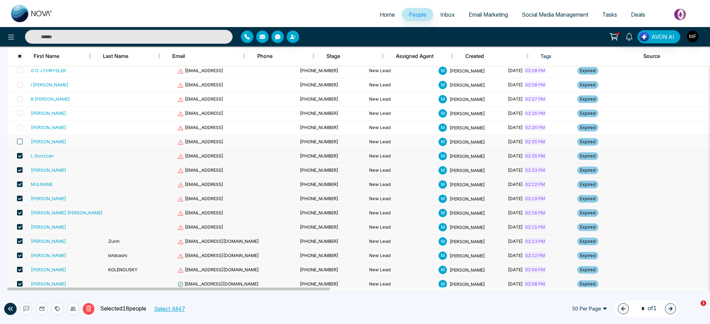
click at [18, 140] on span at bounding box center [20, 142] width 6 height 6
click at [19, 127] on span at bounding box center [20, 127] width 6 height 6
click at [20, 115] on span at bounding box center [20, 113] width 6 height 6
click at [21, 100] on span at bounding box center [20, 99] width 6 height 6
click at [21, 83] on span at bounding box center [20, 85] width 6 height 6
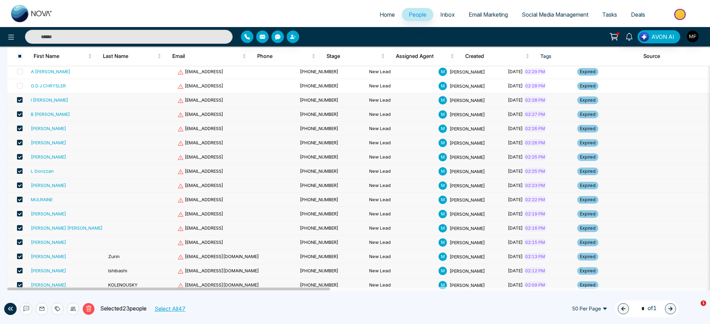
scroll to position [266, 0]
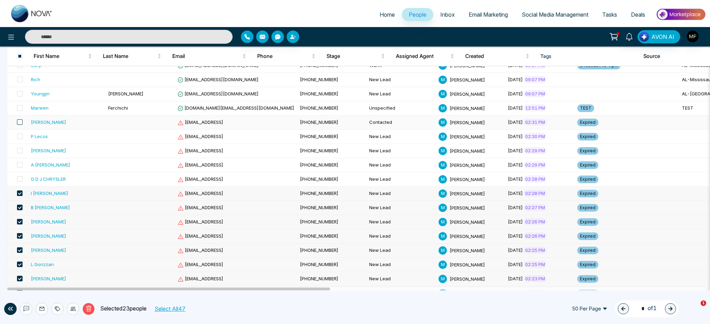
click at [20, 123] on span at bounding box center [20, 122] width 6 height 6
click at [20, 137] on span at bounding box center [20, 137] width 6 height 6
click at [18, 120] on span at bounding box center [20, 122] width 6 height 6
click at [22, 148] on span at bounding box center [20, 151] width 6 height 6
click at [21, 164] on span at bounding box center [20, 165] width 6 height 6
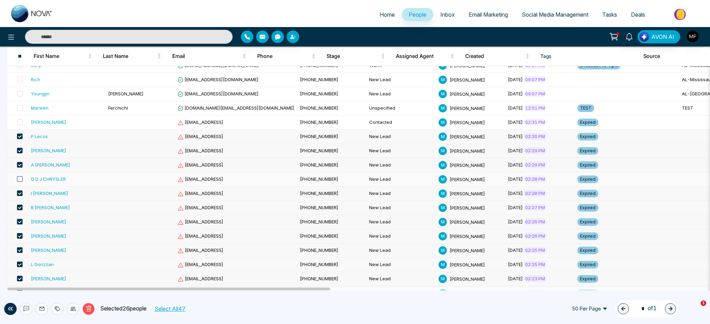
click at [18, 180] on span at bounding box center [20, 179] width 6 height 6
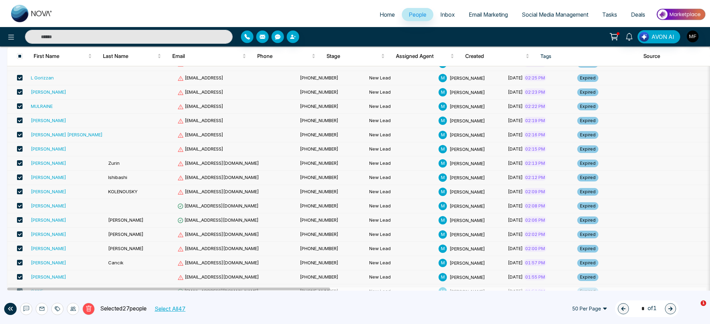
scroll to position [522, 0]
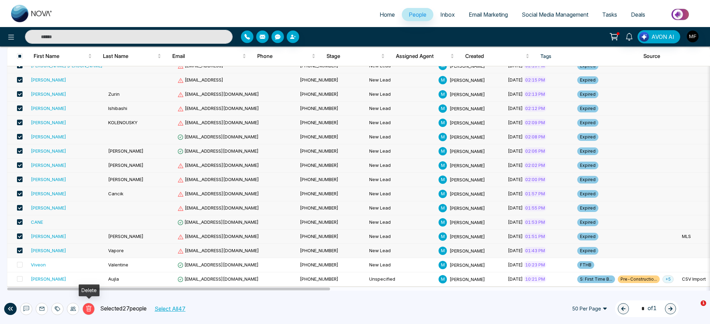
click at [88, 308] on icon at bounding box center [88, 309] width 2 height 3
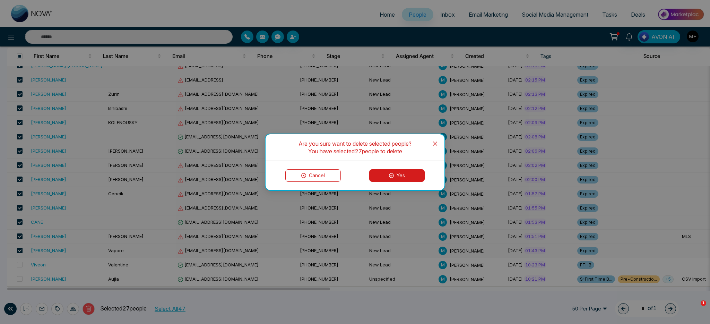
click at [378, 177] on button "Yes" at bounding box center [396, 175] width 55 height 12
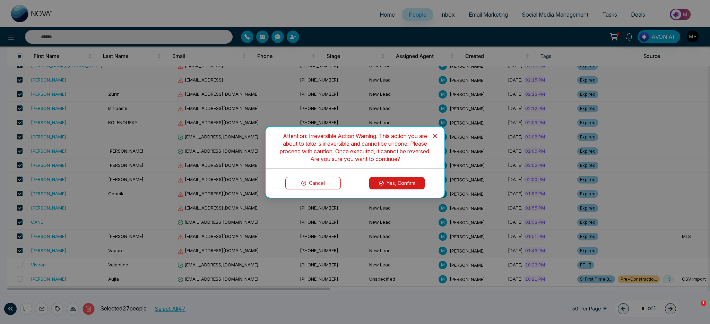
click at [387, 183] on button "Yes, Confirm" at bounding box center [396, 183] width 55 height 12
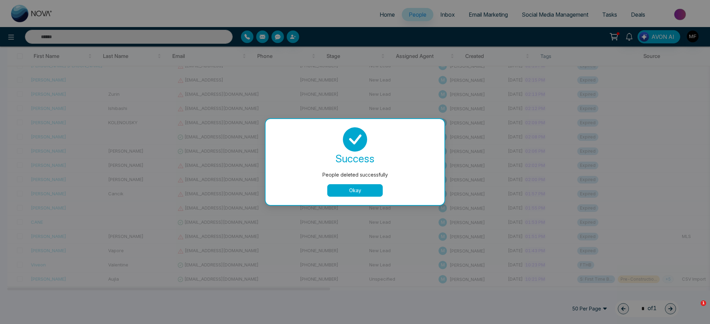
scroll to position [138, 0]
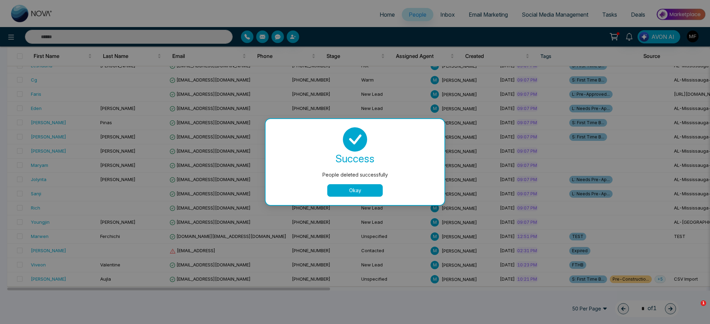
click at [368, 190] on button "Okay" at bounding box center [354, 190] width 55 height 12
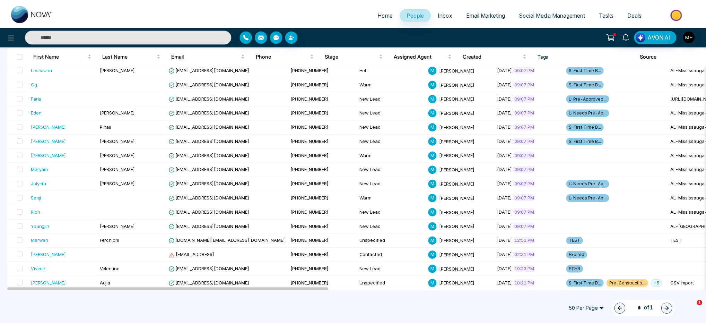
scroll to position [132, 0]
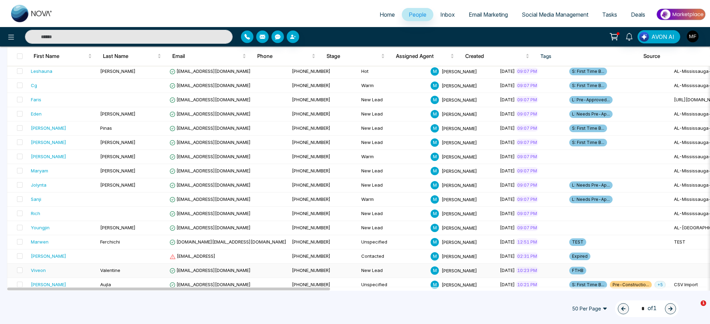
click at [34, 270] on div "Viveon" at bounding box center [38, 270] width 15 height 7
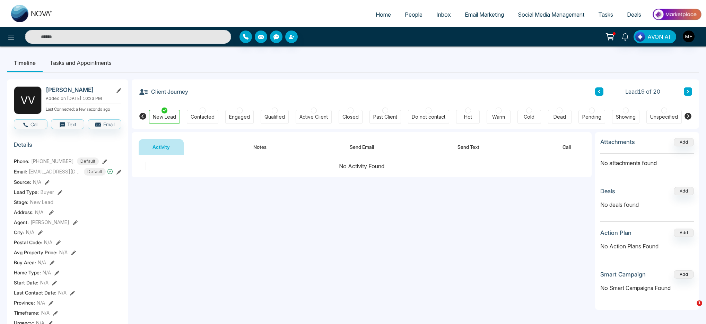
click at [498, 113] on div "Warm" at bounding box center [498, 116] width 13 height 7
click at [224, 225] on div "**********" at bounding box center [362, 224] width 460 height 139
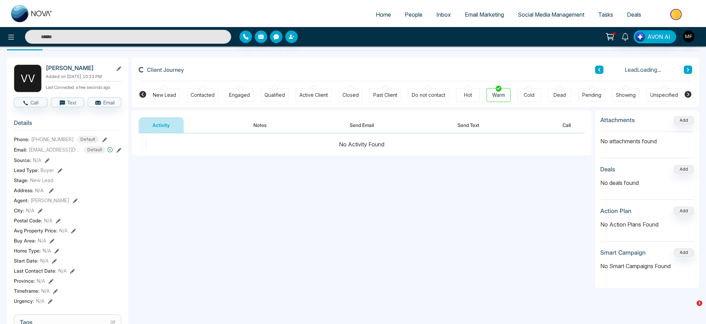
scroll to position [54, 0]
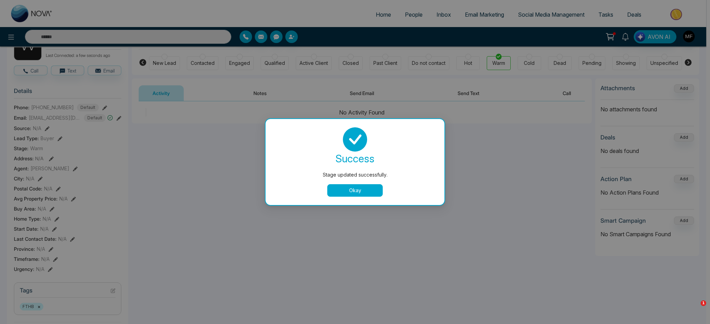
click at [339, 195] on button "Okay" at bounding box center [354, 190] width 55 height 12
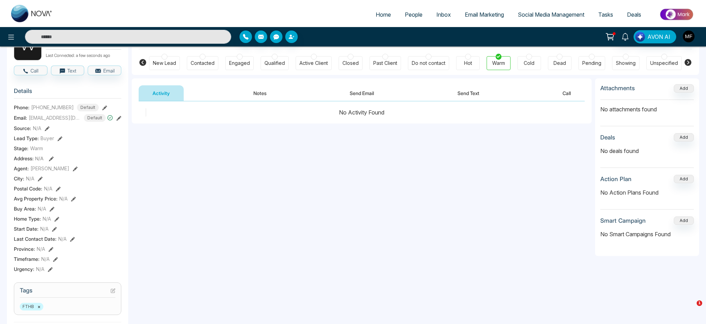
click at [58, 140] on icon at bounding box center [60, 138] width 5 height 5
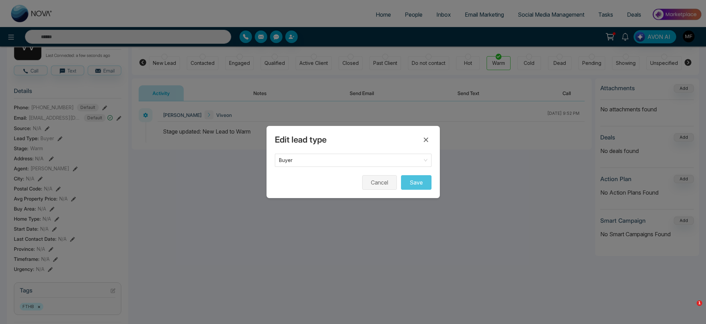
click at [372, 184] on button "Cancel" at bounding box center [379, 182] width 35 height 15
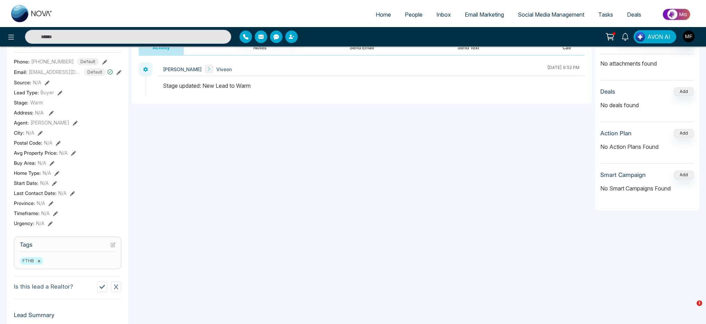
scroll to position [99, 0]
click at [58, 173] on icon at bounding box center [56, 174] width 5 height 5
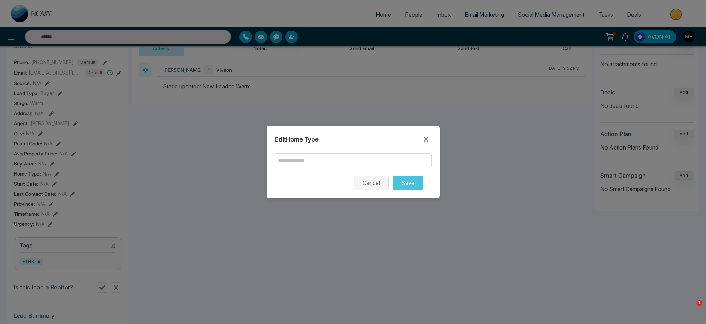
click at [364, 184] on button "Cancel" at bounding box center [371, 182] width 35 height 15
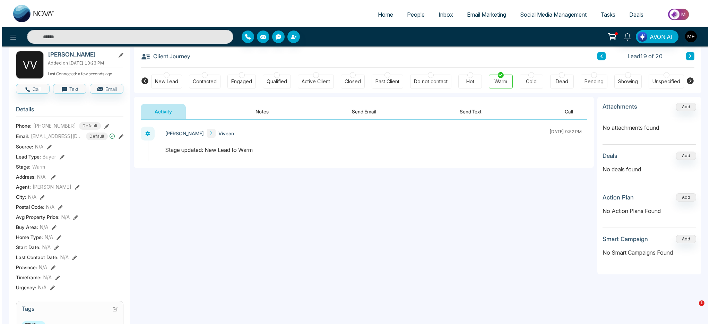
scroll to position [0, 0]
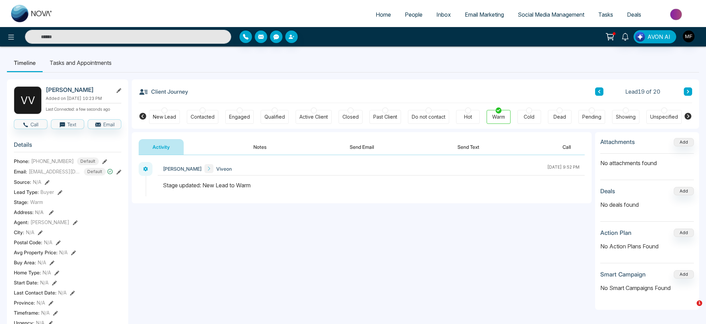
click at [409, 13] on span "People" at bounding box center [414, 14] width 18 height 7
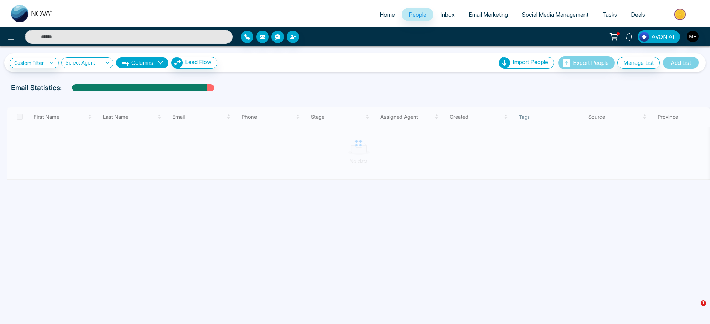
click at [441, 15] on span "Inbox" at bounding box center [447, 14] width 15 height 7
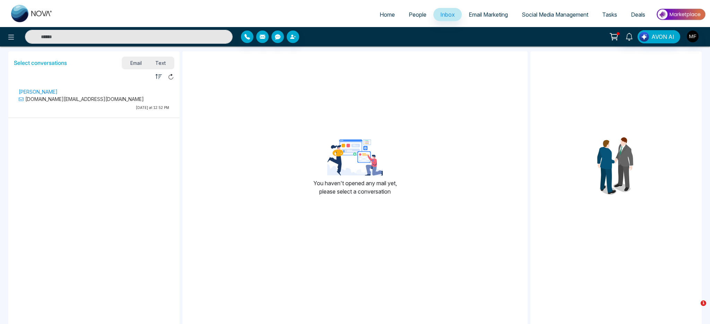
click at [471, 16] on span "Email Marketing" at bounding box center [488, 14] width 39 height 7
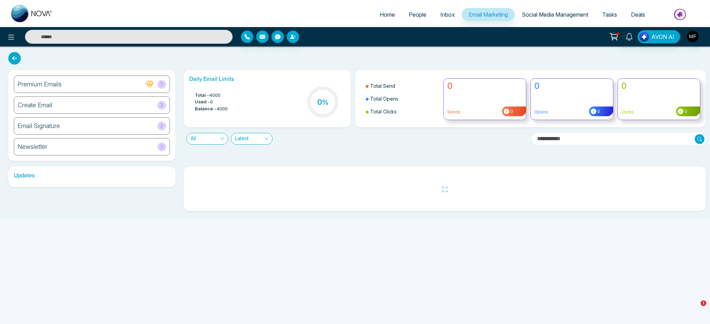
click at [435, 15] on link "Inbox" at bounding box center [447, 14] width 28 height 13
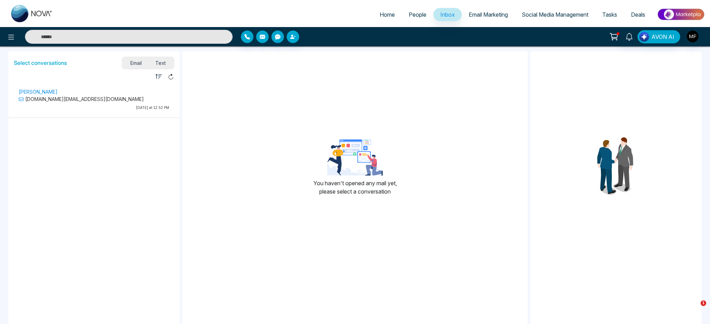
click at [104, 97] on p "marou.marwen.mm@gmail.com" at bounding box center [94, 98] width 151 height 7
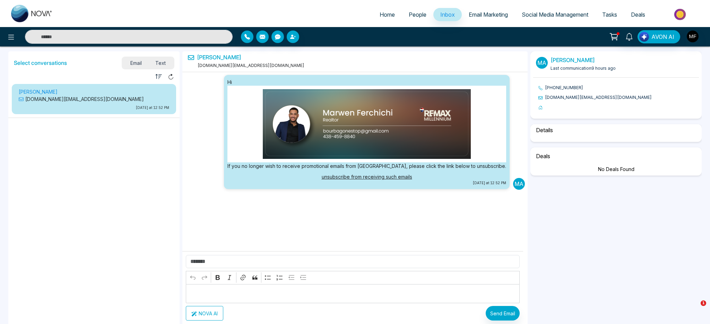
scroll to position [3, 0]
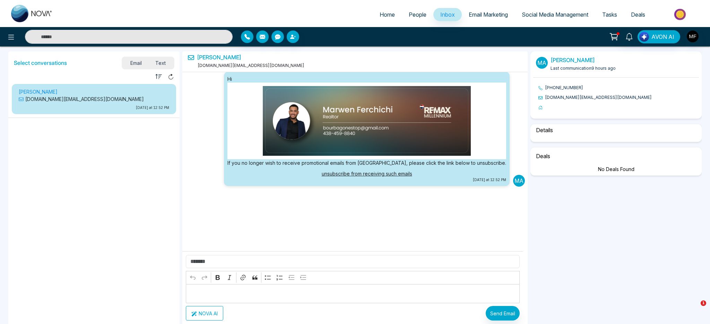
select select "*"
select select "****"
select select "*****"
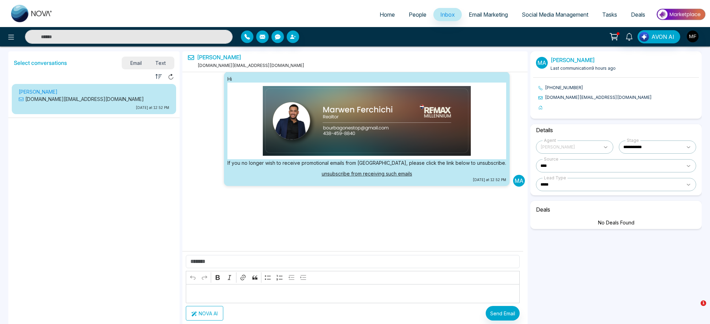
scroll to position [0, 0]
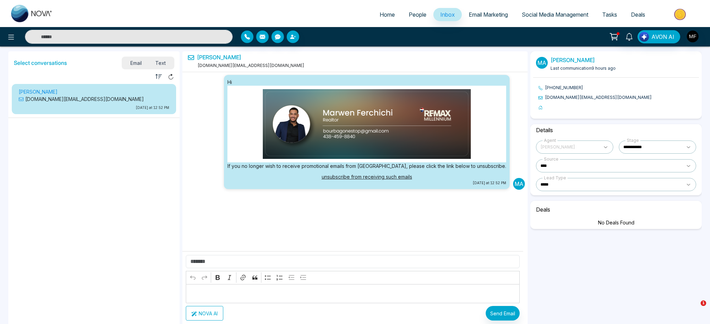
click at [524, 15] on span "Social Media Management" at bounding box center [555, 14] width 67 height 7
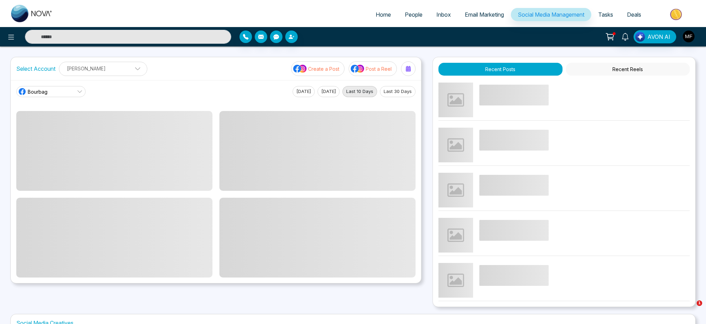
click at [473, 17] on span "Email Marketing" at bounding box center [484, 14] width 39 height 7
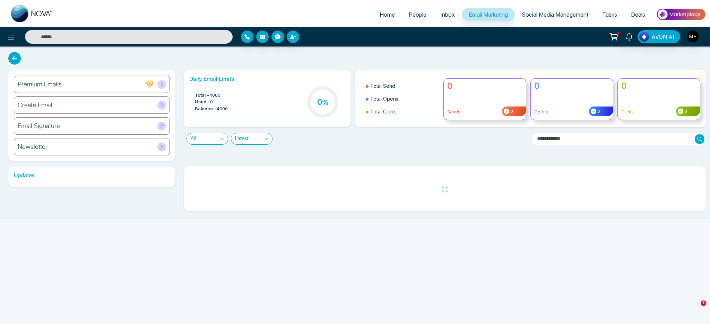
click at [415, 16] on span "People" at bounding box center [418, 14] width 18 height 7
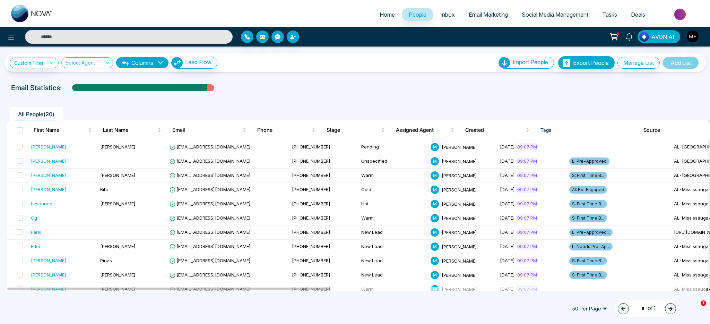
scroll to position [1, 0]
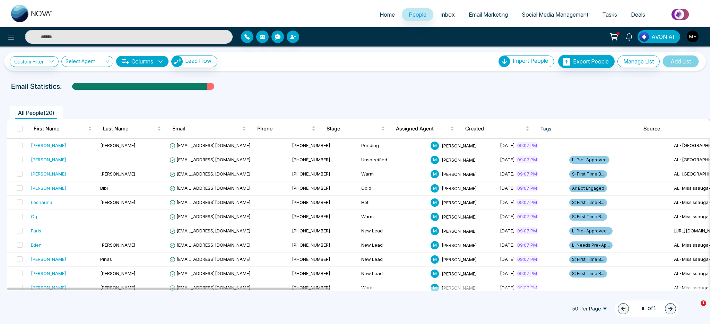
click at [410, 88] on div "Email Statistics:" at bounding box center [239, 86] width 456 height 10
click at [366, 89] on div "Email Statistics:" at bounding box center [239, 86] width 456 height 10
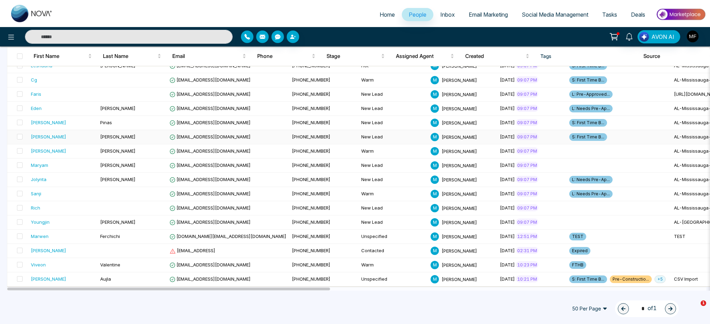
scroll to position [0, 0]
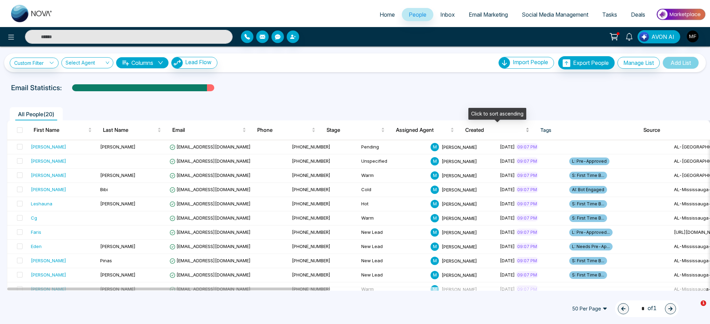
click at [526, 131] on div "Created" at bounding box center [497, 130] width 64 height 8
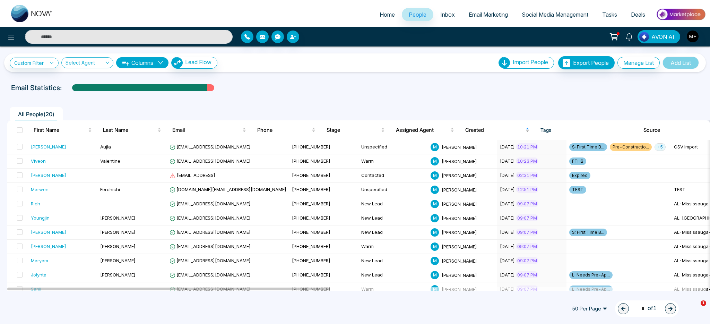
click at [521, 128] on span "Created" at bounding box center [494, 130] width 59 height 8
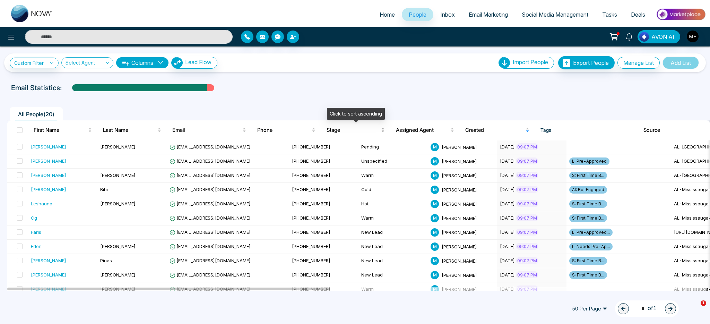
click at [364, 127] on span "Stage" at bounding box center [353, 130] width 53 height 8
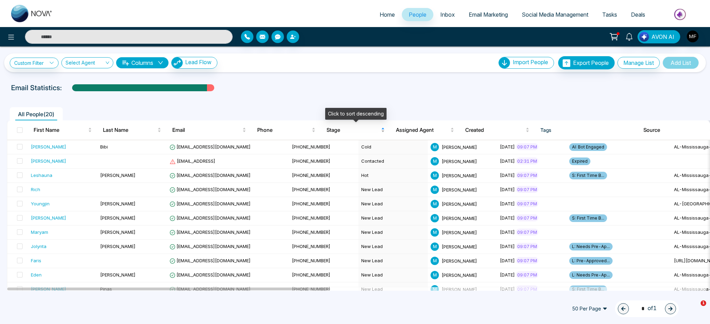
click at [364, 127] on span "Stage" at bounding box center [353, 130] width 53 height 8
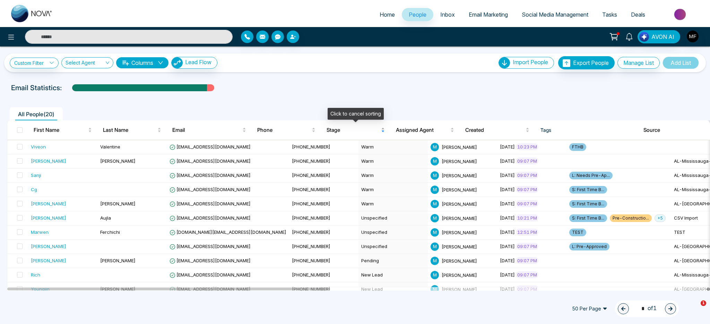
click at [361, 128] on span "Stage" at bounding box center [353, 130] width 53 height 8
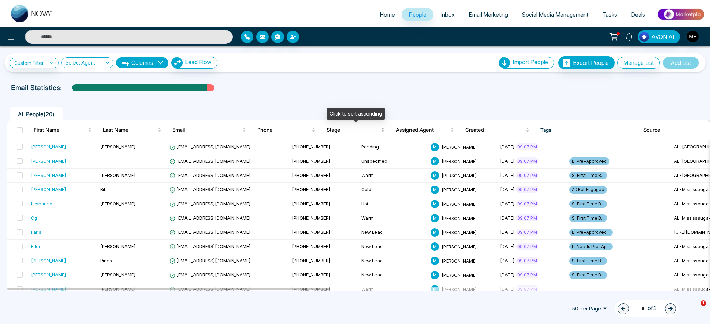
click at [329, 129] on span "Stage" at bounding box center [353, 130] width 53 height 8
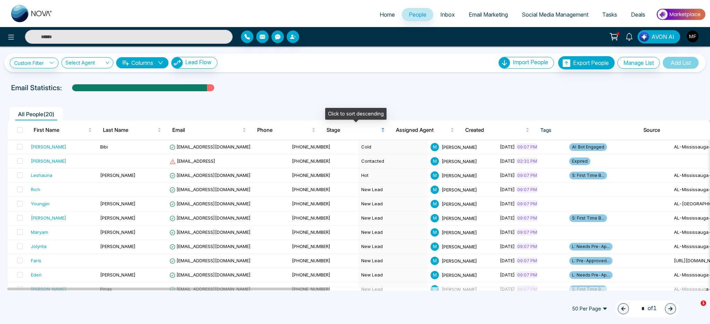
click at [331, 129] on span "Stage" at bounding box center [353, 130] width 53 height 8
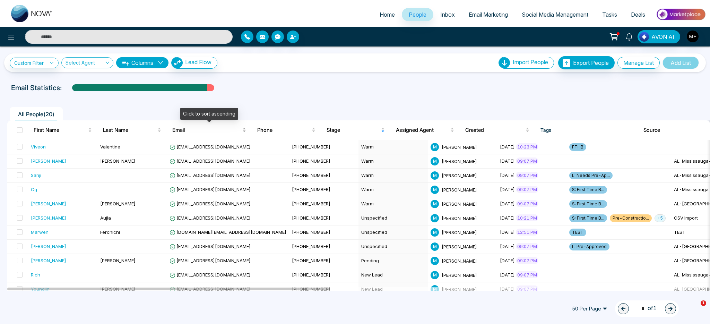
click at [200, 132] on span "Email" at bounding box center [206, 130] width 69 height 8
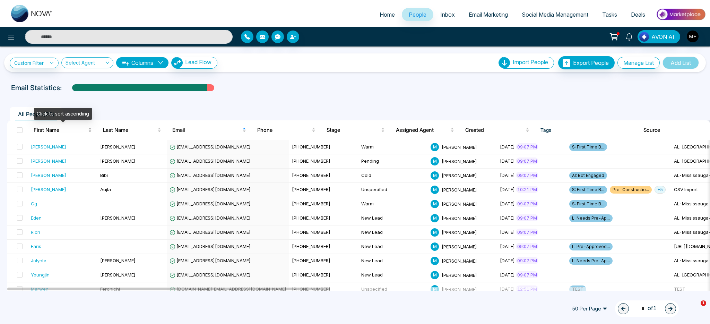
click at [67, 128] on span "First Name" at bounding box center [60, 130] width 53 height 8
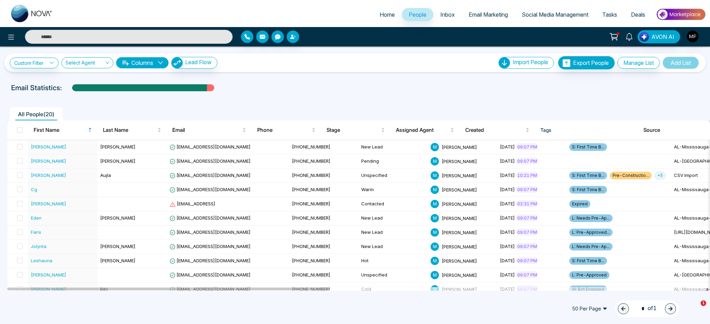
click at [389, 105] on div "All People ( 20 )" at bounding box center [355, 112] width 705 height 18
click at [456, 89] on div "Email Statistics:" at bounding box center [239, 88] width 456 height 10
click at [451, 177] on div "M Marwen Ferchichi" at bounding box center [463, 175] width 64 height 8
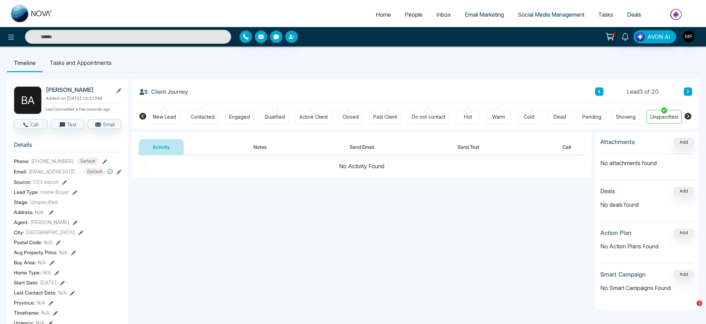
click at [527, 185] on div "**********" at bounding box center [362, 224] width 460 height 139
click at [591, 192] on div "**********" at bounding box center [362, 224] width 460 height 139
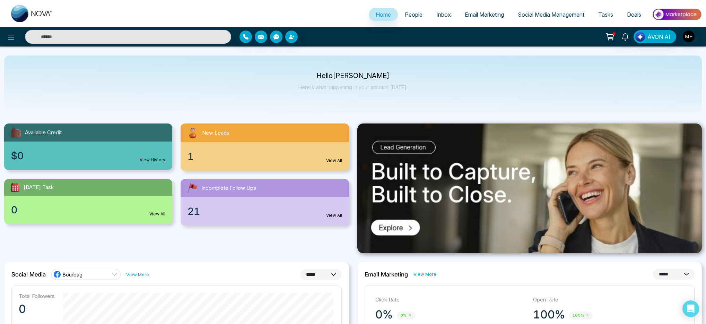
select select "*"
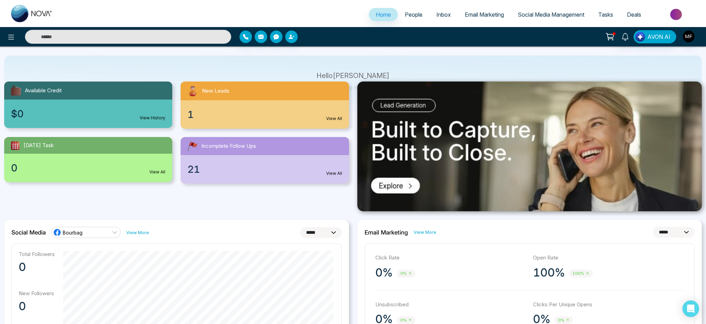
scroll to position [45, 0]
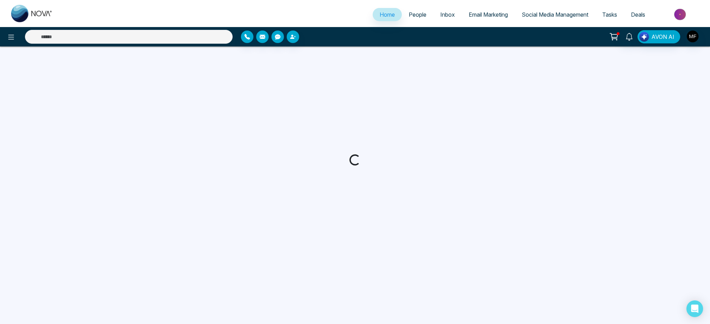
select select "*"
